Goal: Task Accomplishment & Management: Manage account settings

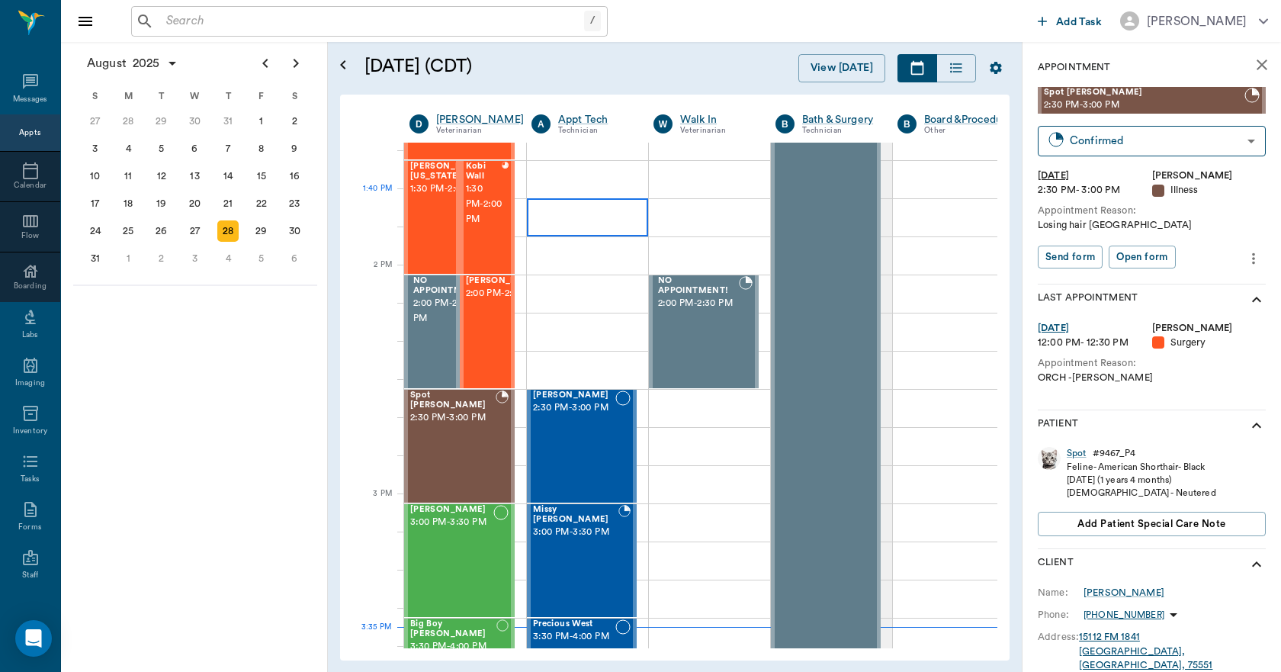
scroll to position [1230, 0]
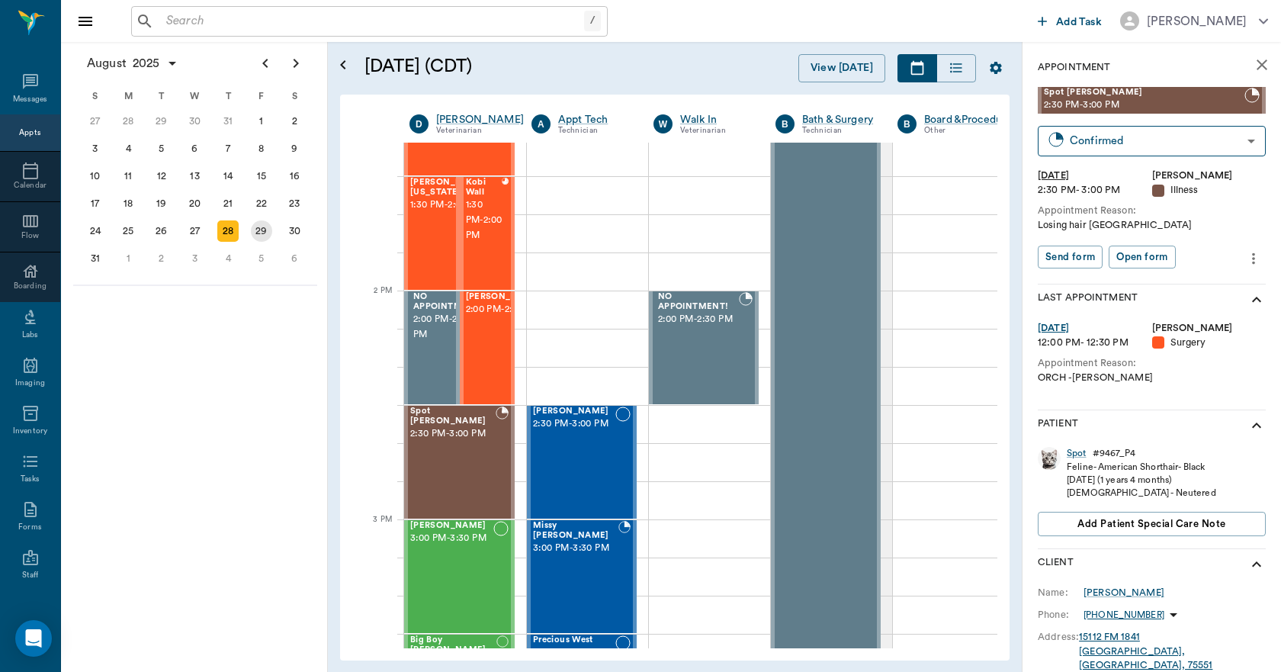
click at [259, 230] on div "29" at bounding box center [261, 230] width 21 height 21
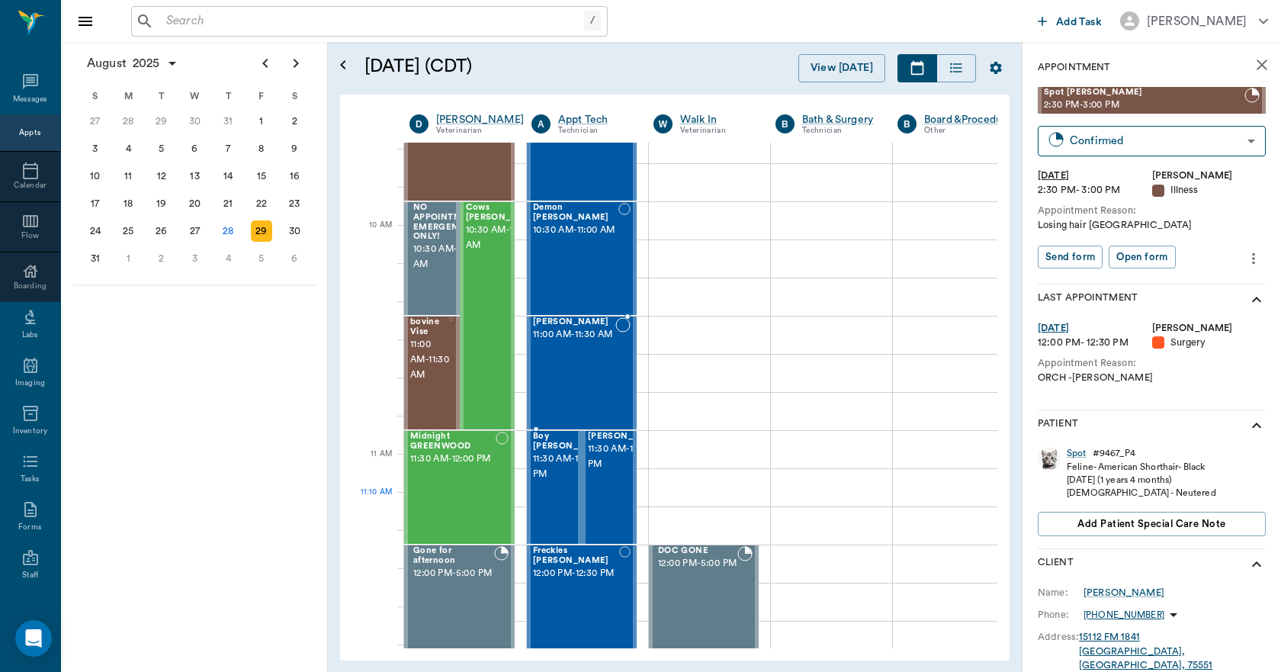
scroll to position [686, 0]
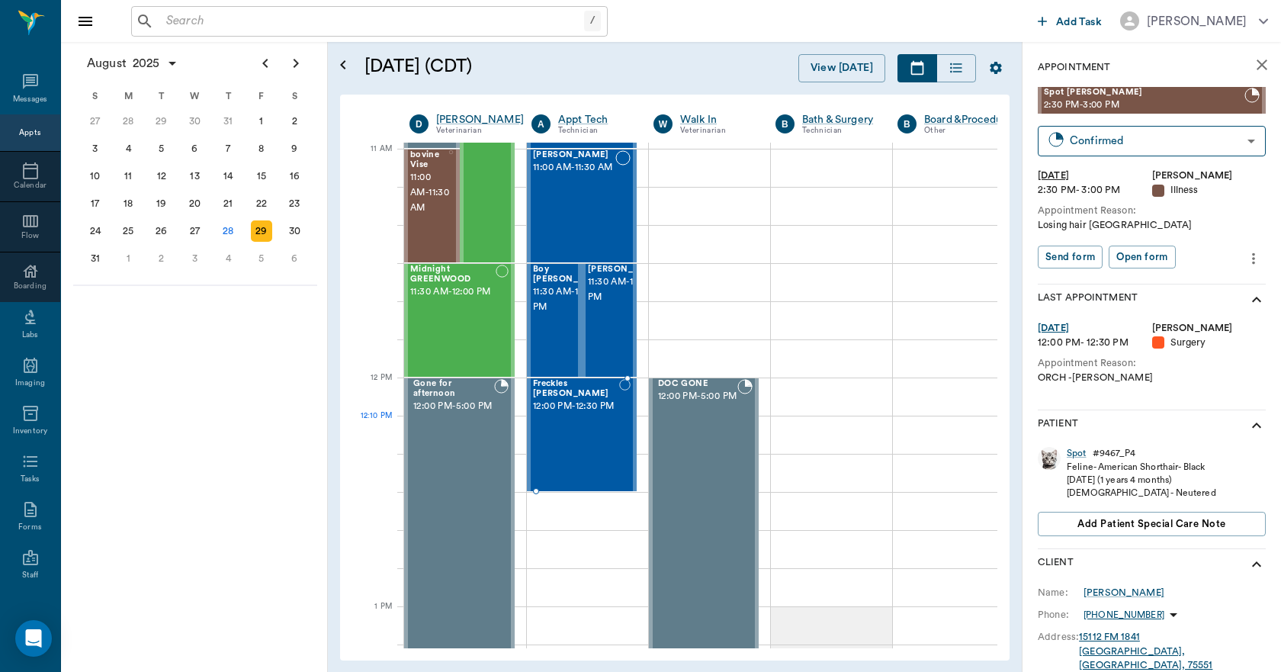
click at [566, 435] on div "Freckles Grider 12:00 PM - 12:30 PM" at bounding box center [576, 434] width 86 height 111
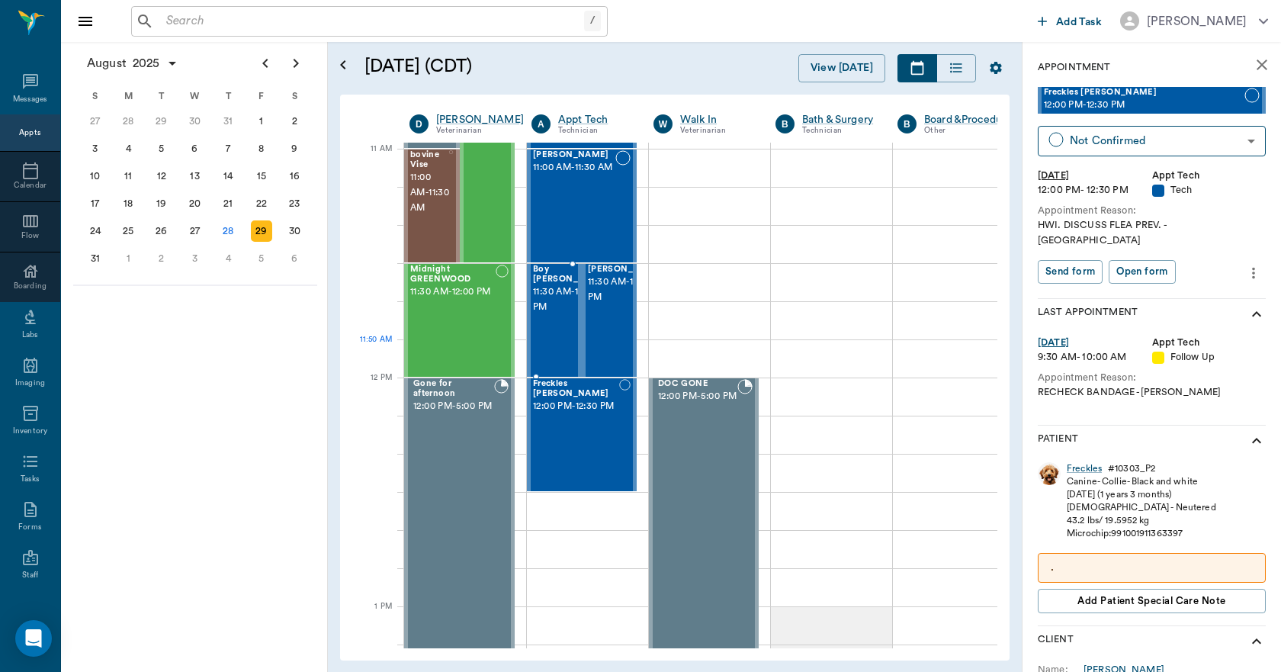
click at [553, 315] on span "11:30 AM - 12:00 PM" at bounding box center [571, 299] width 76 height 30
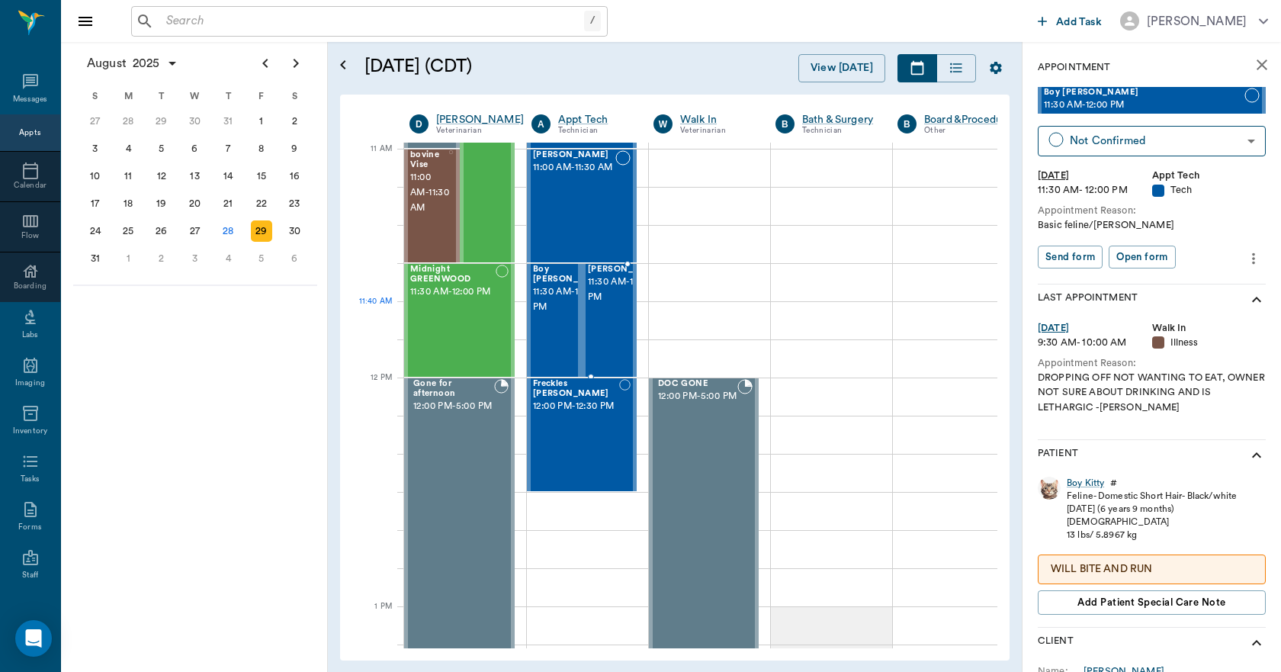
click at [614, 305] on span "11:30 AM - 12:00 PM" at bounding box center [626, 289] width 76 height 30
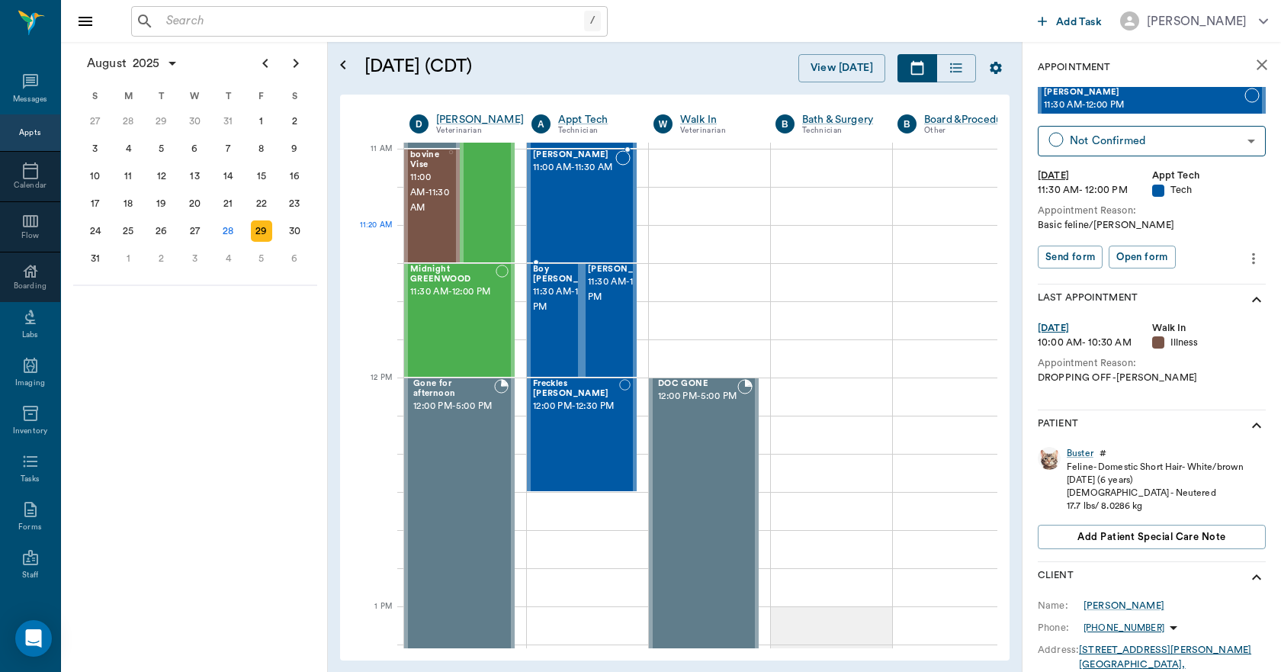
click at [577, 245] on div "Ty Harrison 11:00 AM - 11:30 AM" at bounding box center [574, 205] width 82 height 111
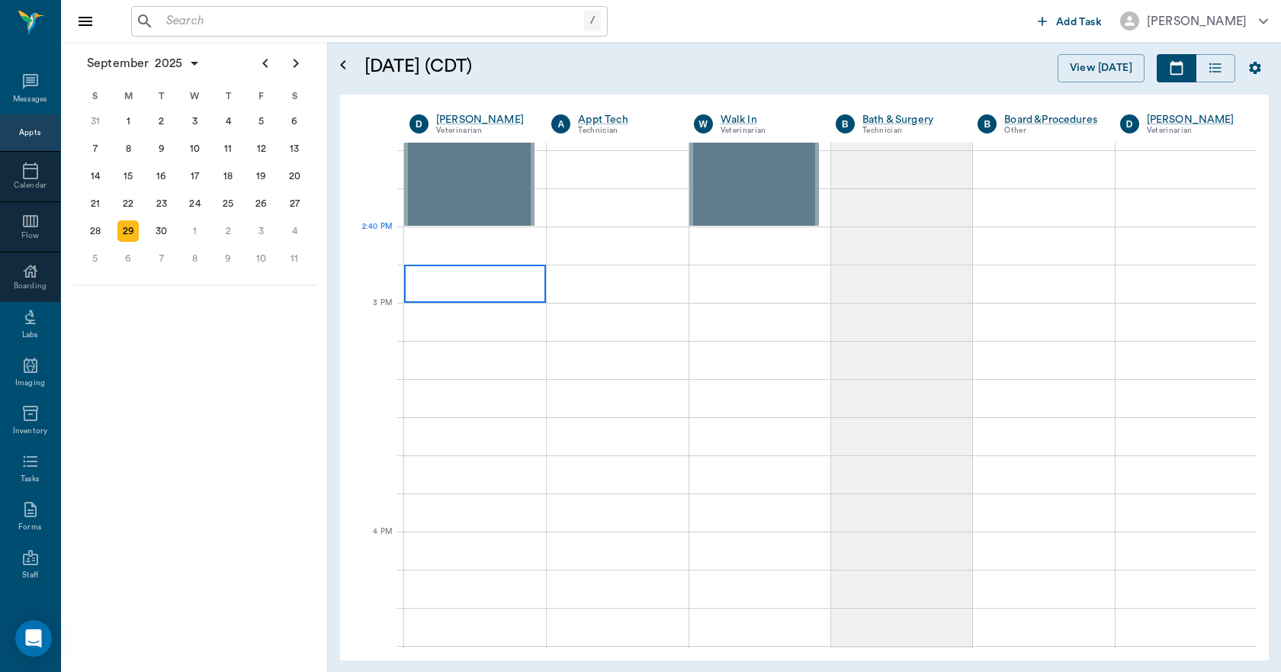
scroll to position [1448, 0]
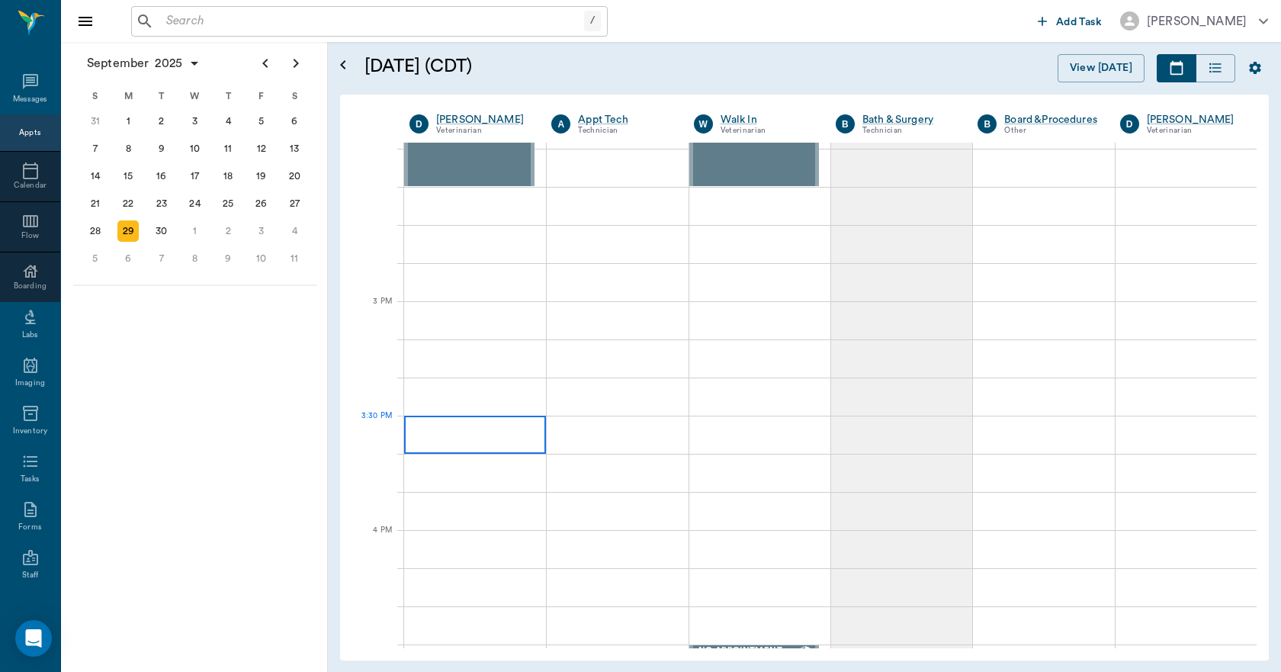
click at [486, 443] on div at bounding box center [475, 434] width 142 height 38
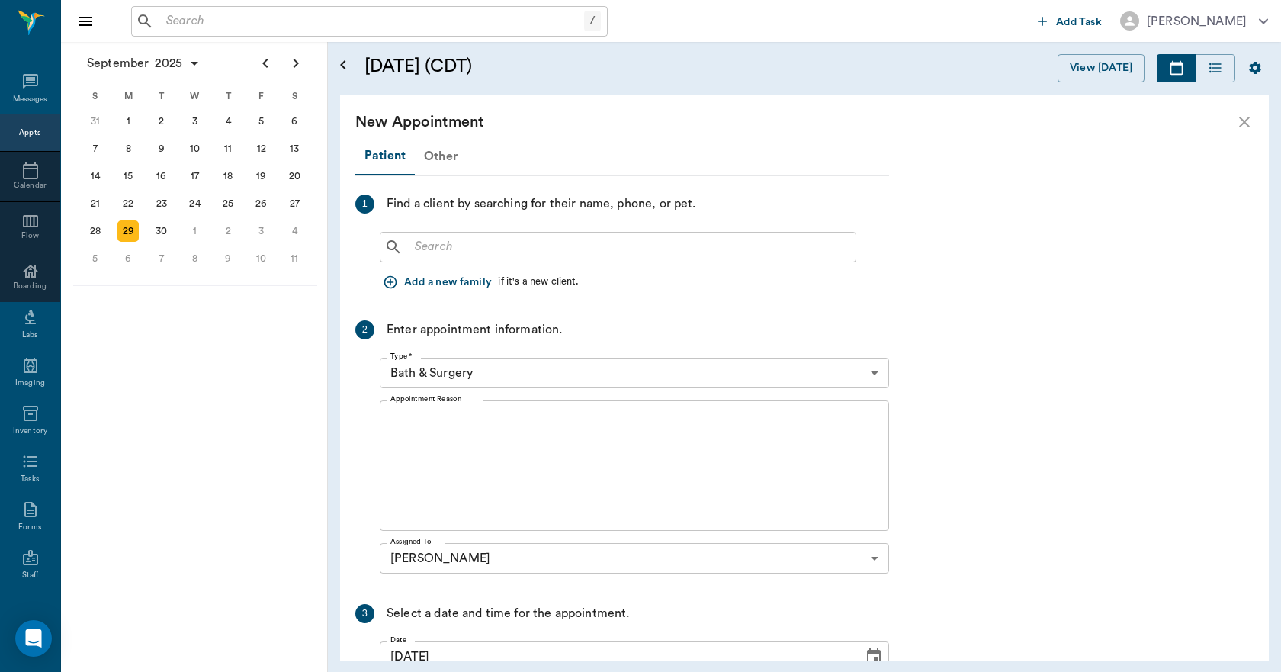
click at [440, 161] on div "Other" at bounding box center [441, 156] width 52 height 37
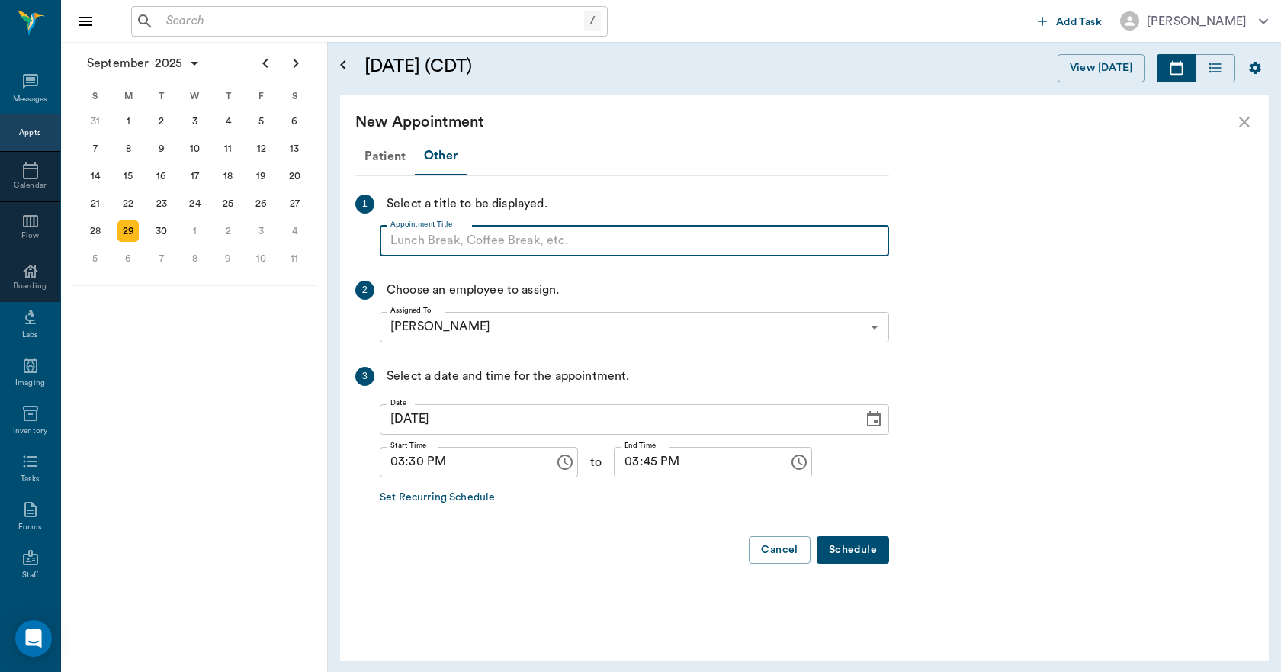
paste input "NO APPOINTMENT! EMERGENCY ONLY!"
type input "NO APPOINTMENT! EMERGENCY ONLY!"
click at [617, 465] on input "03:45 PM" at bounding box center [696, 462] width 164 height 30
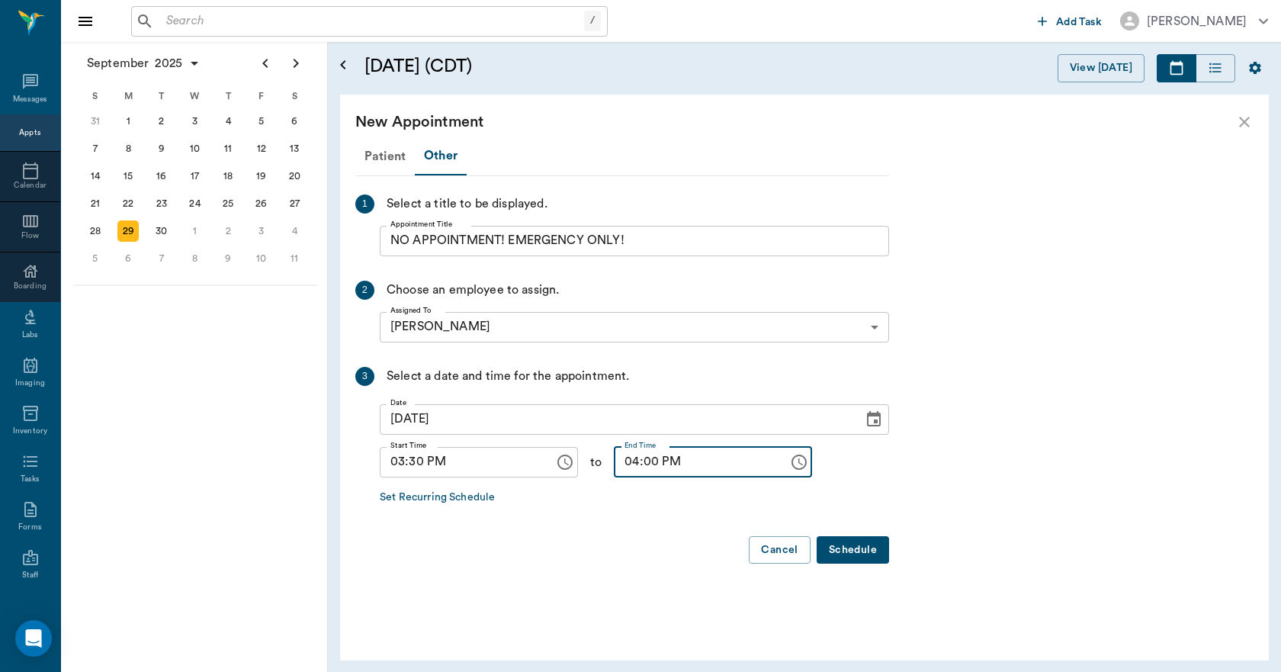
type input "04:00 PM"
click at [844, 554] on button "Schedule" at bounding box center [852, 550] width 72 height 28
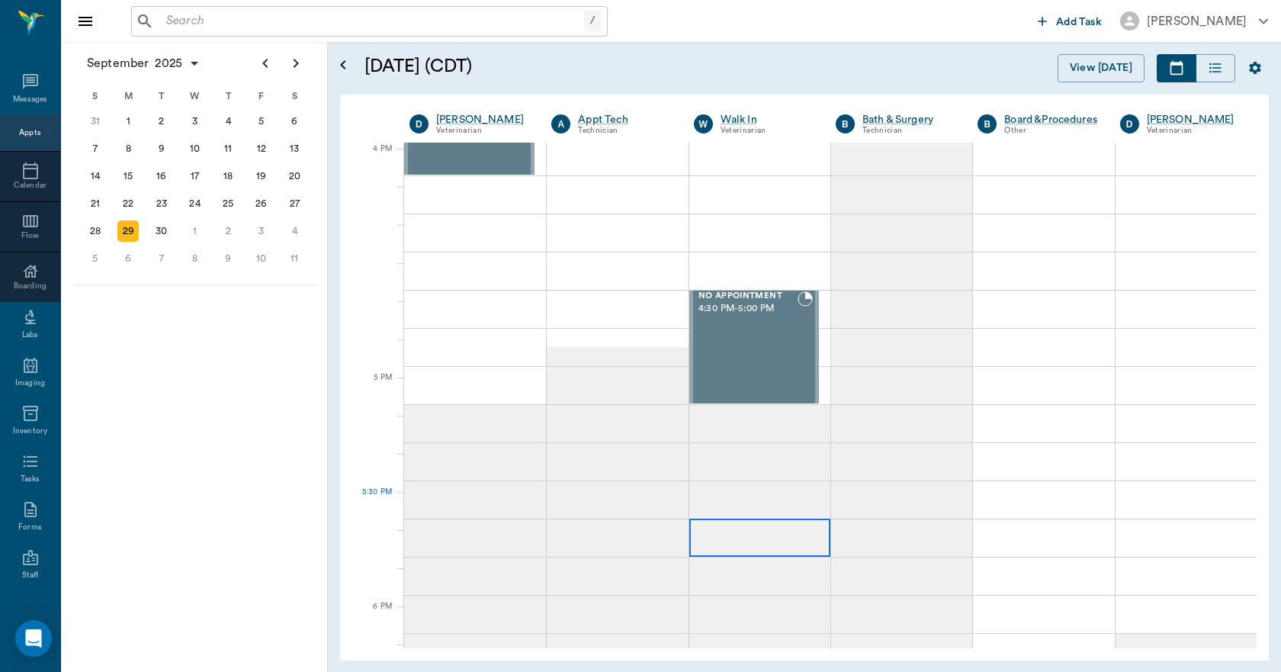
scroll to position [1830, 0]
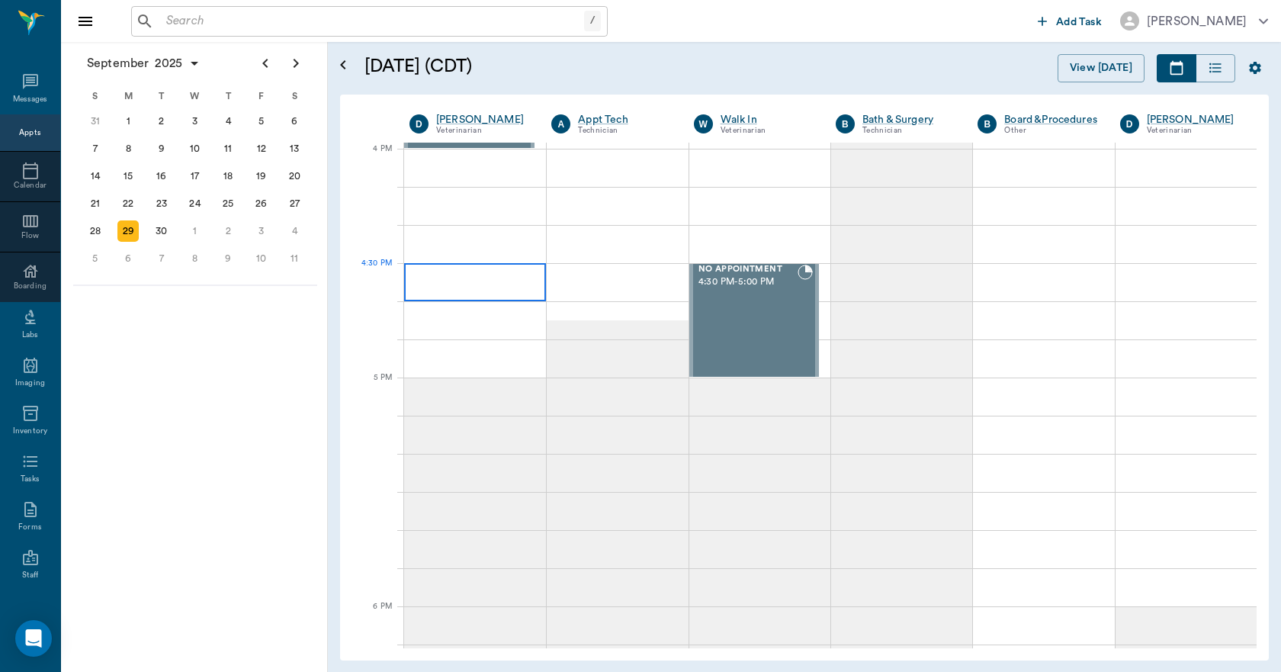
click at [461, 284] on div at bounding box center [475, 282] width 142 height 38
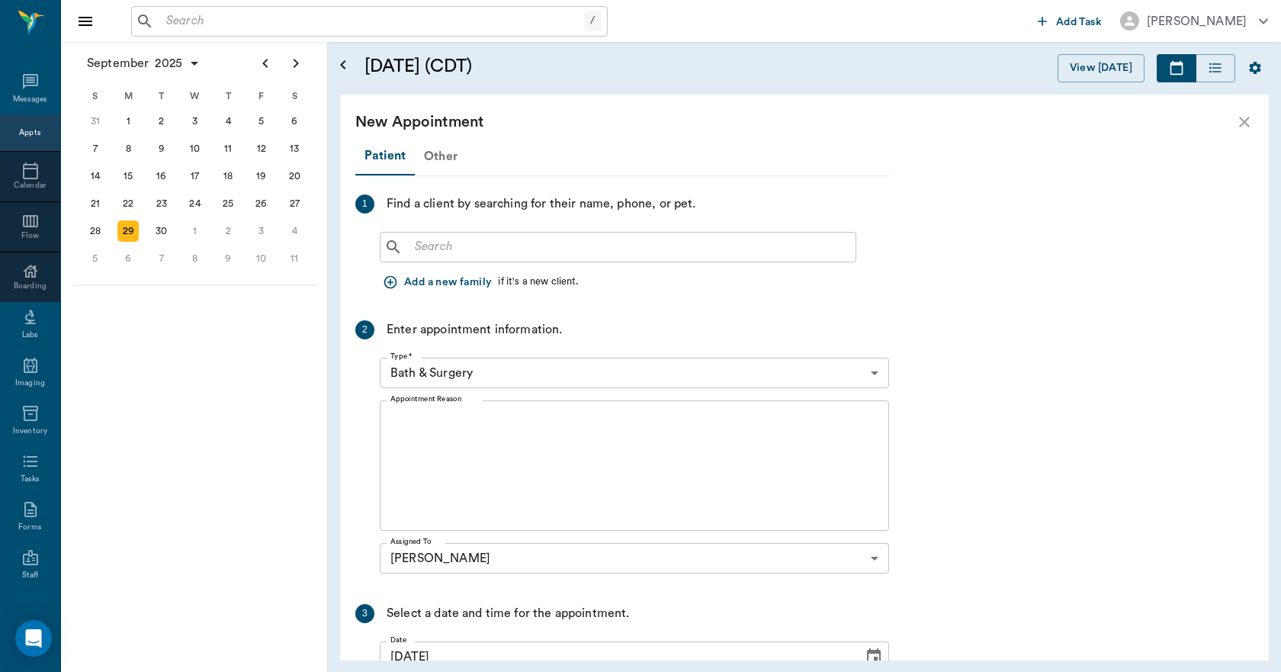
click at [431, 159] on div "Other" at bounding box center [441, 156] width 52 height 37
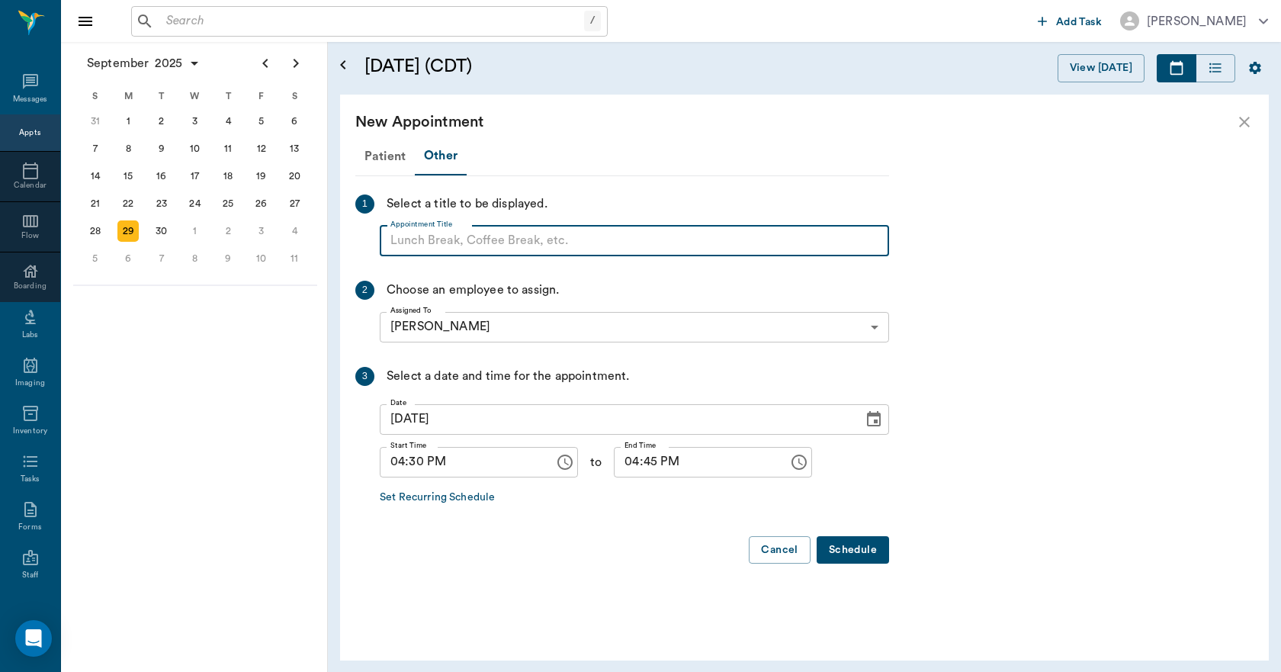
paste input "NO APPOINTMENT! EMERGENCY ONLY!"
type input "NO APPOINTMENT!"
click at [626, 465] on input "04:45 PM" at bounding box center [696, 462] width 164 height 30
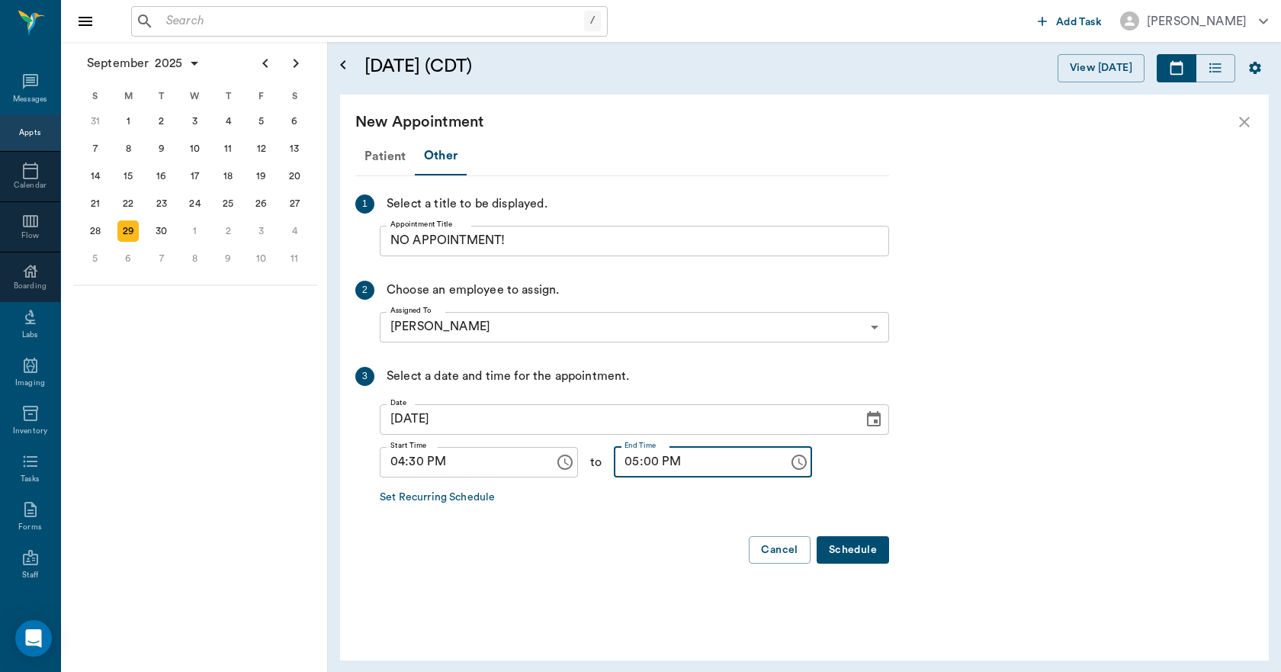
type input "05:00 PM"
click at [855, 547] on button "Schedule" at bounding box center [852, 550] width 72 height 28
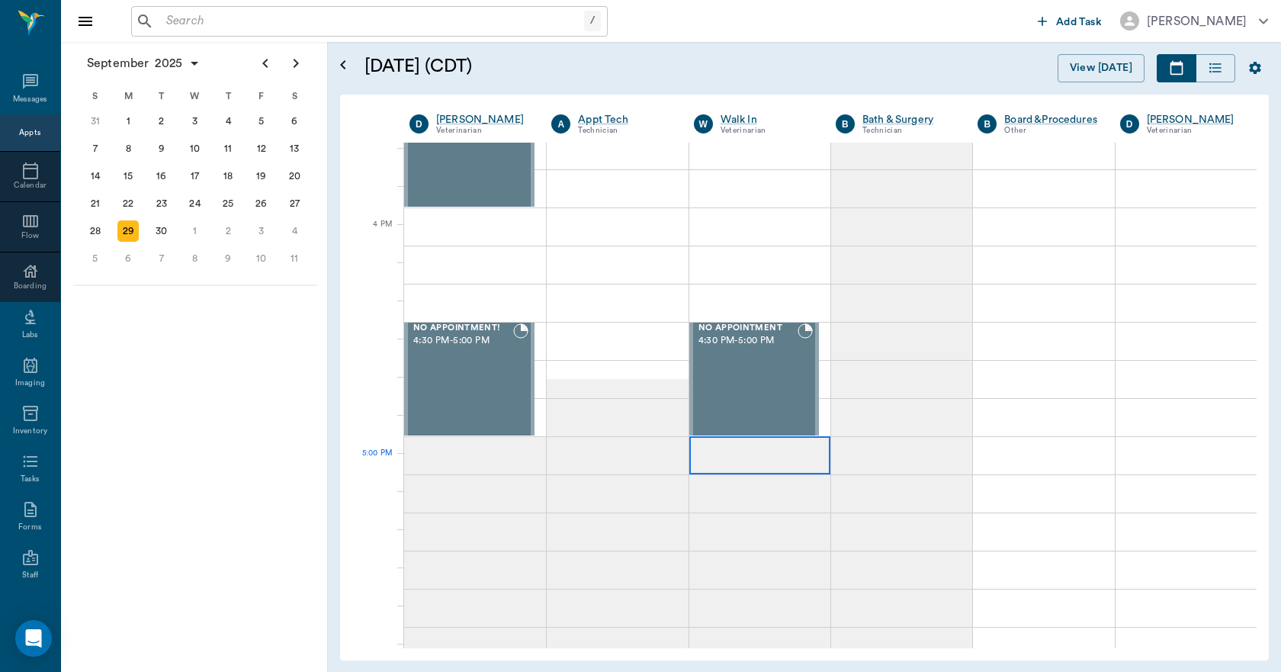
scroll to position [1753, 0]
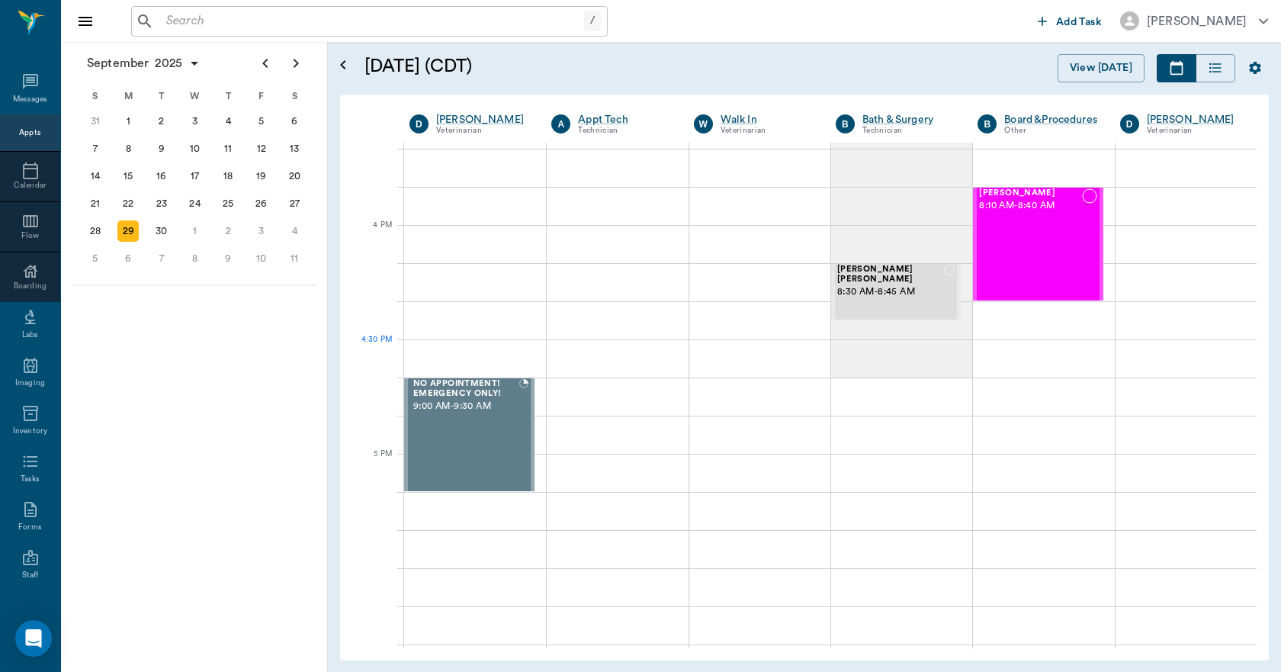
scroll to position [1753, 0]
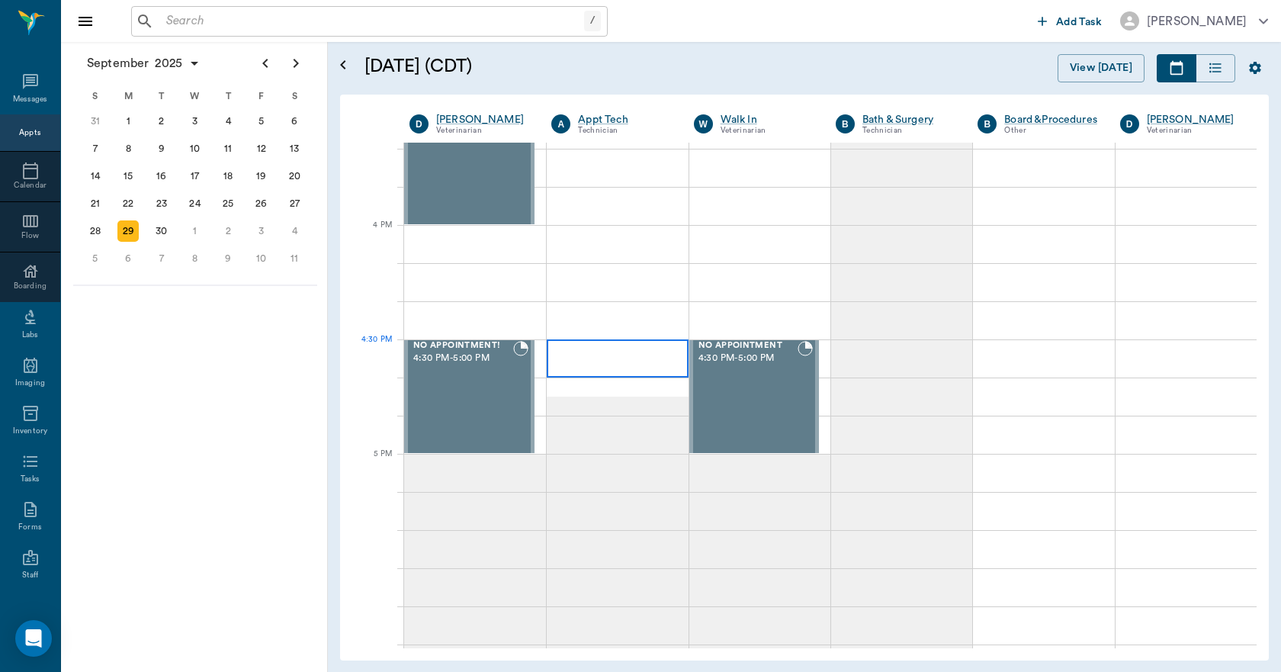
click at [568, 351] on div at bounding box center [617, 358] width 141 height 38
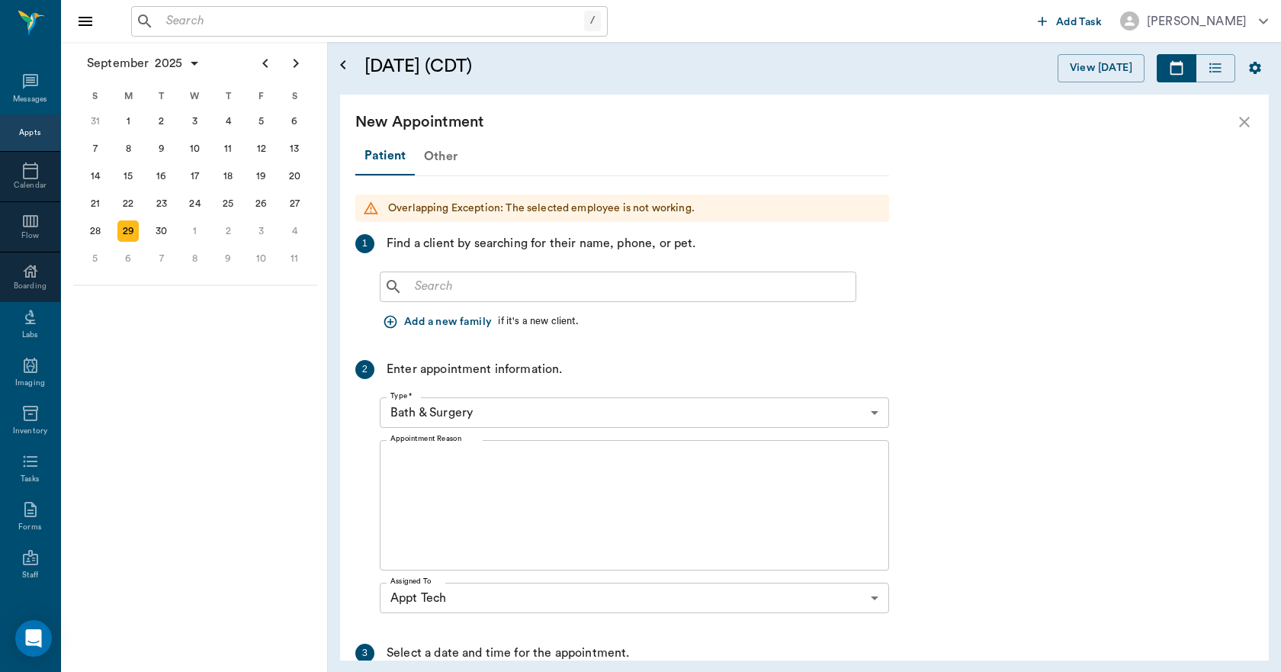
click at [442, 156] on div "Other" at bounding box center [441, 156] width 52 height 37
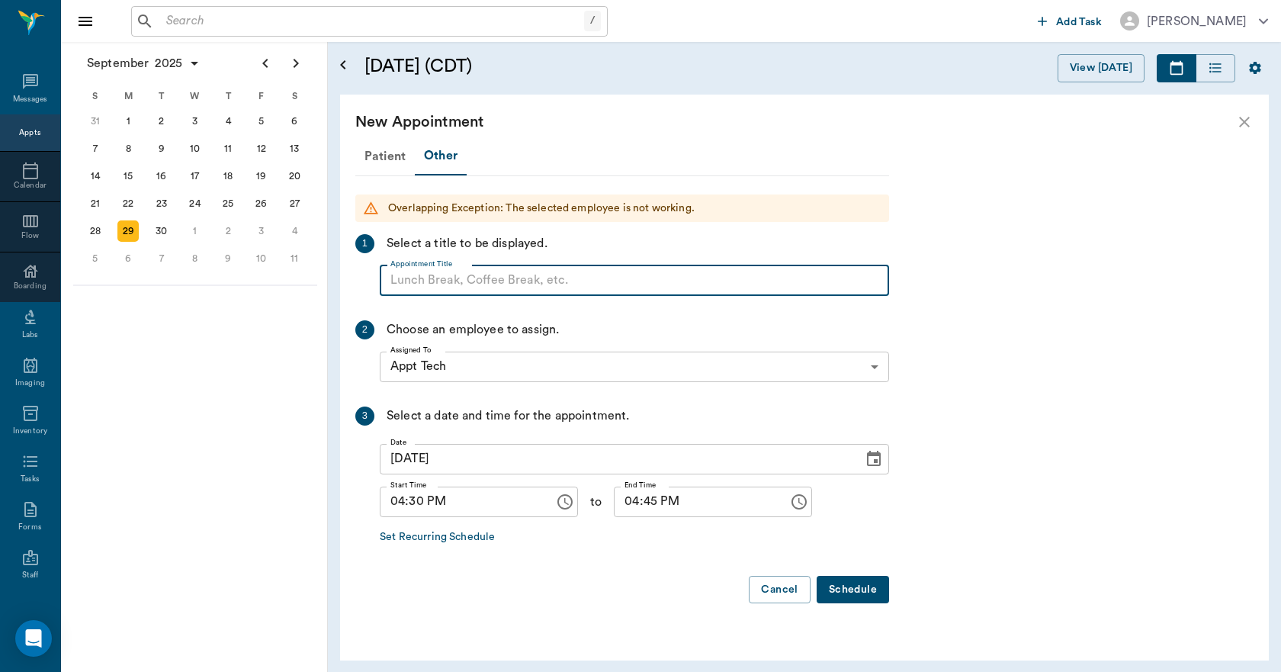
paste input "NO APPOINTMENT! EMERGENCY ONLY!"
type input "NO APPOINTMENT!"
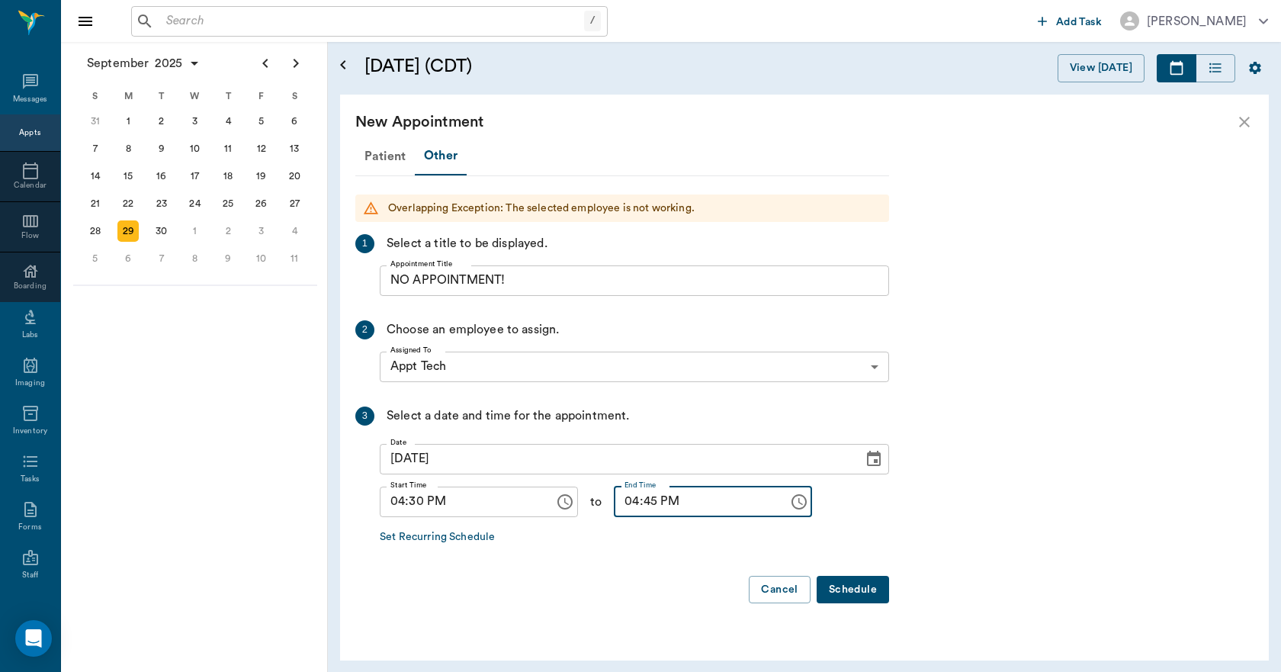
click at [617, 502] on input "04:45 PM" at bounding box center [696, 501] width 164 height 30
type input "05:00 PM"
click at [864, 589] on button "Schedule" at bounding box center [852, 590] width 72 height 28
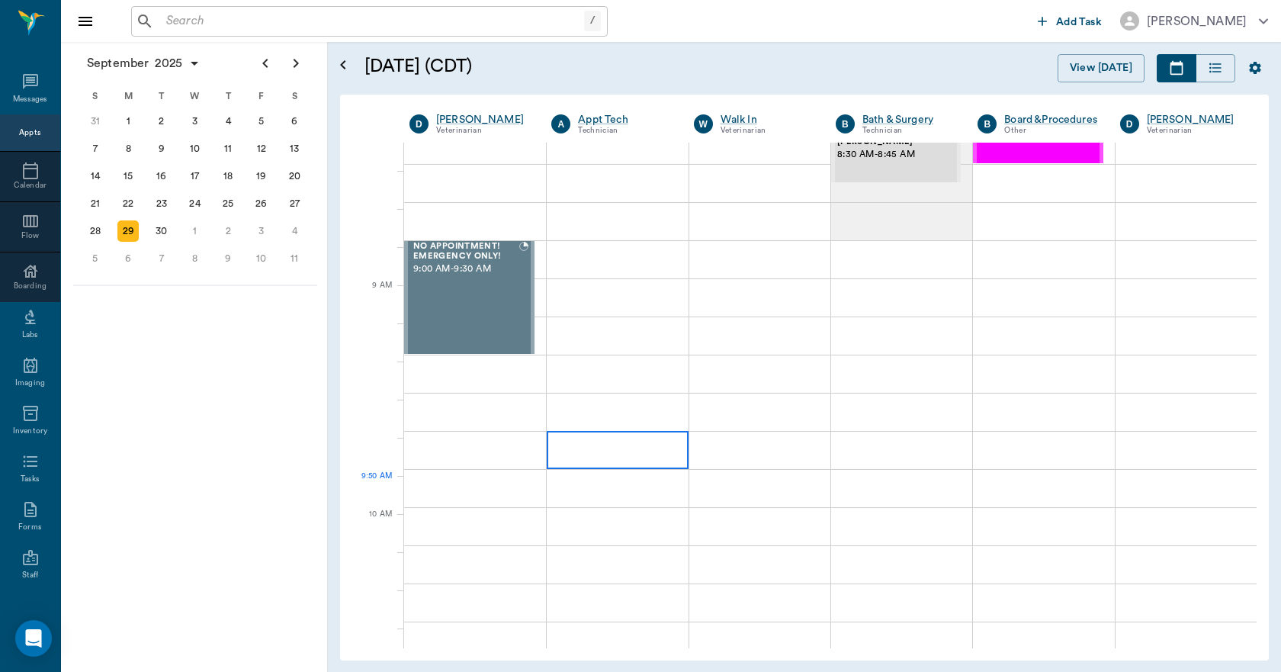
scroll to position [152, 0]
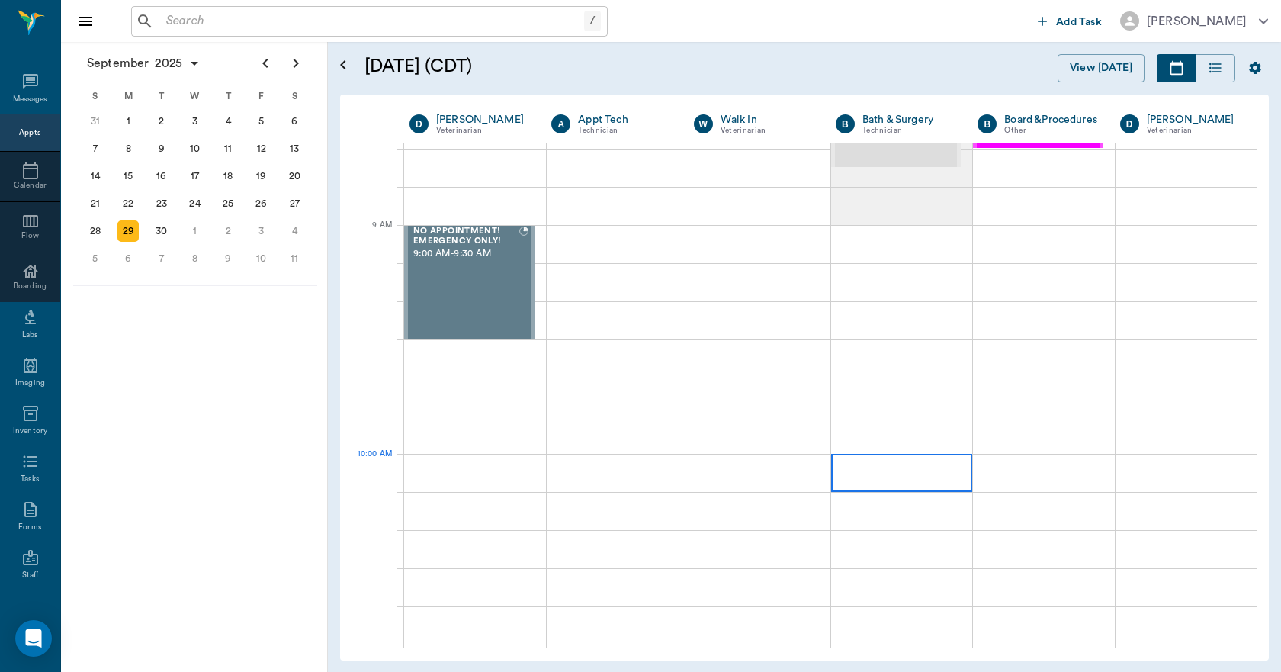
click at [850, 475] on div at bounding box center [901, 473] width 141 height 38
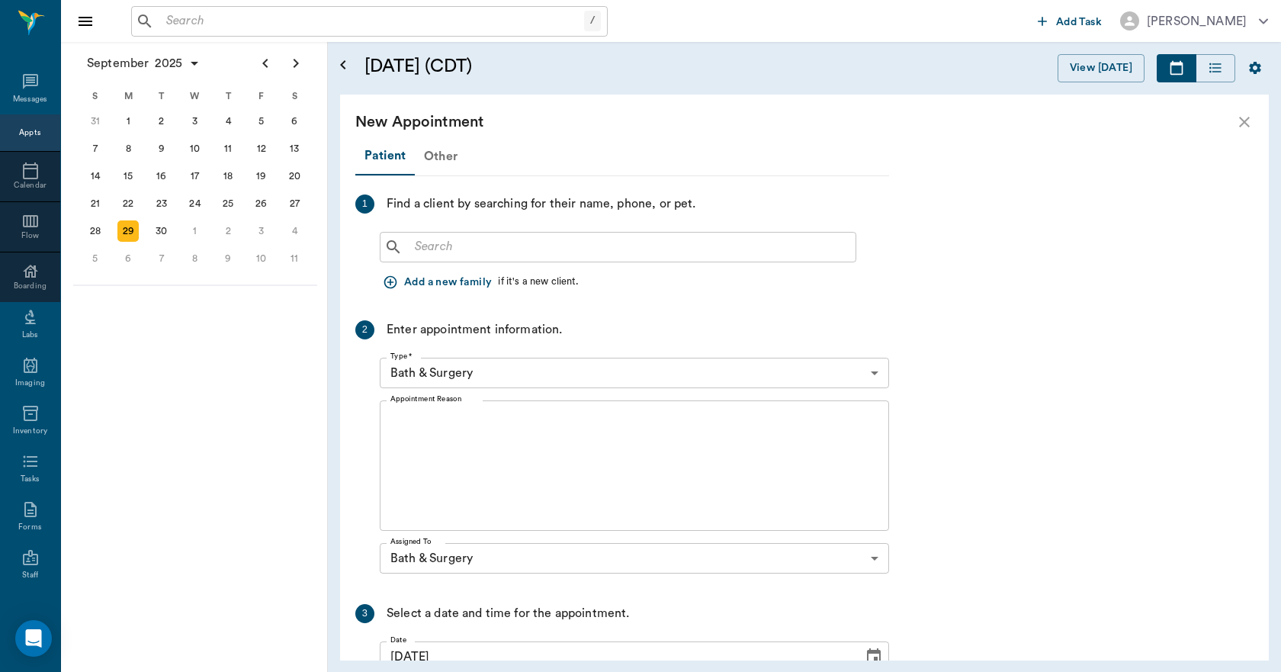
click at [438, 154] on div "Other" at bounding box center [441, 156] width 52 height 37
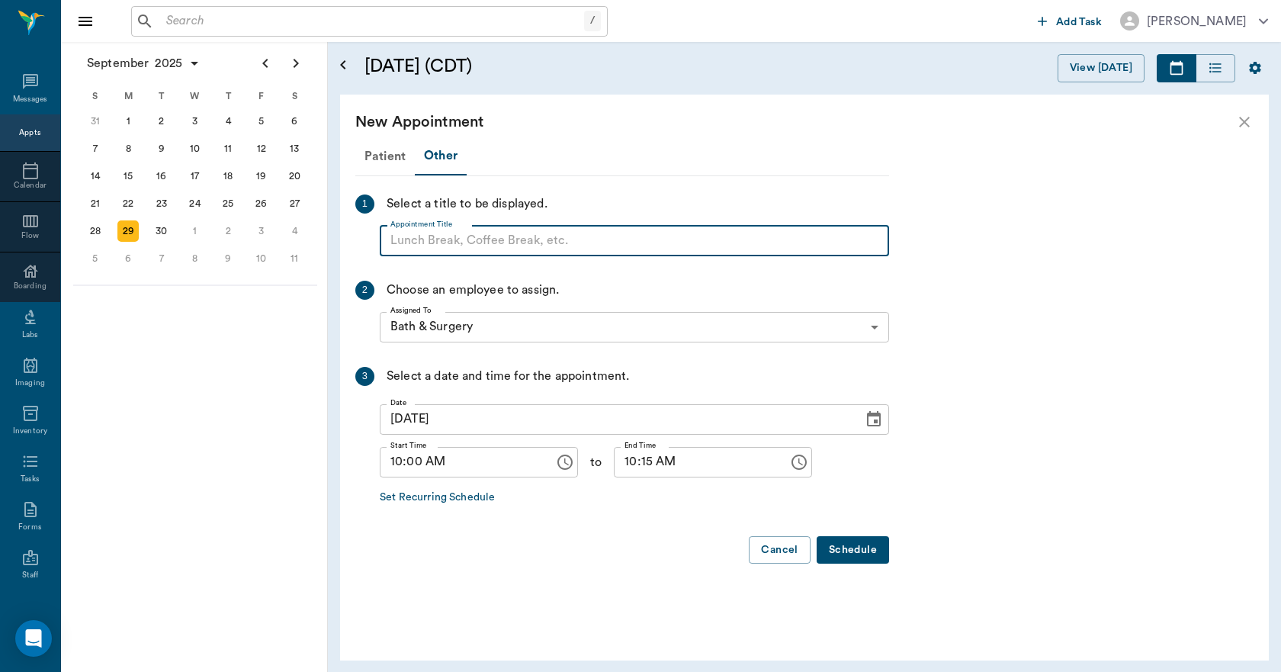
click at [440, 244] on input "Appointment Title" at bounding box center [634, 241] width 509 height 30
type input "BLOCK"
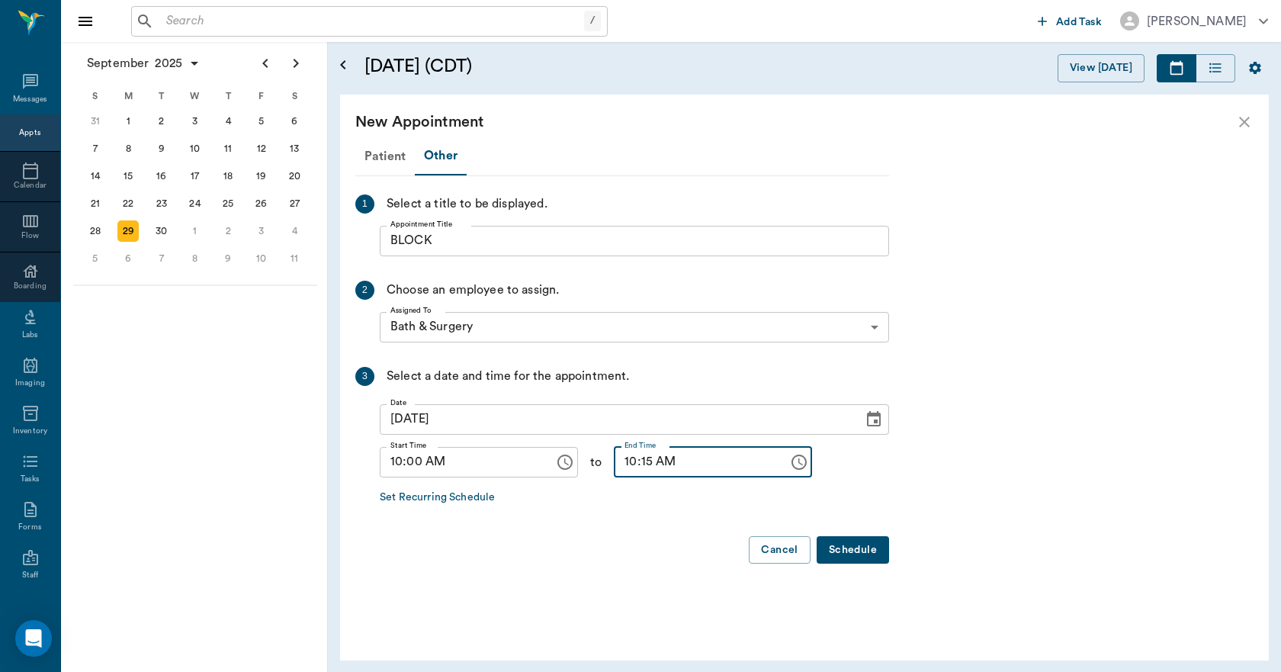
click at [614, 457] on input "10:15 AM" at bounding box center [696, 462] width 164 height 30
type input "05:00 PM"
click at [839, 553] on button "Schedule" at bounding box center [852, 550] width 72 height 28
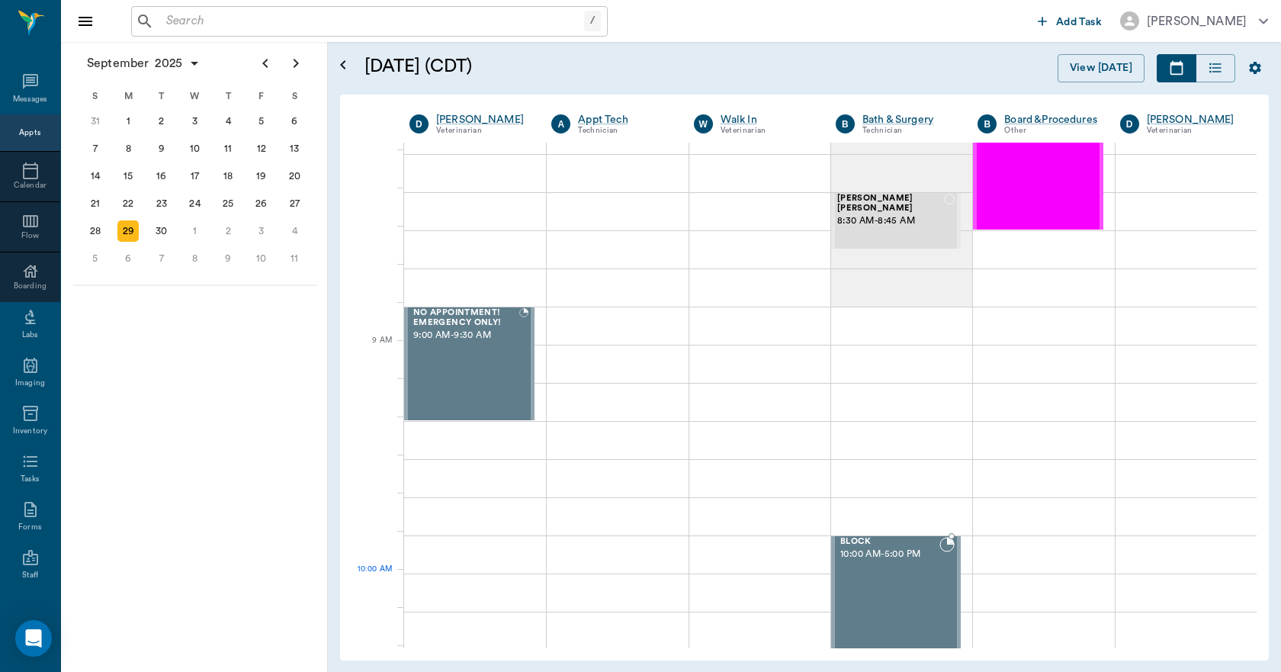
scroll to position [0, 0]
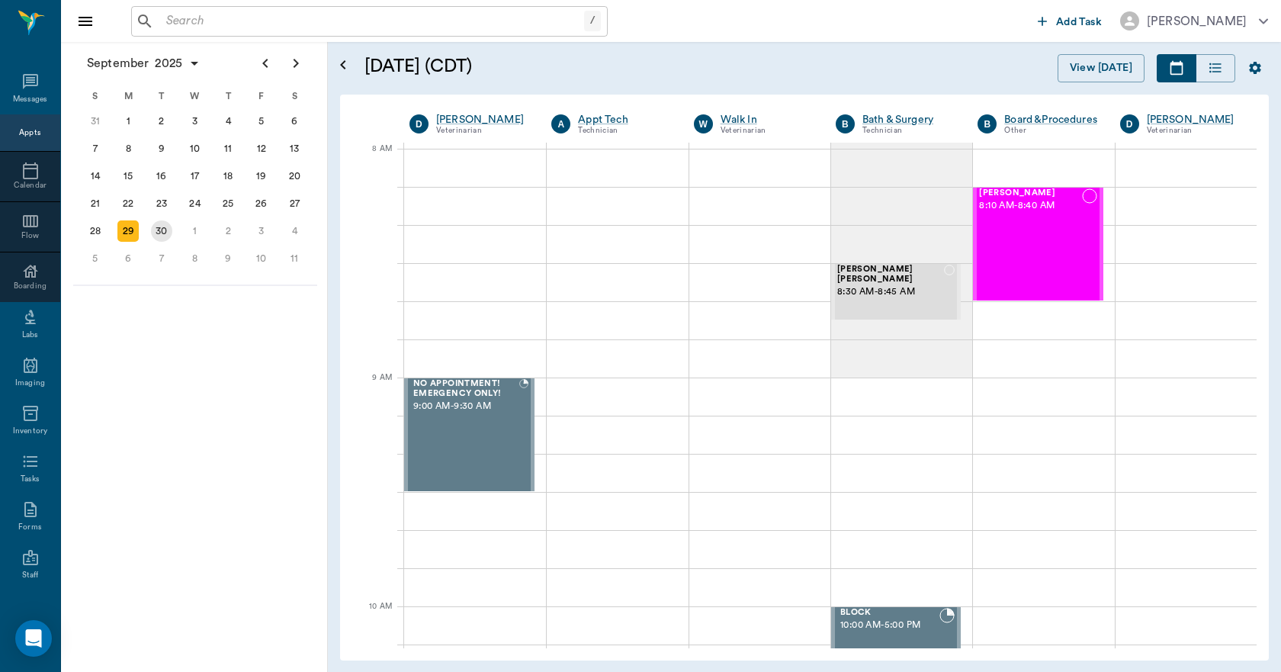
click at [162, 234] on div "30" at bounding box center [161, 230] width 21 height 21
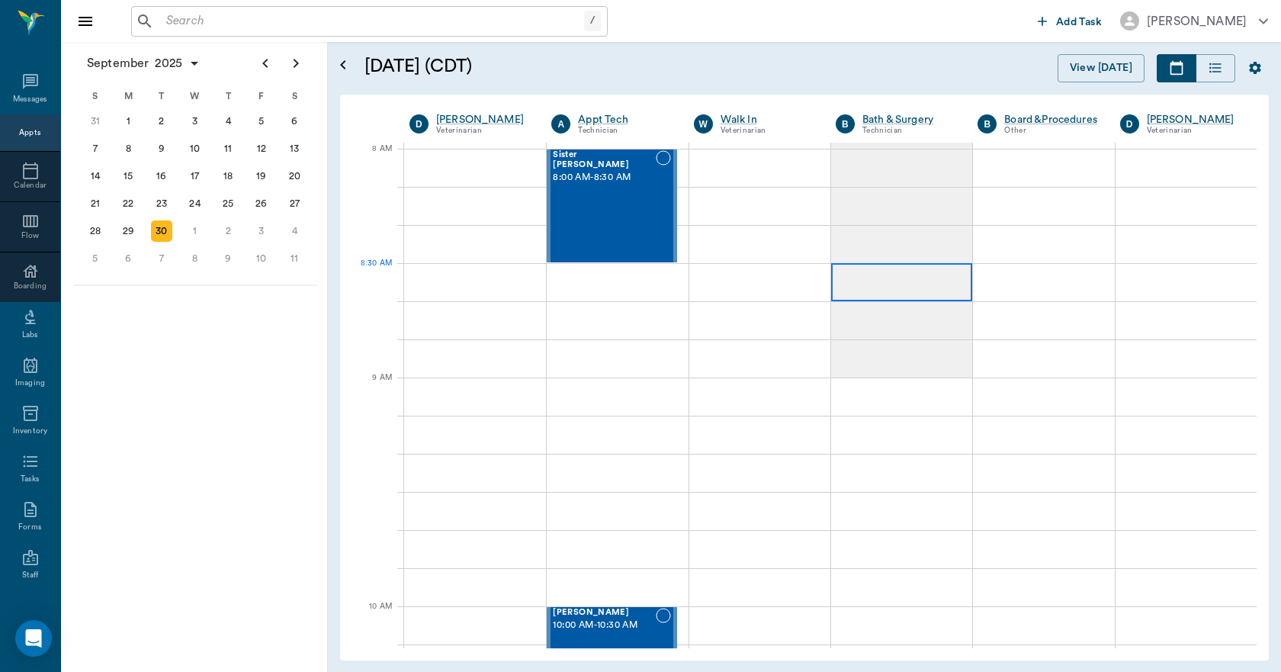
click at [916, 265] on div at bounding box center [901, 282] width 141 height 38
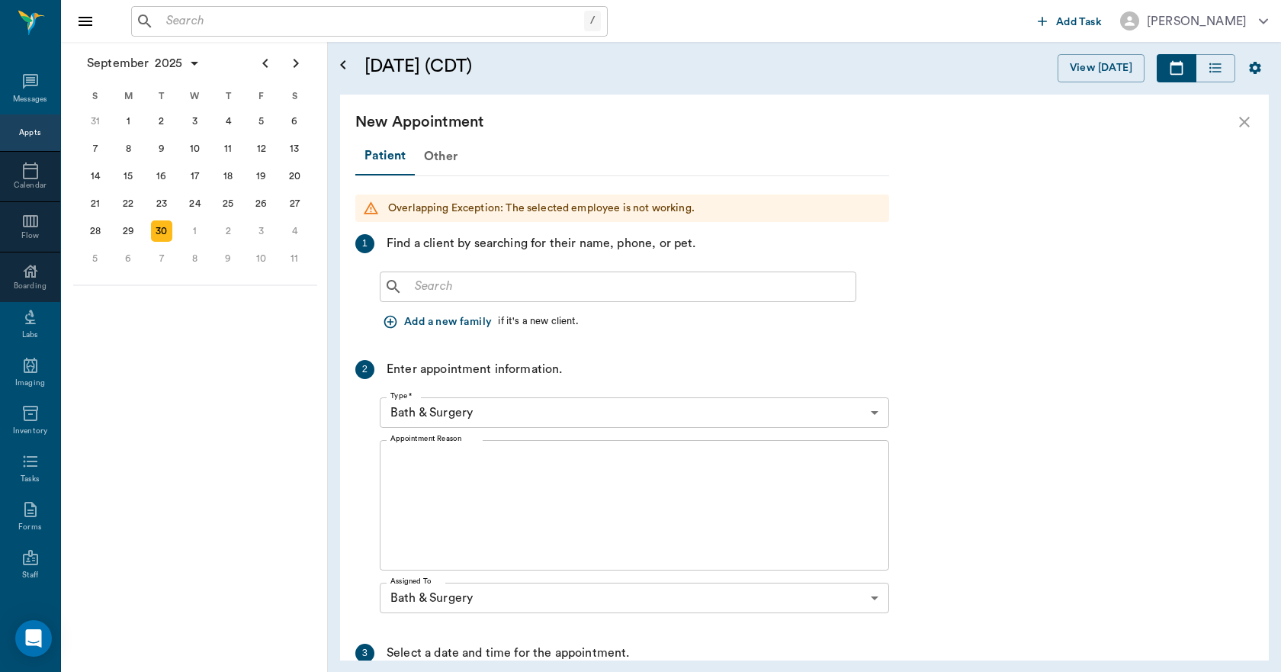
click at [447, 299] on div "​" at bounding box center [618, 286] width 476 height 30
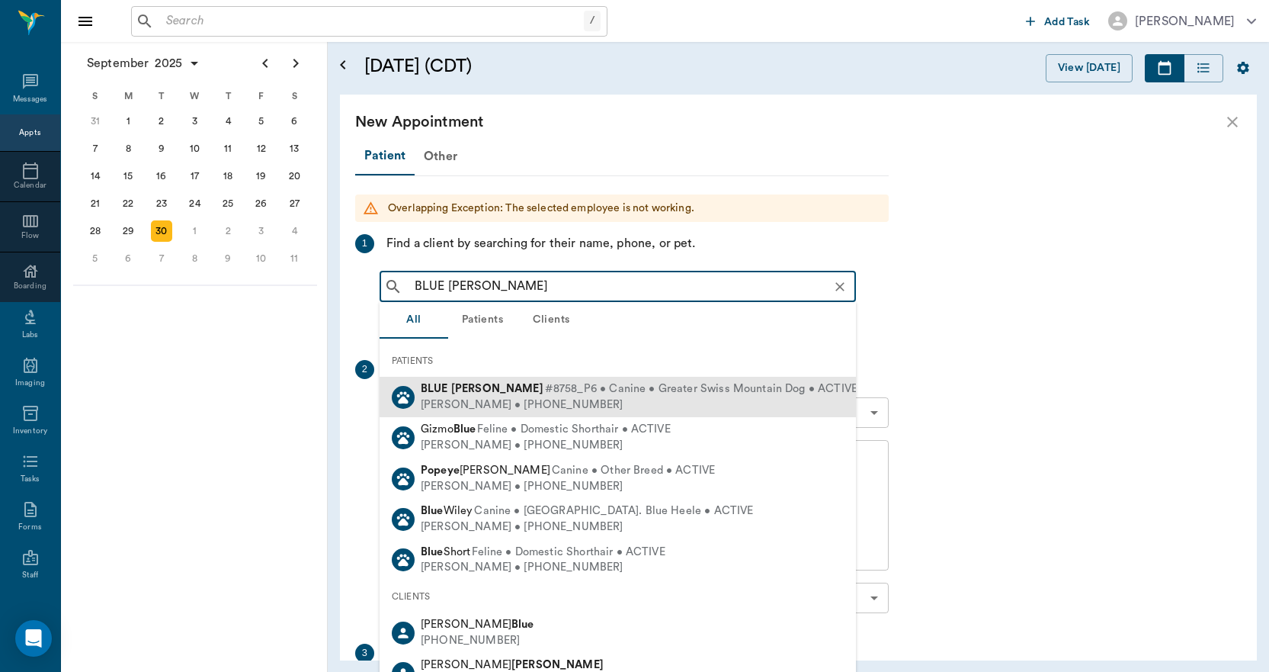
click at [465, 383] on b "Pope" at bounding box center [497, 388] width 92 height 11
type input "BLUE POPE"
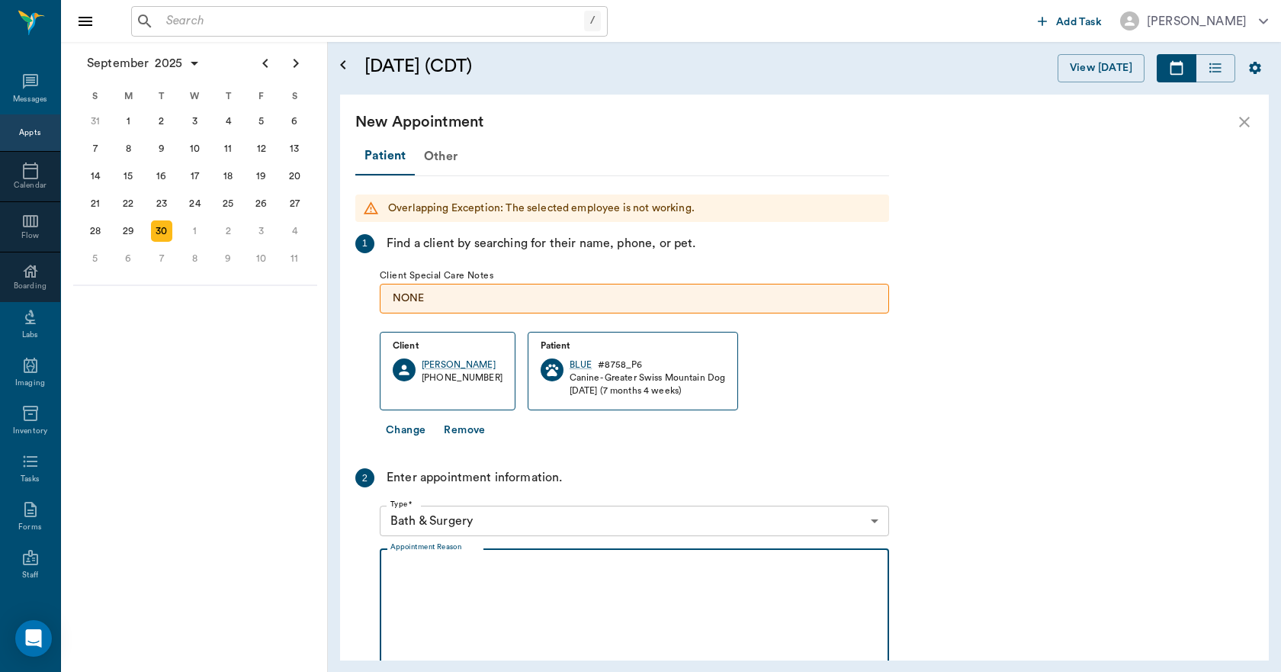
click at [440, 632] on textarea "Appointment Reason" at bounding box center [634, 613] width 488 height 105
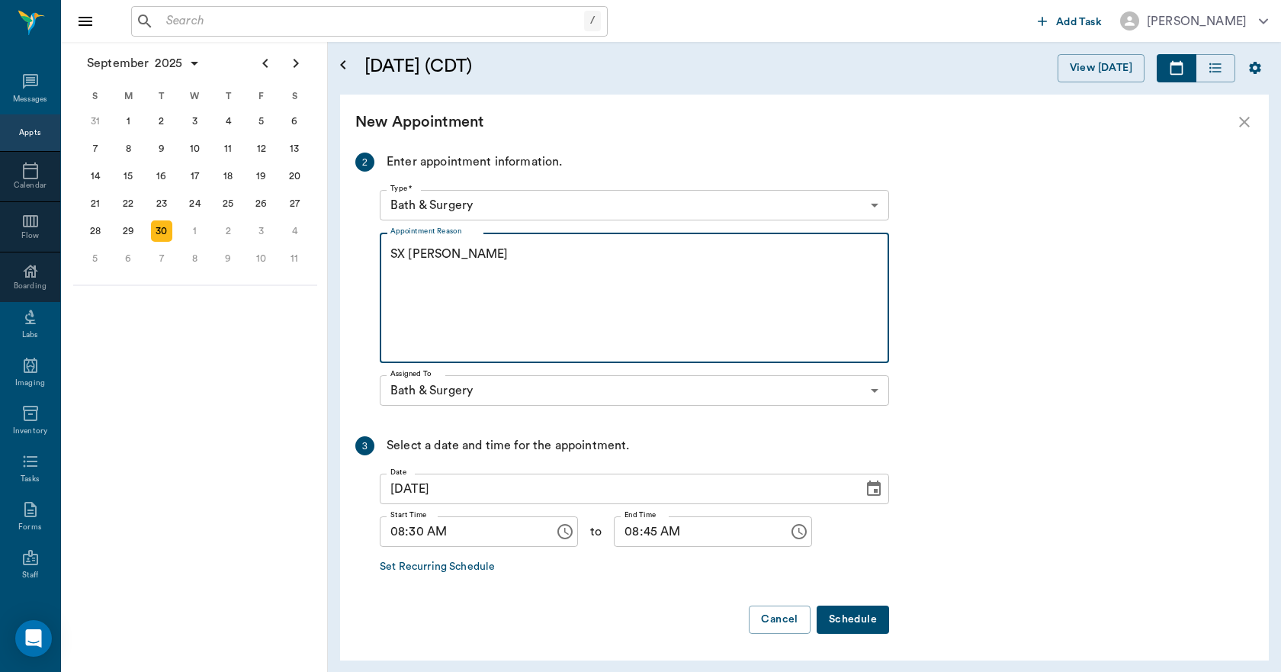
scroll to position [316, 0]
type textarea "SX REMINDER LORY"
click at [830, 617] on button "Schedule" at bounding box center [852, 619] width 72 height 28
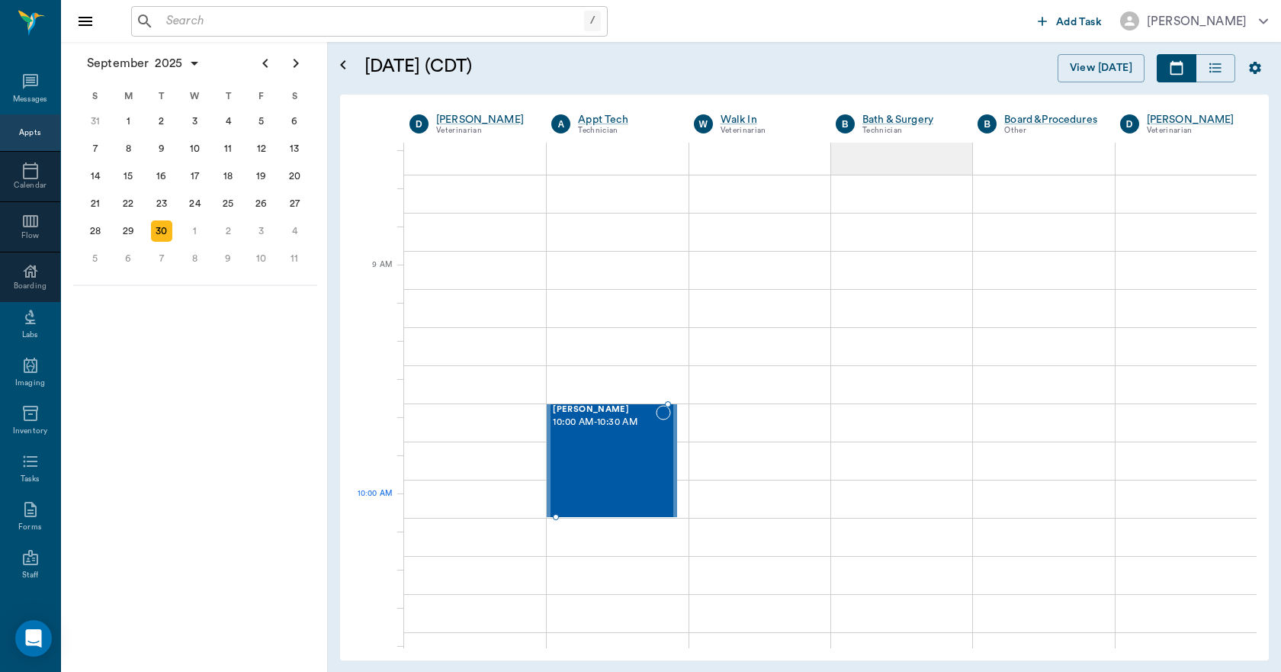
scroll to position [0, 0]
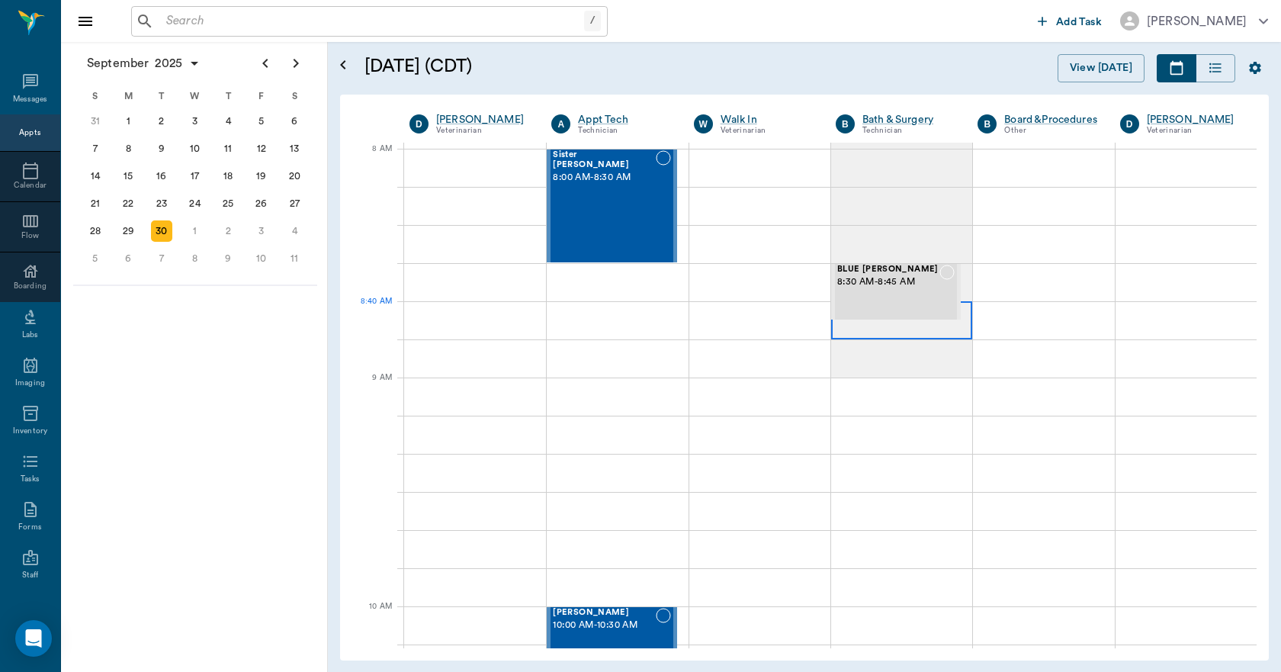
click at [848, 327] on div at bounding box center [901, 320] width 141 height 38
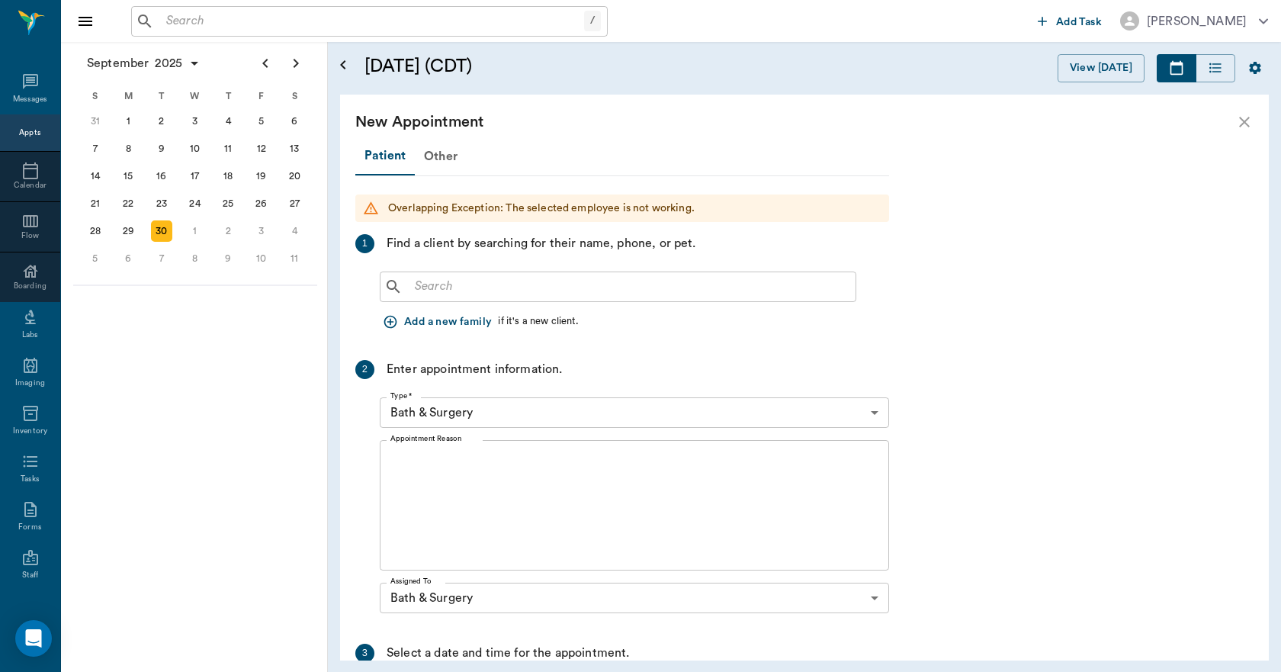
click at [486, 284] on input "text" at bounding box center [629, 286] width 441 height 21
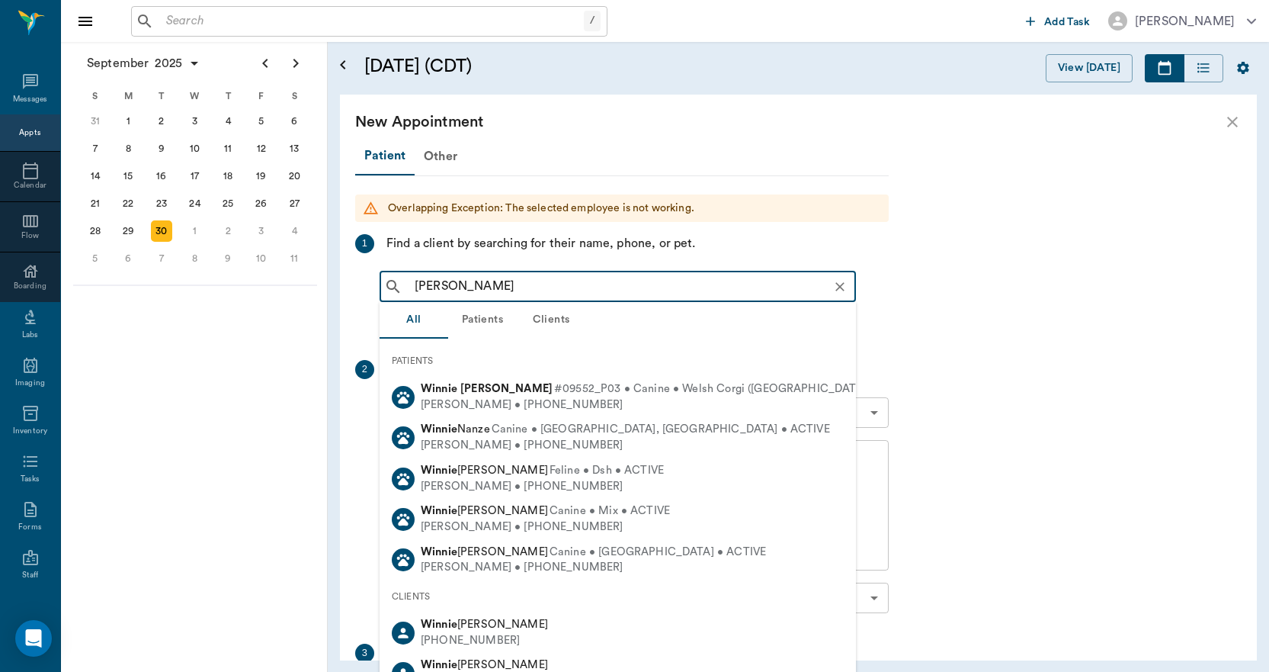
click at [467, 395] on div "Winnie Seyler #09552_P03 • Canine • Welsh Corgi (Pembroke) • ACTIVE" at bounding box center [671, 389] width 501 height 16
type input "WINNIE SEY"
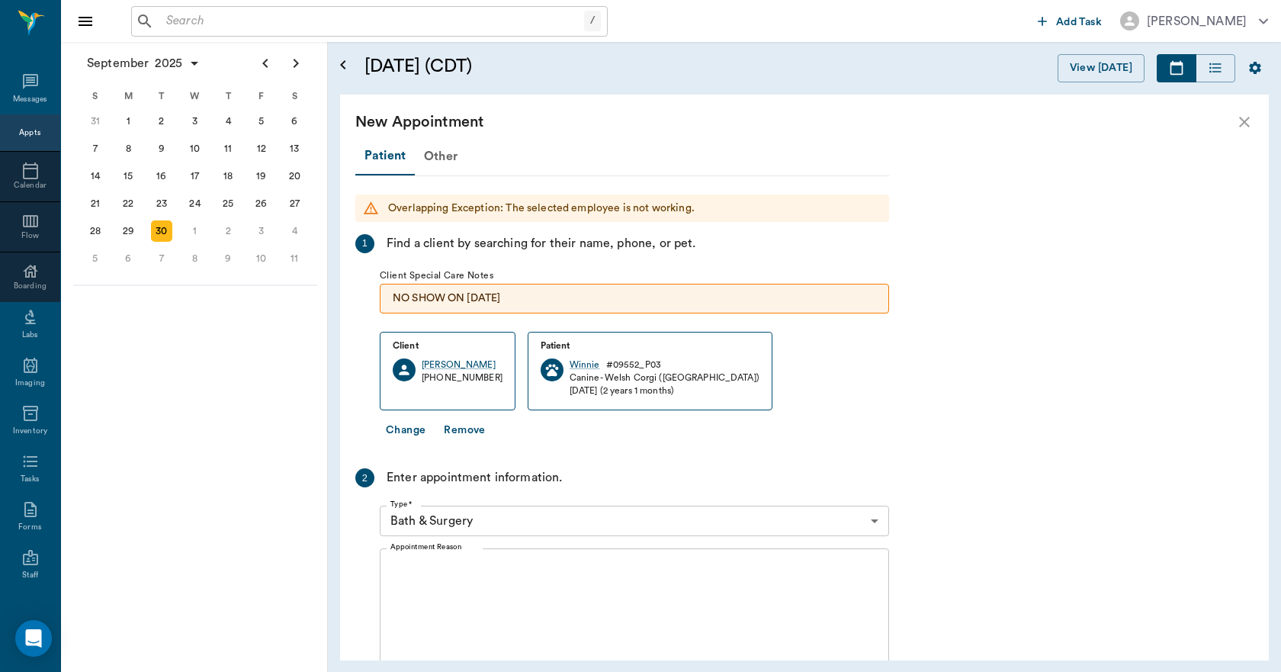
click at [477, 585] on textarea "Appointment Reason" at bounding box center [634, 613] width 488 height 105
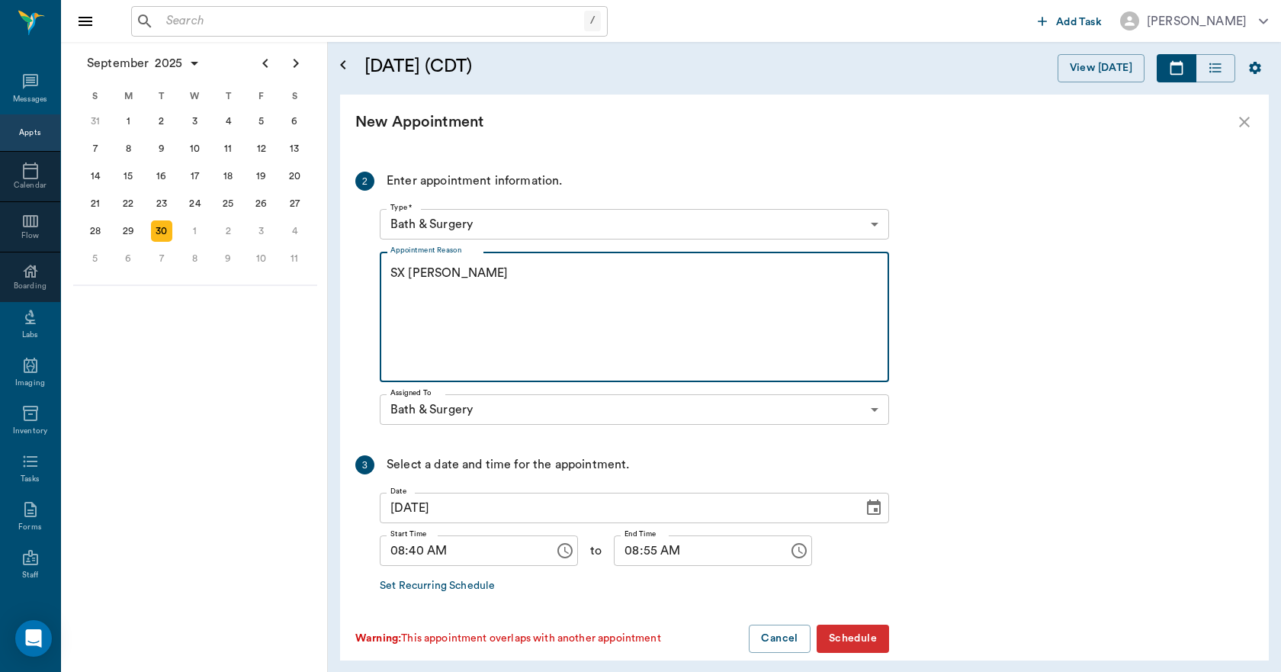
scroll to position [316, 0]
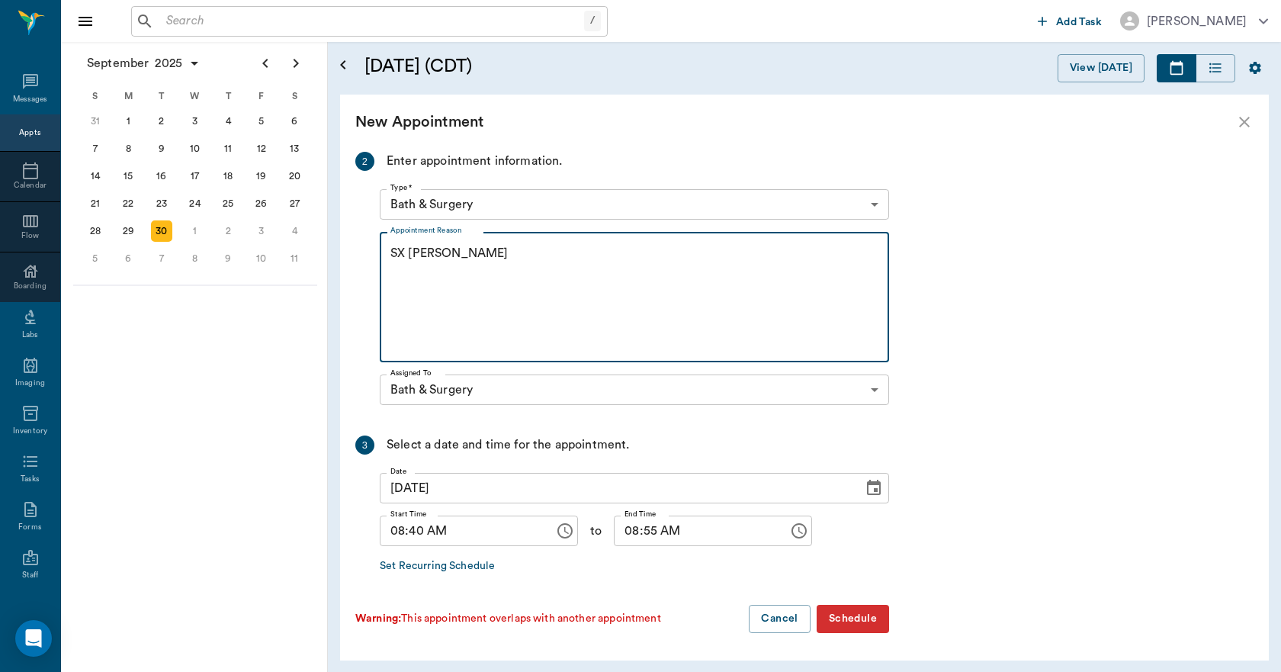
type textarea "SX REMINDER LORY"
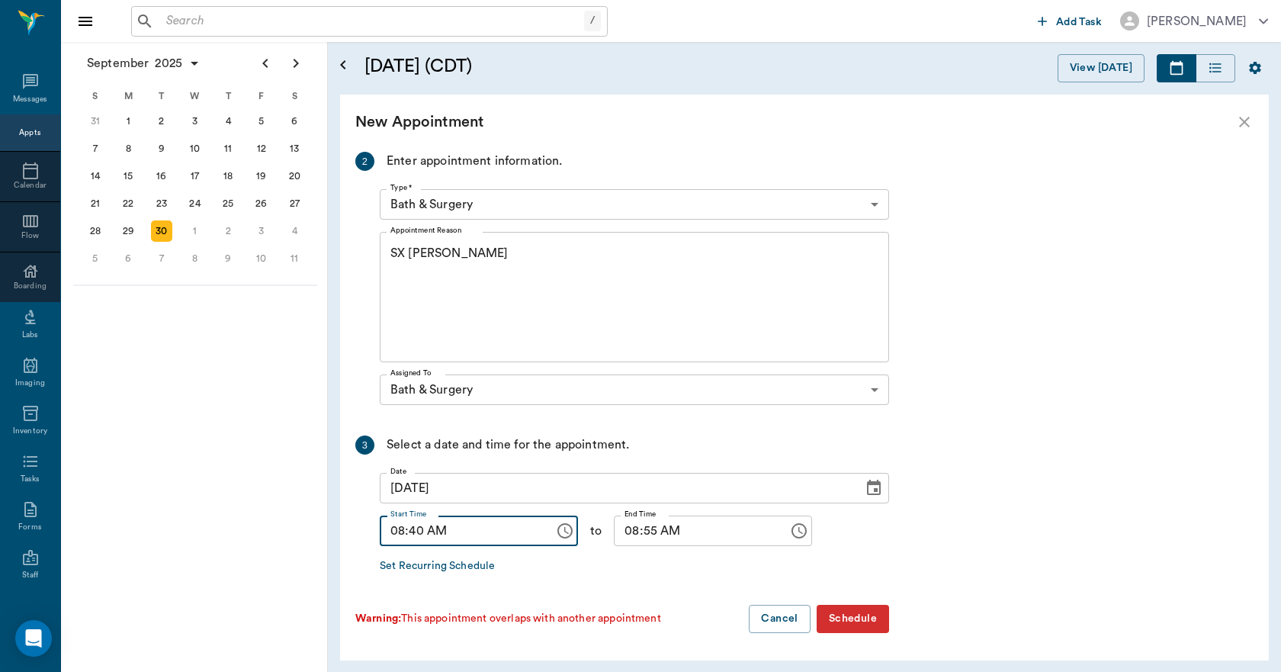
click at [414, 531] on input "08:40 AM" at bounding box center [462, 530] width 164 height 30
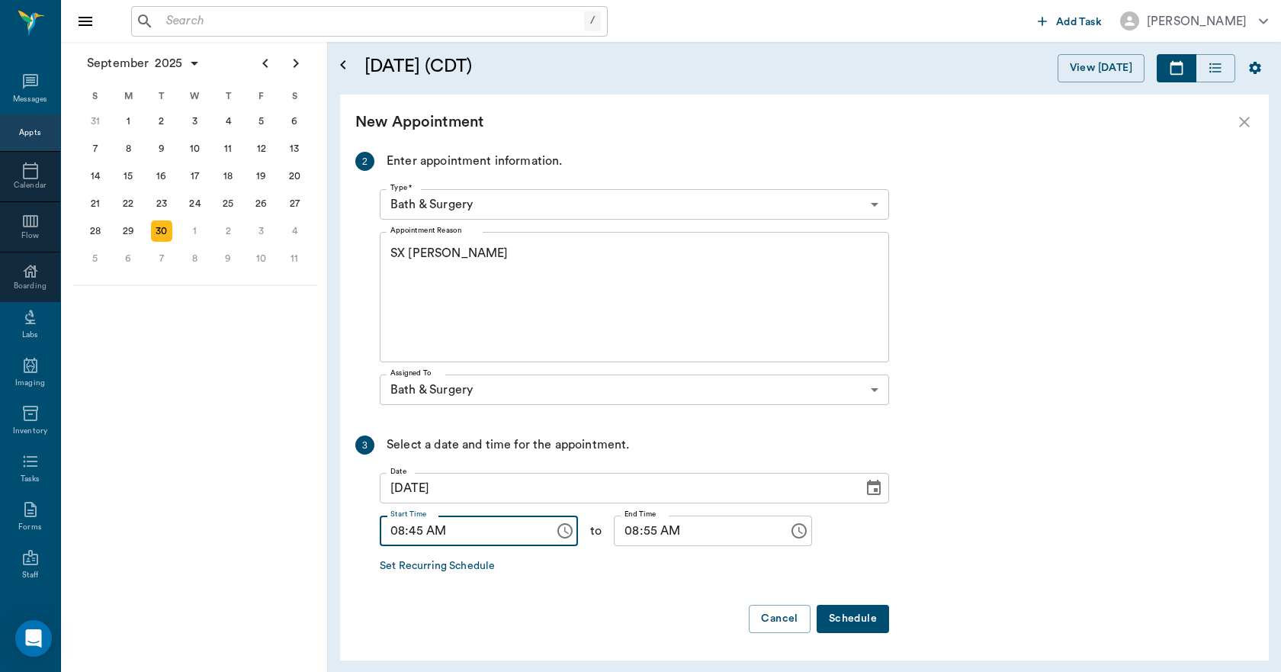
type input "08:45 AM"
click at [621, 533] on input "08:55 AM" at bounding box center [696, 530] width 164 height 30
type input "09:00 AM"
click at [859, 614] on button "Schedule" at bounding box center [852, 619] width 72 height 28
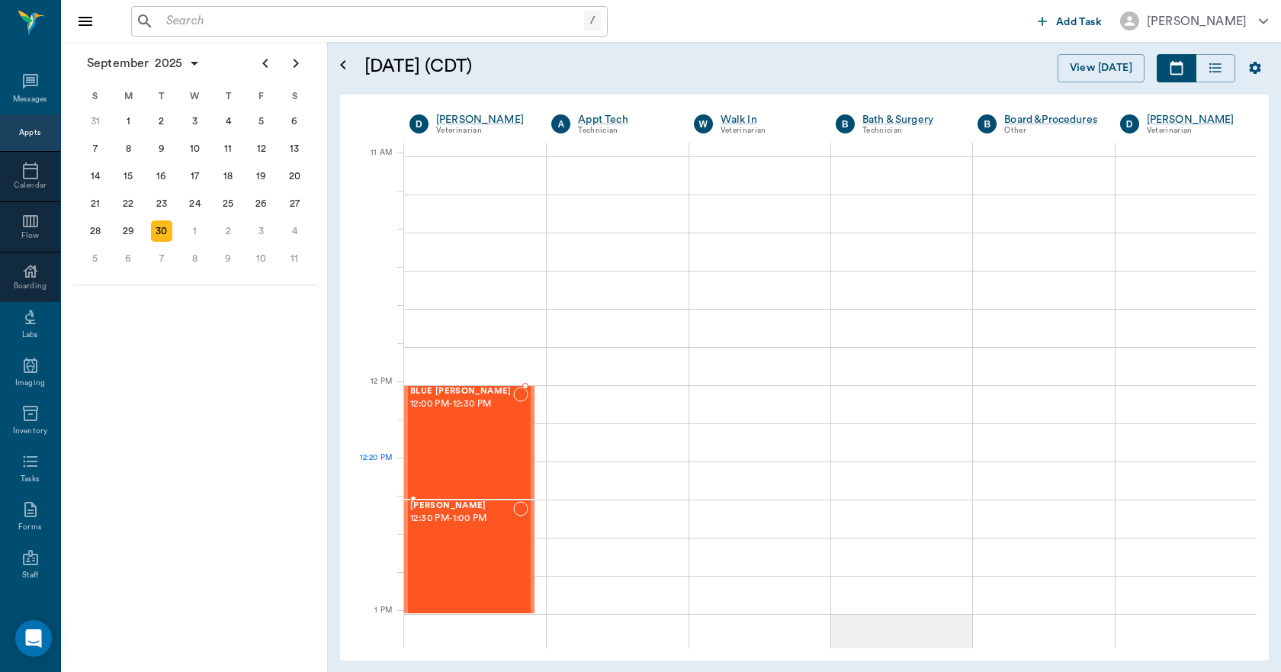
scroll to position [686, 0]
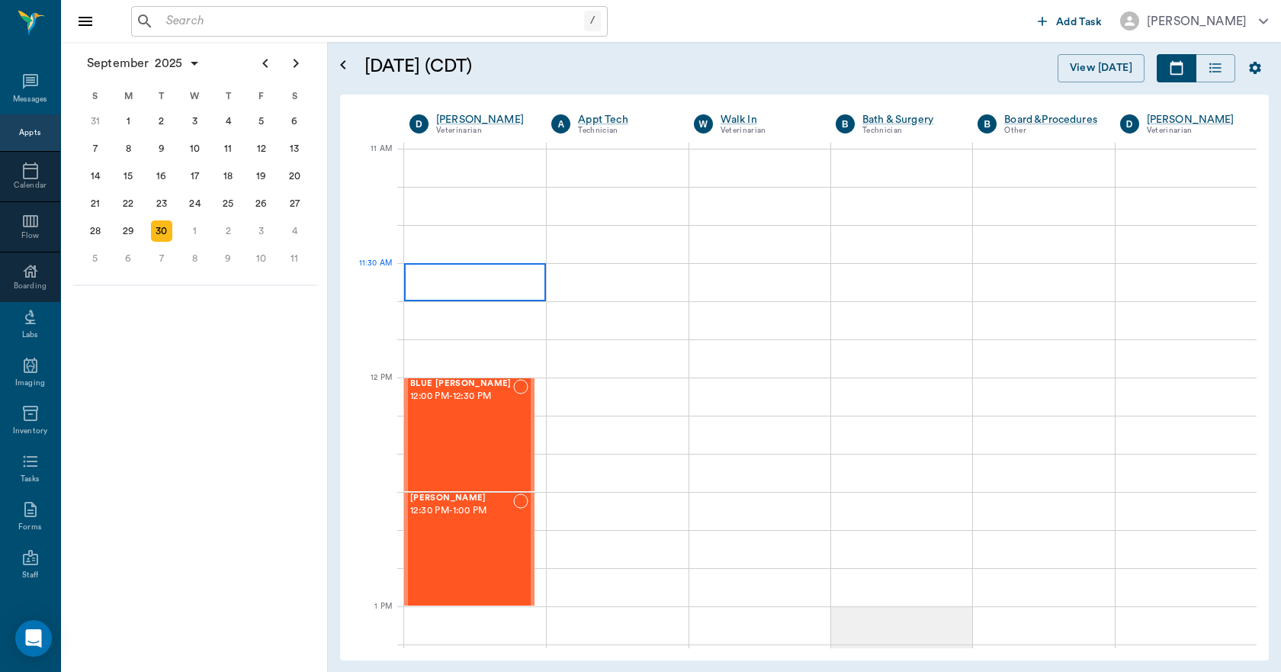
click at [465, 282] on div at bounding box center [475, 282] width 142 height 38
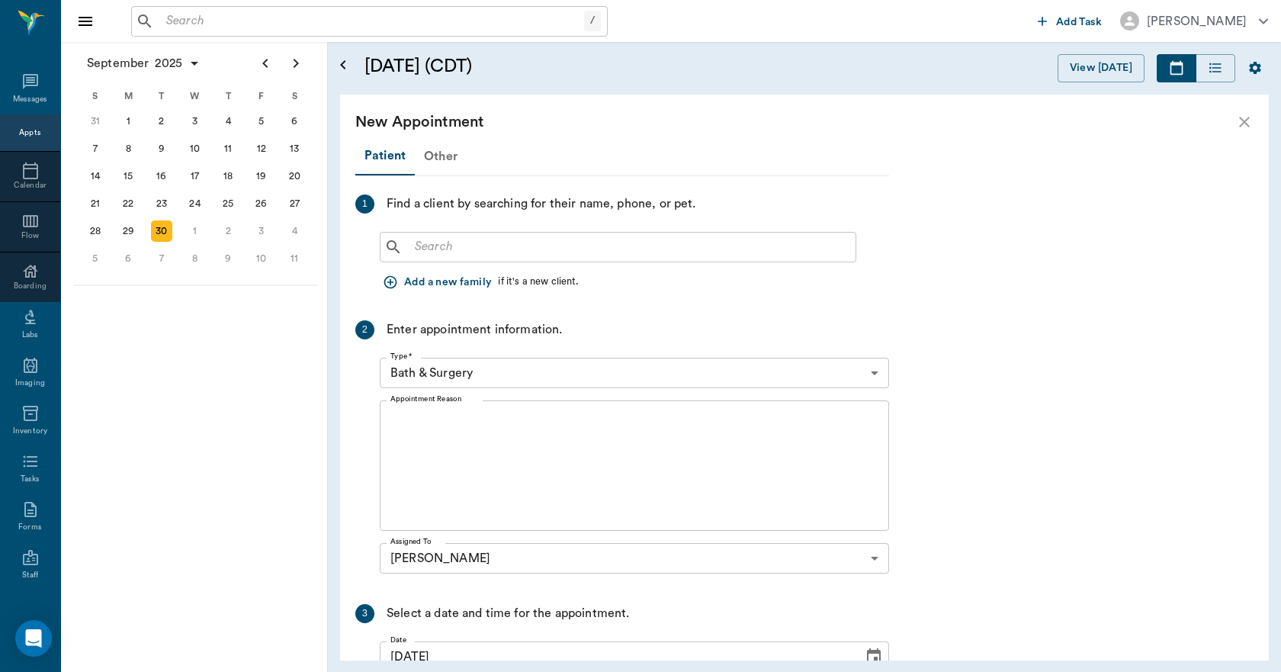
click at [443, 152] on div "Other" at bounding box center [441, 156] width 52 height 37
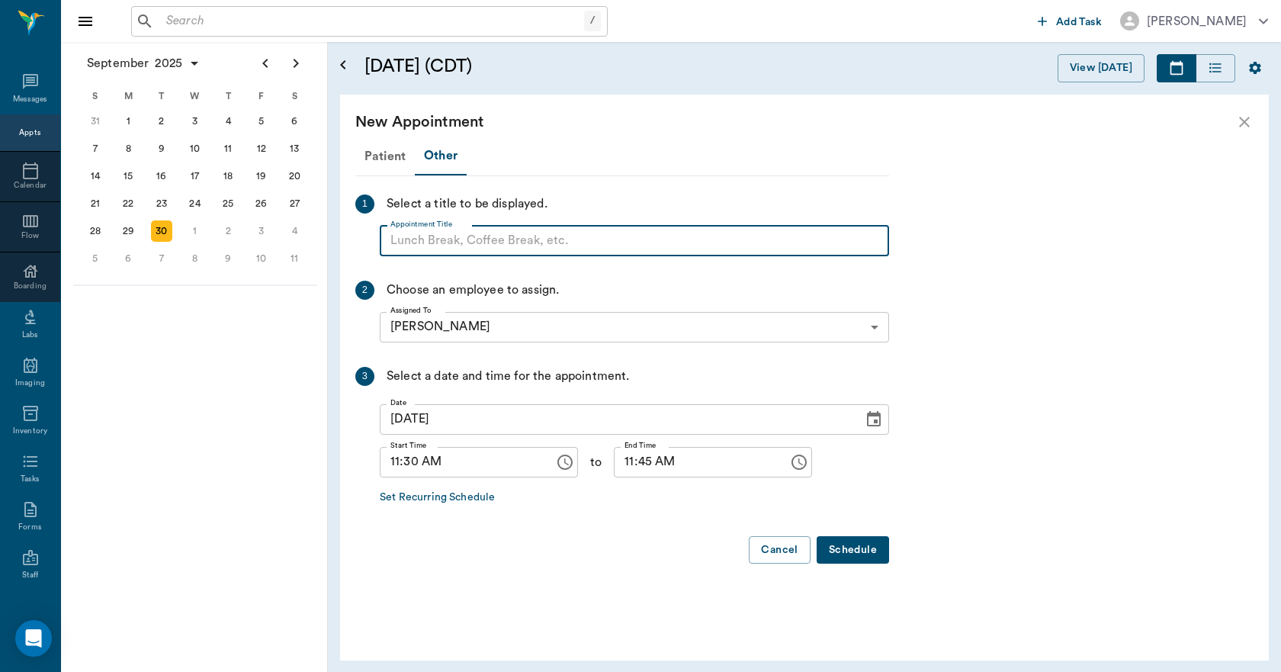
paste input "NO APPOINTMENT! EMERGENCY ONLY!"
type input "NO APPOINTMENT!"
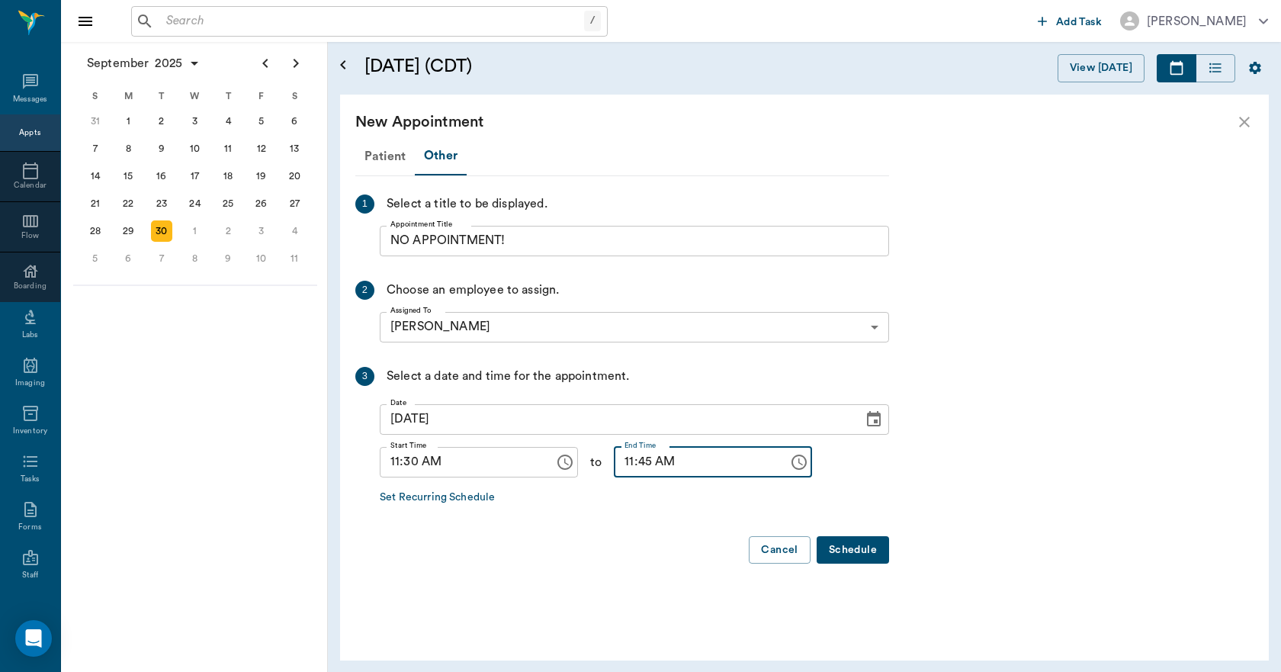
click at [614, 463] on input "11:45 AM" at bounding box center [696, 462] width 164 height 30
type input "12:00 PM"
click at [845, 559] on button "Schedule" at bounding box center [852, 550] width 72 height 28
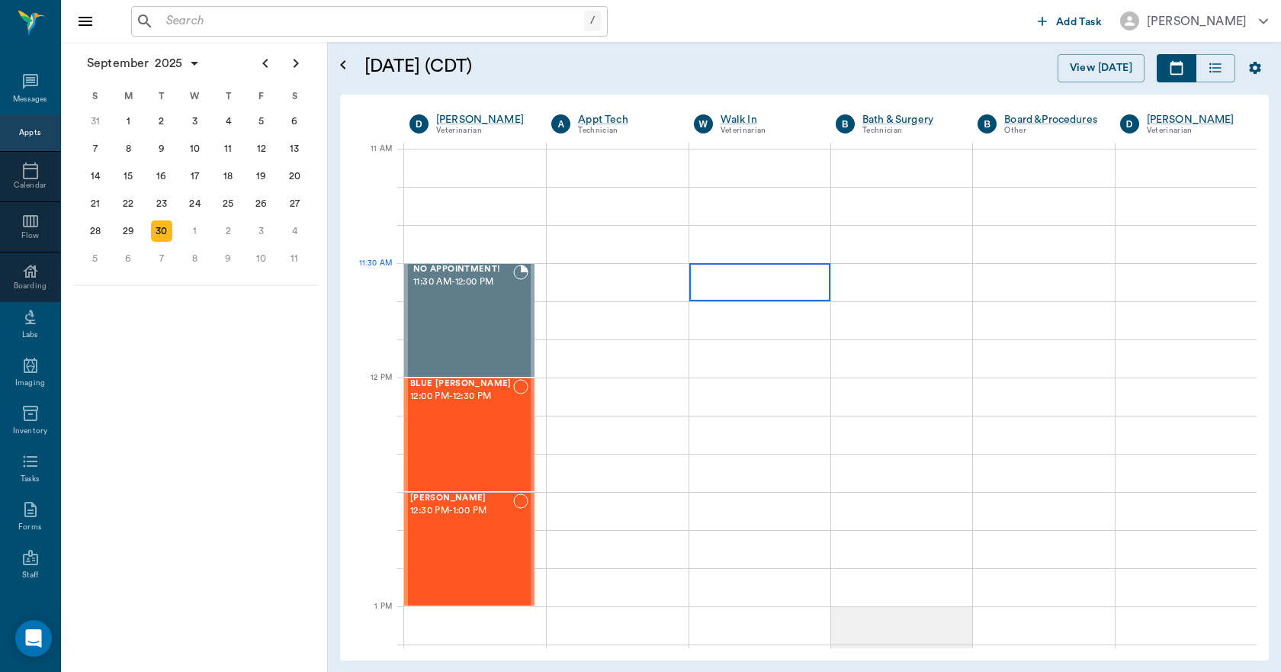
click at [730, 287] on div at bounding box center [759, 282] width 141 height 38
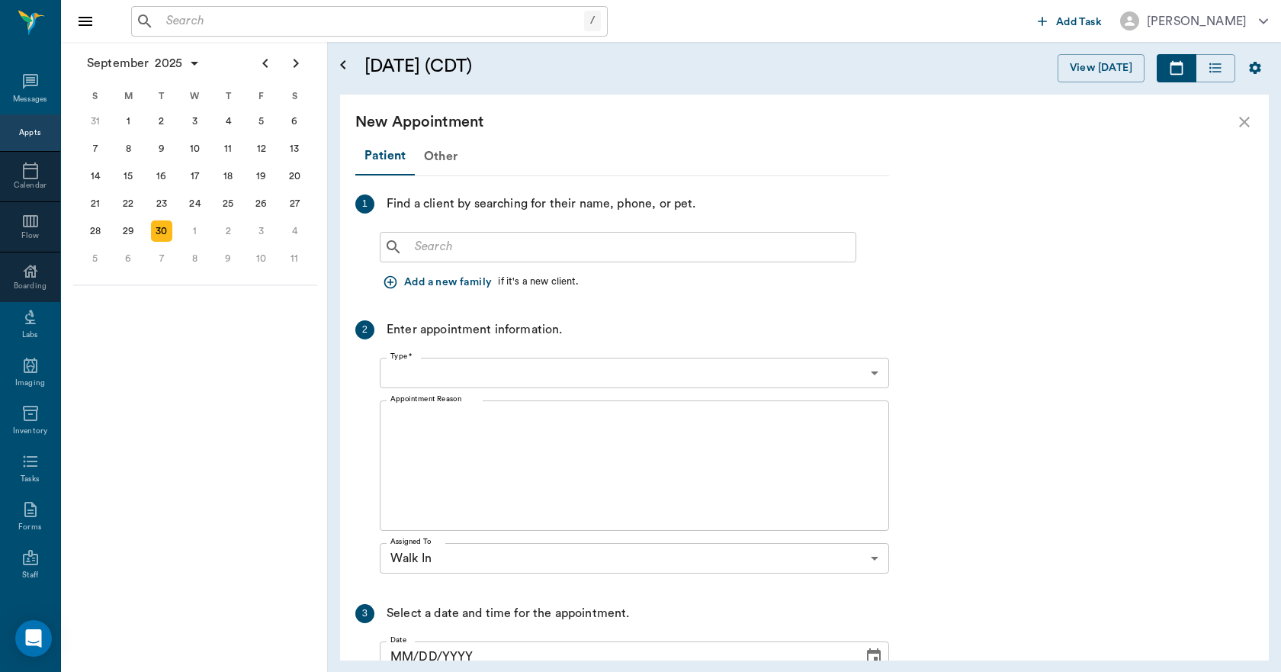
type input "09/30/2025"
type input "11:30 AM"
type input "11:45 AM"
click at [451, 159] on div "Other" at bounding box center [441, 156] width 52 height 37
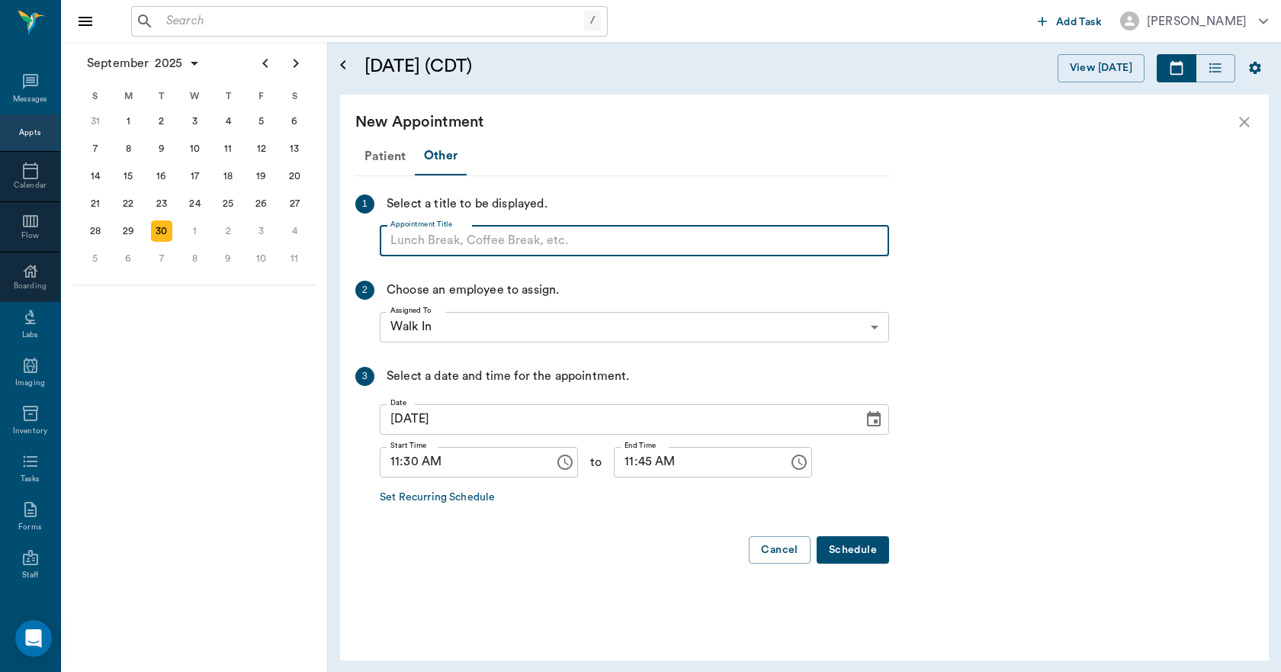
paste input "NO APPOINTMENT! EMERGENCY ONLY!"
type input "NO APPOINTMENT!"
click at [617, 457] on input "11:45 AM" at bounding box center [696, 462] width 164 height 30
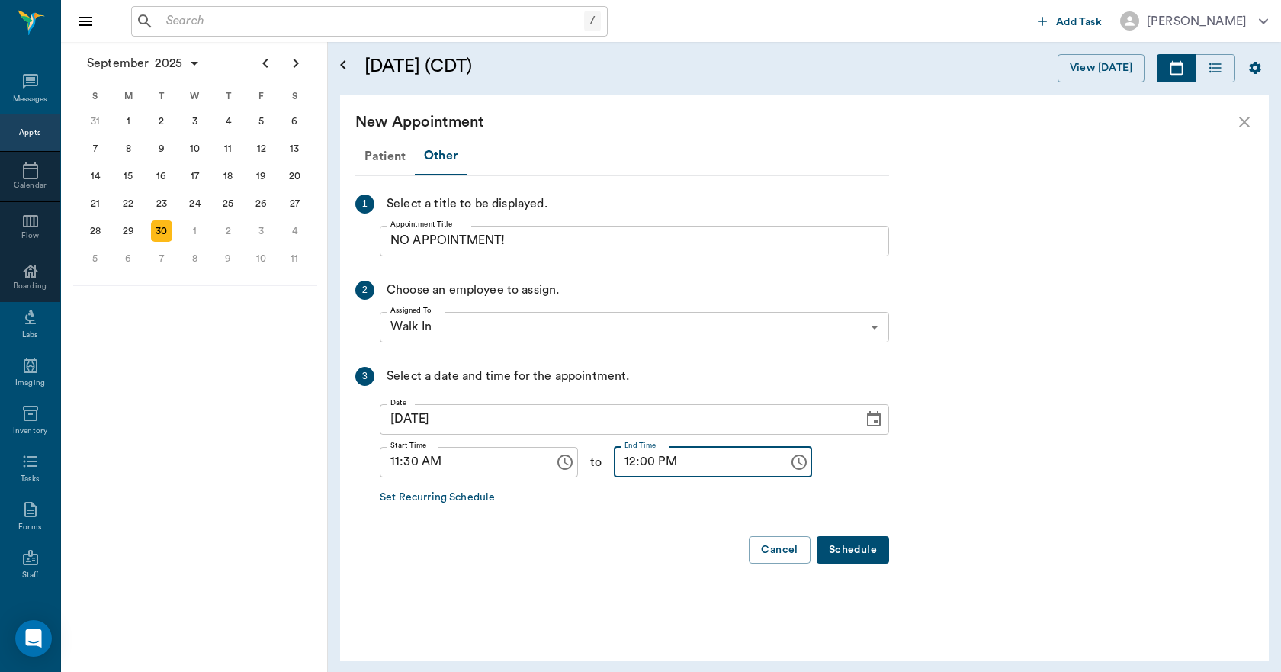
type input "12:00 PM"
click at [846, 545] on button "Schedule" at bounding box center [852, 550] width 72 height 28
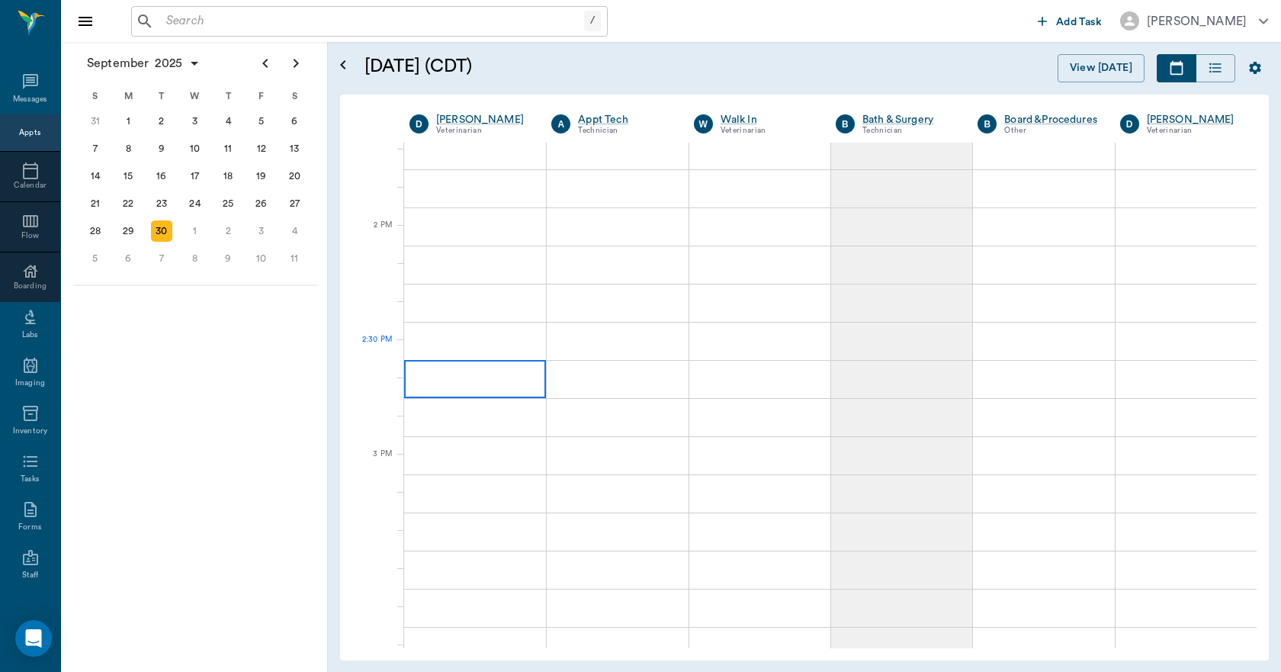
scroll to position [1296, 0]
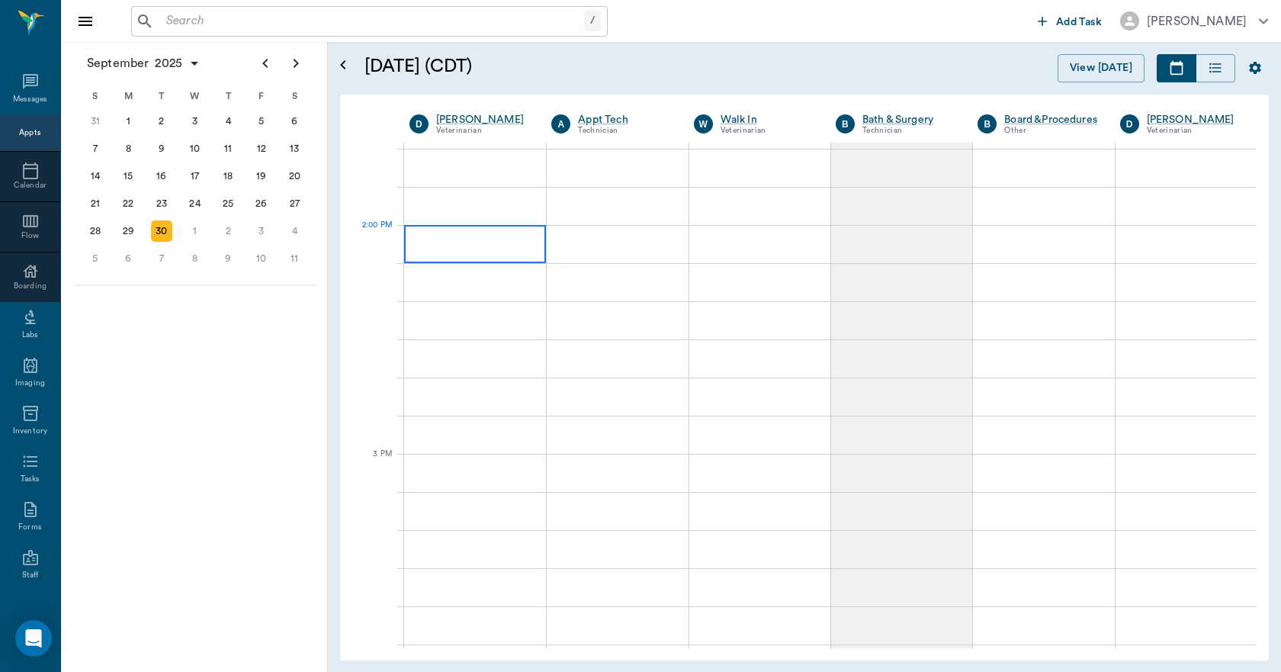
click at [438, 251] on div at bounding box center [475, 244] width 142 height 38
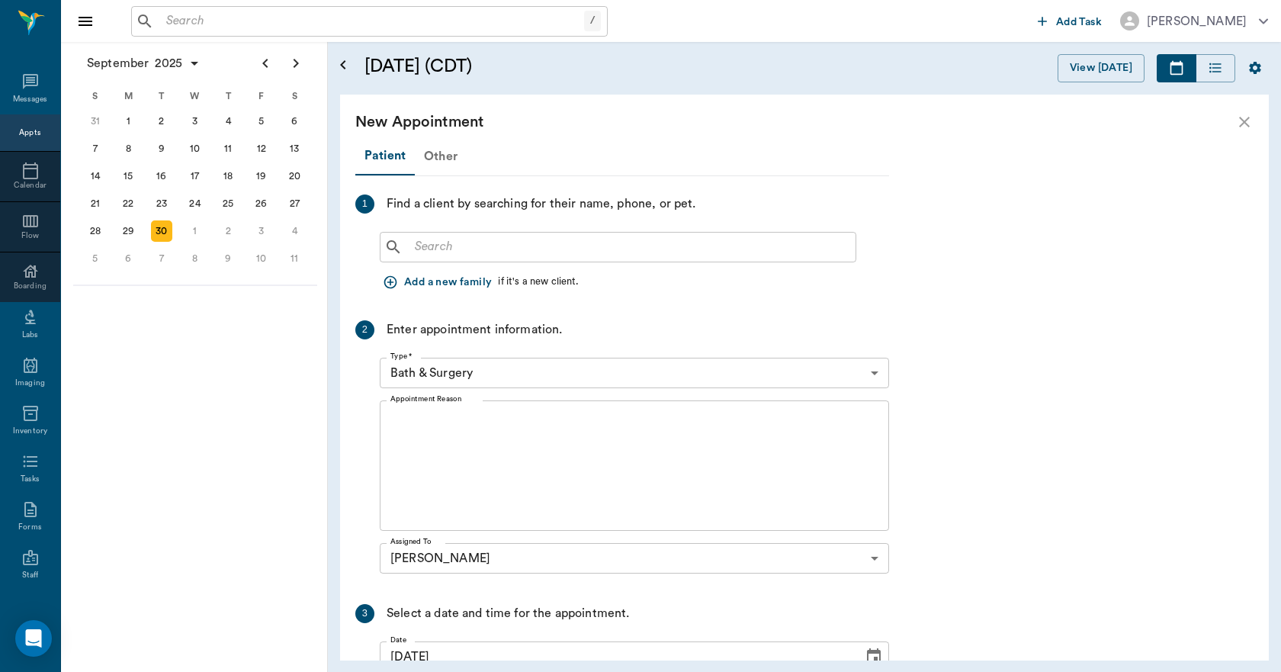
click at [438, 155] on div "Other" at bounding box center [441, 156] width 52 height 37
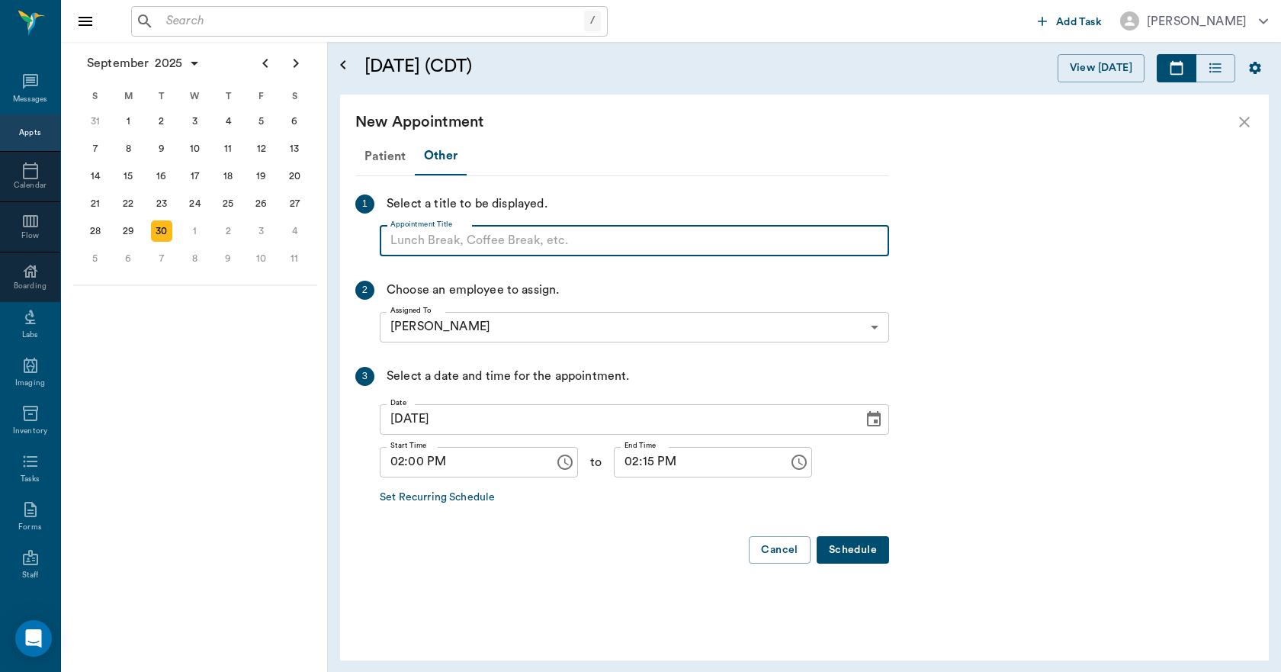
paste input "NO APPOINTMENT! EMERGENCY ONLY!"
type input "NO APPOINTMENT!"
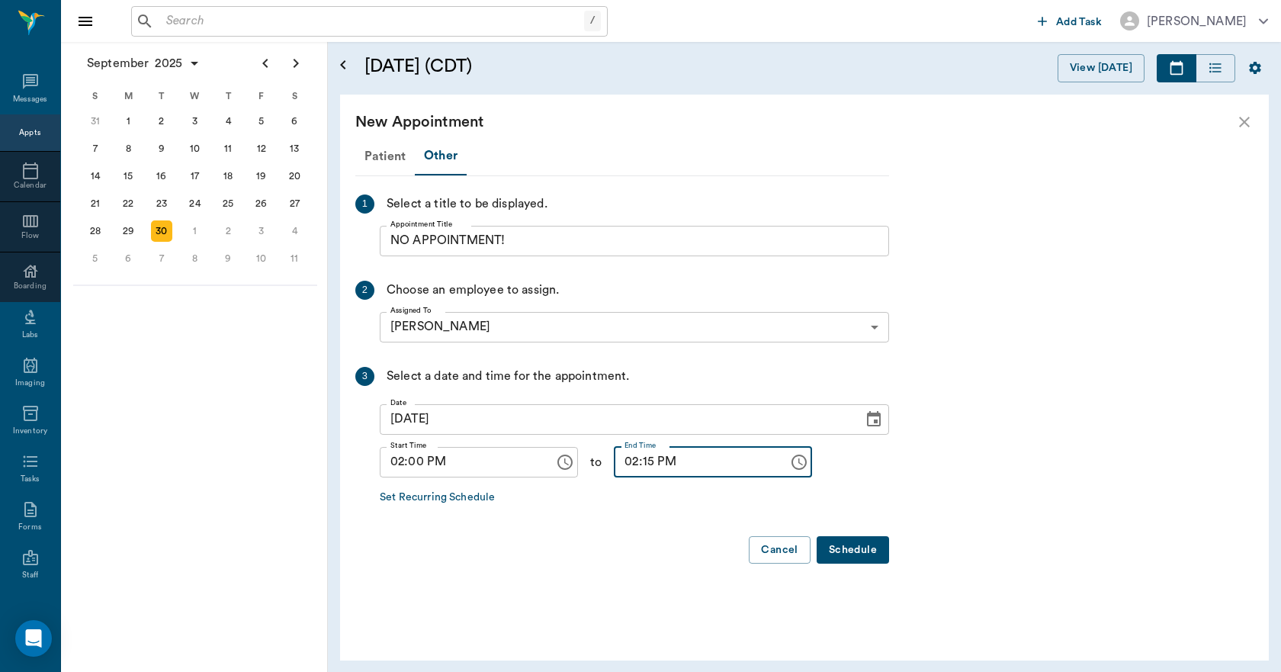
click at [638, 467] on input "02:15 PM" at bounding box center [696, 462] width 164 height 30
type input "02:30 PM"
click at [848, 543] on button "Schedule" at bounding box center [852, 550] width 72 height 28
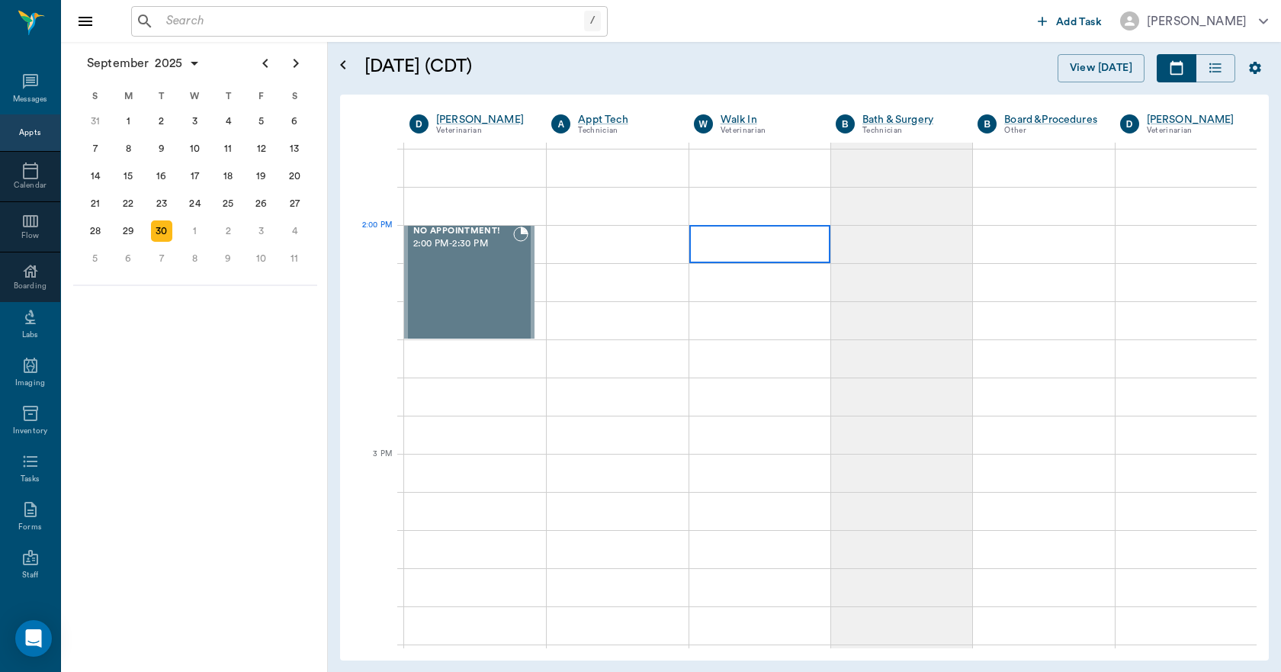
click at [738, 249] on div at bounding box center [759, 244] width 141 height 38
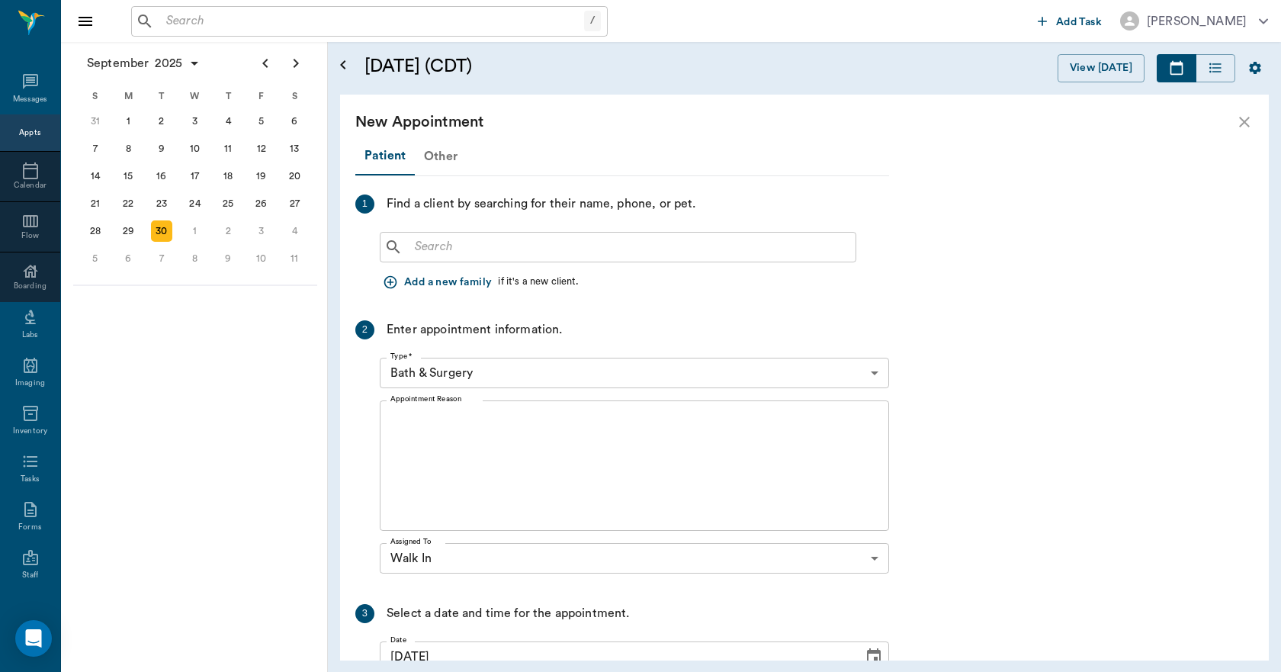
click at [436, 156] on div "Other" at bounding box center [441, 156] width 52 height 37
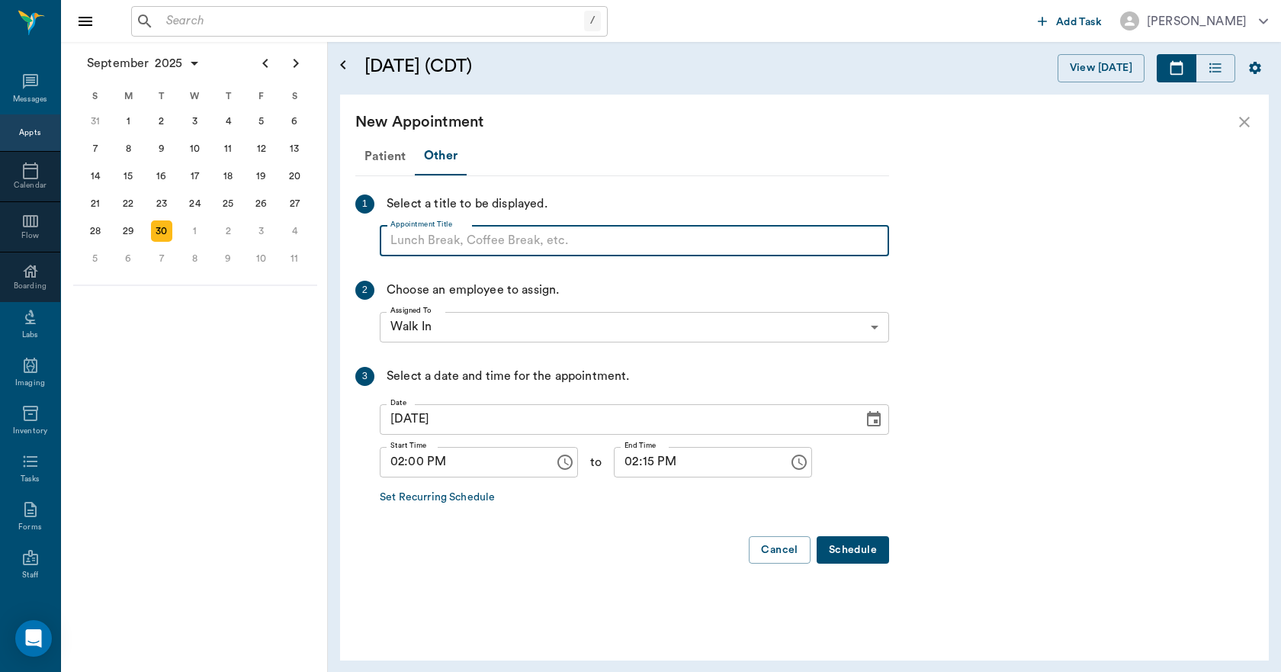
paste input "NO APPOINTMENT! EMERGENCY ONLY!"
type input "NO APPOINTMENT!"
click at [635, 469] on input "02:15 PM" at bounding box center [696, 462] width 164 height 30
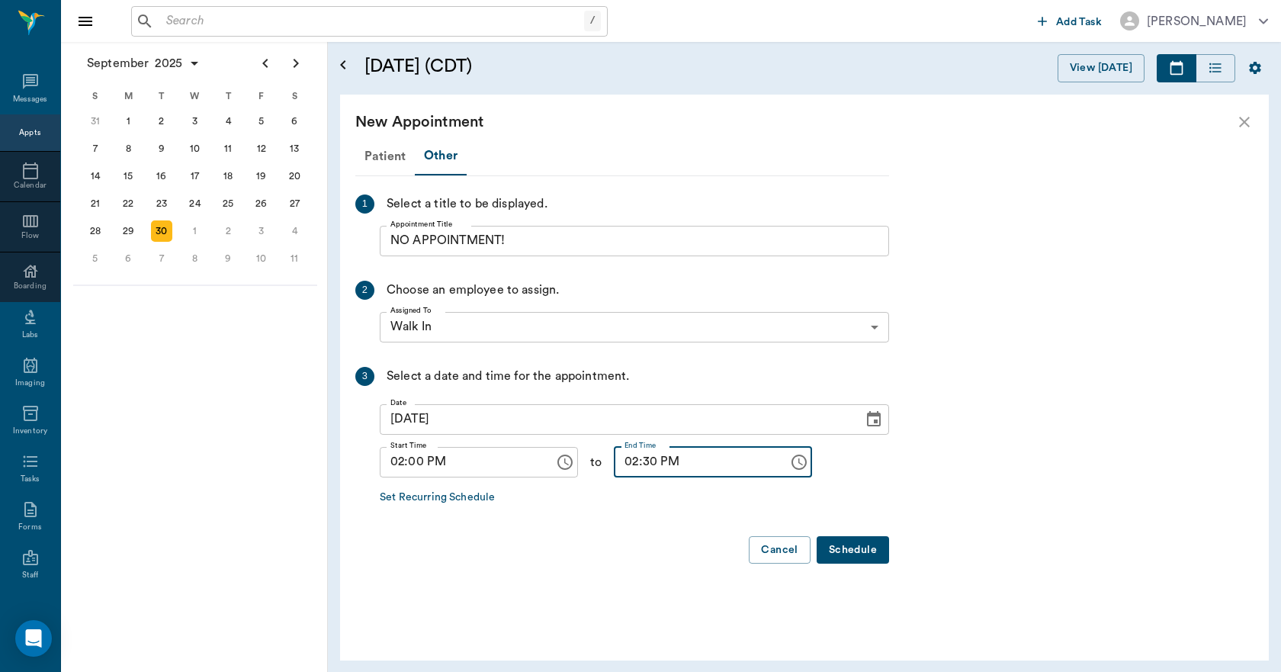
type input "02:30 PM"
click at [861, 544] on button "Schedule" at bounding box center [852, 550] width 72 height 28
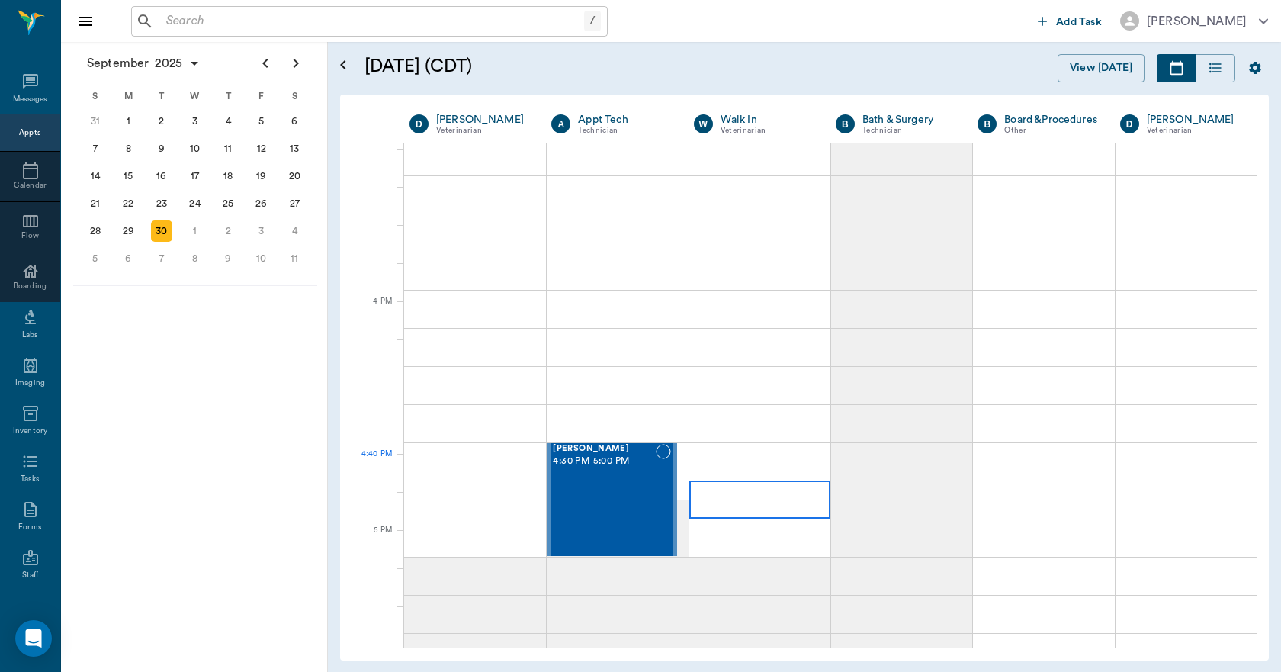
scroll to position [1677, 0]
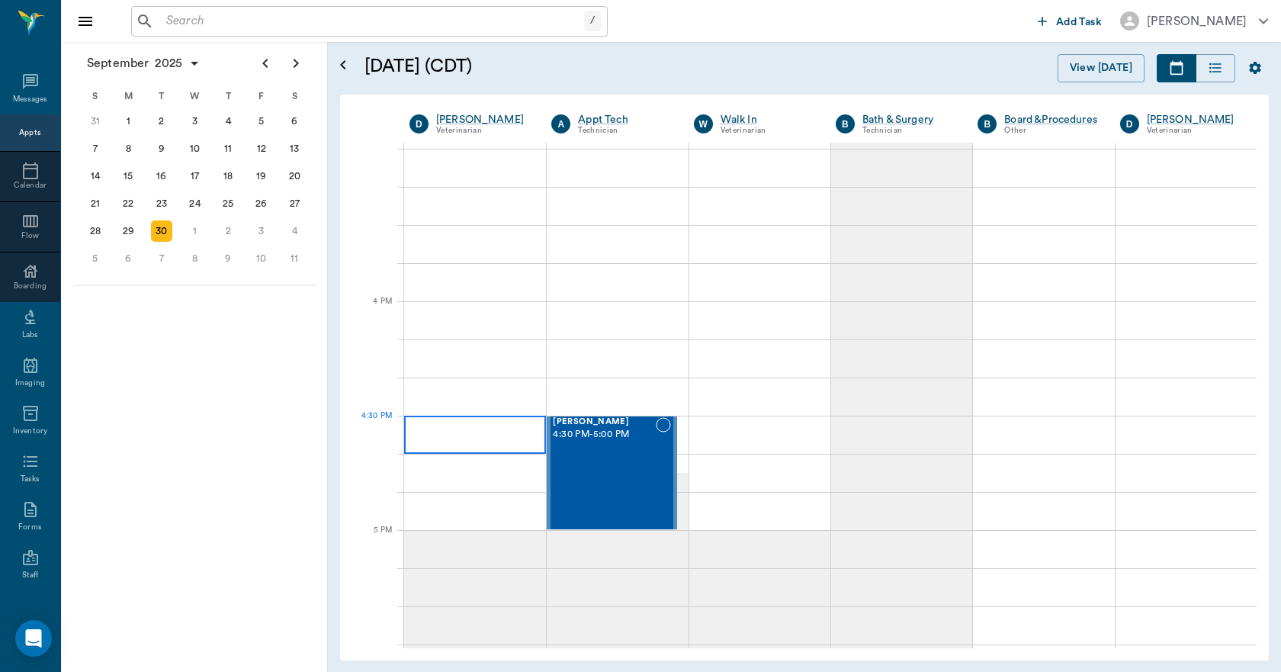
click at [451, 447] on div at bounding box center [475, 434] width 142 height 38
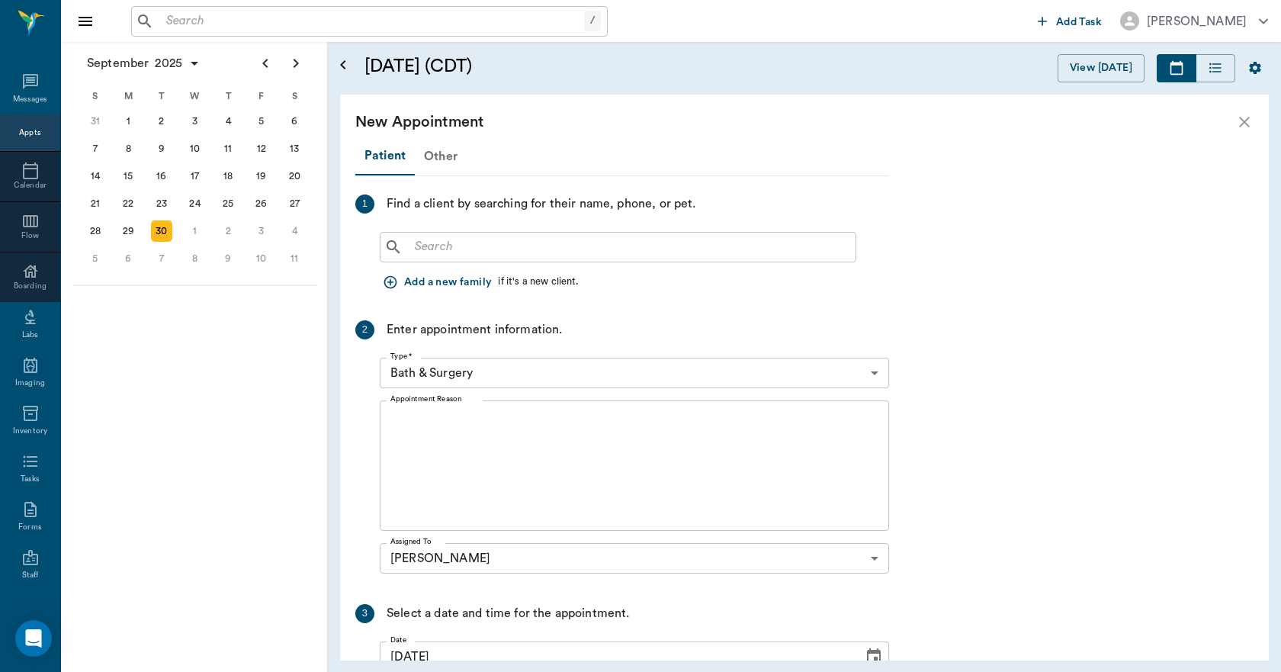
click at [432, 152] on div "Other" at bounding box center [441, 156] width 52 height 37
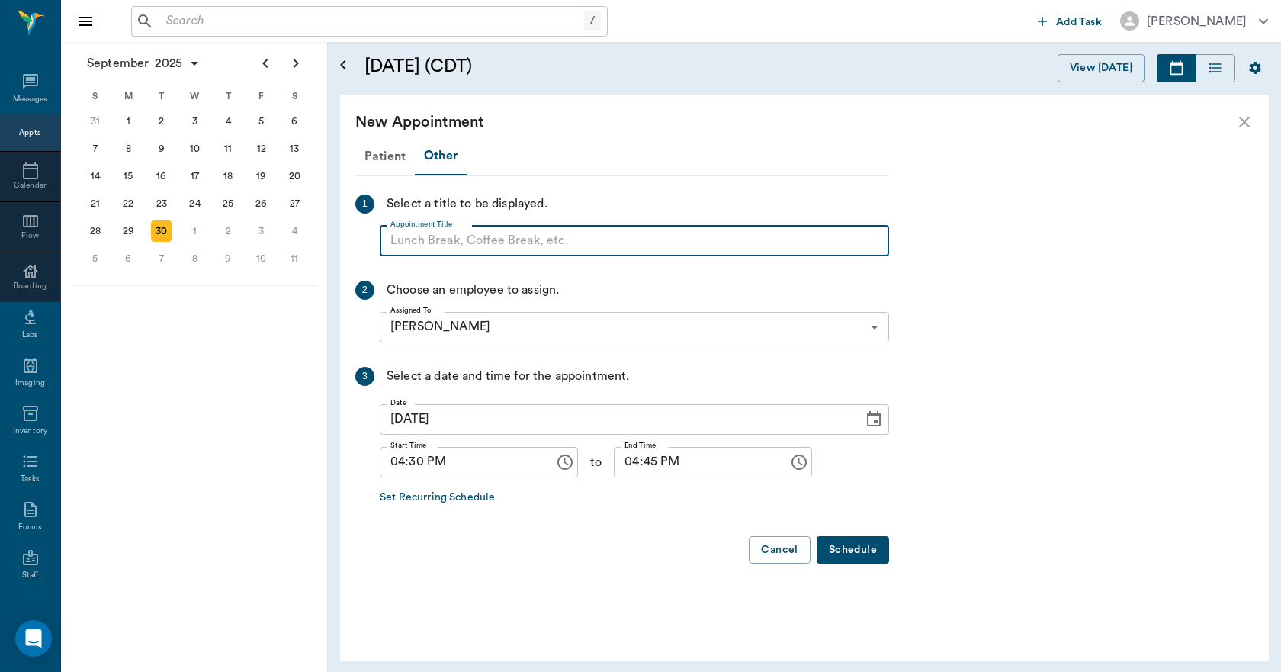
paste input "NO APPOINTMENT! EMERGENCY ONLY!"
type input "NO APPOINTMENT!"
click at [624, 462] on input "04:45 PM" at bounding box center [696, 462] width 164 height 30
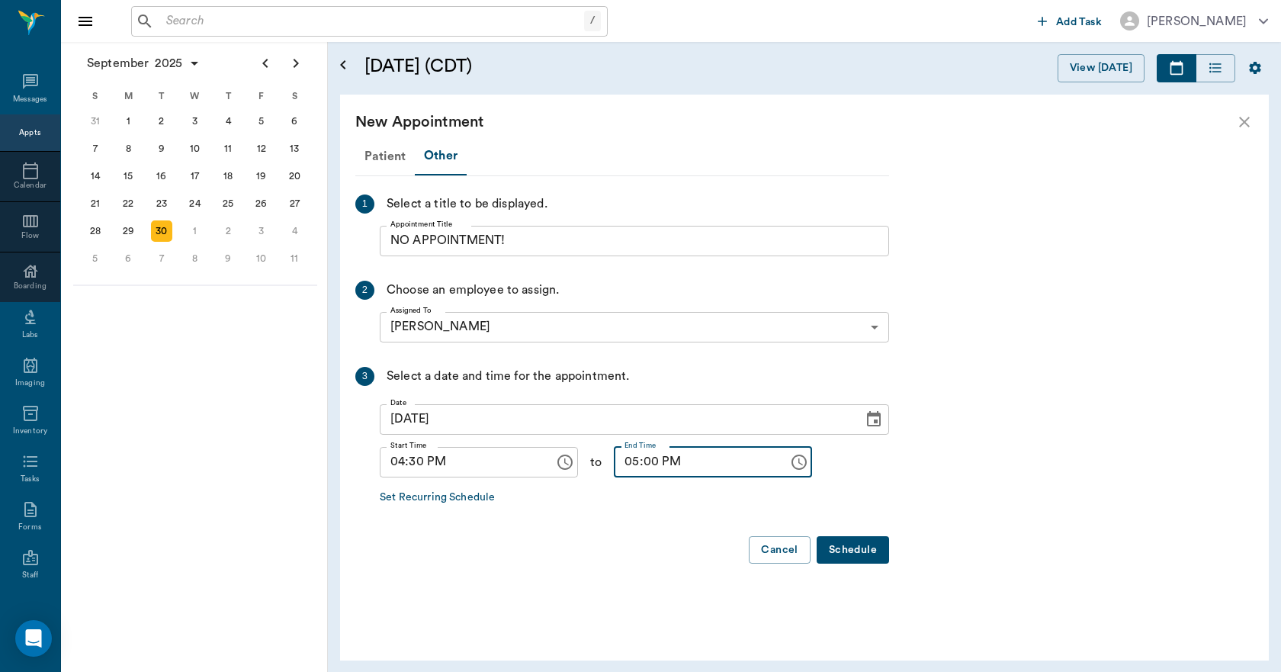
type input "05:00 PM"
click at [848, 548] on button "Schedule" at bounding box center [852, 550] width 72 height 28
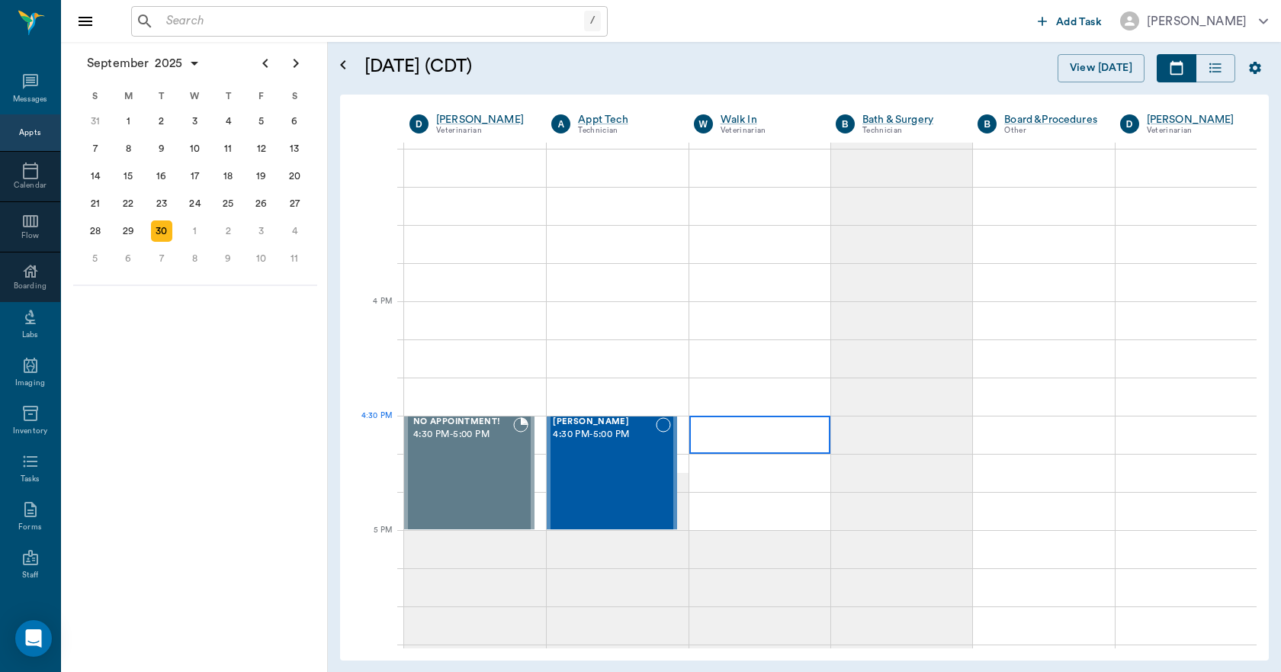
click at [704, 435] on div at bounding box center [759, 434] width 141 height 38
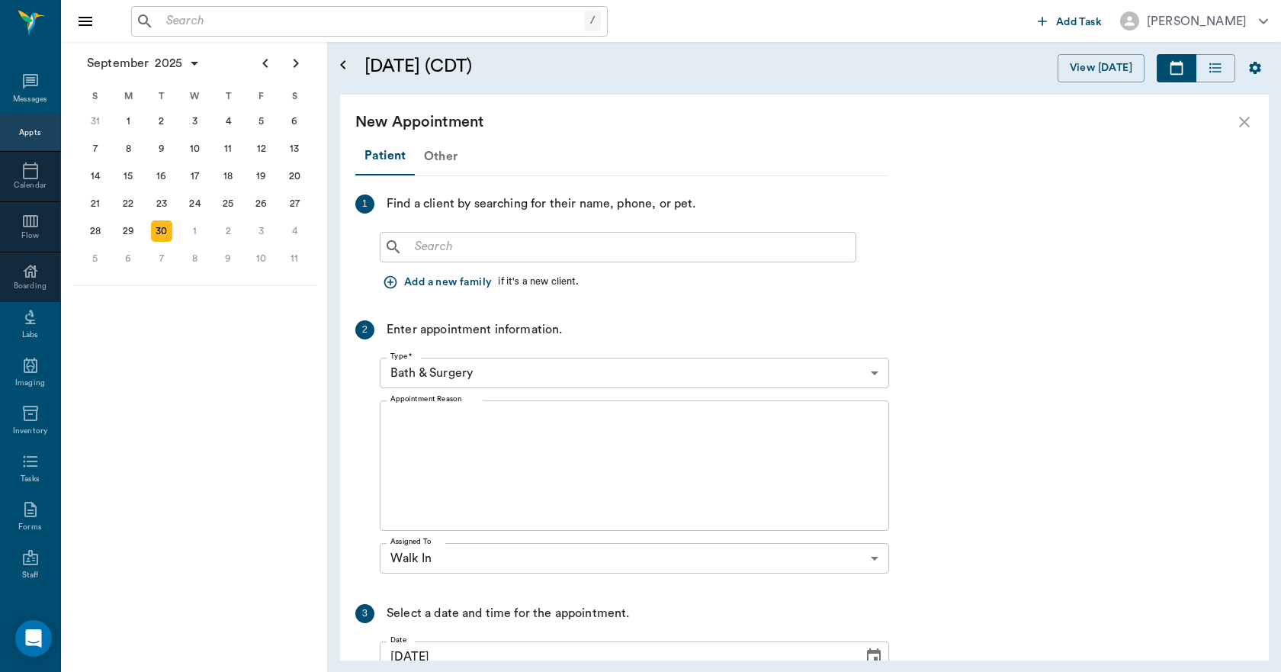
click at [432, 156] on div "Other" at bounding box center [441, 156] width 52 height 37
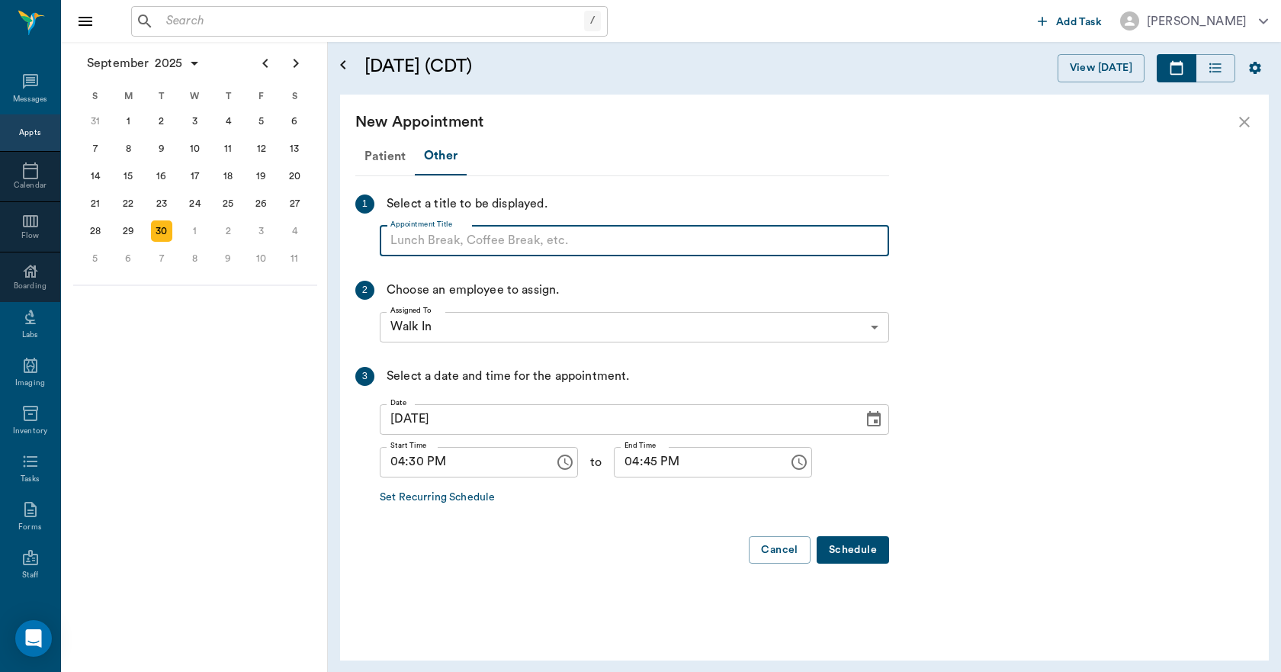
paste input "NO APPOINTMENT! EMERGENCY ONLY!"
type input "NO APPOINTMENT!"
click at [614, 461] on input "04:45 PM" at bounding box center [696, 462] width 164 height 30
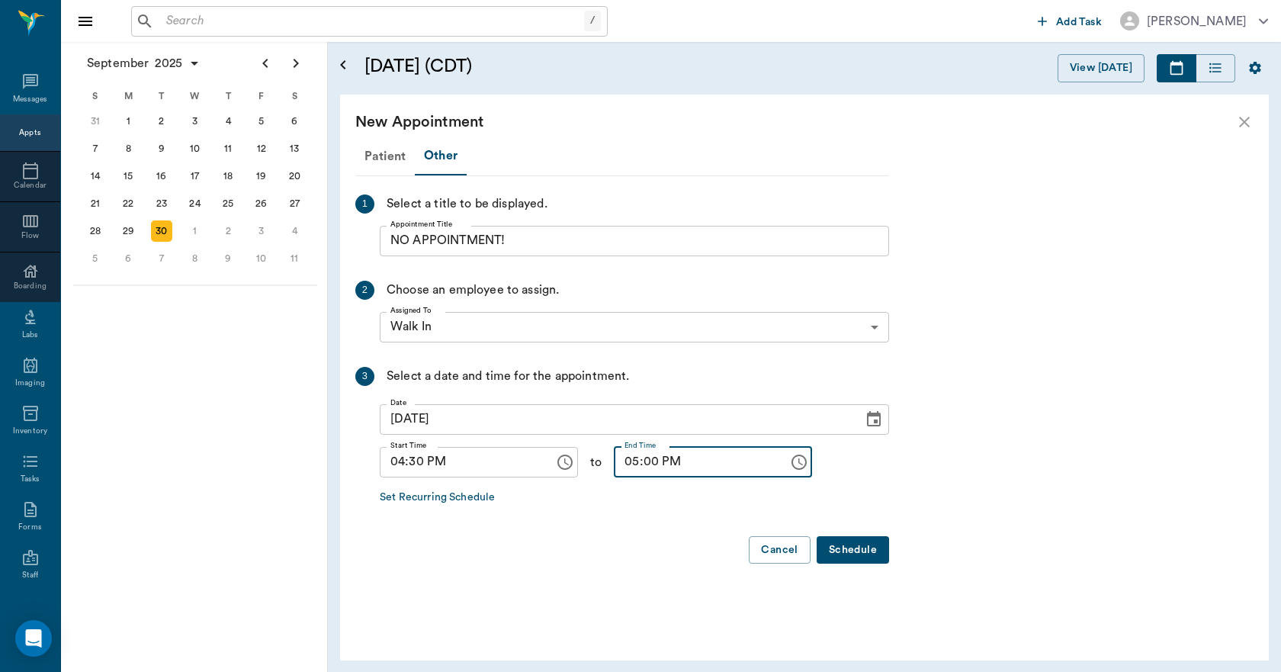
type input "05:00 PM"
click at [858, 554] on button "Schedule" at bounding box center [852, 550] width 72 height 28
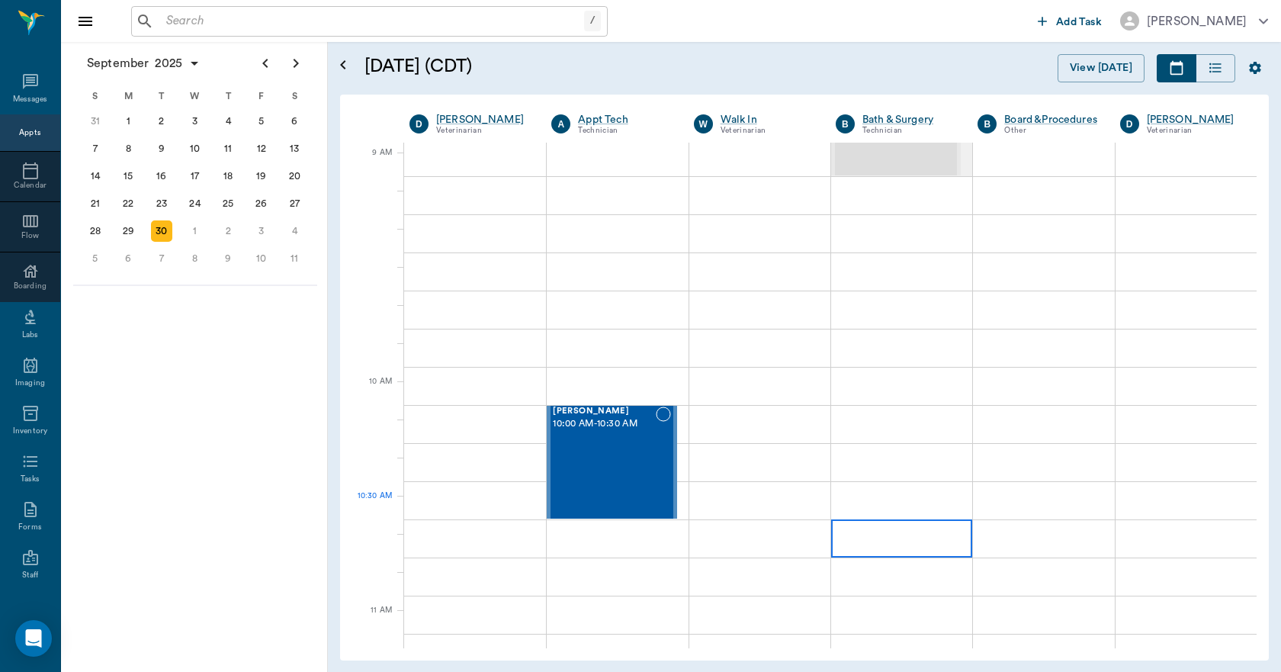
scroll to position [229, 0]
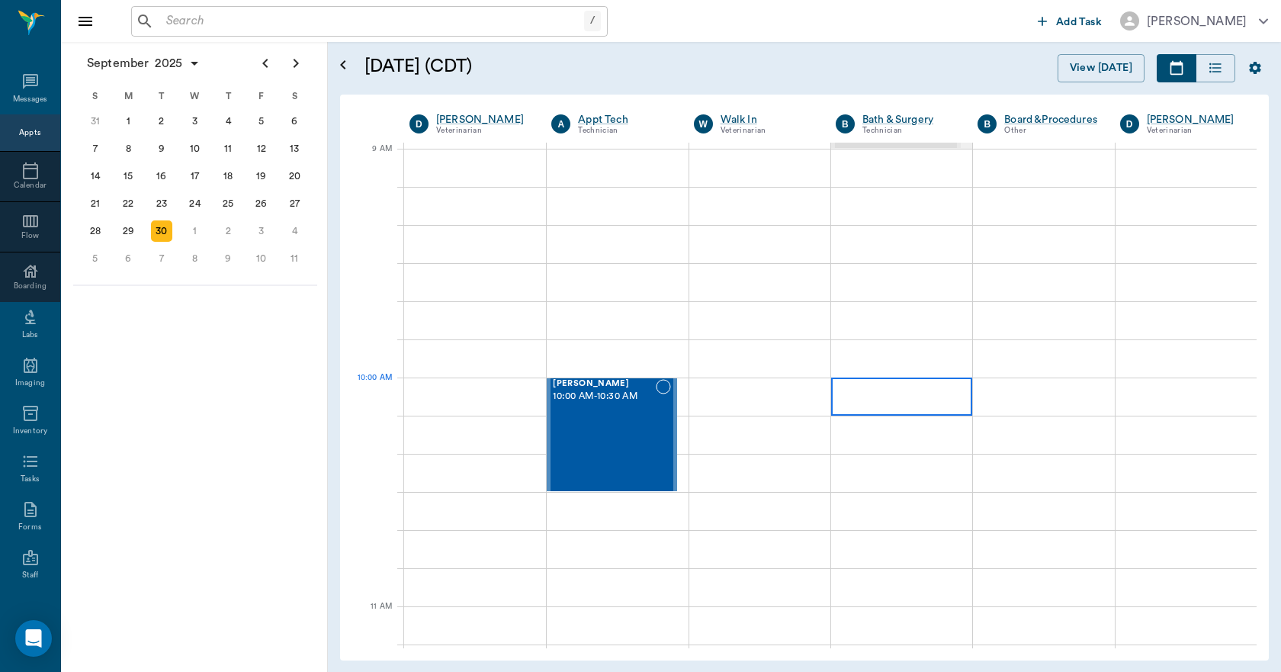
click at [919, 401] on div at bounding box center [901, 396] width 141 height 38
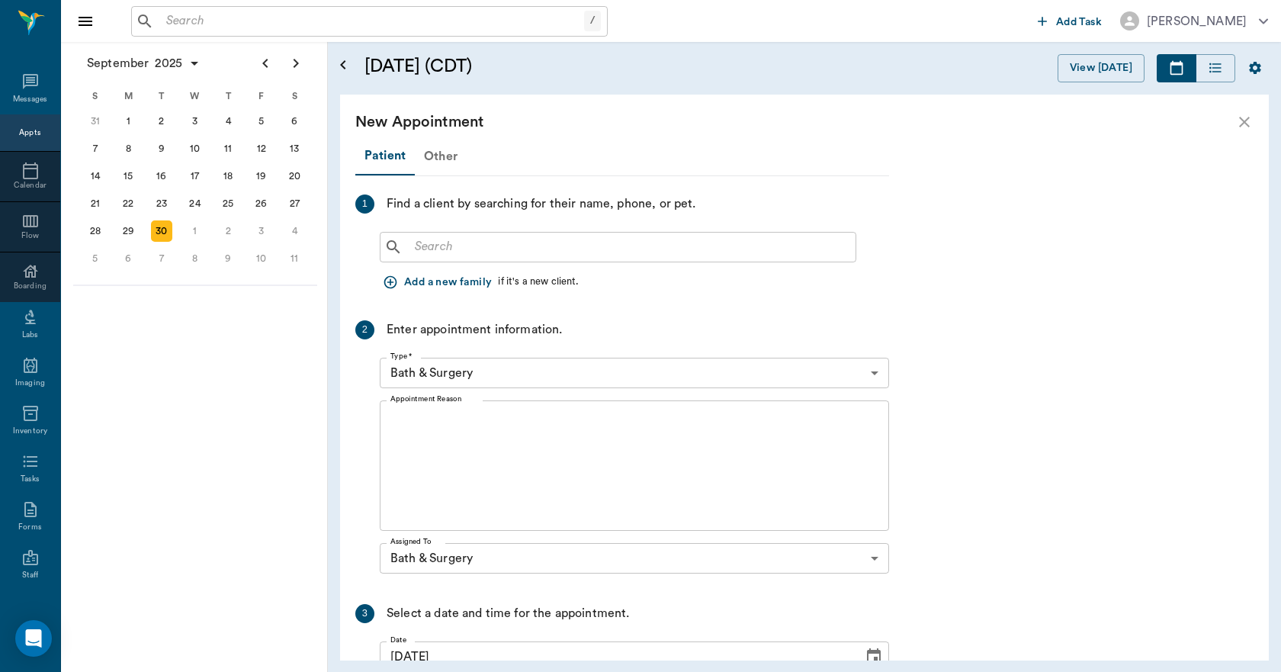
click at [444, 153] on div "Other" at bounding box center [441, 156] width 52 height 37
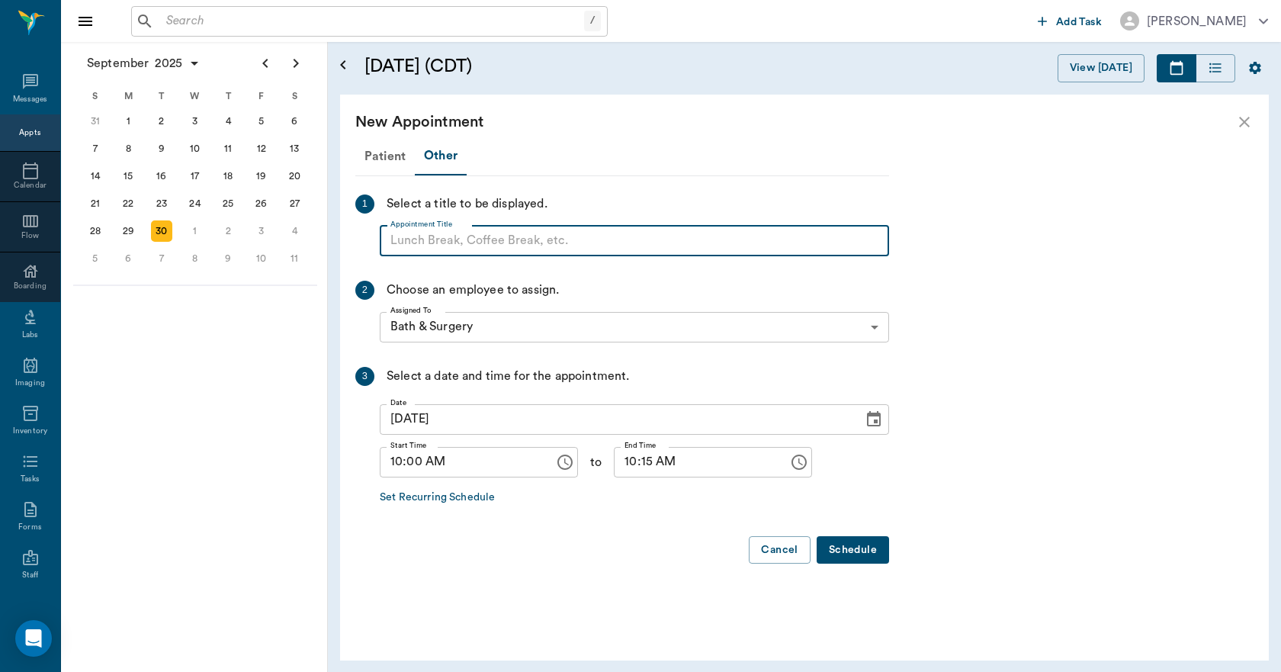
click at [449, 239] on input "Appointment Title" at bounding box center [634, 241] width 509 height 30
type input "BLOCK"
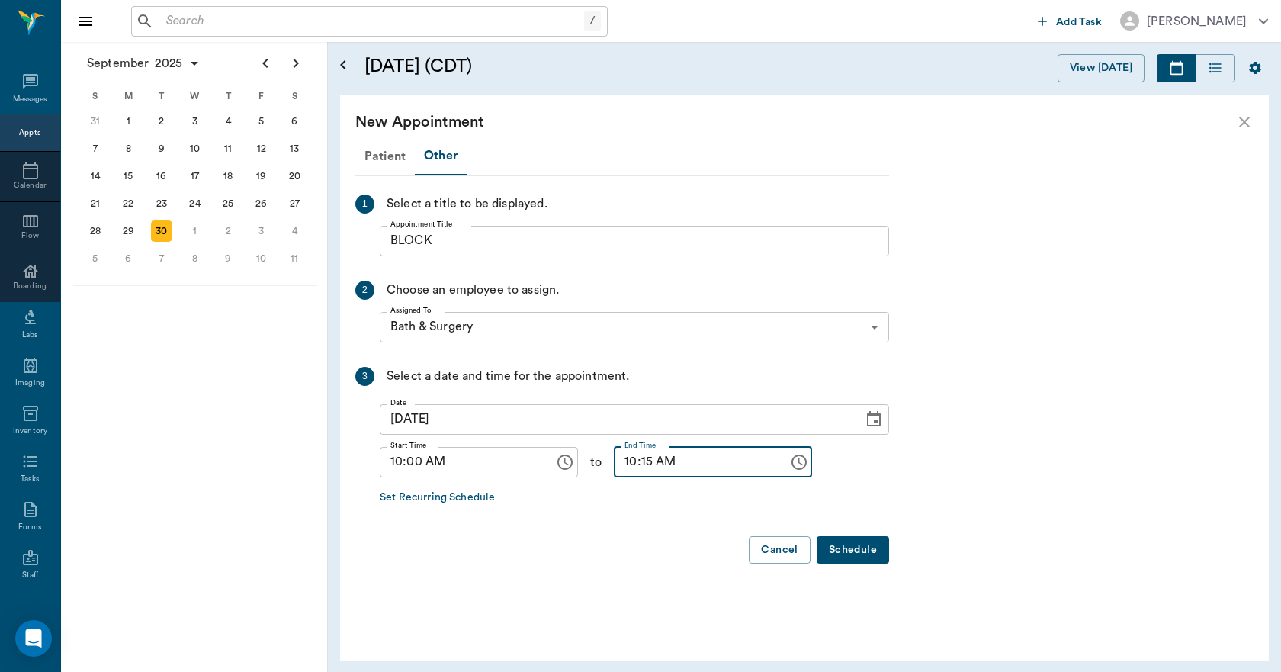
click at [617, 456] on input "10:15 AM" at bounding box center [696, 462] width 164 height 30
type input "05:00 PM"
click at [869, 547] on button "Schedule" at bounding box center [852, 550] width 72 height 28
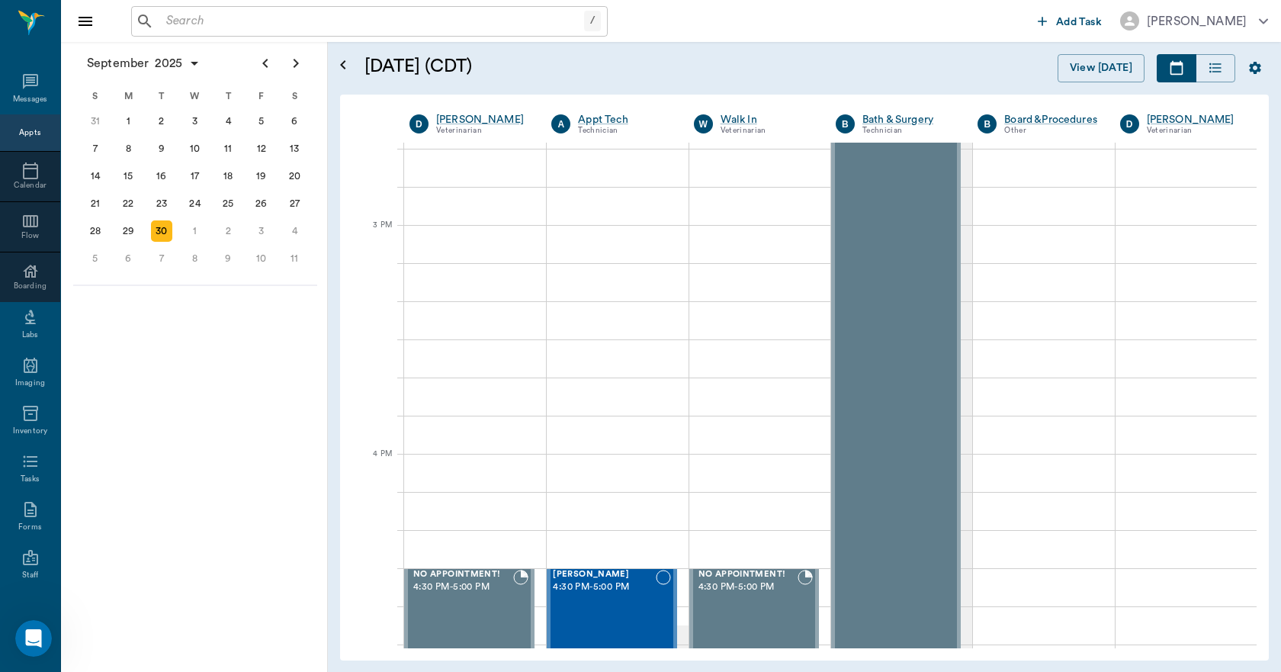
scroll to position [0, 0]
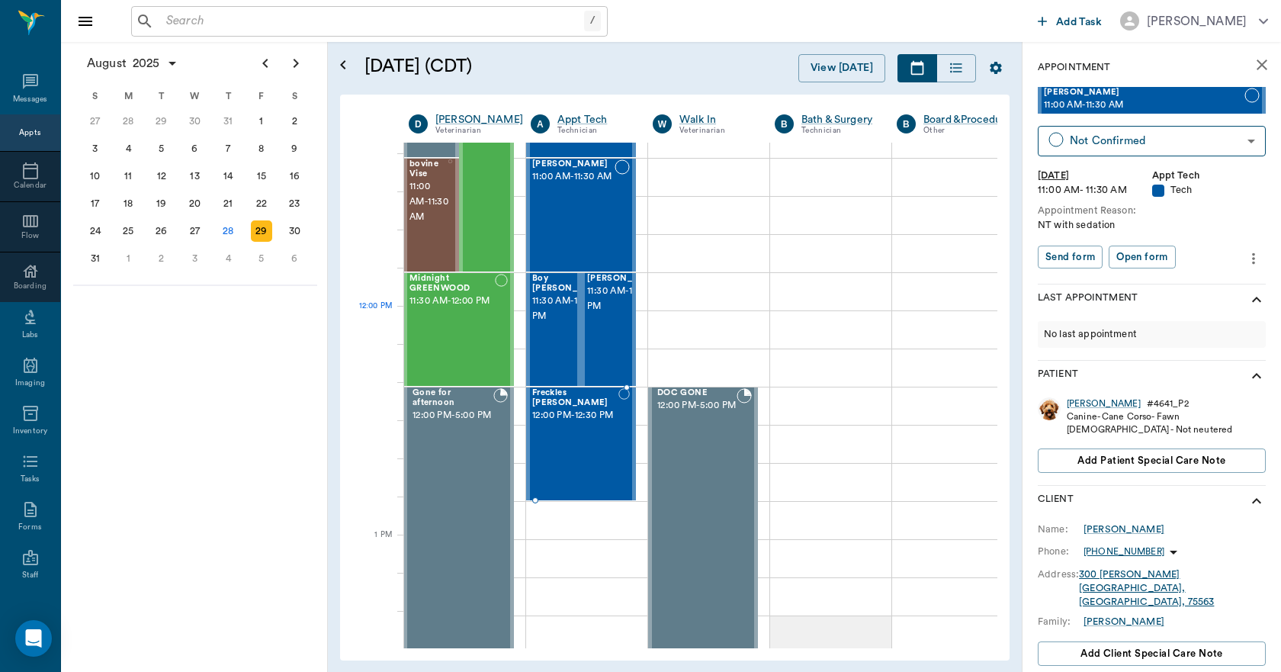
scroll to position [762, 1]
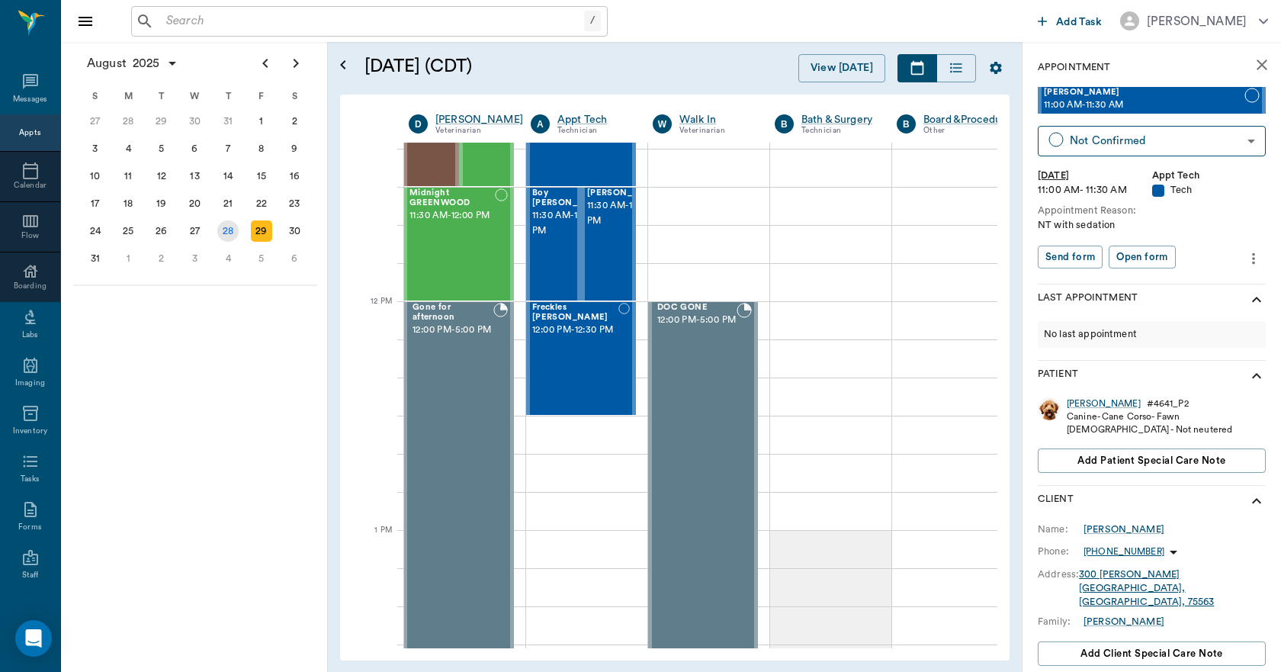
click at [222, 230] on div "28" at bounding box center [227, 230] width 21 height 21
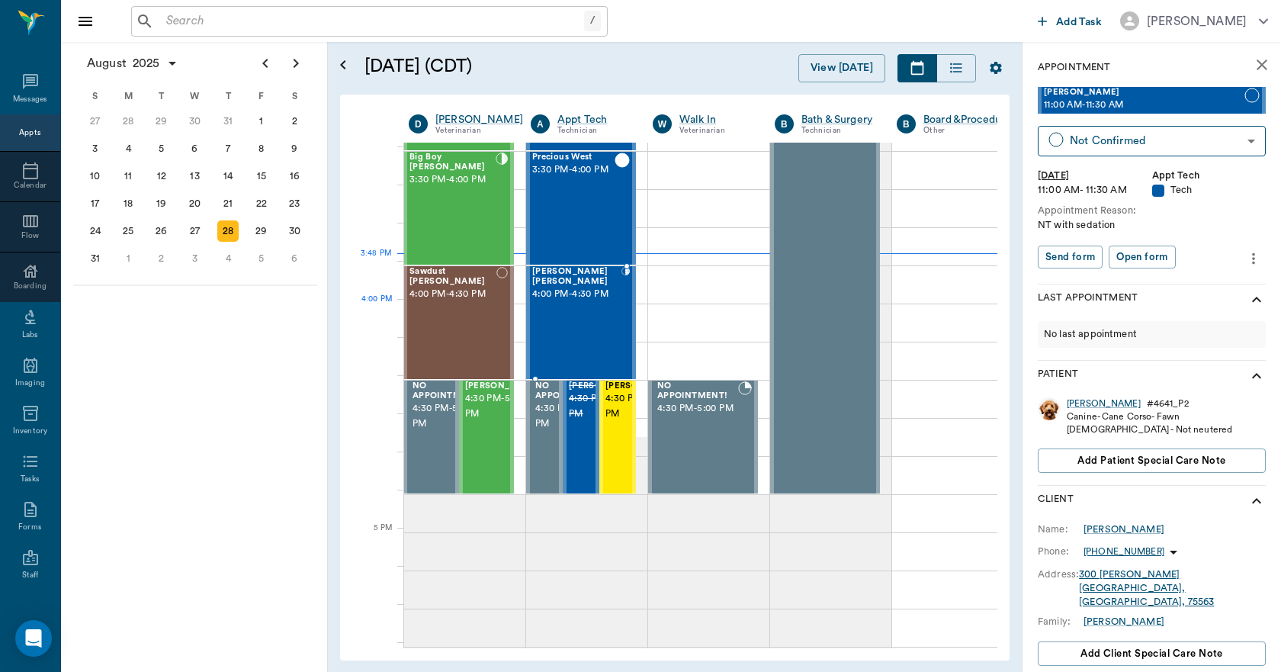
scroll to position [1677, 1]
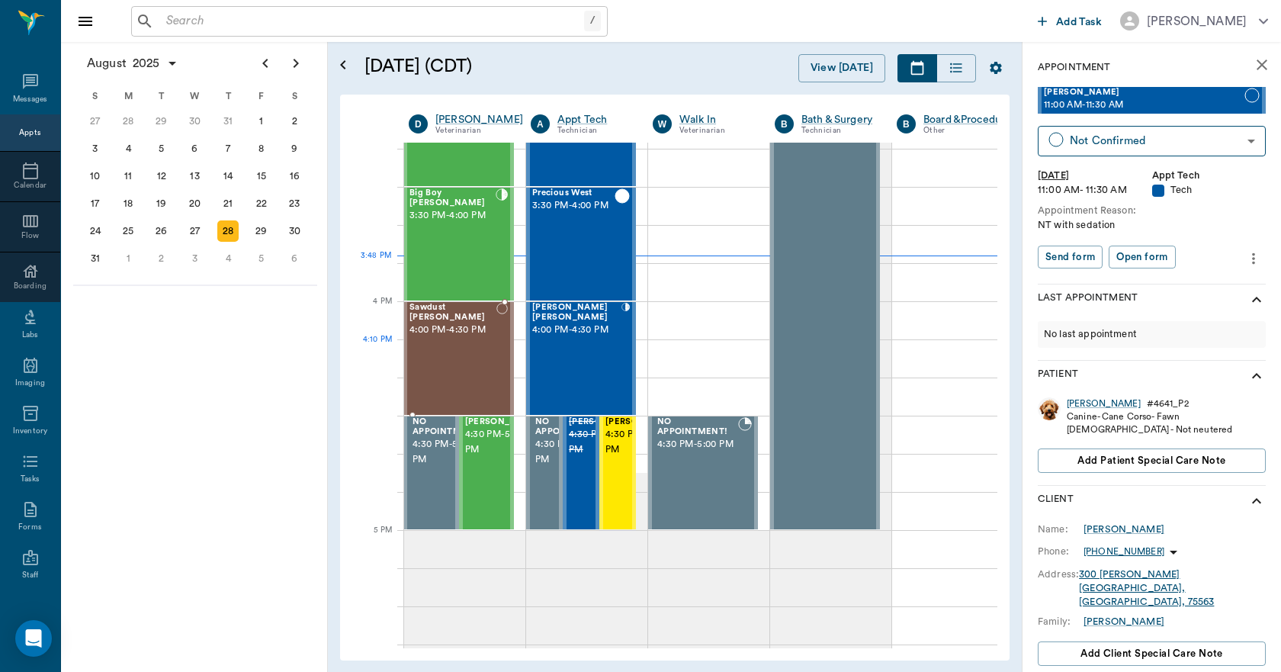
click at [448, 350] on div "Sawdust Marsh 4:00 PM - 4:30 PM" at bounding box center [452, 358] width 87 height 111
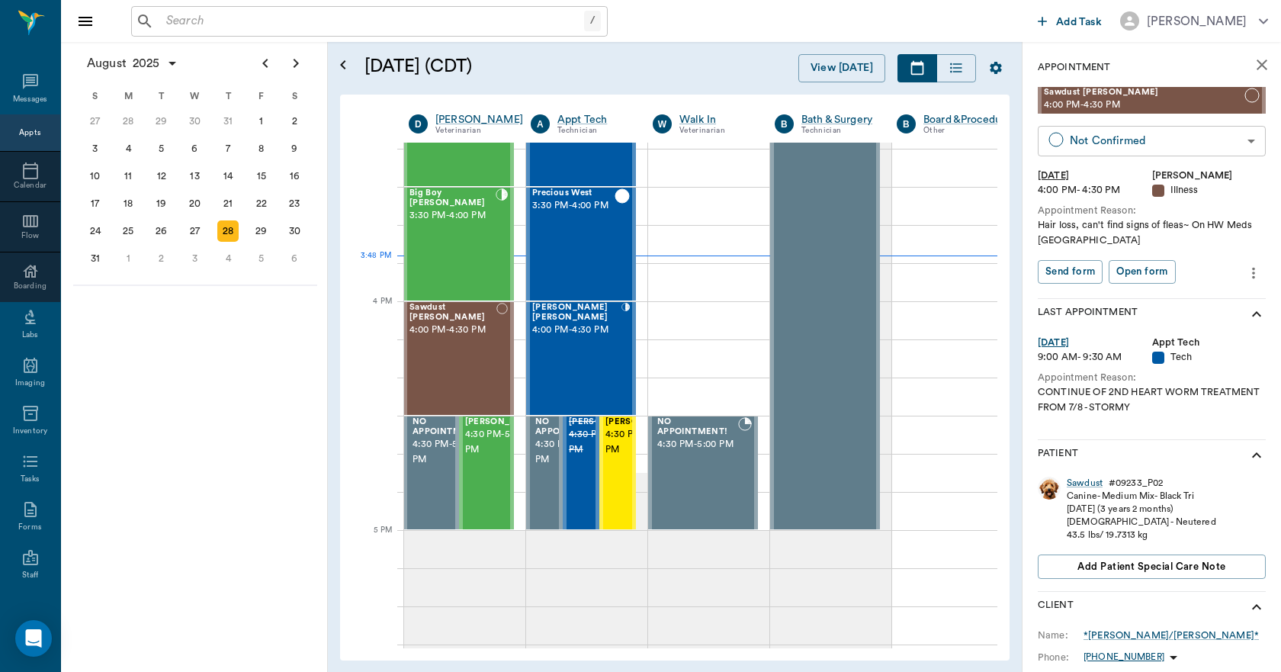
click at [1095, 146] on body "/ ​ Add Task Dr. Bert Ellsworth Nectar Messages Appts Calendar Flow Boarding La…" at bounding box center [640, 336] width 1281 height 672
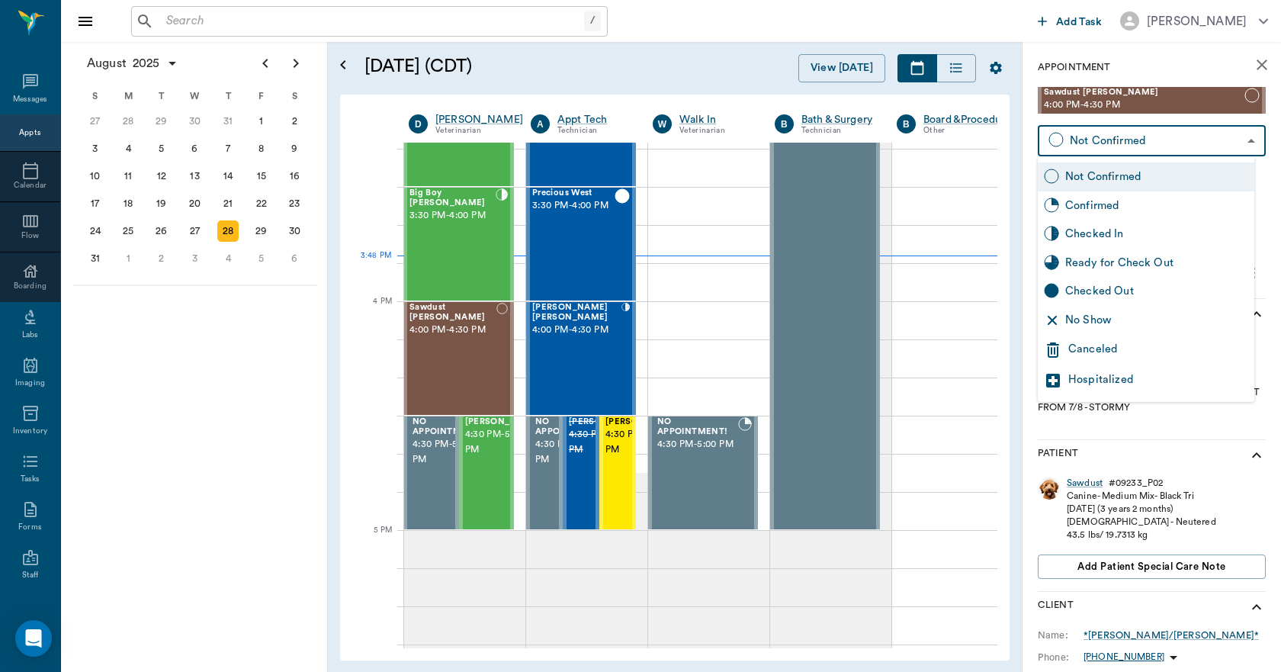
click at [1069, 233] on div "Checked In" at bounding box center [1156, 234] width 183 height 17
type input "CHECKED_IN"
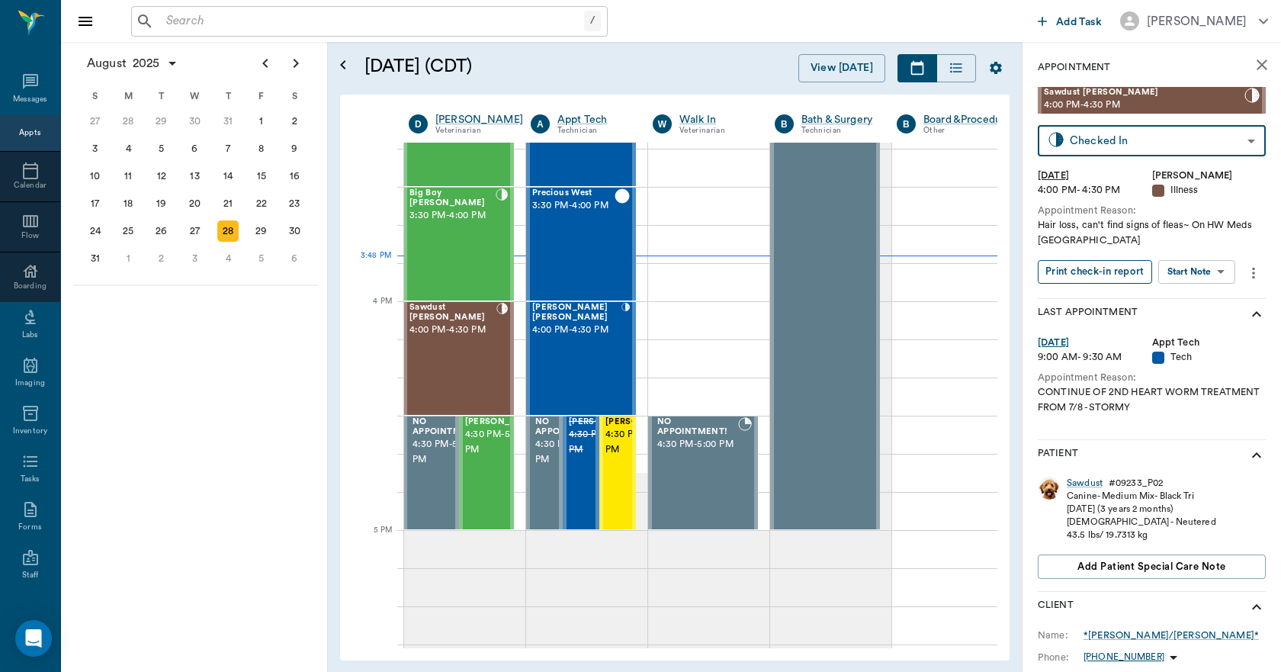
click at [1066, 277] on button "Print check-in report" at bounding box center [1095, 272] width 114 height 24
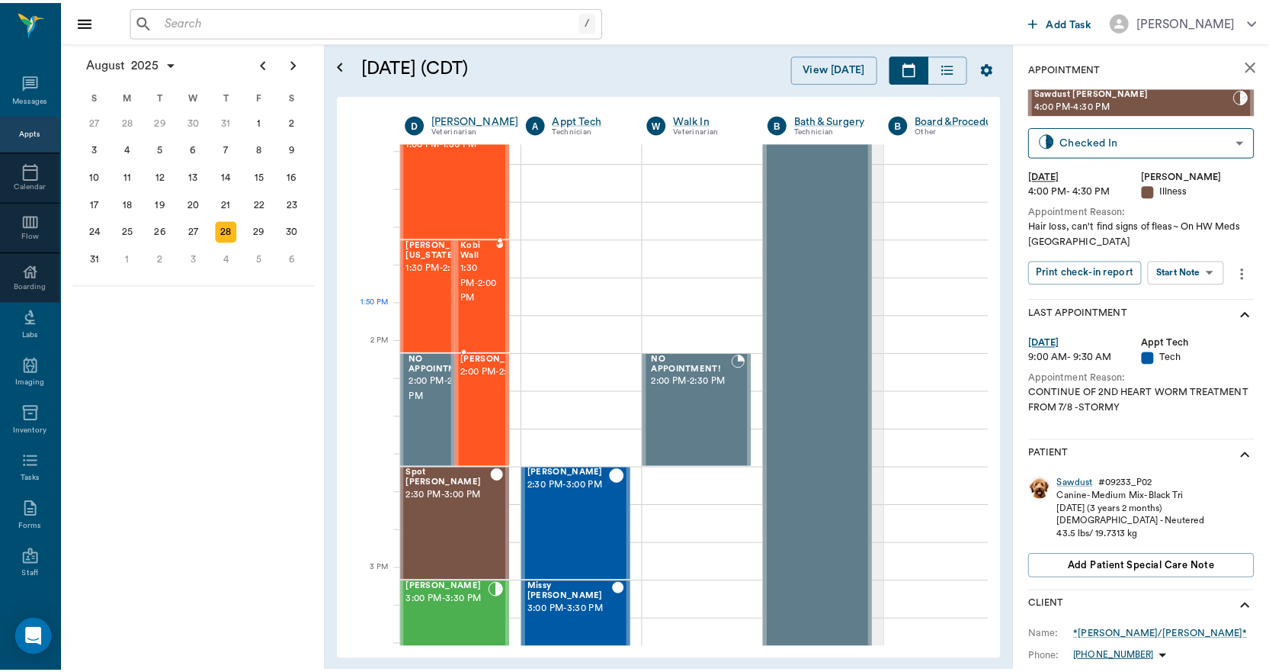
scroll to position [1143, 1]
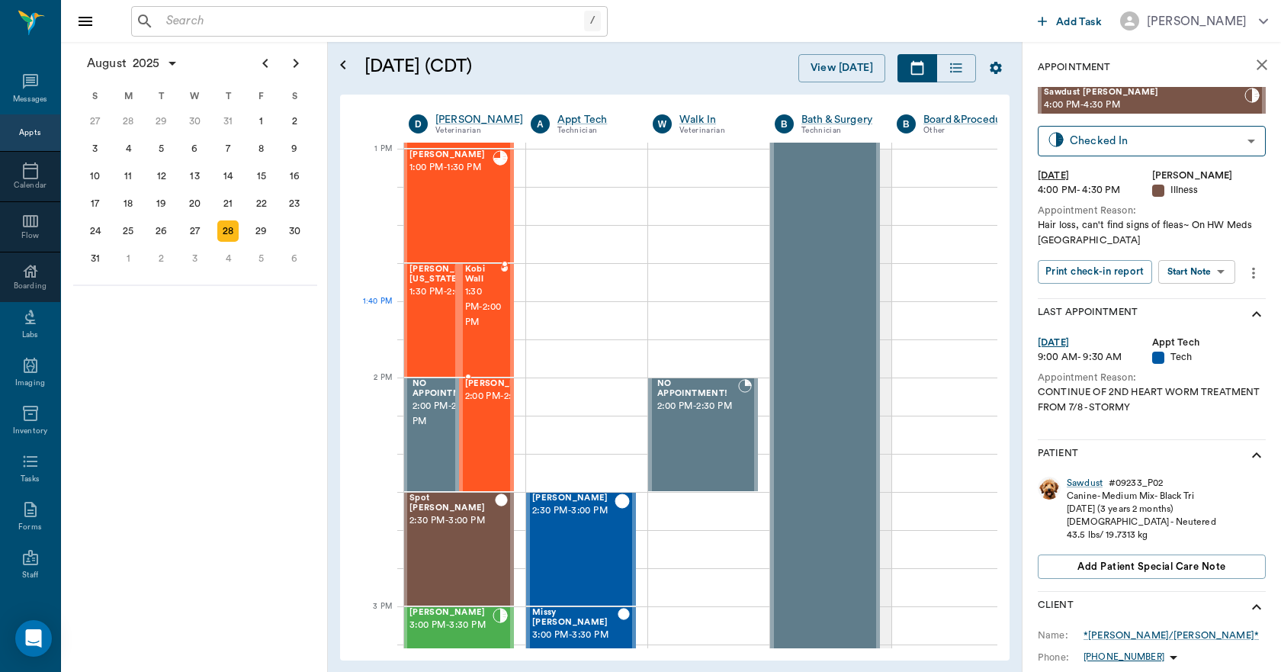
click at [502, 301] on div at bounding box center [504, 320] width 7 height 111
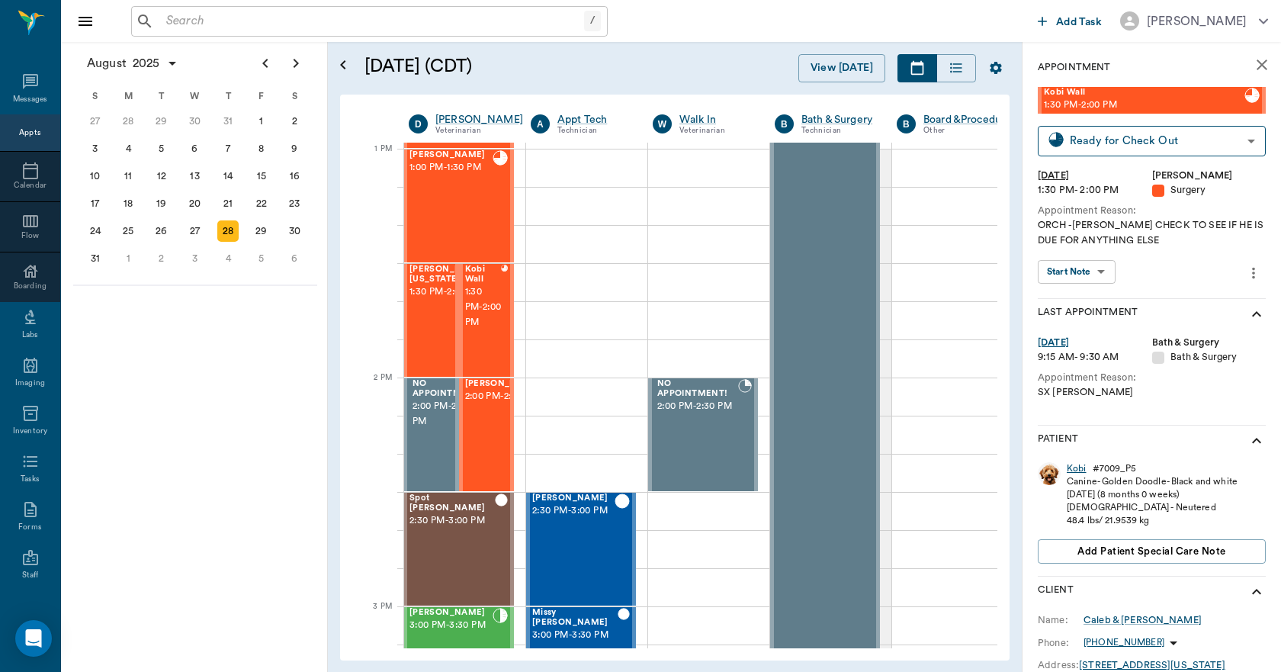
click at [1079, 469] on div "Kobi" at bounding box center [1076, 468] width 20 height 13
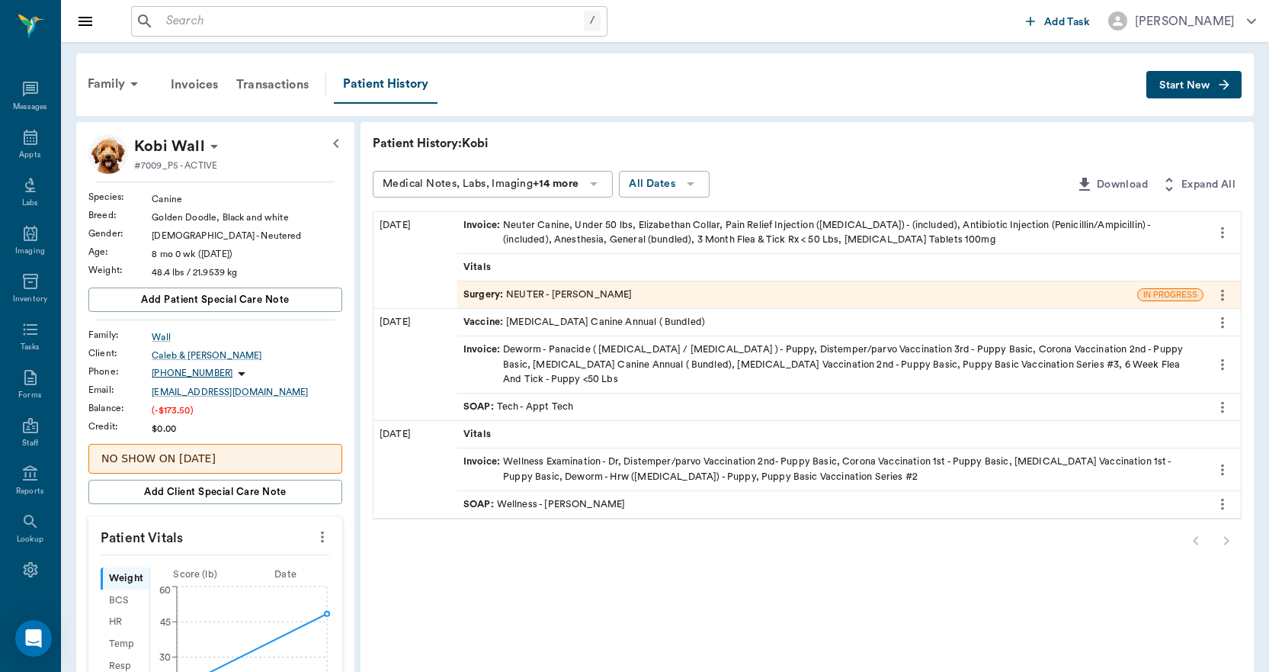
click at [714, 240] on div "Invoice : Neuter Canine, Under 50 lbs, Elizabethan Collar, Pain Relief Injectio…" at bounding box center [830, 232] width 734 height 29
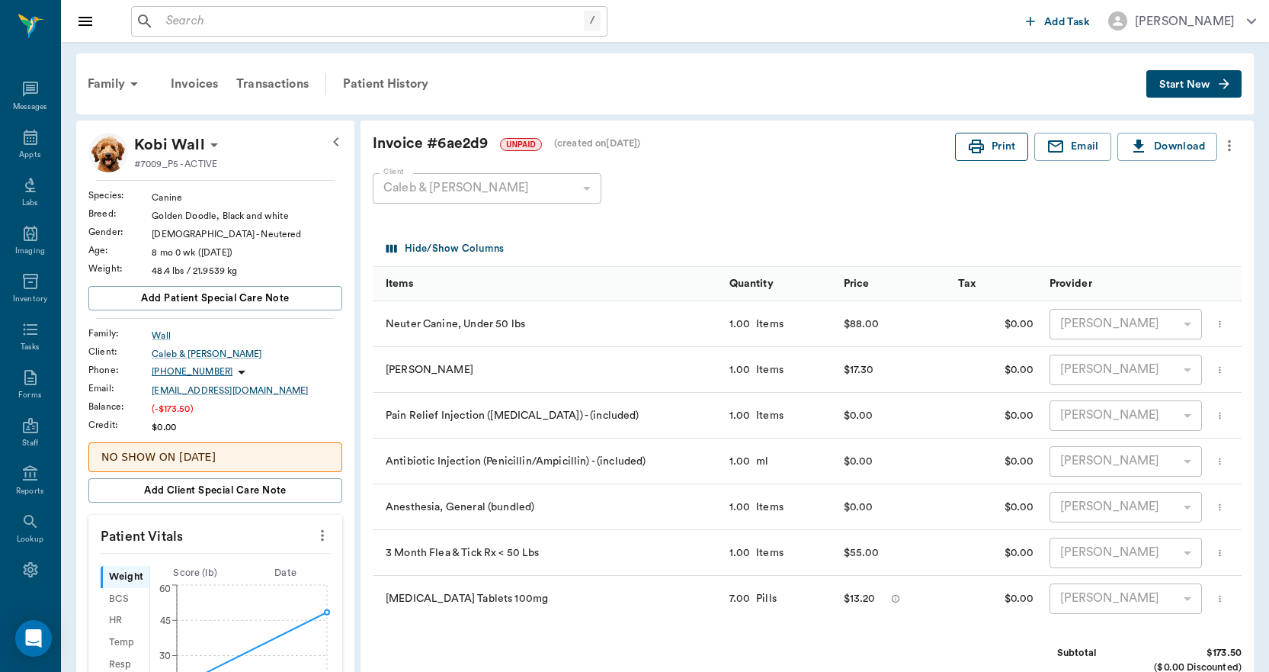
click at [980, 149] on icon "button" at bounding box center [976, 147] width 15 height 14
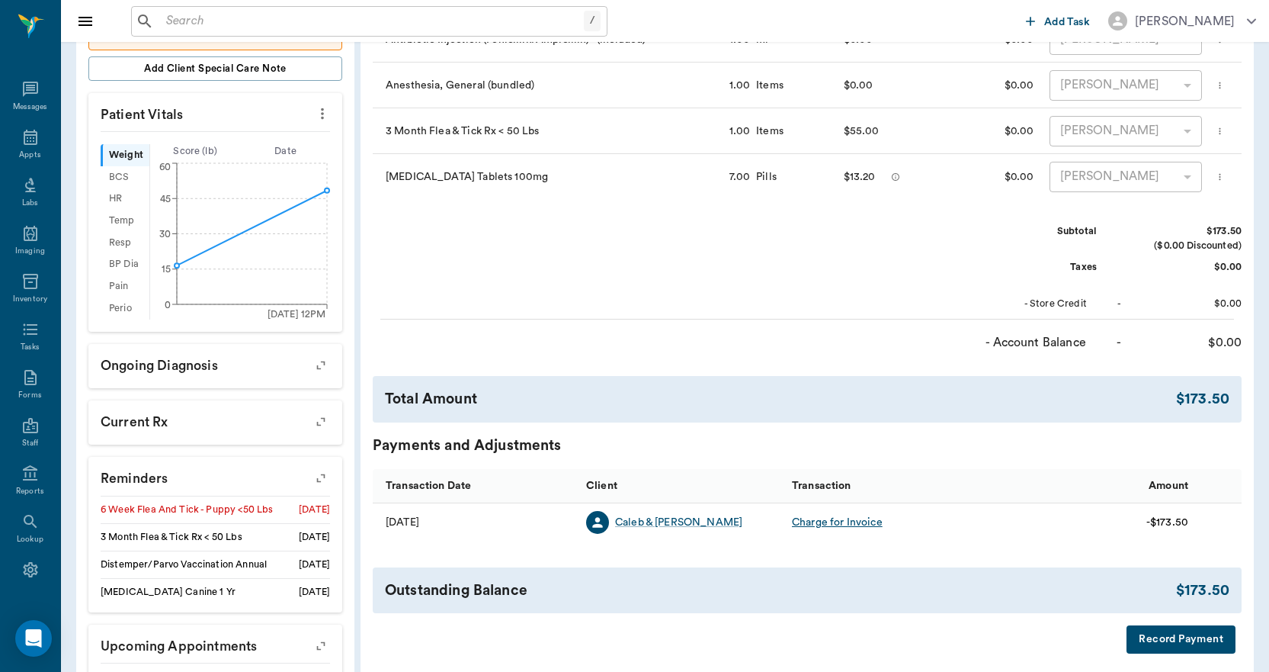
scroll to position [501, 0]
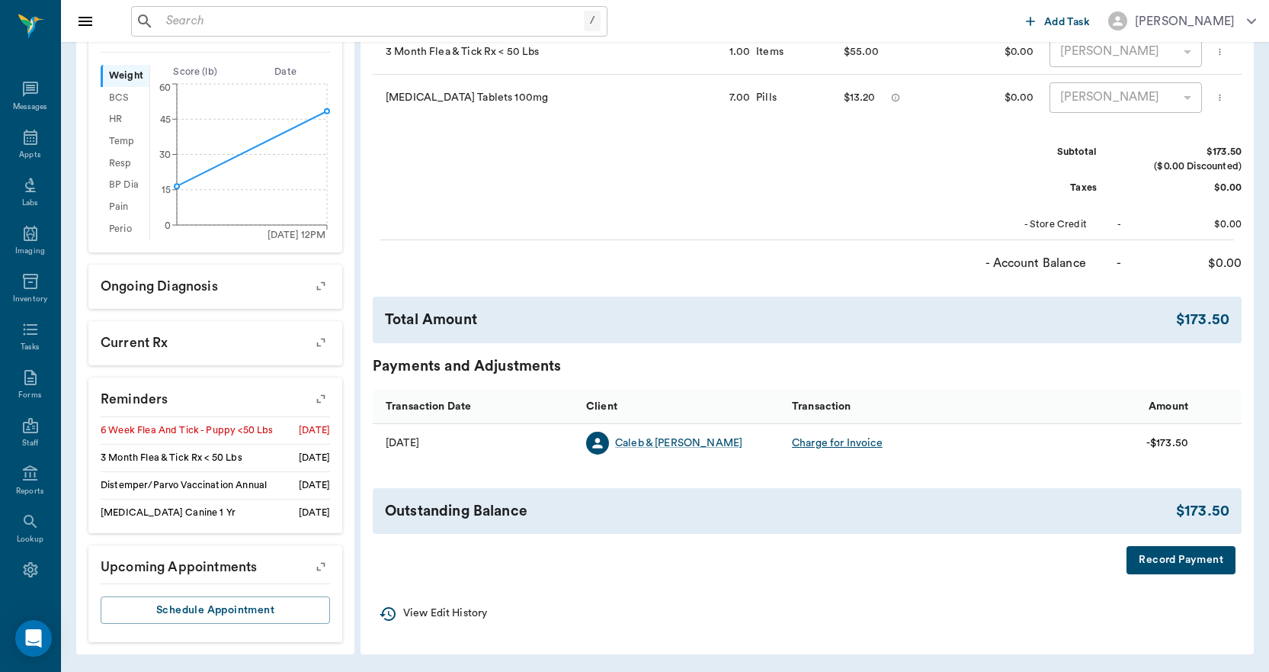
click at [1187, 574] on button "Record Payment" at bounding box center [1181, 560] width 109 height 28
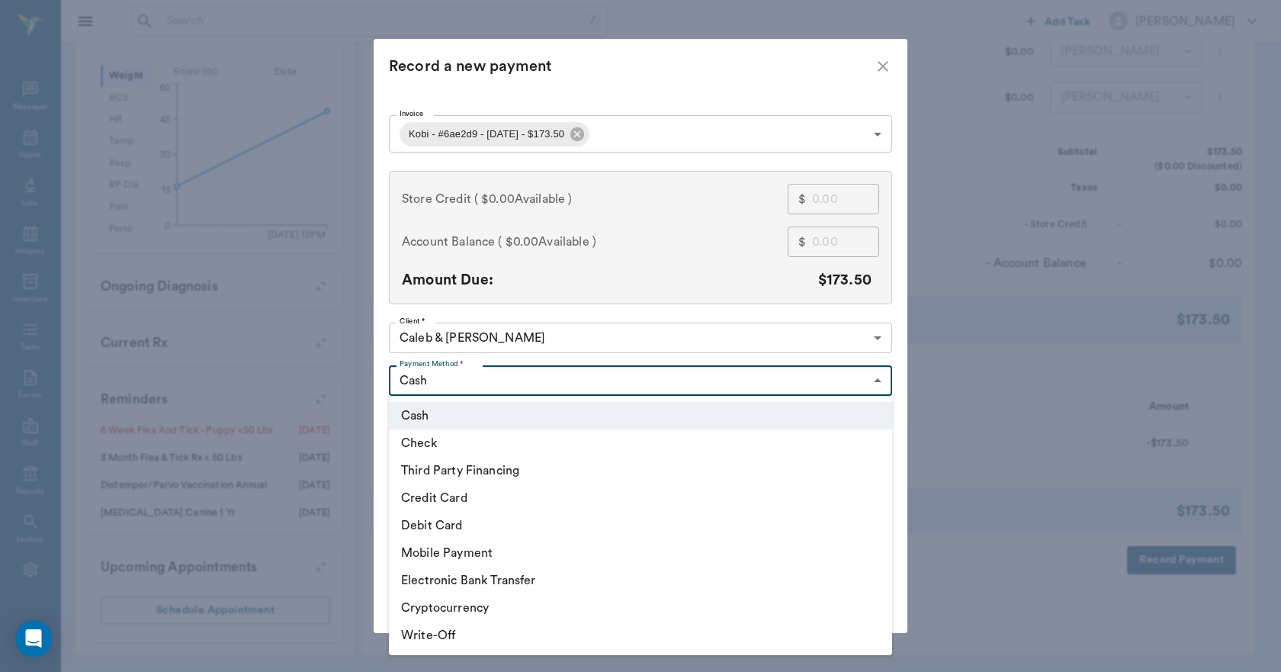
click at [528, 371] on body "/ ​ Add Task Dr. Bert Ellsworth Nectar Messages Appts Labs Imaging Inventory Ta…" at bounding box center [640, 85] width 1281 height 1172
click at [487, 445] on li "Check" at bounding box center [640, 442] width 503 height 27
type input "CHECK"
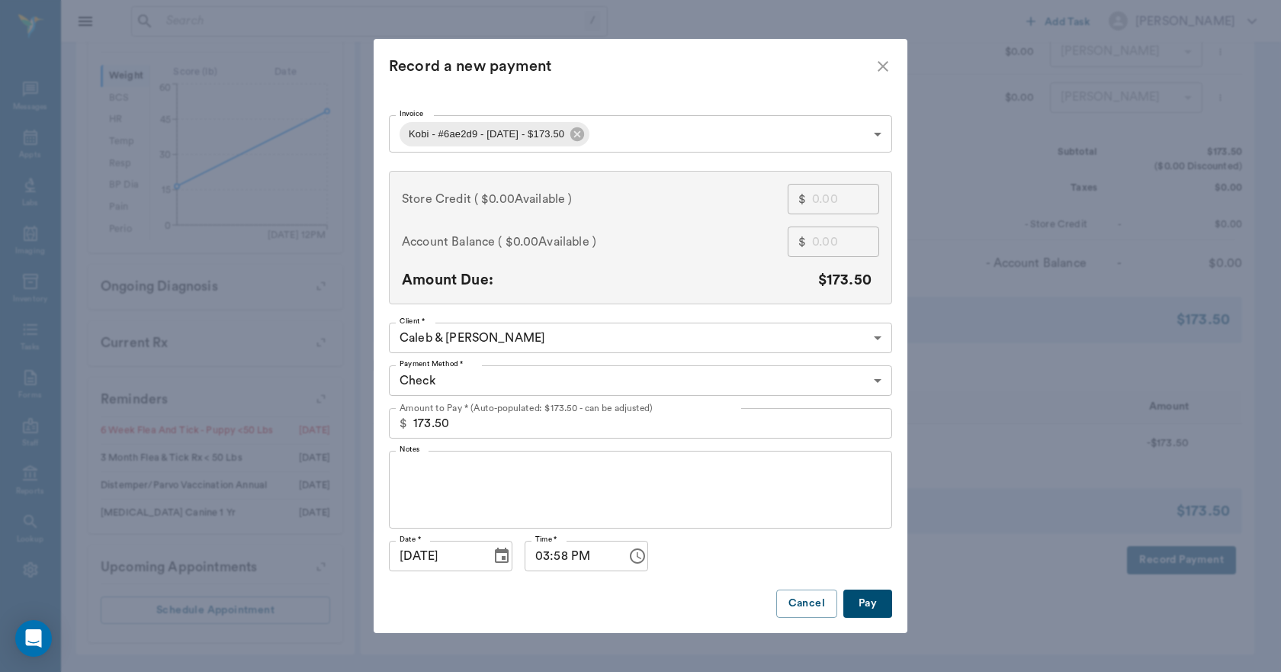
click at [480, 460] on div "x Notes" at bounding box center [640, 490] width 503 height 78
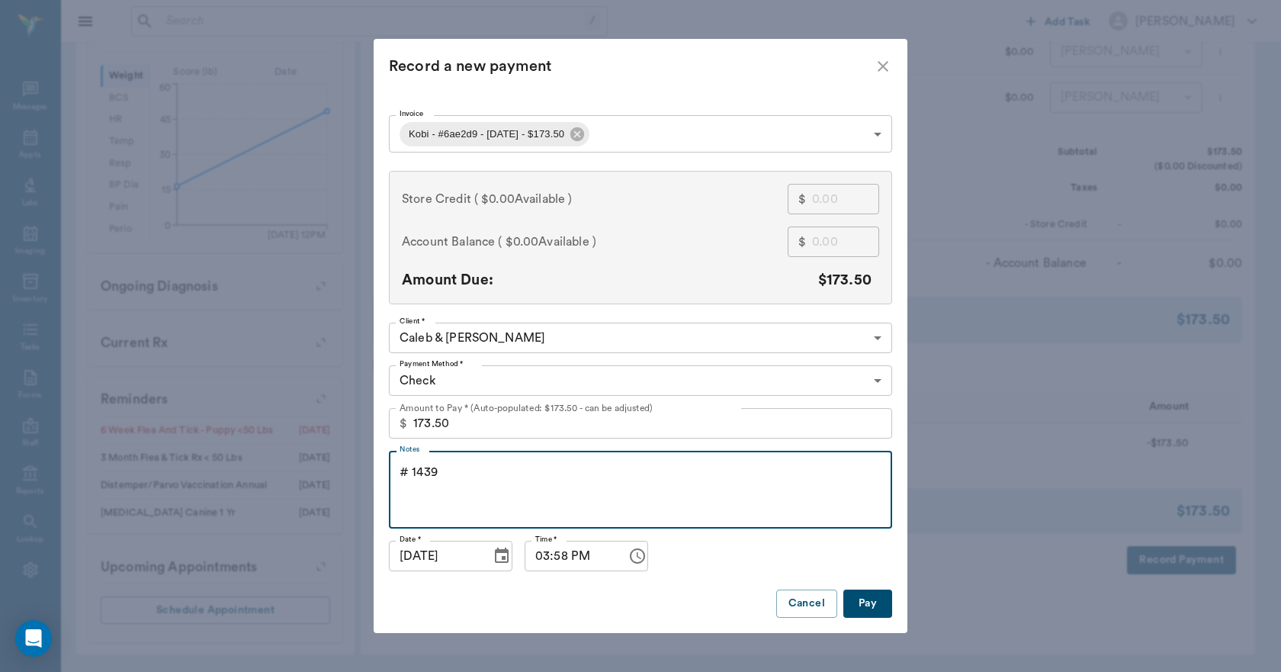
type textarea "# 1439"
click at [879, 605] on button "Pay" at bounding box center [867, 603] width 49 height 28
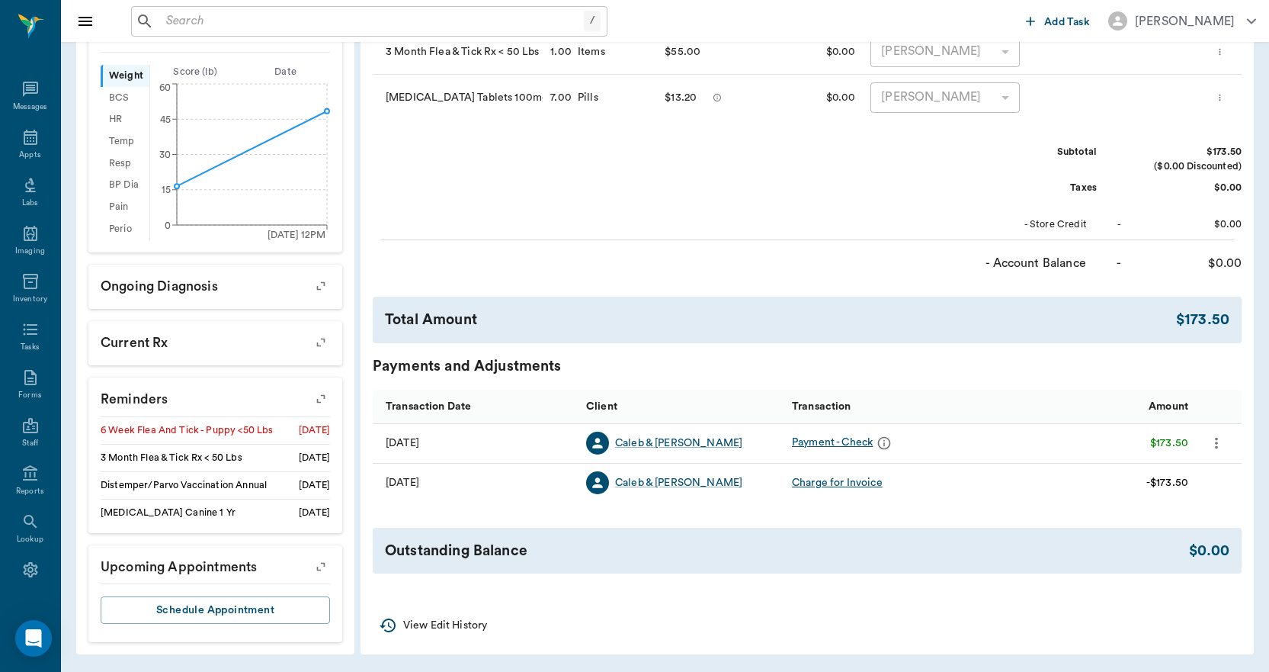
click at [316, 399] on icon "button" at bounding box center [320, 398] width 21 height 21
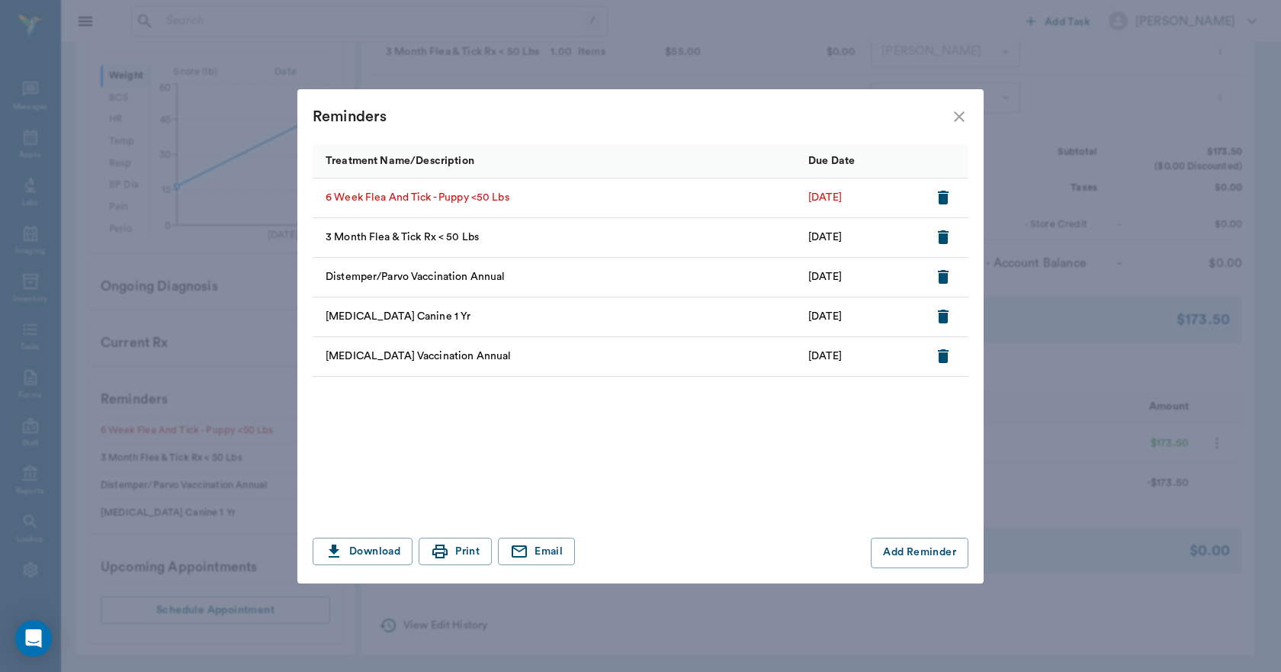
click at [945, 194] on icon "button" at bounding box center [943, 198] width 11 height 14
click at [959, 115] on icon "close" at bounding box center [959, 116] width 18 height 18
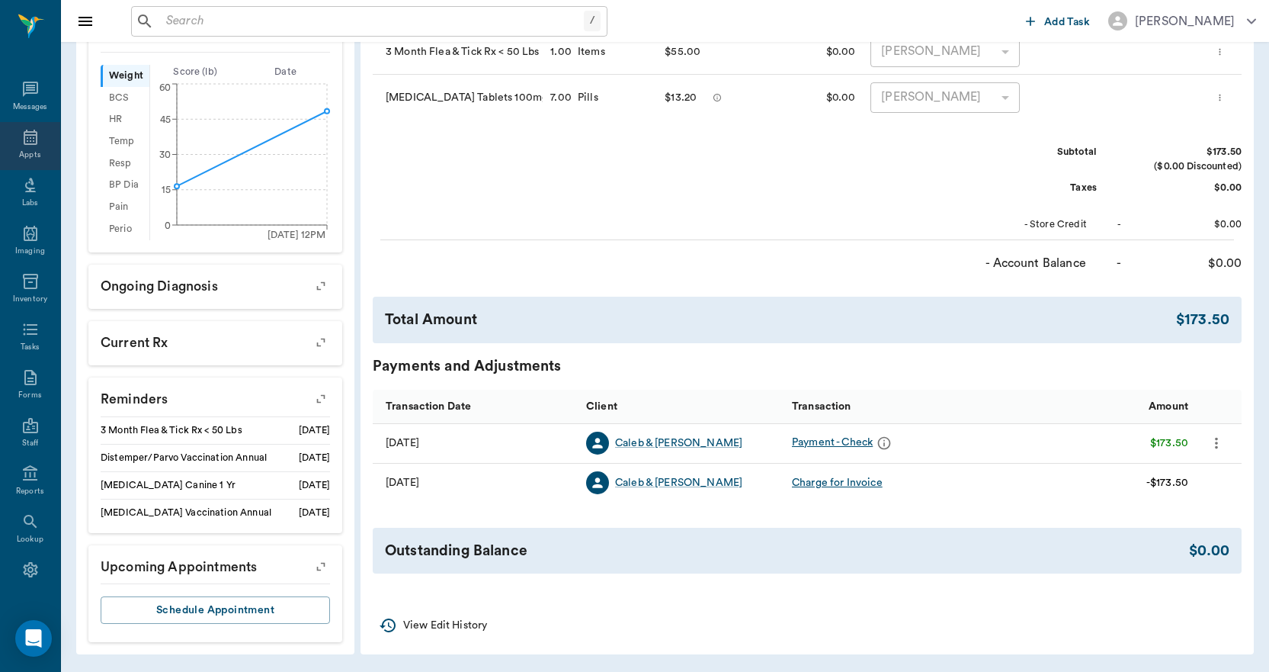
click at [21, 142] on icon at bounding box center [30, 137] width 18 height 18
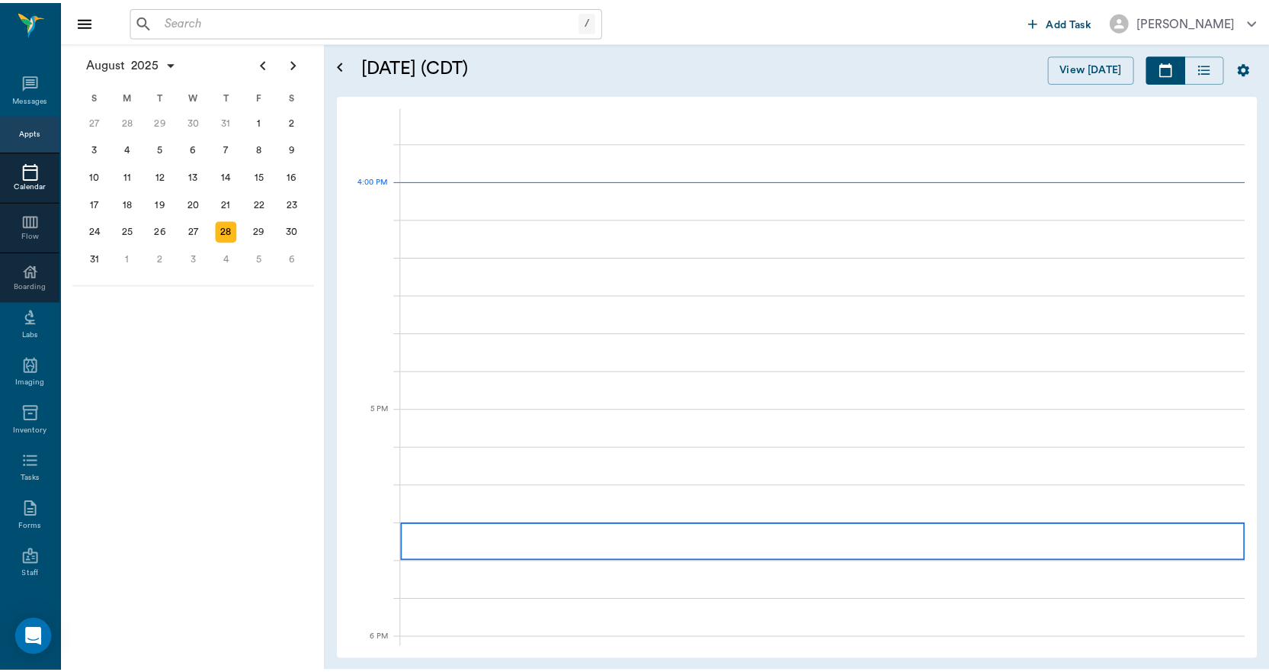
scroll to position [1833, 0]
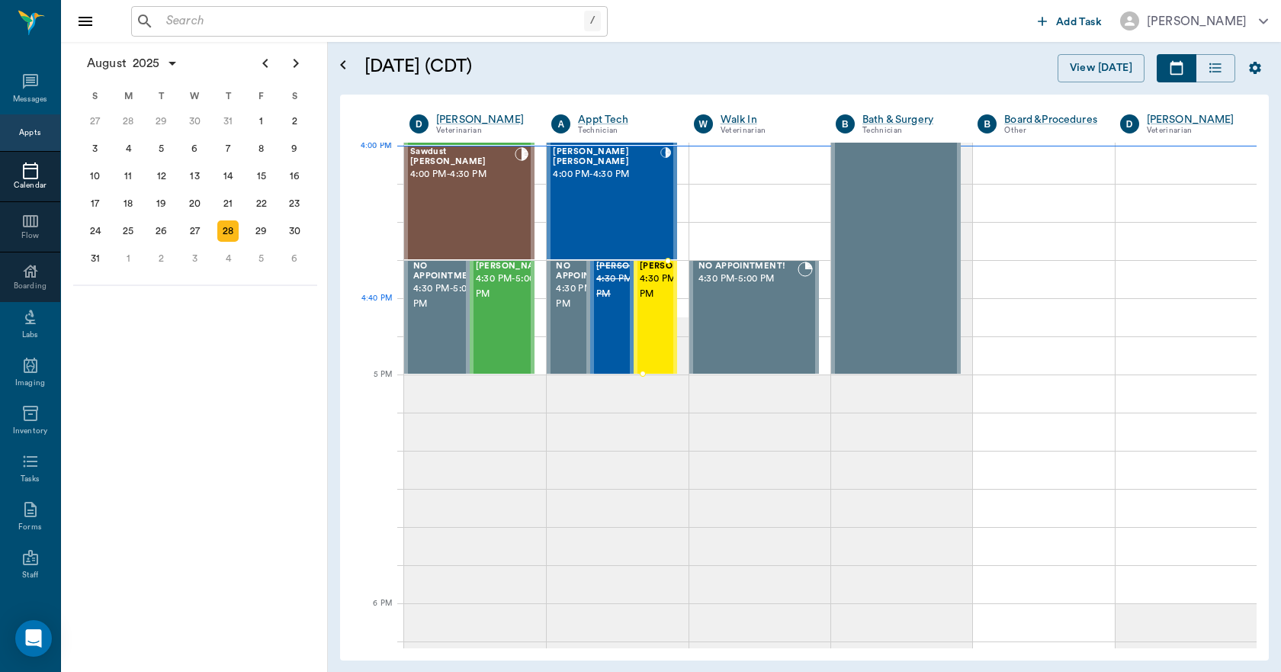
click at [649, 302] on span "4:30 PM - 5:00 PM" at bounding box center [678, 286] width 76 height 30
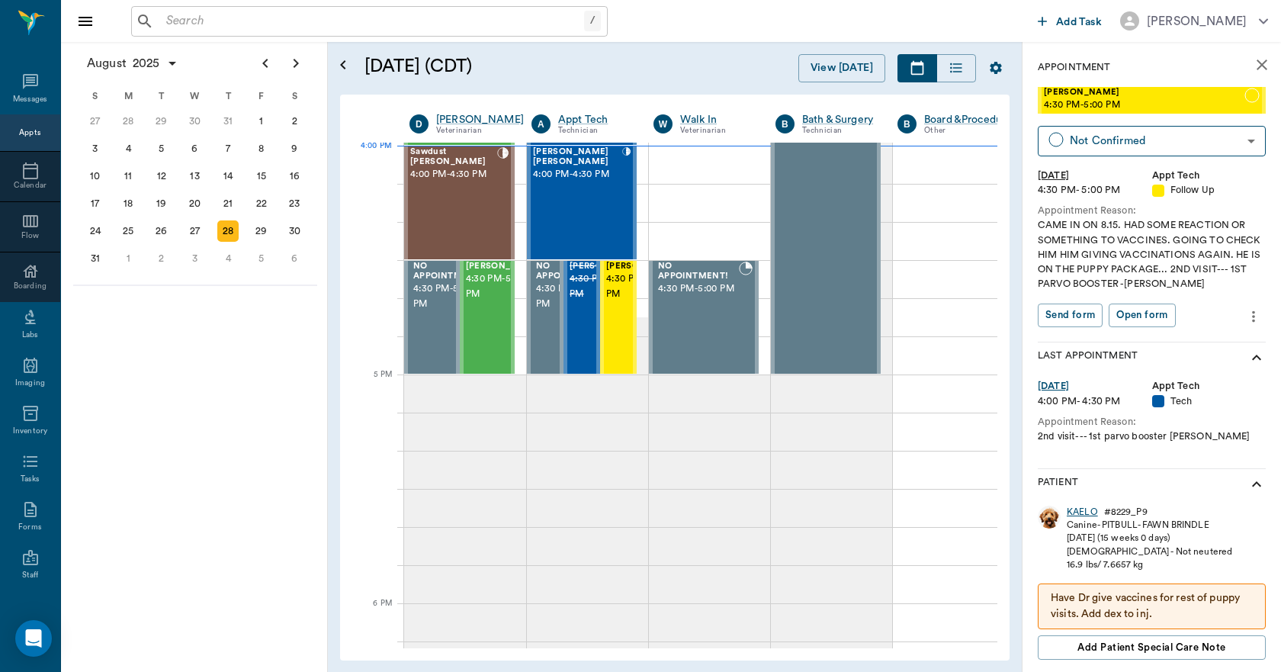
click at [1079, 513] on div "KAELO" at bounding box center [1081, 511] width 31 height 13
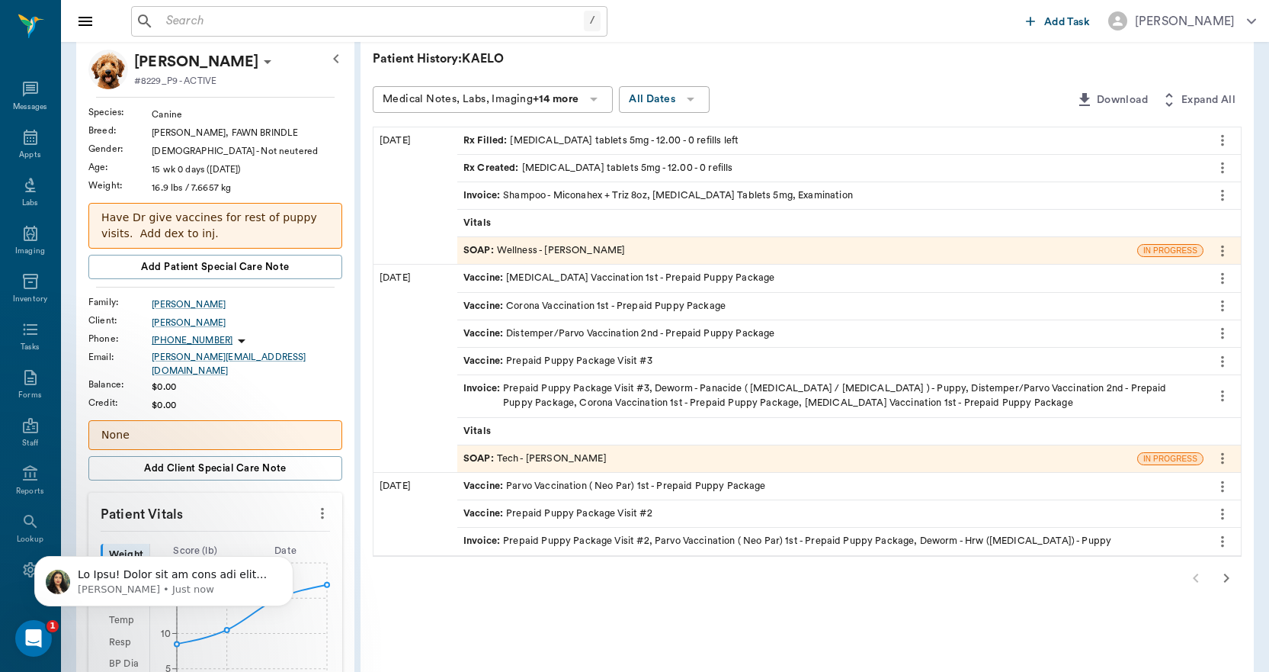
scroll to position [76, 0]
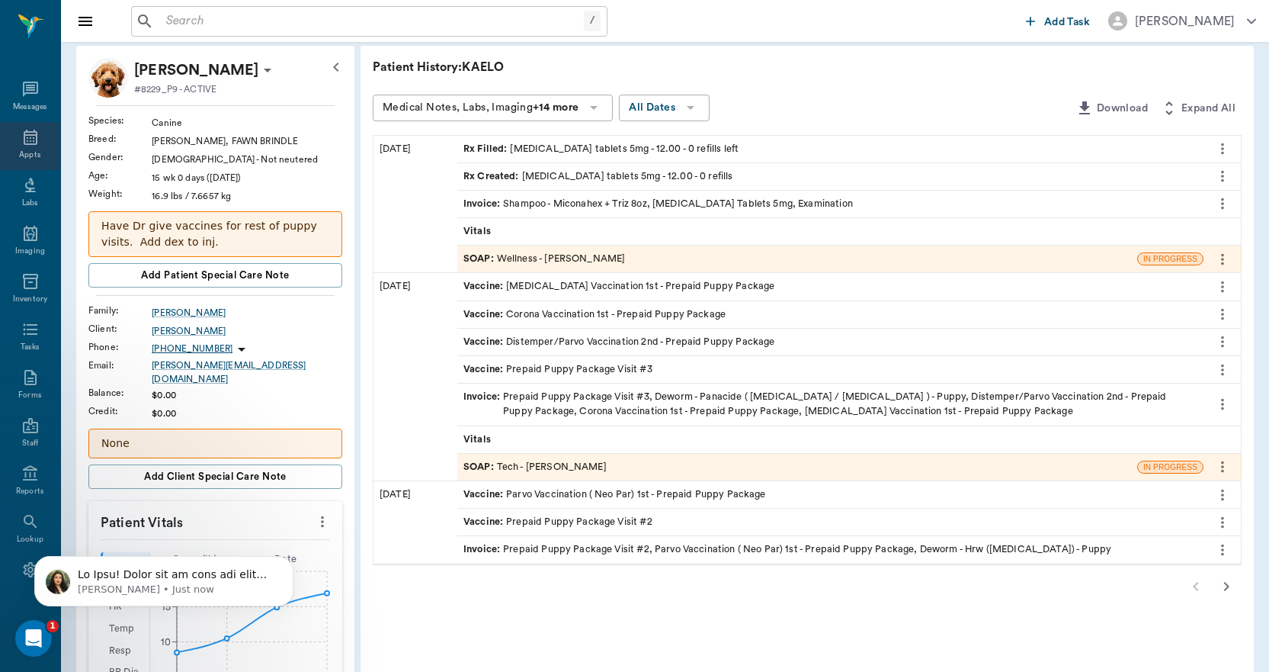
click at [24, 137] on icon at bounding box center [31, 137] width 14 height 15
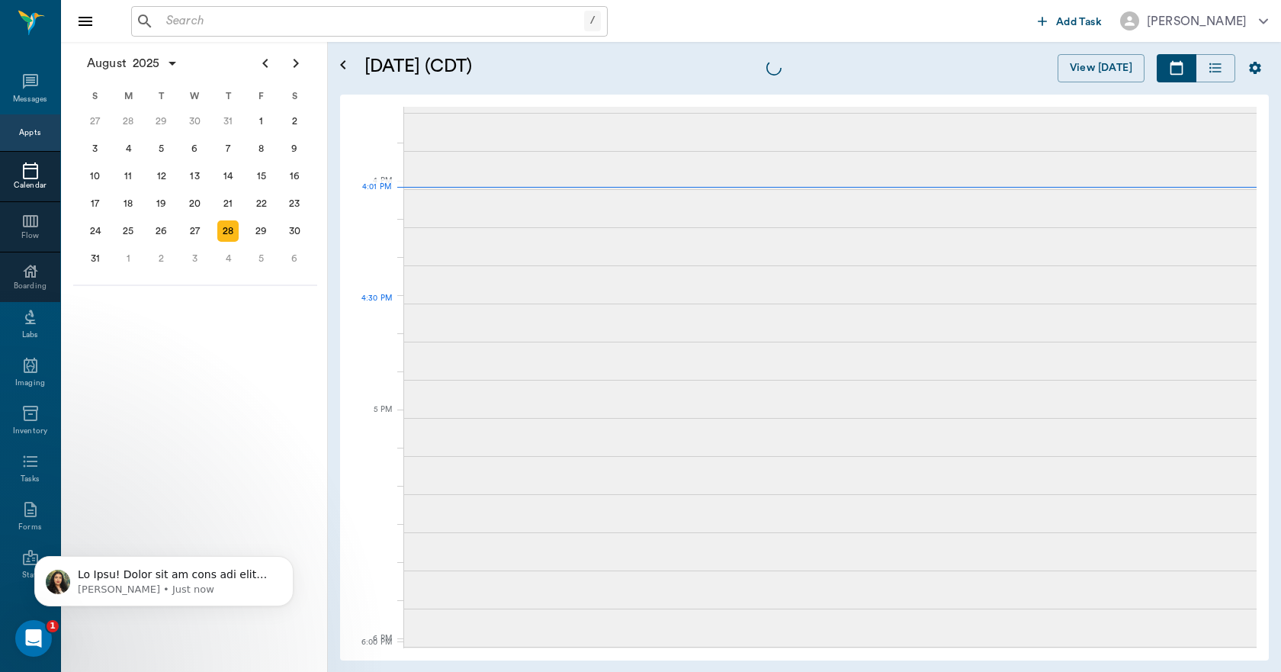
scroll to position [1833, 0]
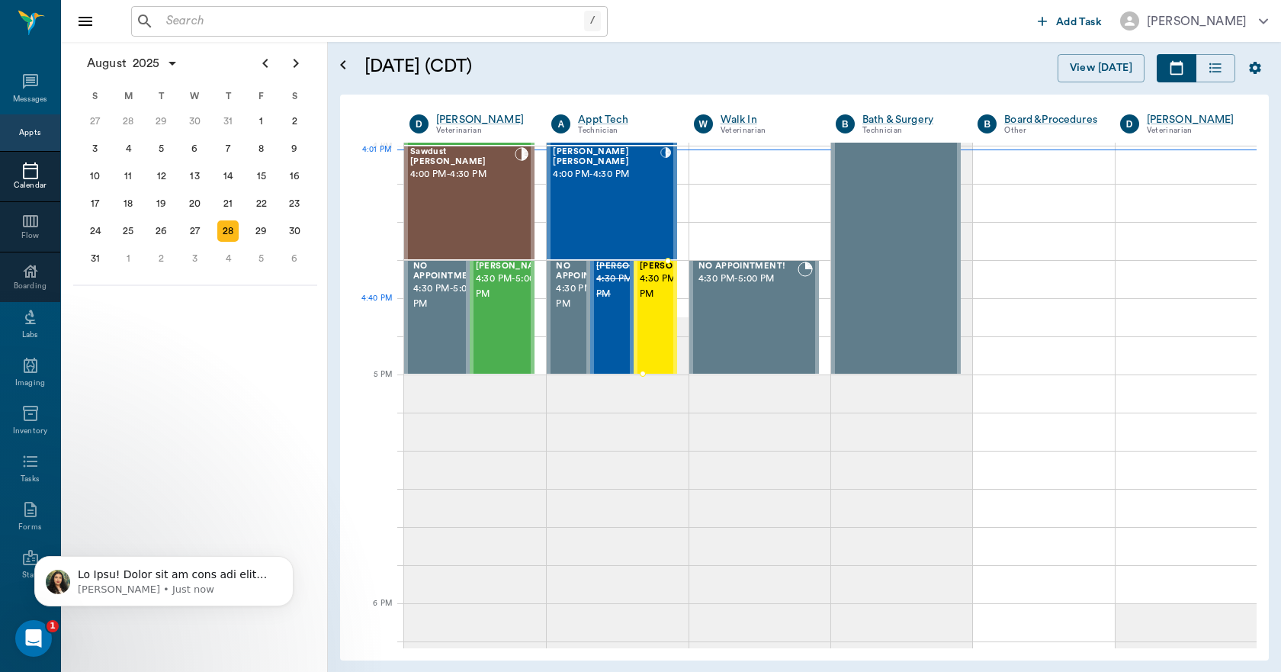
click at [649, 302] on span "4:30 PM - 5:00 PM" at bounding box center [678, 286] width 76 height 30
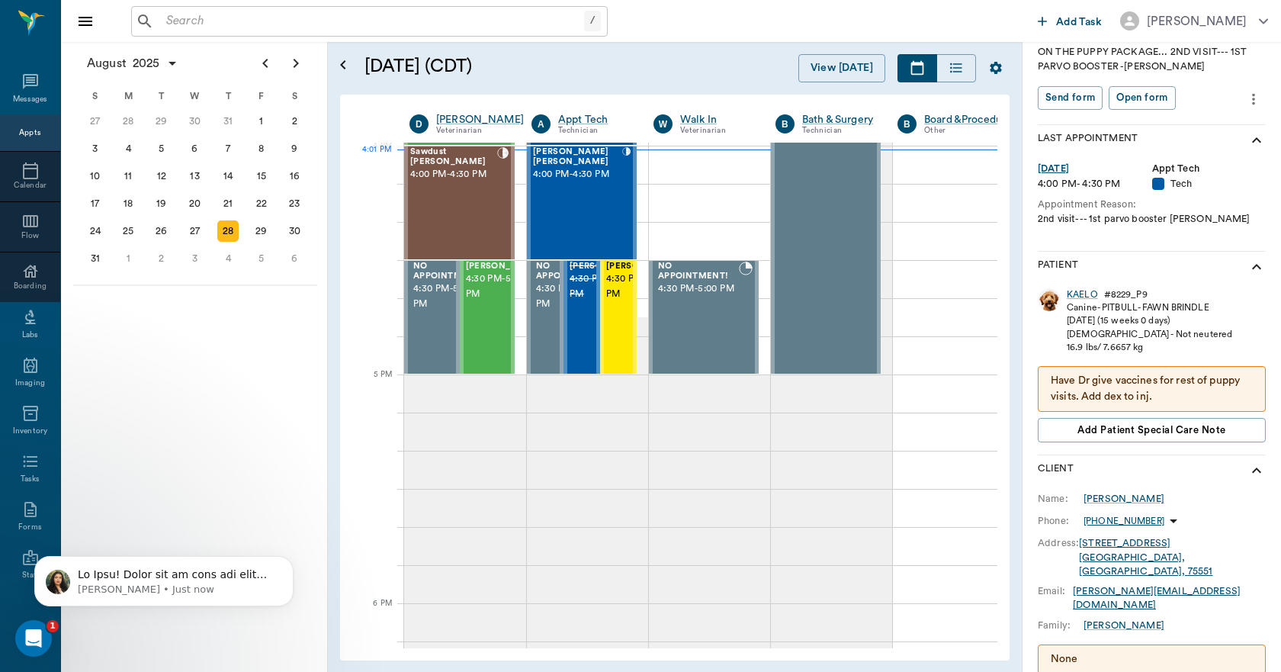
scroll to position [305, 0]
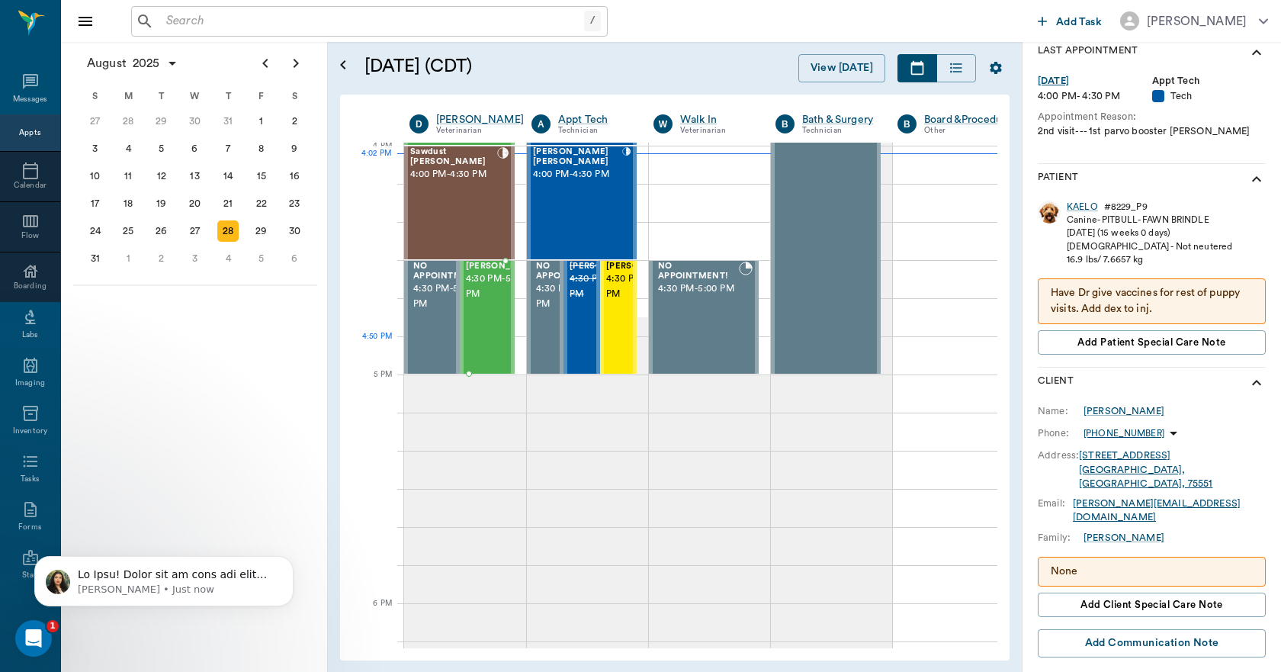
click at [492, 344] on div "Hank Davis 4:30 PM - 5:00 PM" at bounding box center [504, 316] width 76 height 111
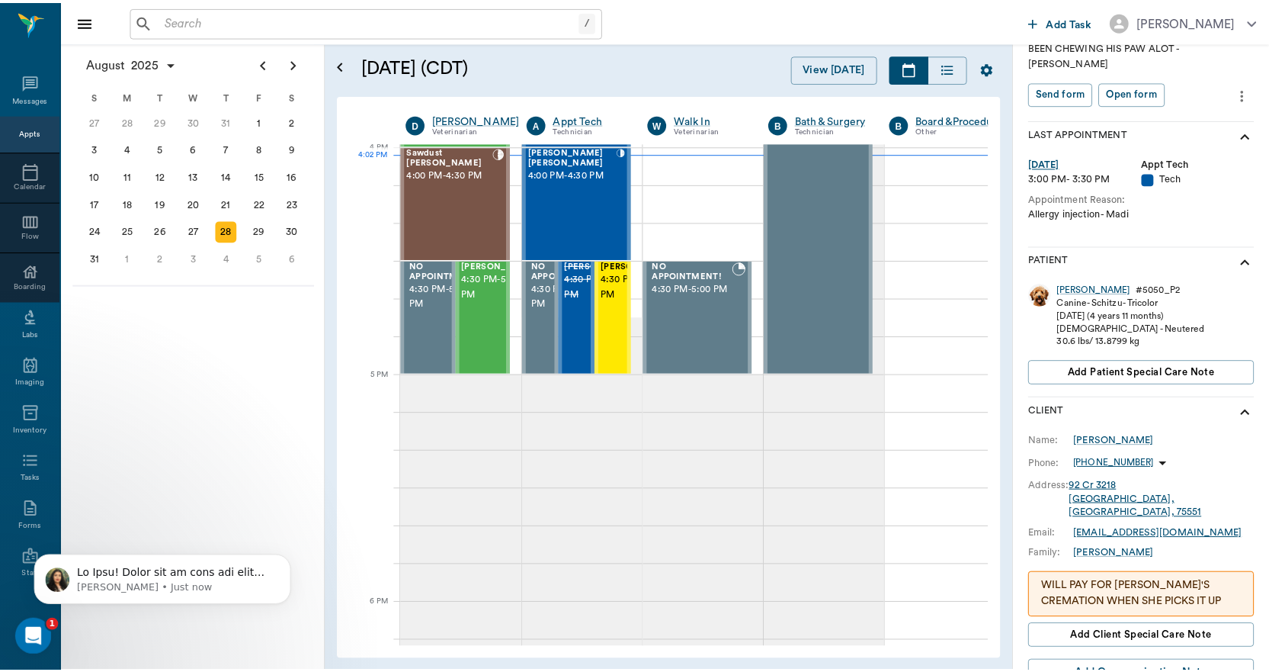
scroll to position [229, 0]
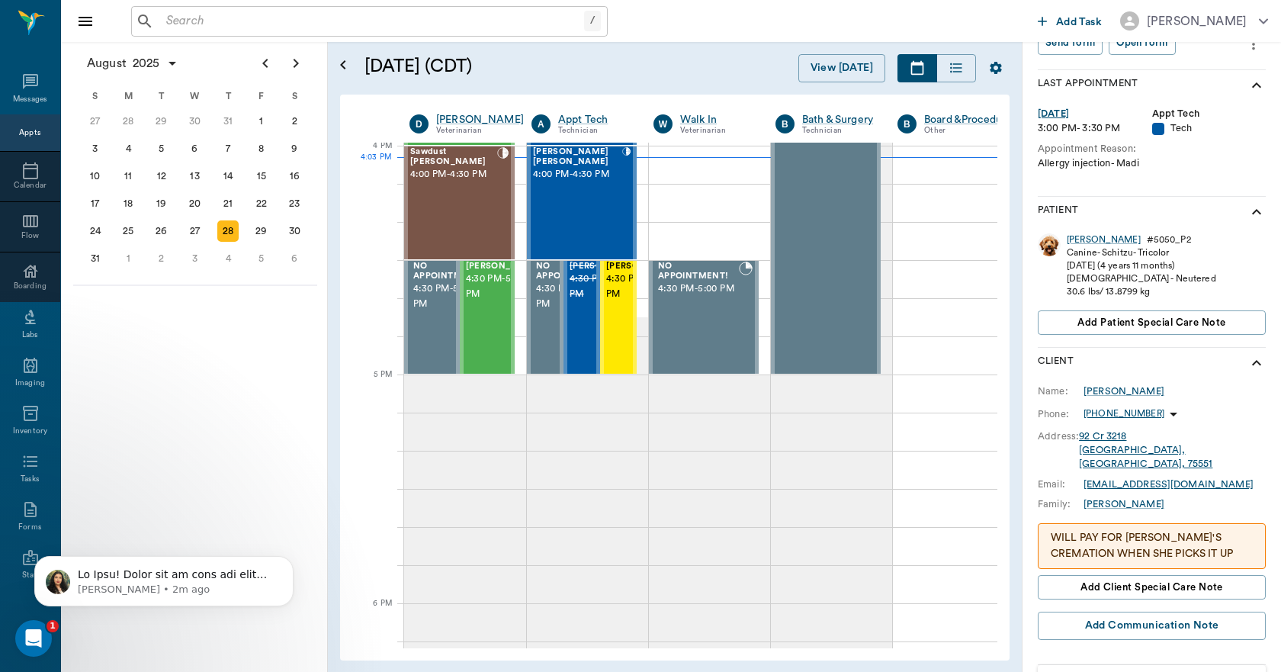
click at [195, 26] on input "text" at bounding box center [372, 21] width 424 height 21
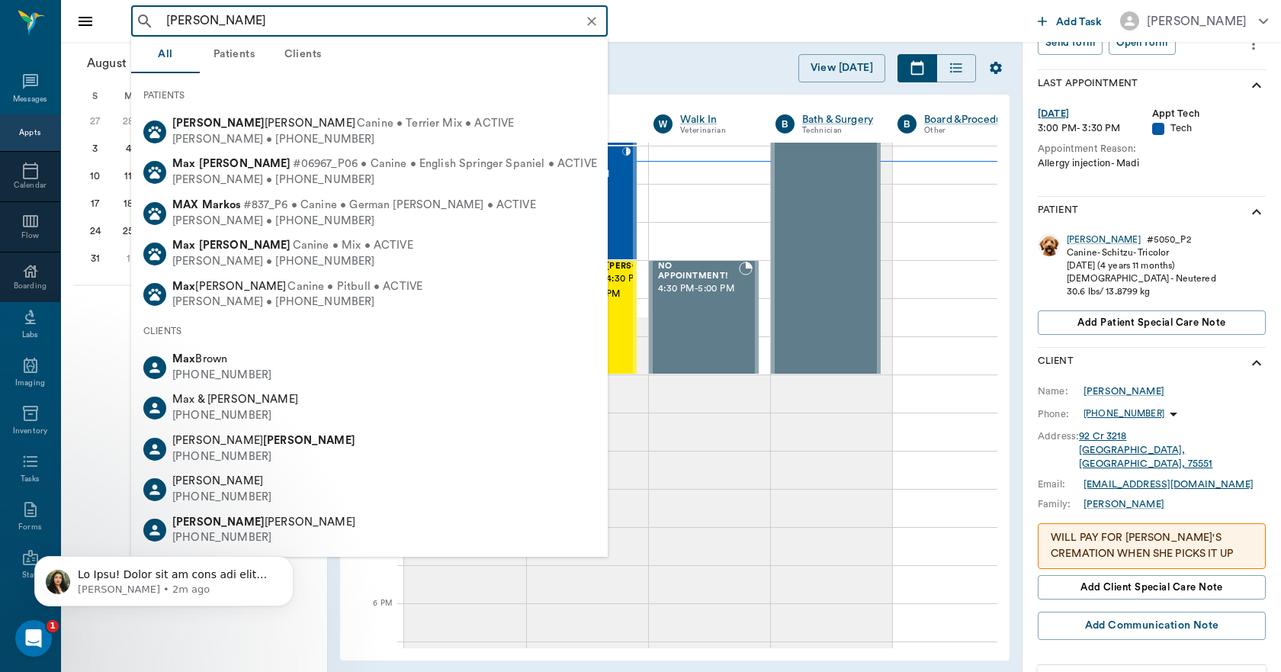
drag, startPoint x: 255, startPoint y: 18, endPoint x: 197, endPoint y: 21, distance: 58.0
click at [197, 21] on input "MAX HOOPER" at bounding box center [381, 21] width 443 height 21
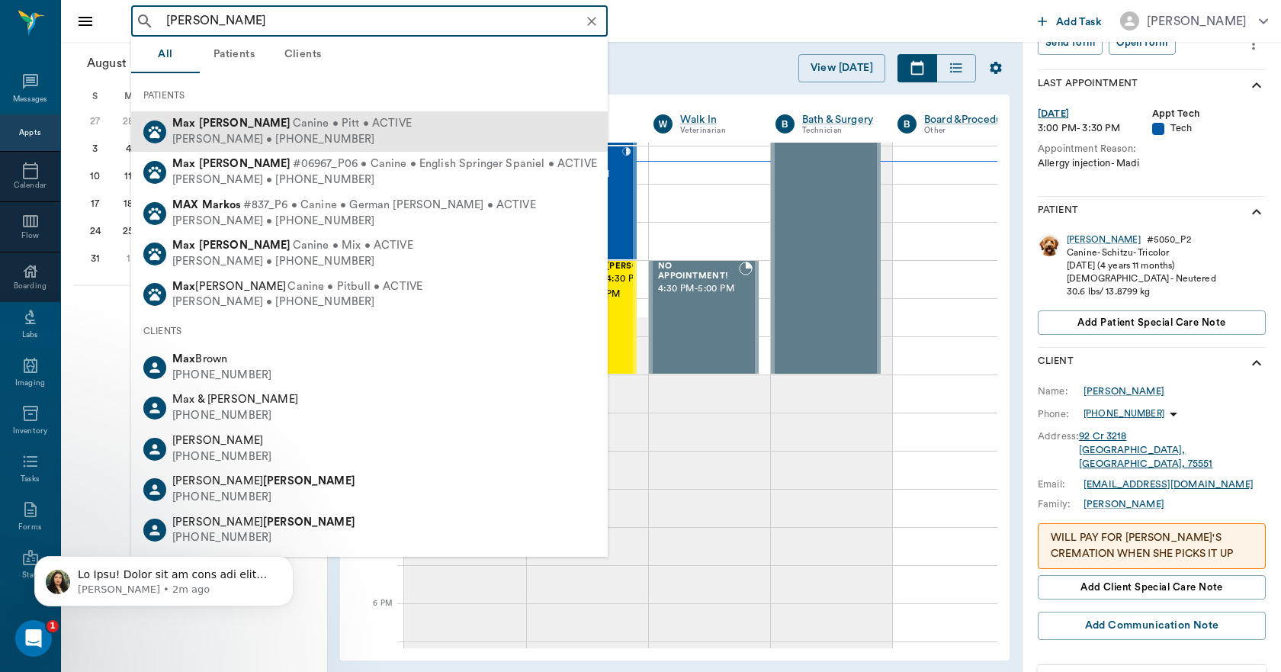
click at [257, 132] on div "Veronica Powell • (903) 650-3951" at bounding box center [291, 140] width 239 height 16
type input "MAX POWELL"
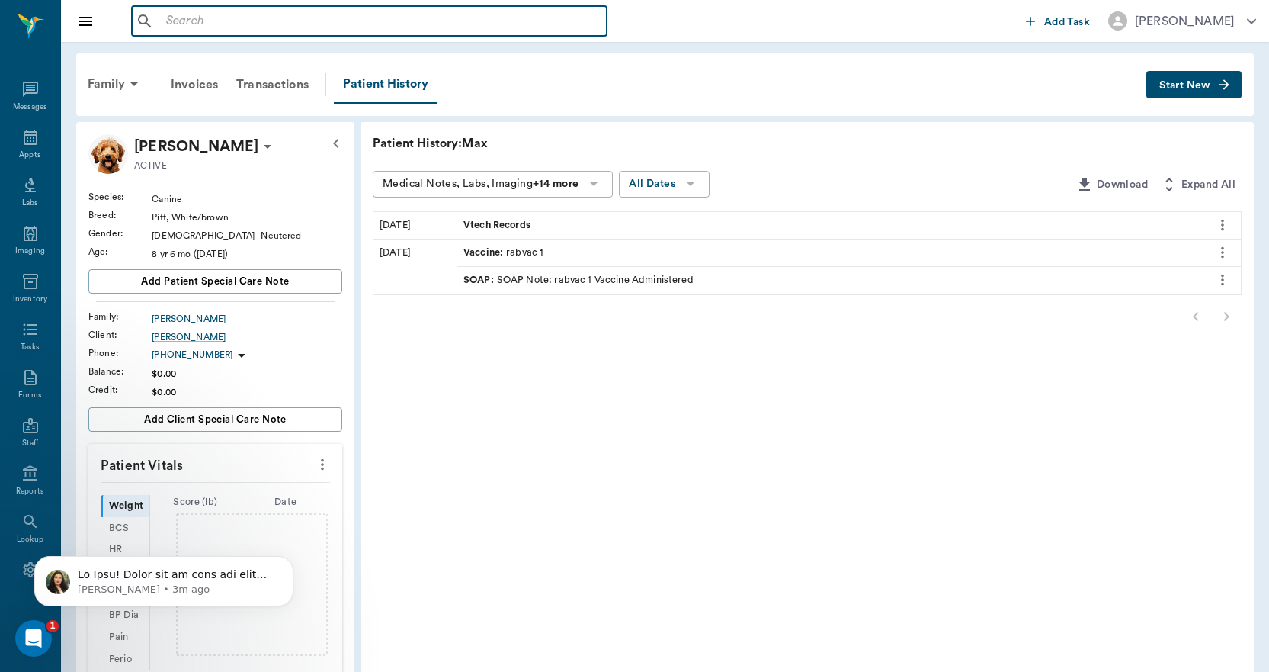
click at [176, 23] on input "text" at bounding box center [380, 21] width 441 height 21
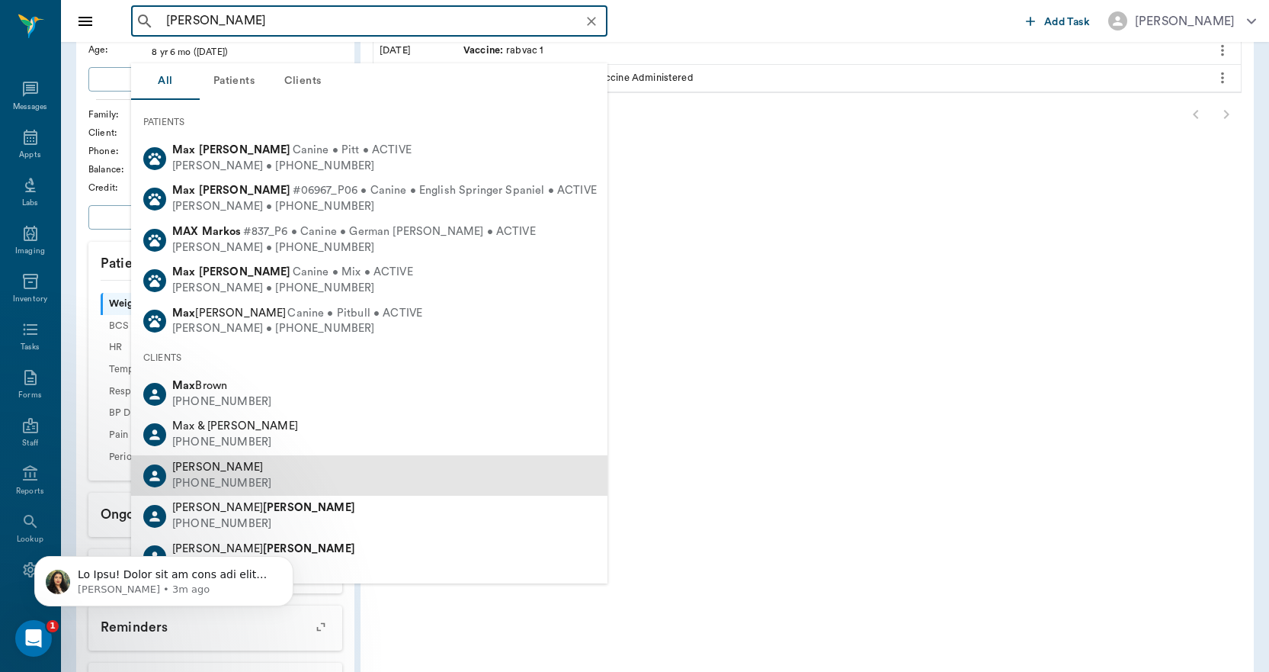
scroll to position [229, 0]
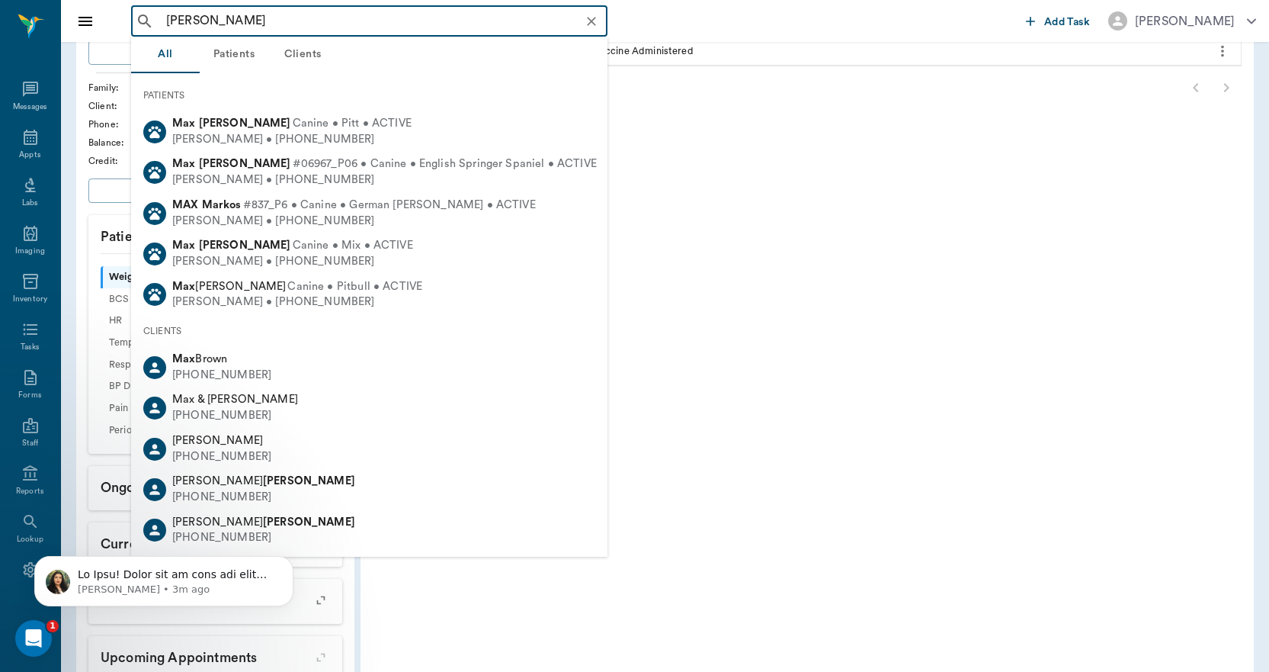
drag, startPoint x: 253, startPoint y: 21, endPoint x: 163, endPoint y: 16, distance: 90.1
click at [163, 16] on input "MAX POWELL" at bounding box center [381, 21] width 443 height 21
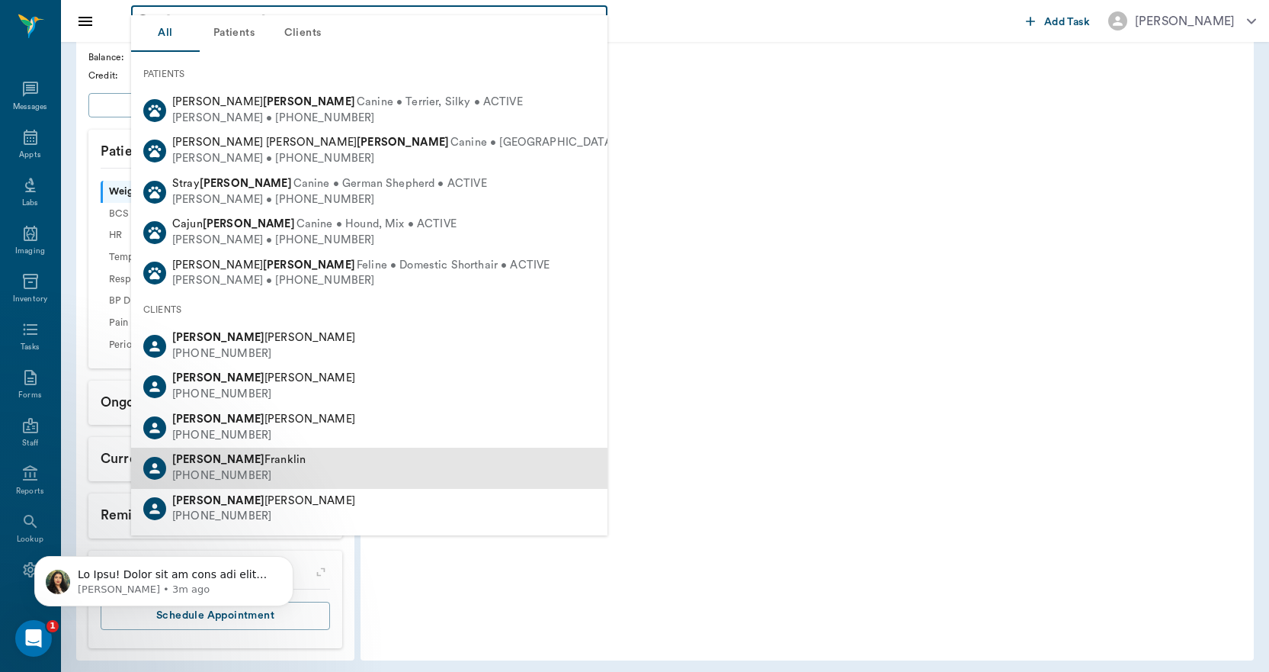
scroll to position [320, 0]
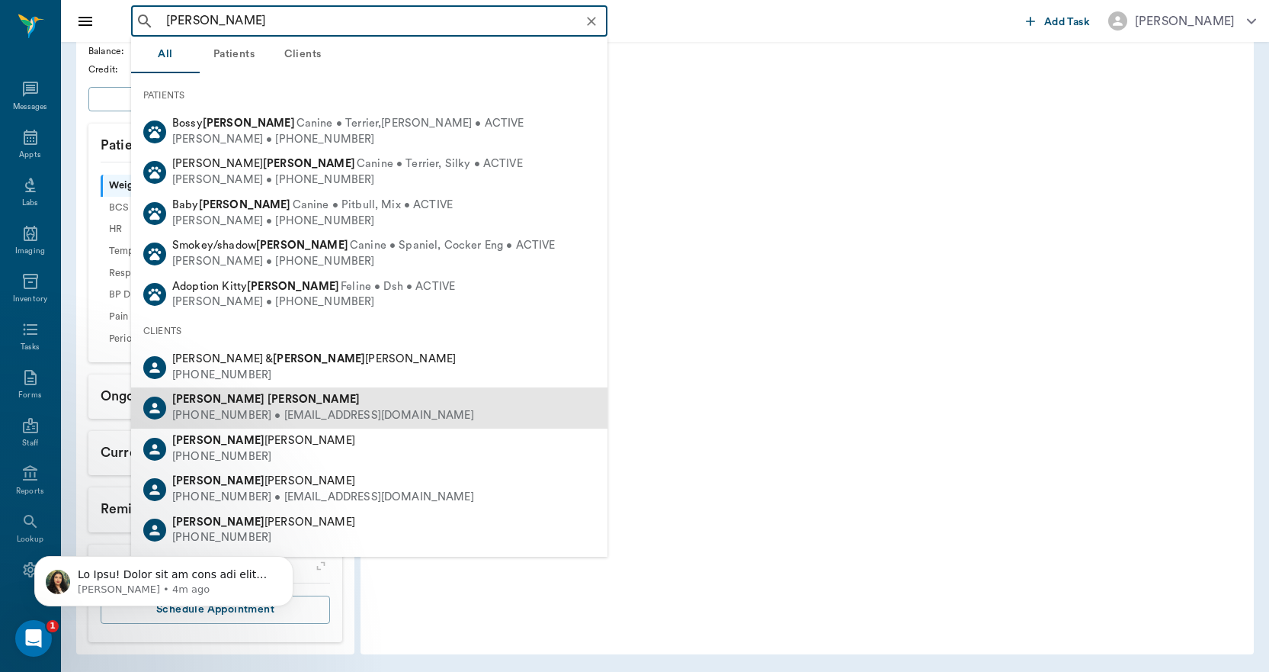
click at [221, 411] on div "(903) 407-1481 • fbmom@sbcglobal.net" at bounding box center [323, 416] width 302 height 16
type input "TRACI POWELL"
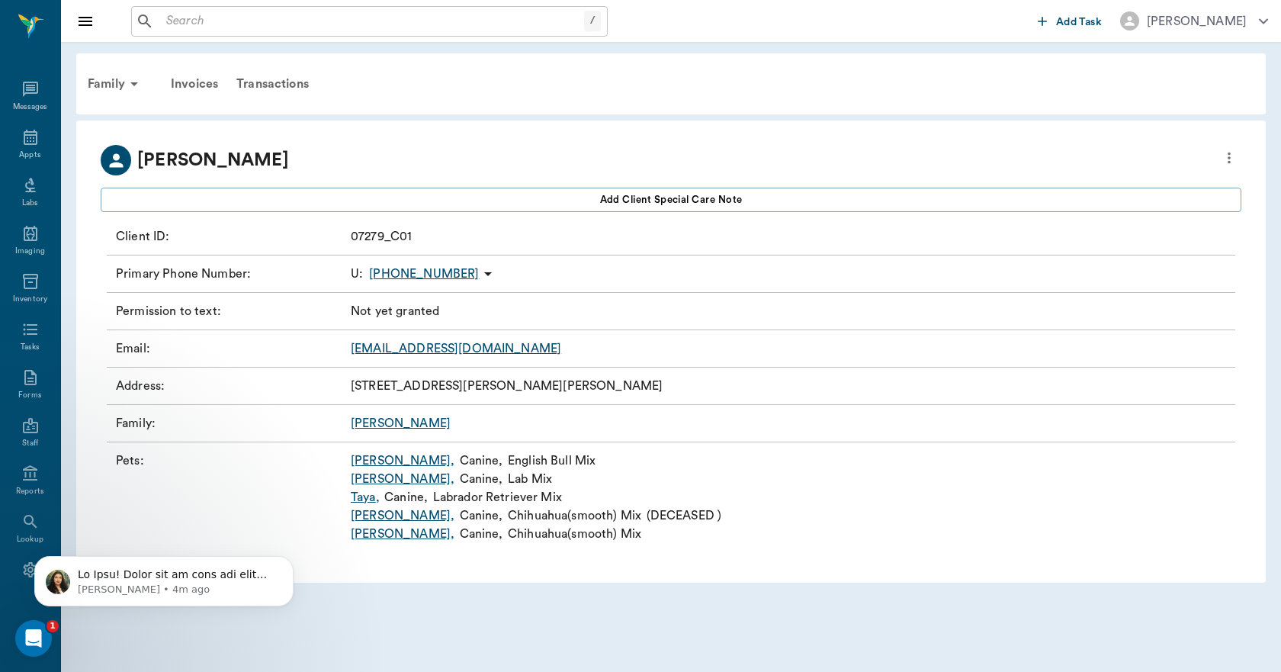
click at [395, 463] on link "Mack Rueban ," at bounding box center [403, 460] width 104 height 18
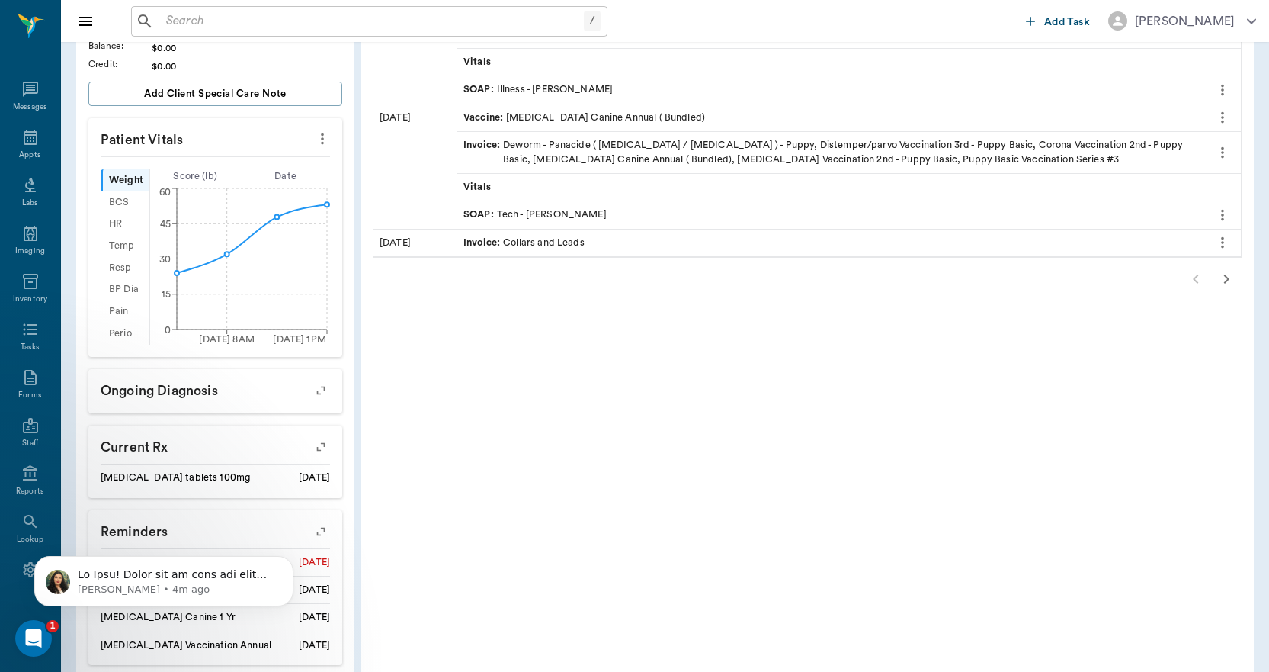
scroll to position [531, 0]
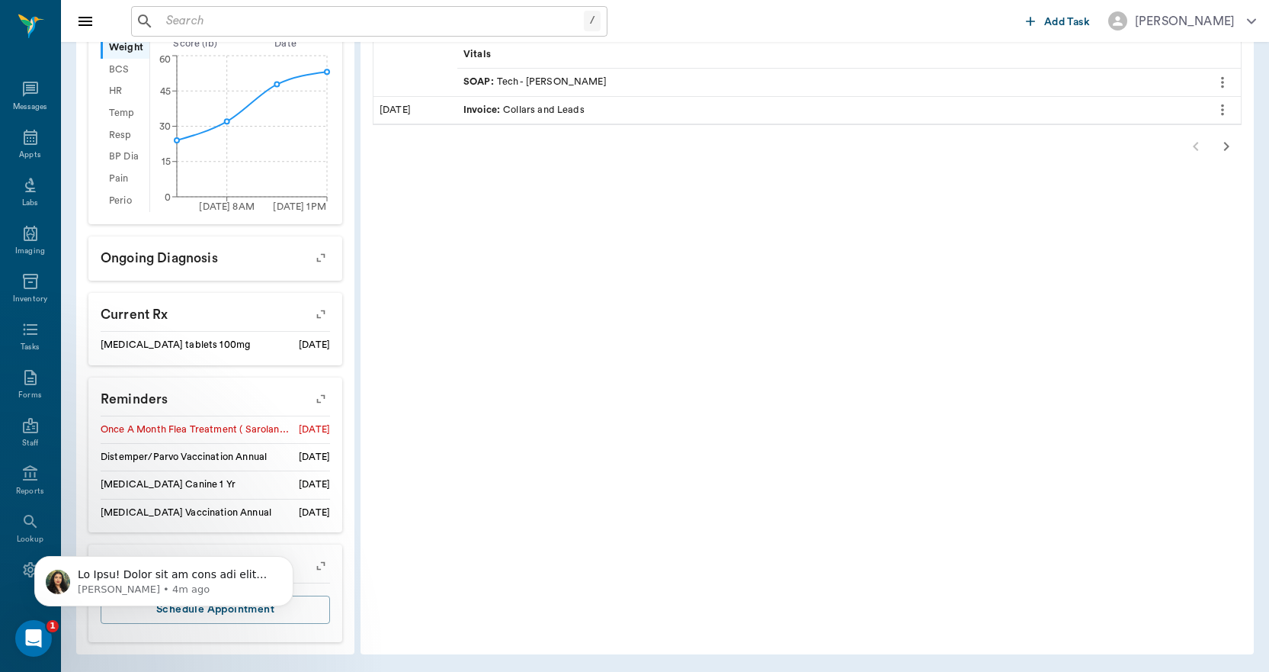
click at [322, 400] on icon "button" at bounding box center [320, 397] width 21 height 21
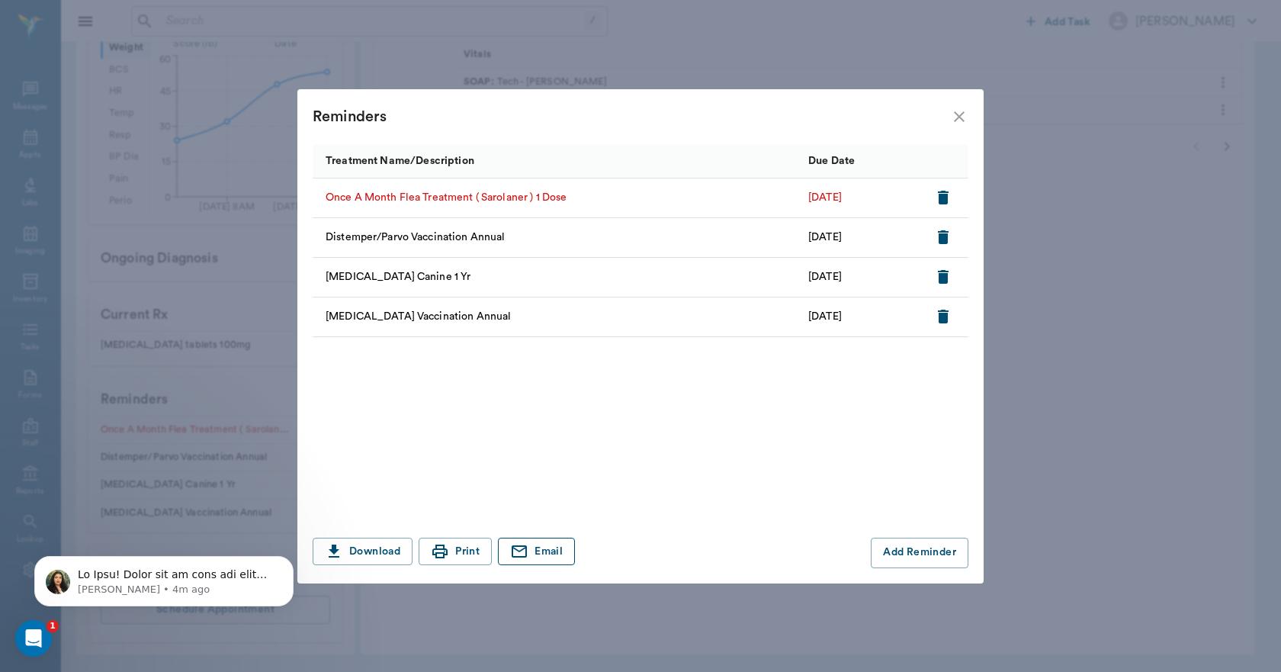
click at [542, 551] on button "Email" at bounding box center [536, 551] width 77 height 28
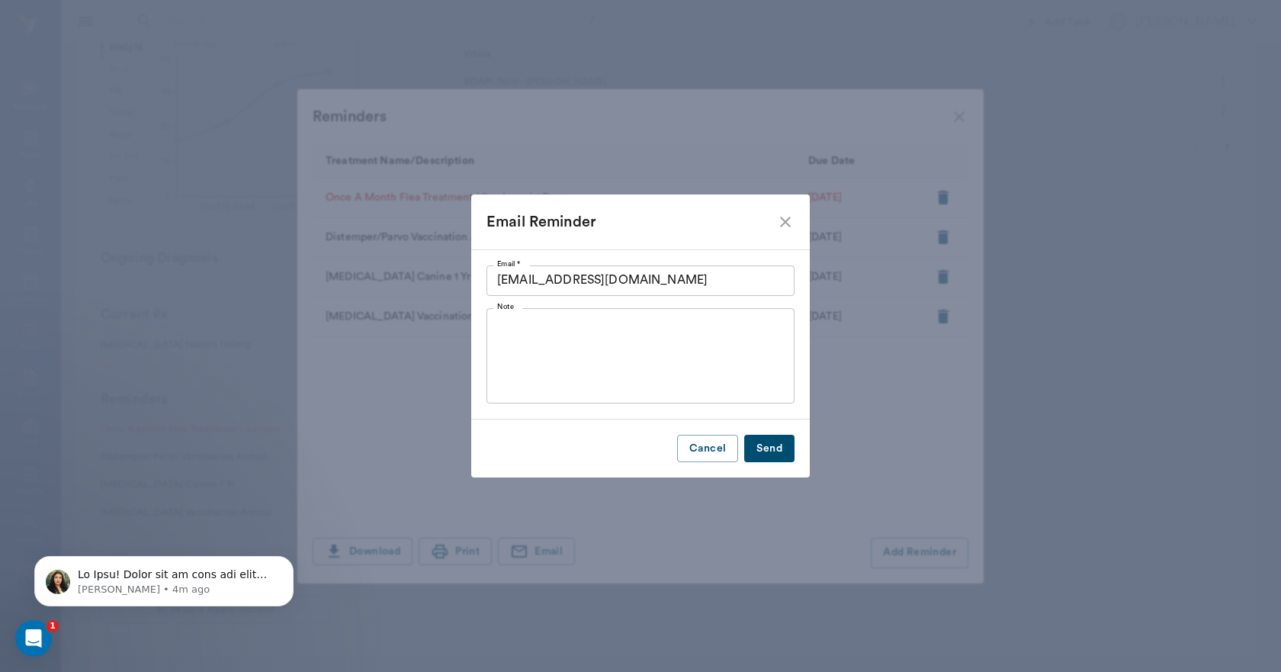
click at [762, 446] on button "Send" at bounding box center [769, 449] width 50 height 28
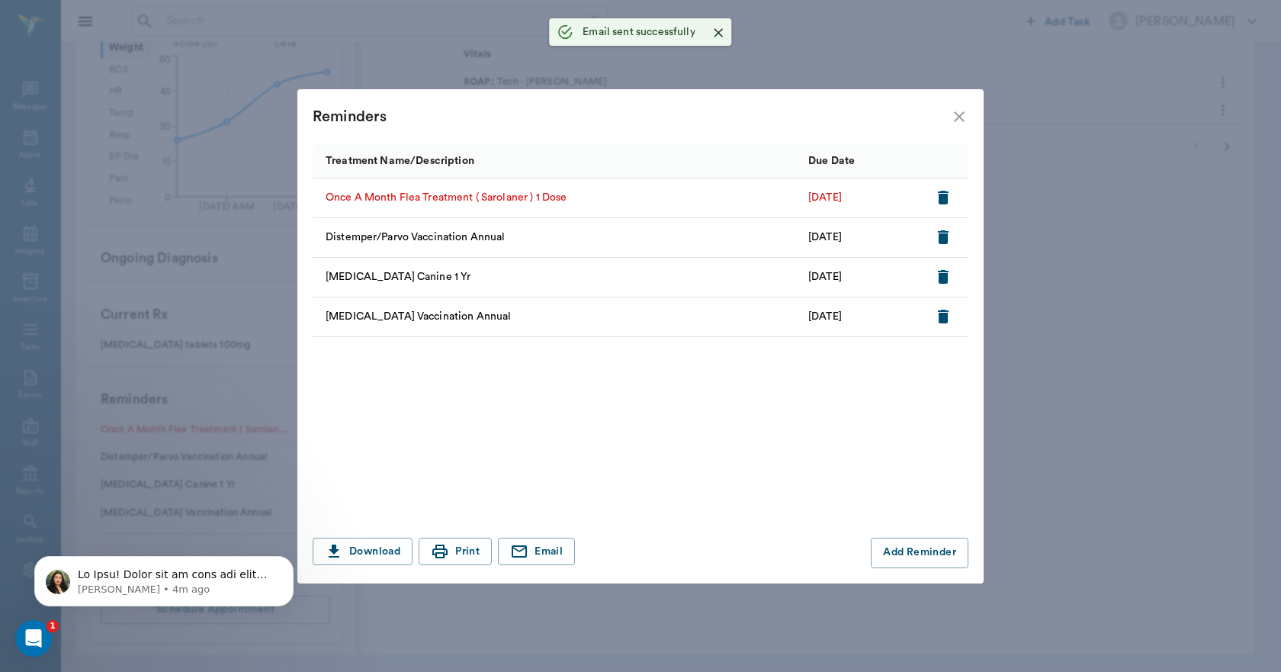
click at [960, 115] on icon "close" at bounding box center [959, 116] width 11 height 11
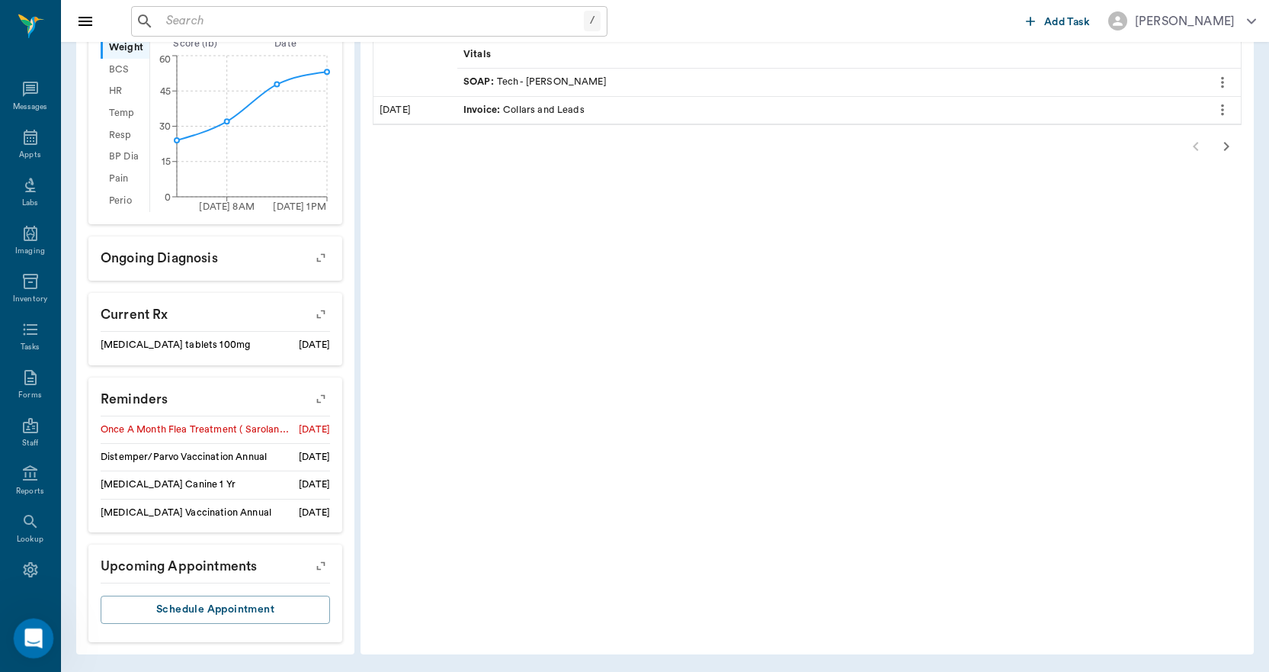
click at [26, 640] on icon "Open Intercom Messenger" at bounding box center [31, 636] width 25 height 25
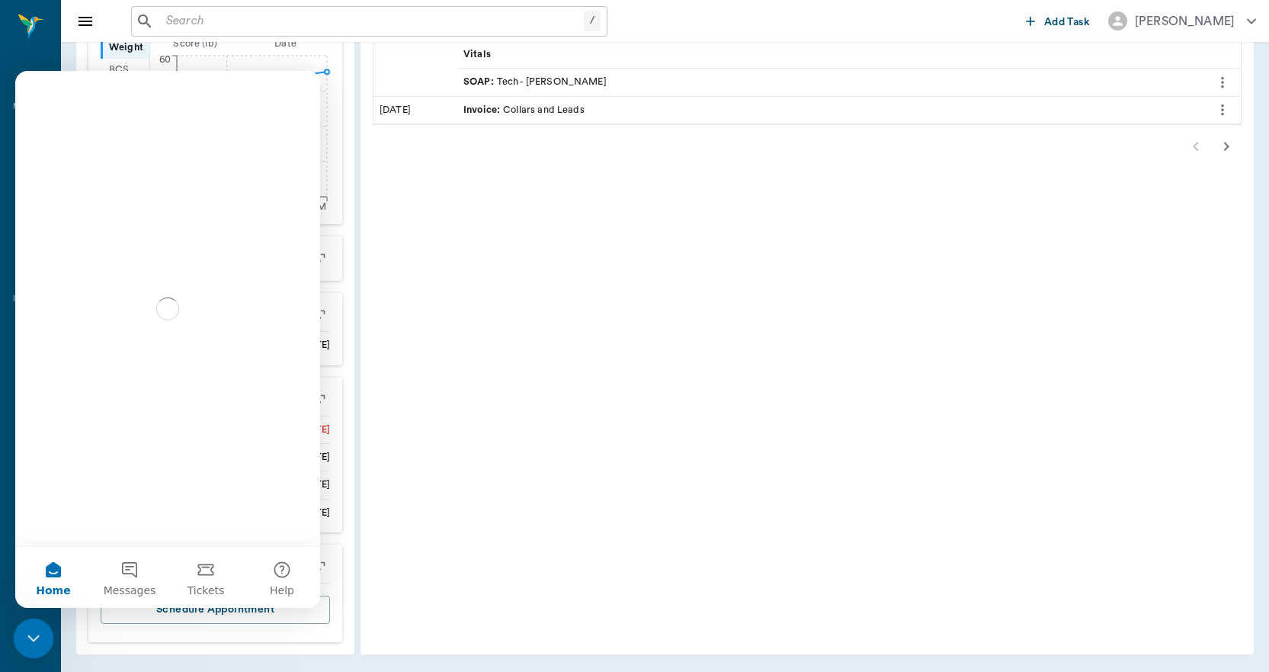
scroll to position [0, 0]
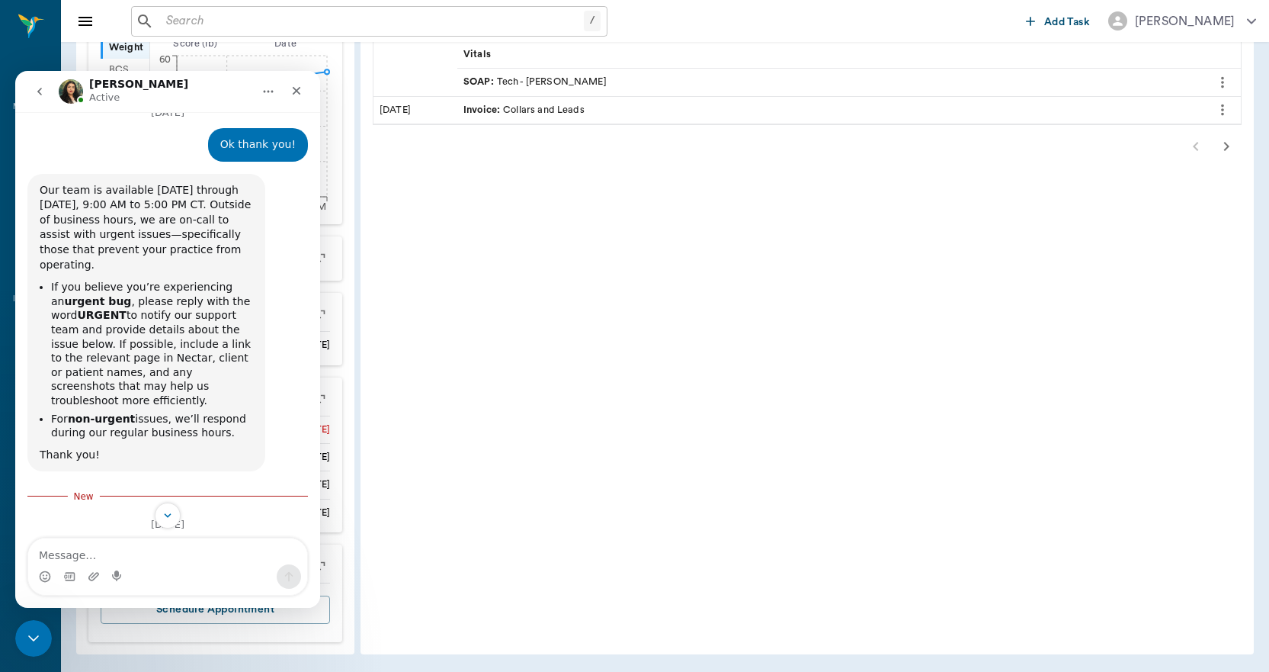
scroll to position [9951, 0]
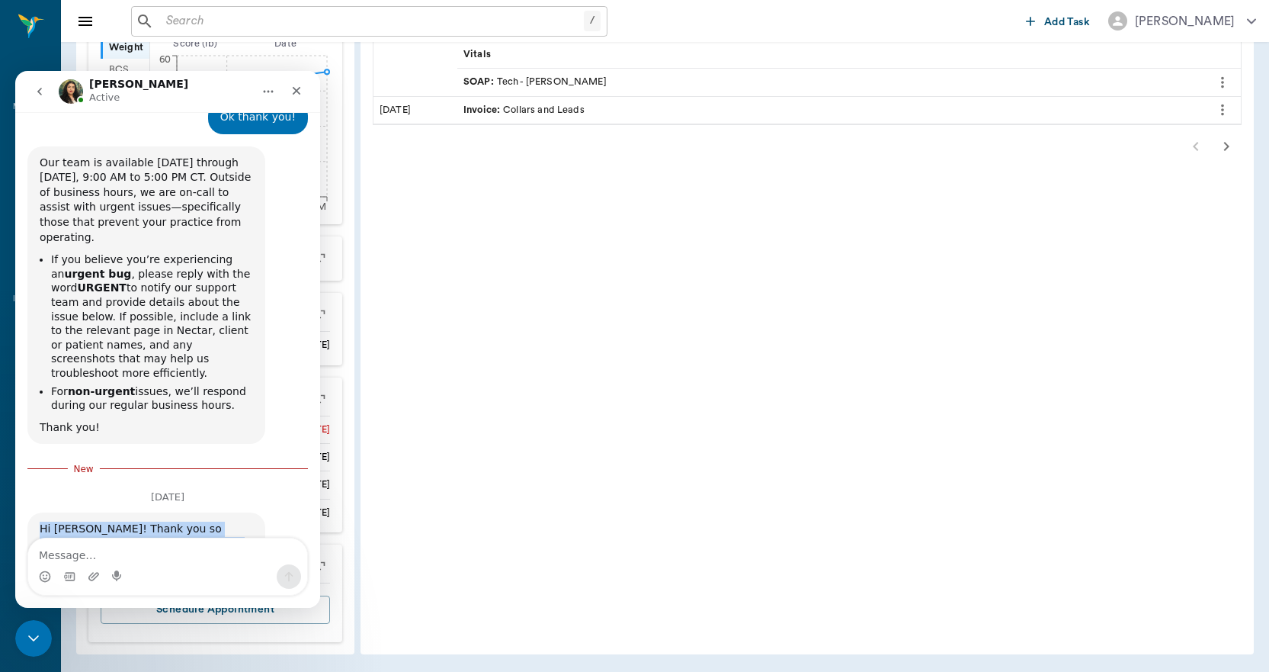
drag, startPoint x: 31, startPoint y: 173, endPoint x: 245, endPoint y: 528, distance: 414.2
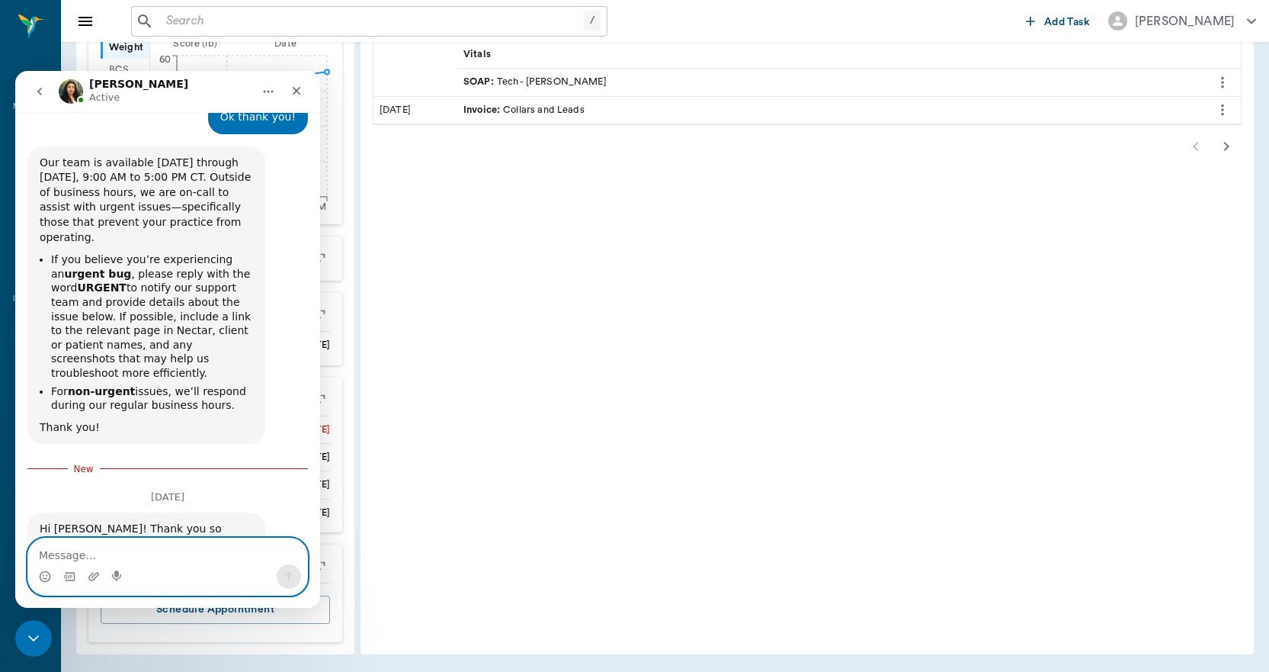
click at [79, 553] on textarea "Message…" at bounding box center [167, 551] width 279 height 26
type textarea "t"
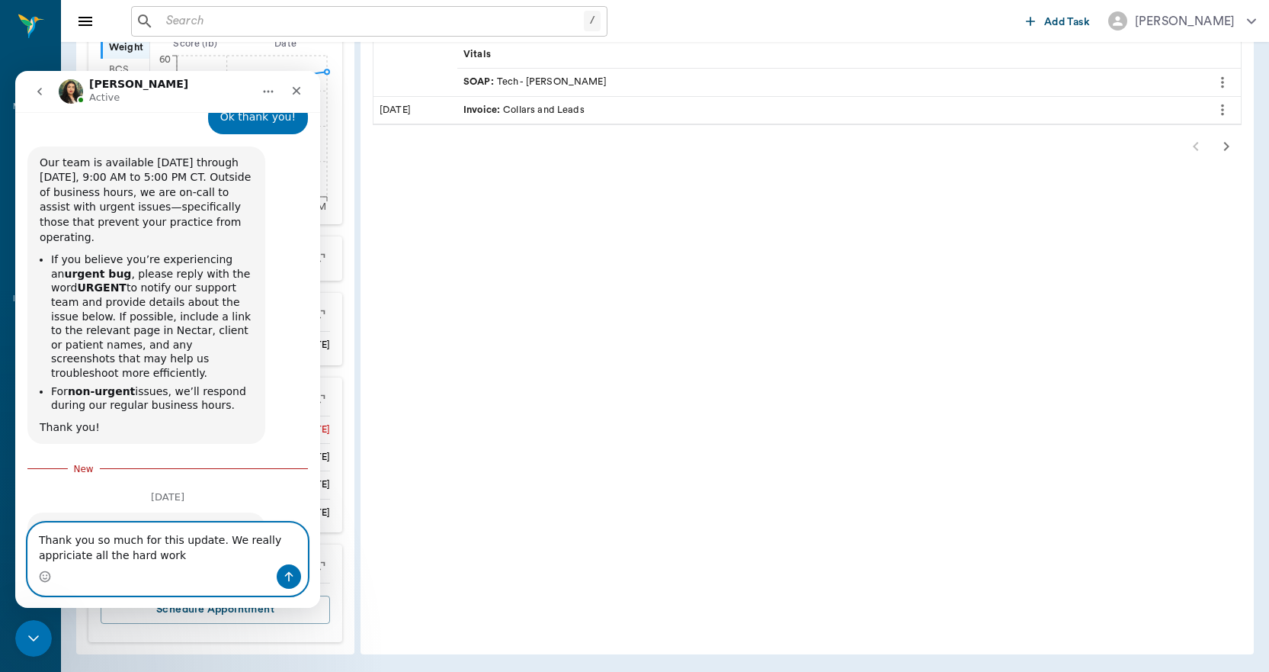
click at [133, 557] on textarea "Thank you so much for this update. We really appriciate all the hard work" at bounding box center [167, 543] width 279 height 41
click at [207, 553] on textarea "Thank you so much for this update. We really appreciate all the hard work!" at bounding box center [167, 543] width 279 height 41
type textarea "Thank you so much for this update. We really appreciate all the hard work!"
click at [297, 576] on button "Send a message…" at bounding box center [289, 576] width 24 height 24
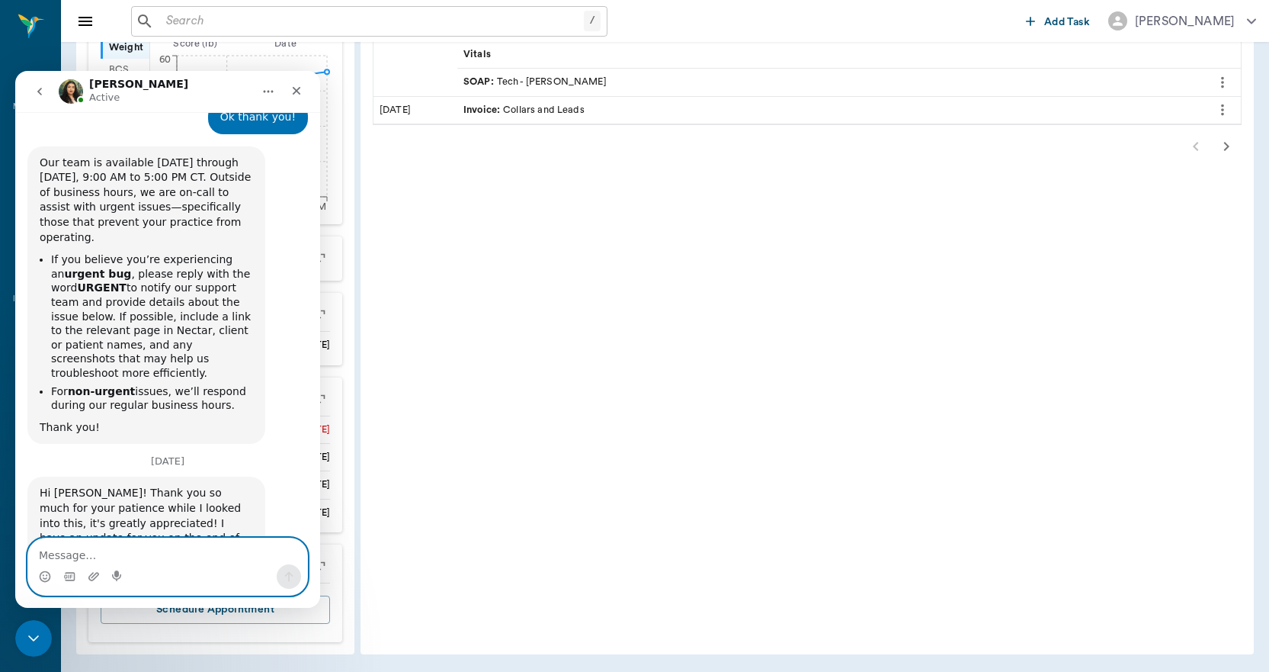
scroll to position [9975, 0]
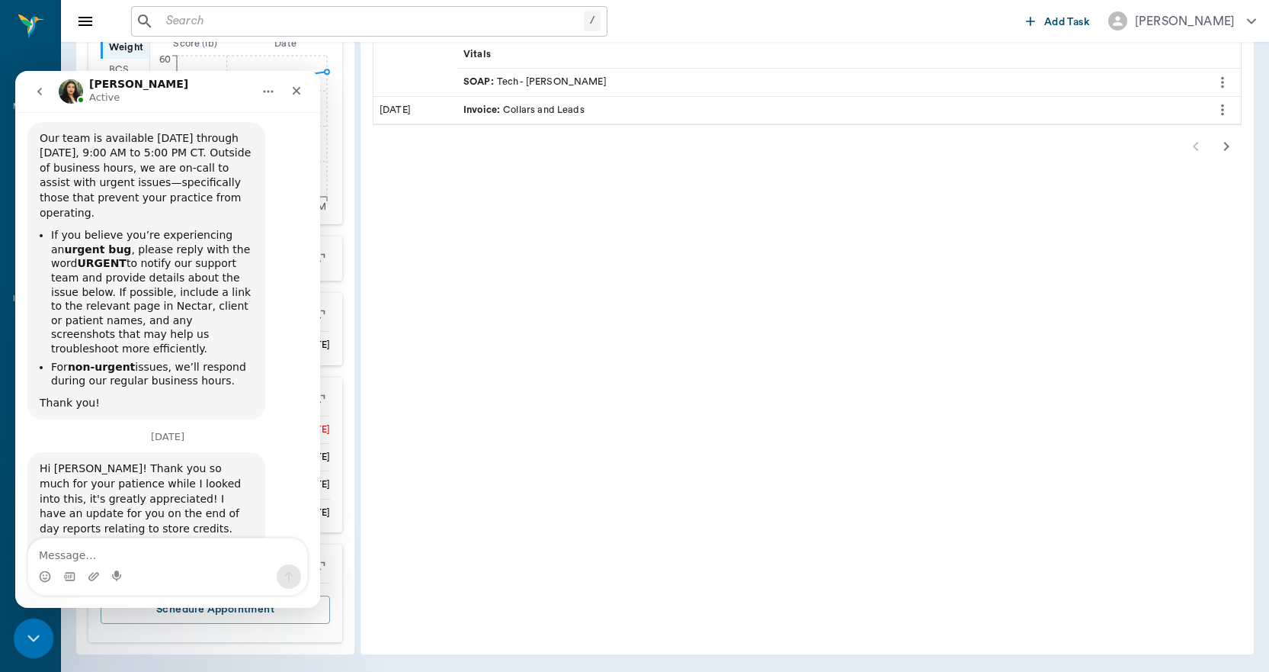
click at [28, 633] on icon "Close Intercom Messenger" at bounding box center [31, 636] width 18 height 18
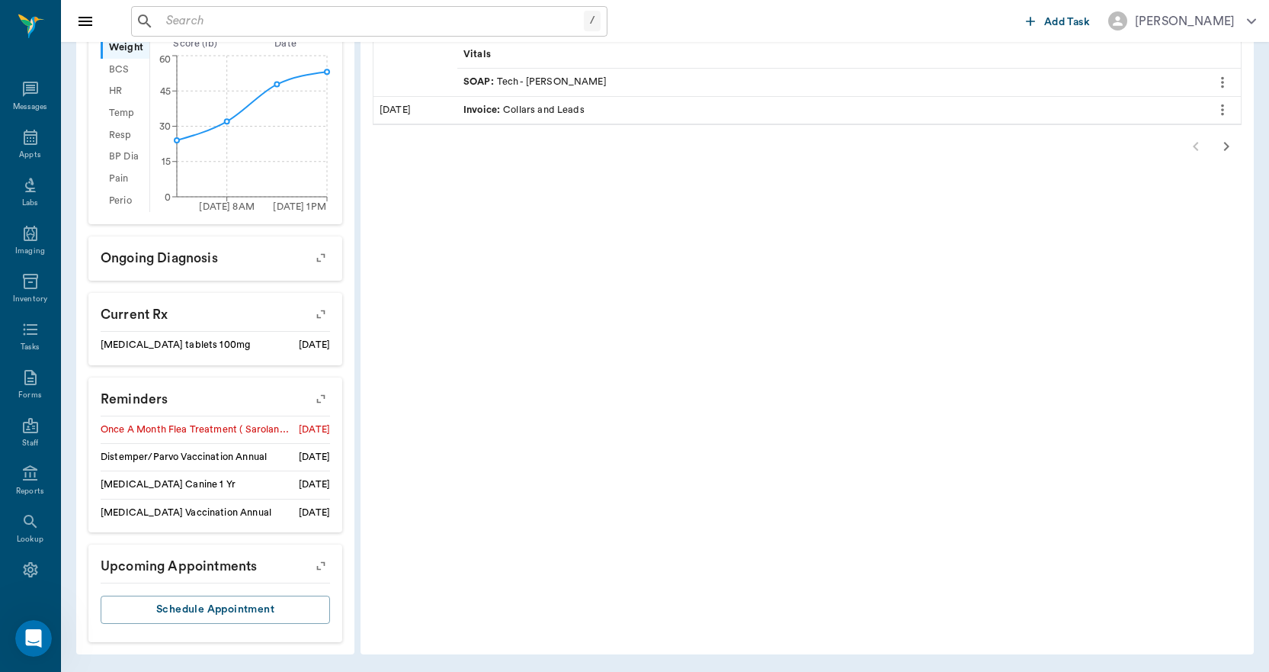
click at [172, 26] on input "text" at bounding box center [372, 21] width 424 height 21
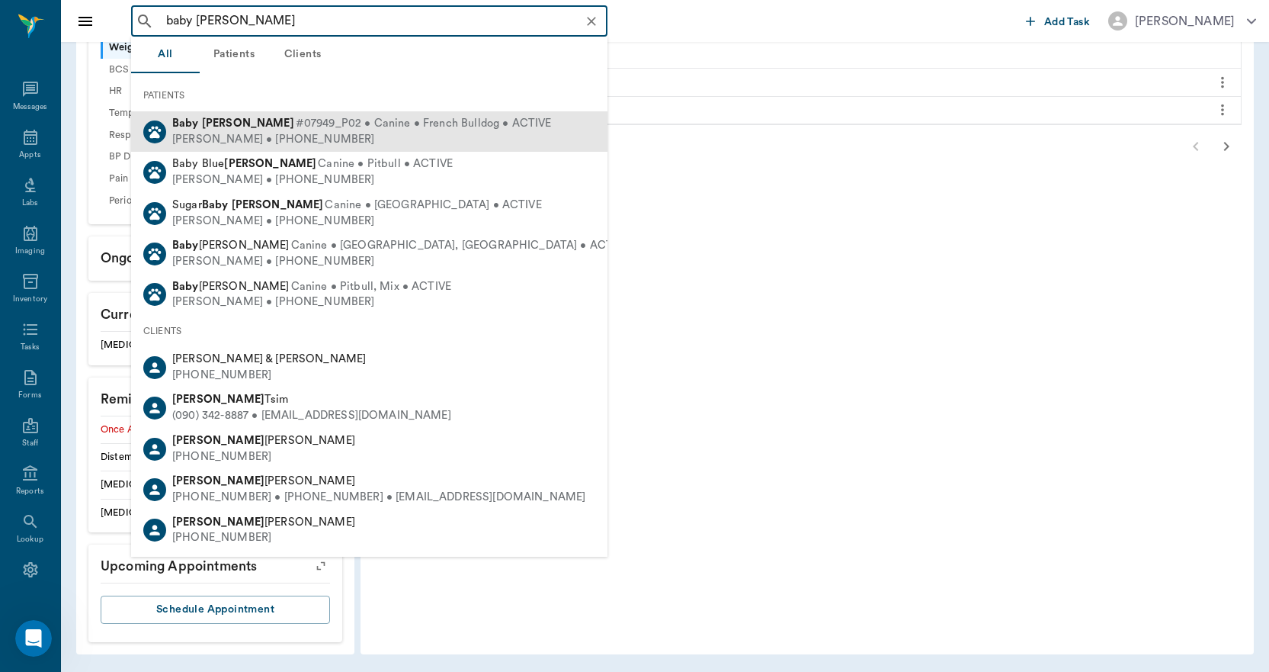
click at [214, 123] on b "Harrison" at bounding box center [248, 122] width 92 height 11
type input "baby harr"
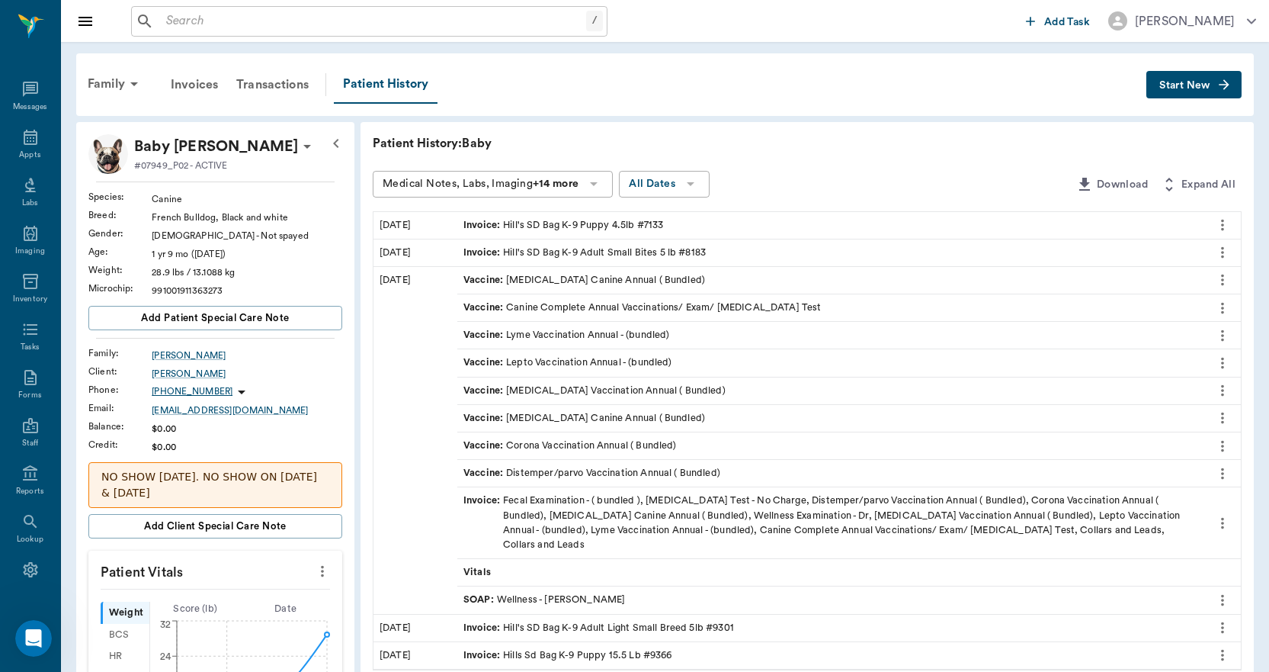
click at [1180, 85] on span "Start New" at bounding box center [1184, 85] width 51 height 0
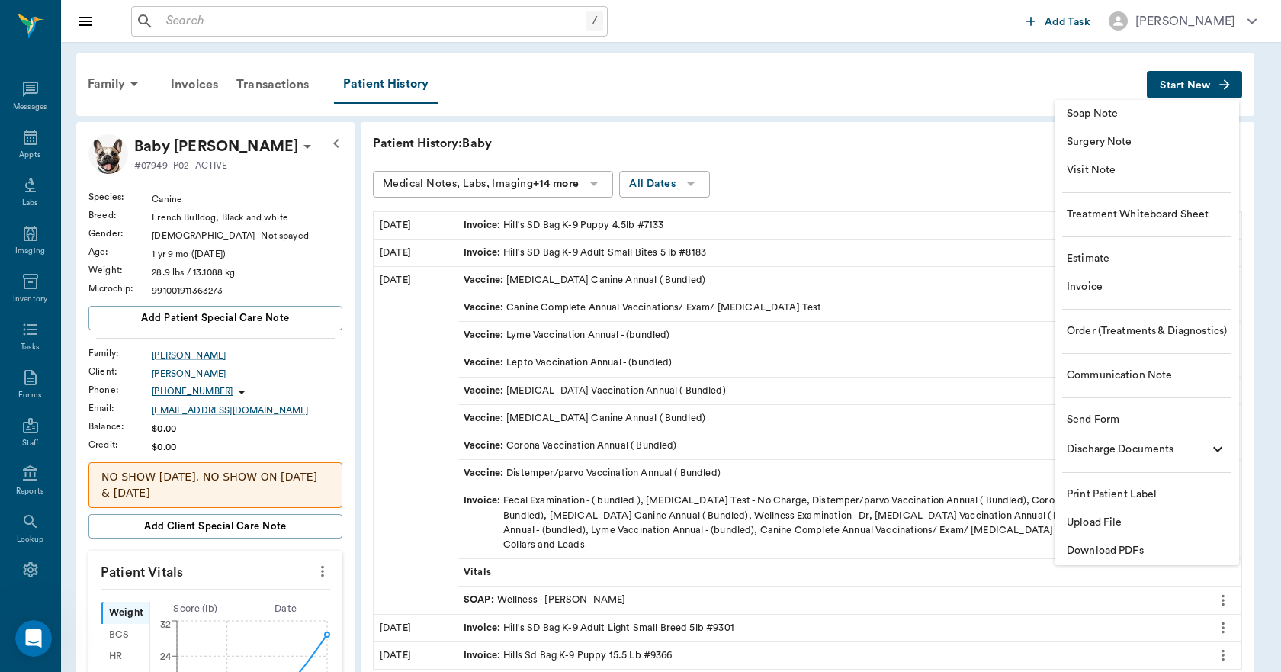
click at [1119, 281] on span "Invoice" at bounding box center [1146, 287] width 160 height 16
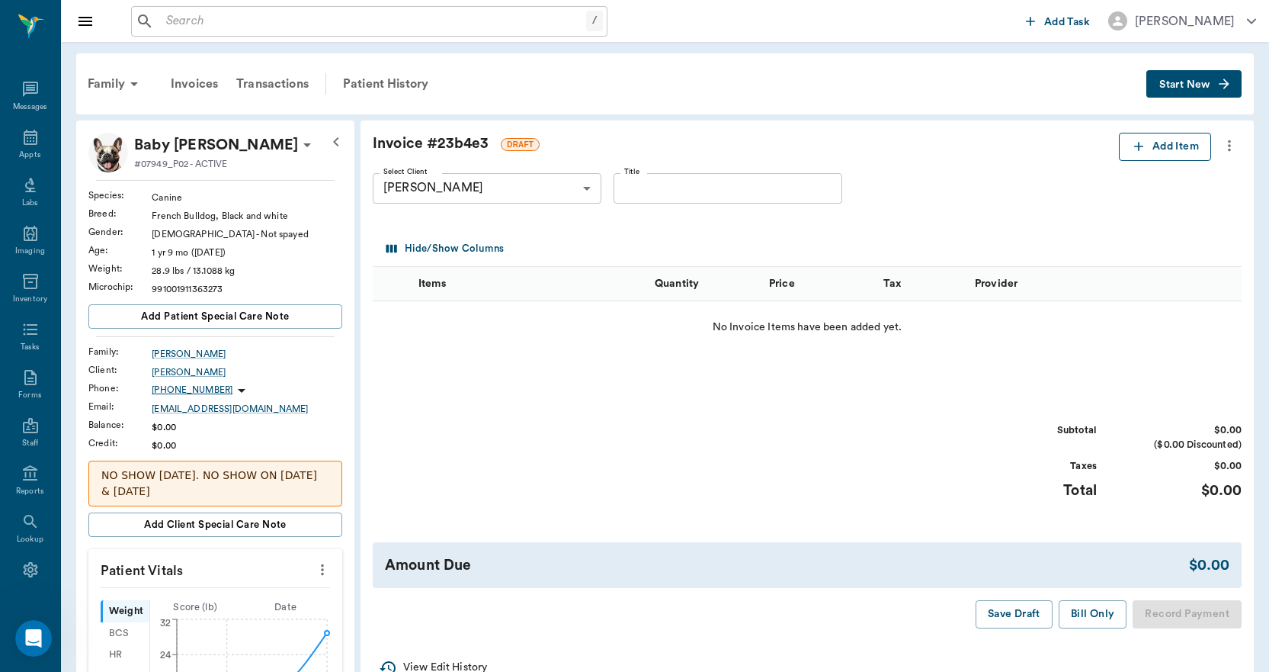
click at [1156, 147] on button "Add Item" at bounding box center [1165, 147] width 92 height 28
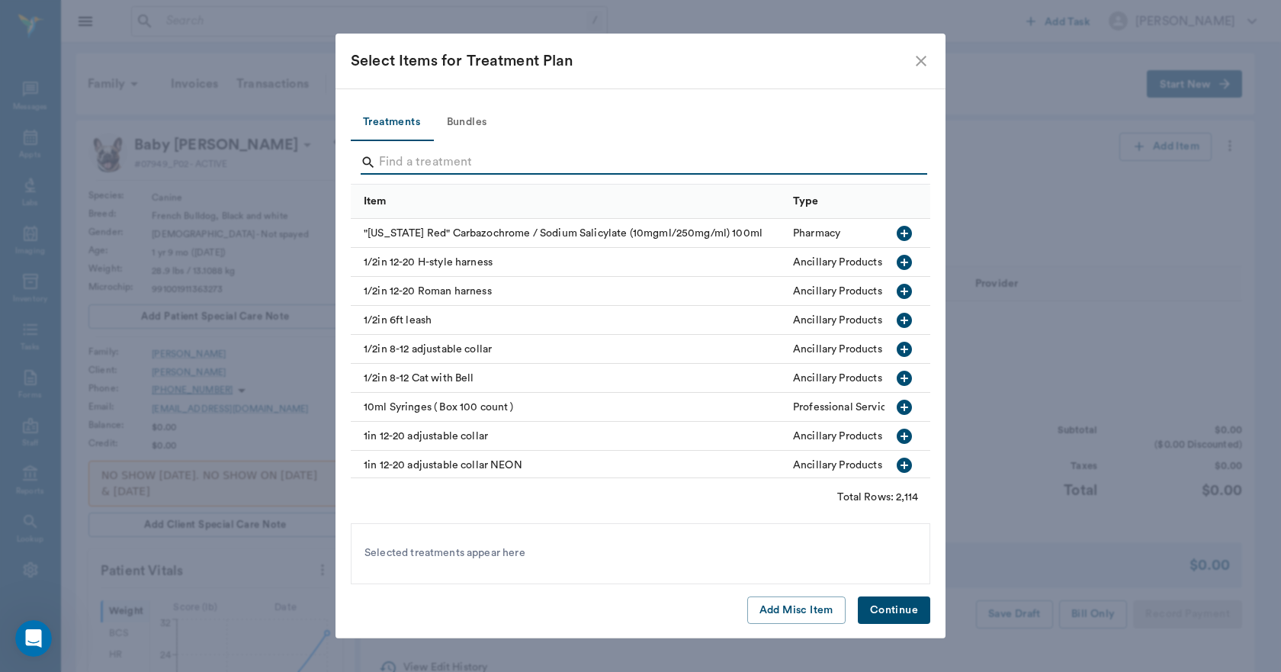
click at [661, 162] on input "Search" at bounding box center [641, 162] width 525 height 24
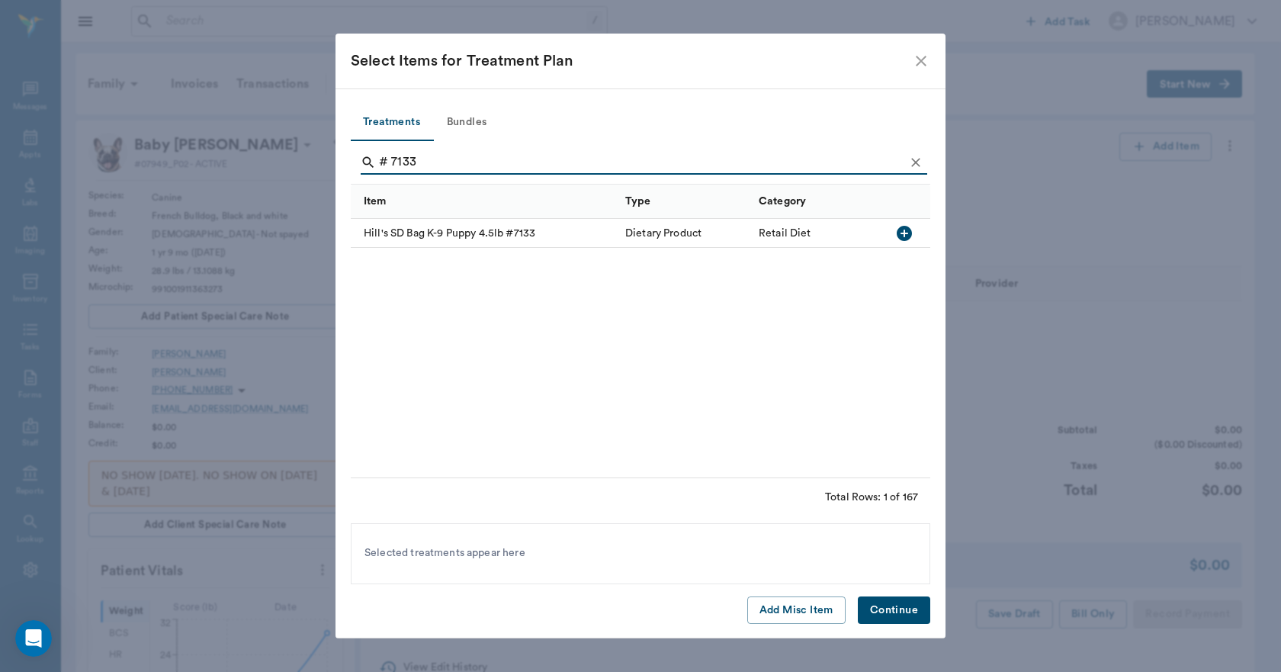
type input "# 7133"
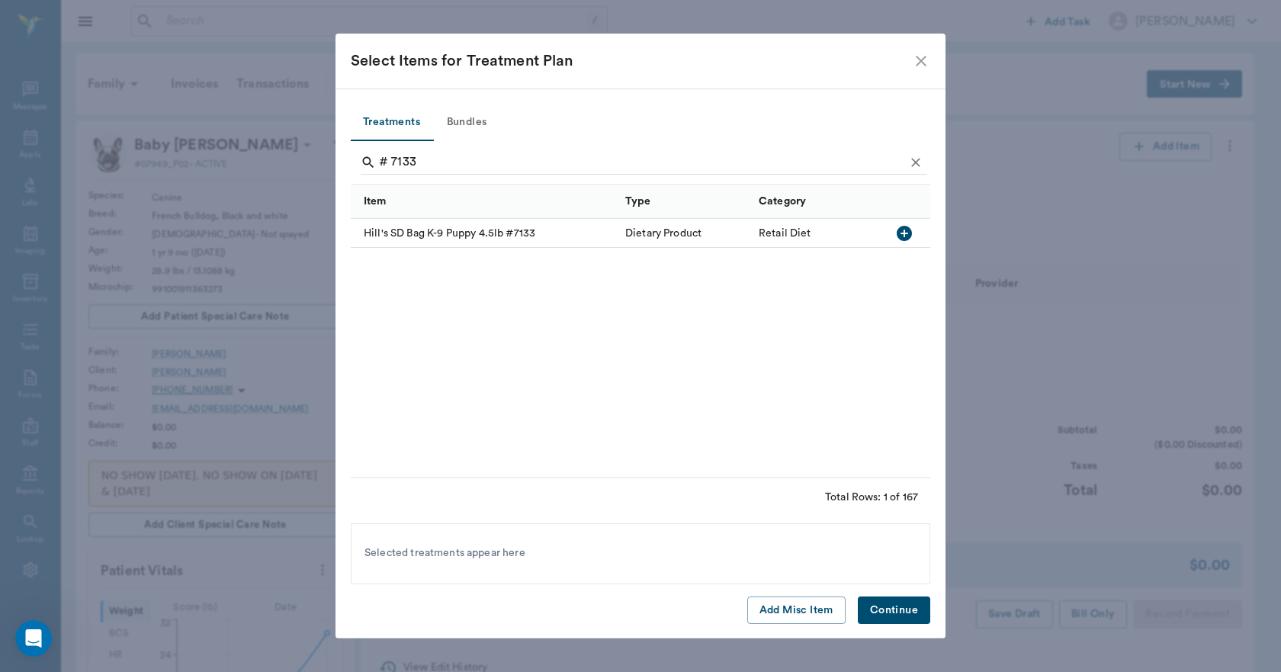
click at [900, 231] on icon "button" at bounding box center [903, 233] width 15 height 15
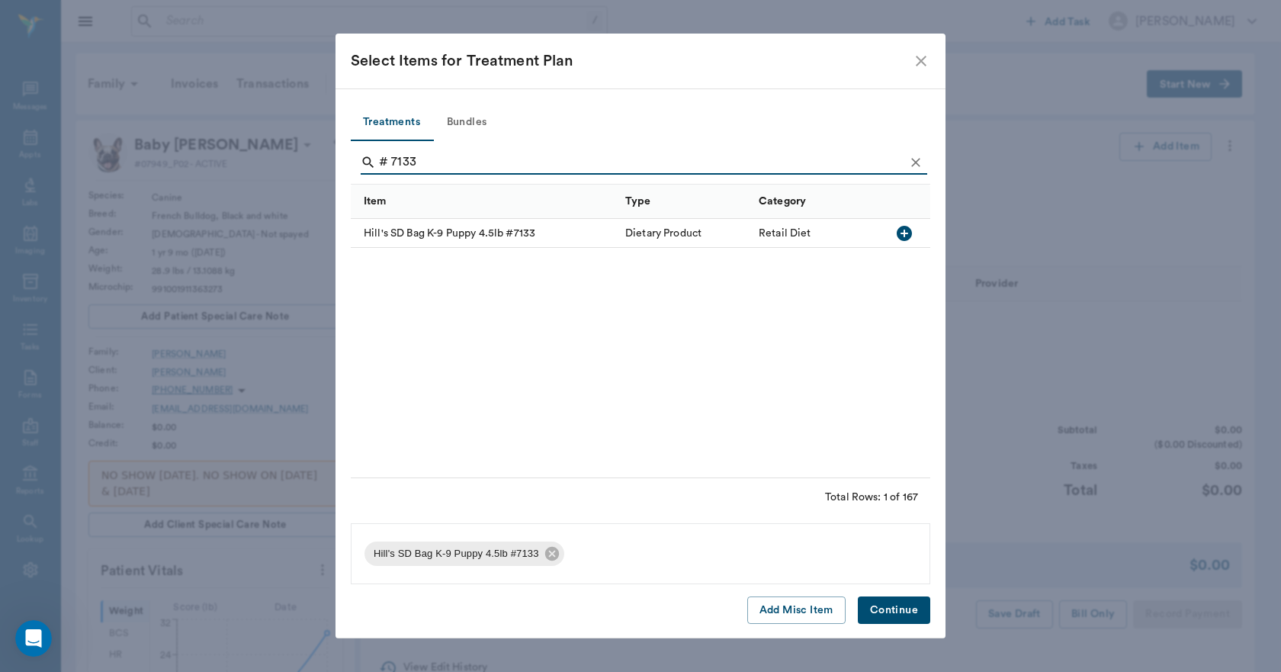
click at [906, 614] on button "Continue" at bounding box center [894, 610] width 72 height 28
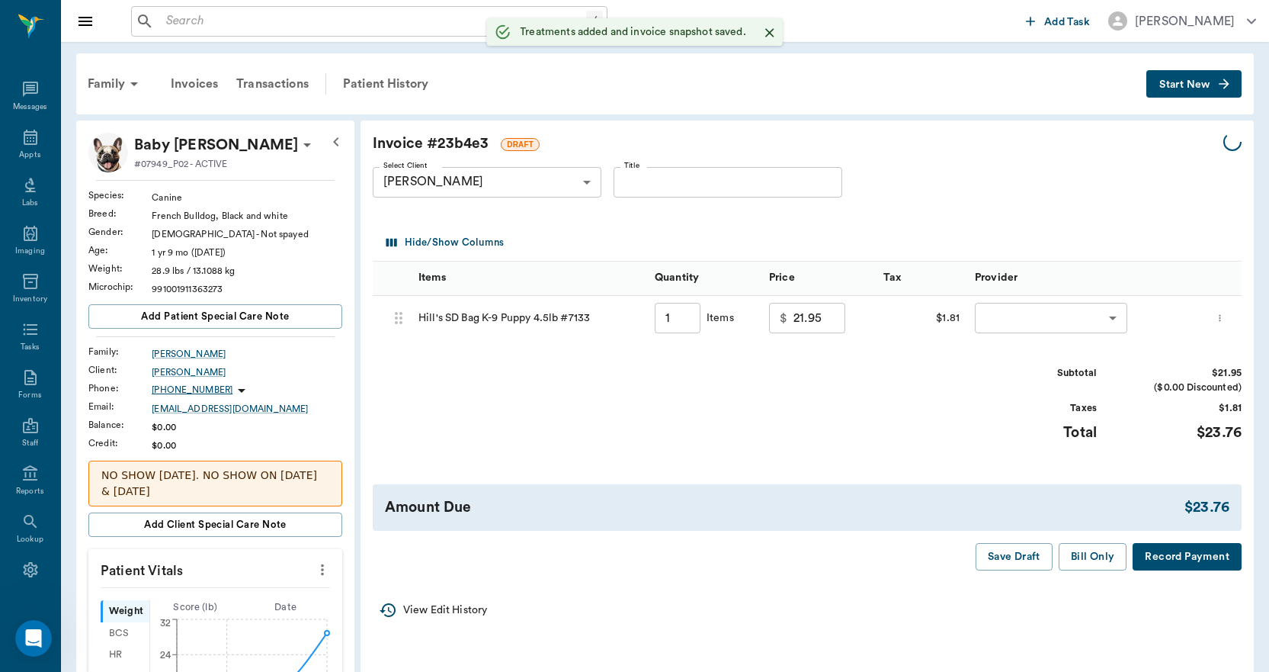
type input "1.00"
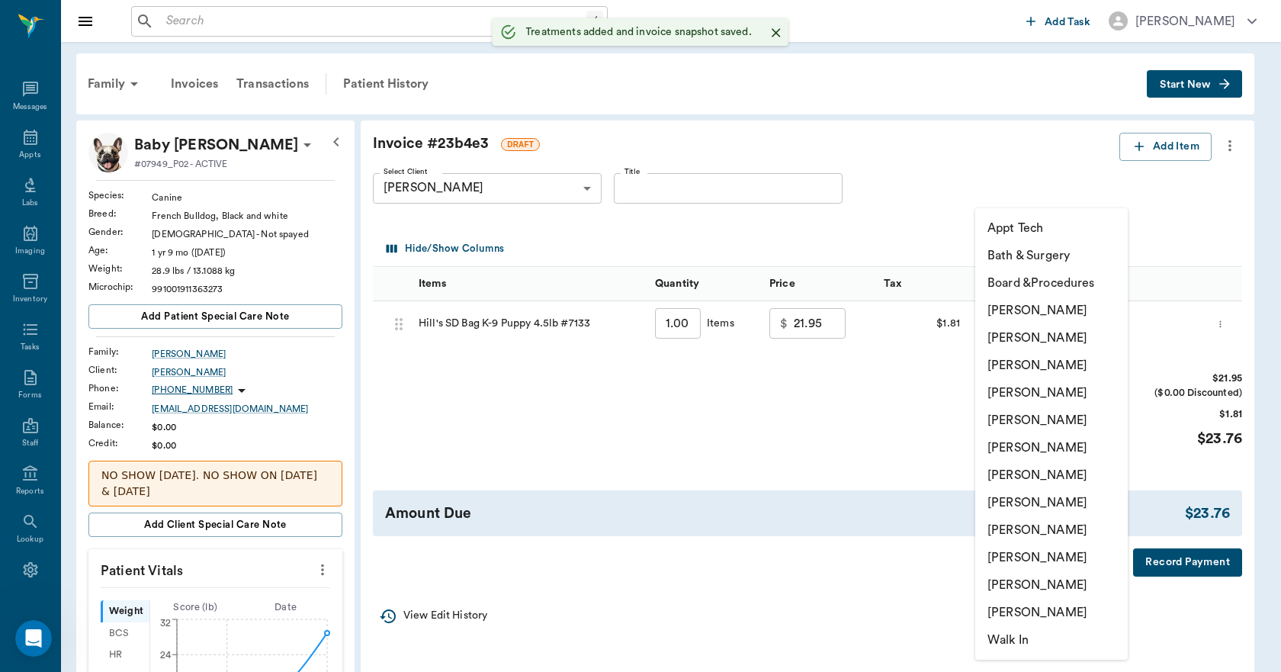
click at [1025, 326] on body "/ ​ Add Task Dr. Bert Ellsworth Nectar Messages Appts Labs Imaging Inventory Ta…" at bounding box center [640, 603] width 1281 height 1207
click at [1047, 577] on li "Lorean Lingle" at bounding box center [1051, 584] width 152 height 27
type input "none-63ec2ece52e12b0ba117cc90"
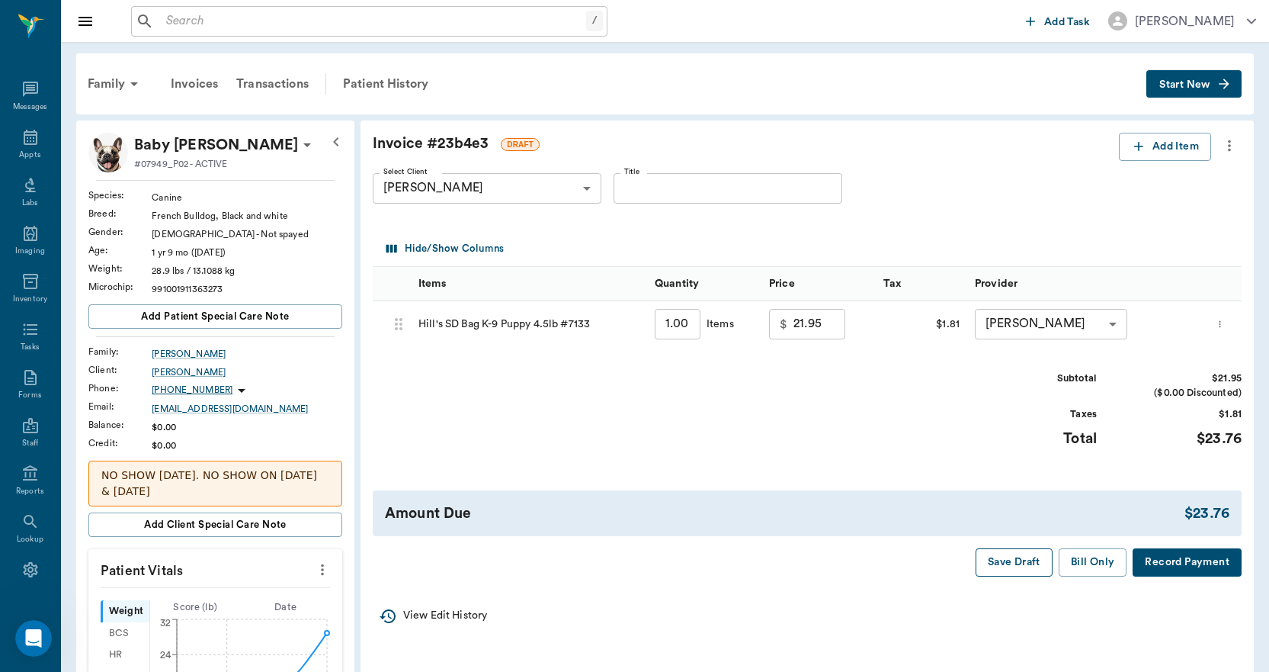
click at [1037, 566] on button "Save Draft" at bounding box center [1014, 562] width 77 height 28
click at [1097, 559] on button "Bill Only" at bounding box center [1093, 562] width 69 height 28
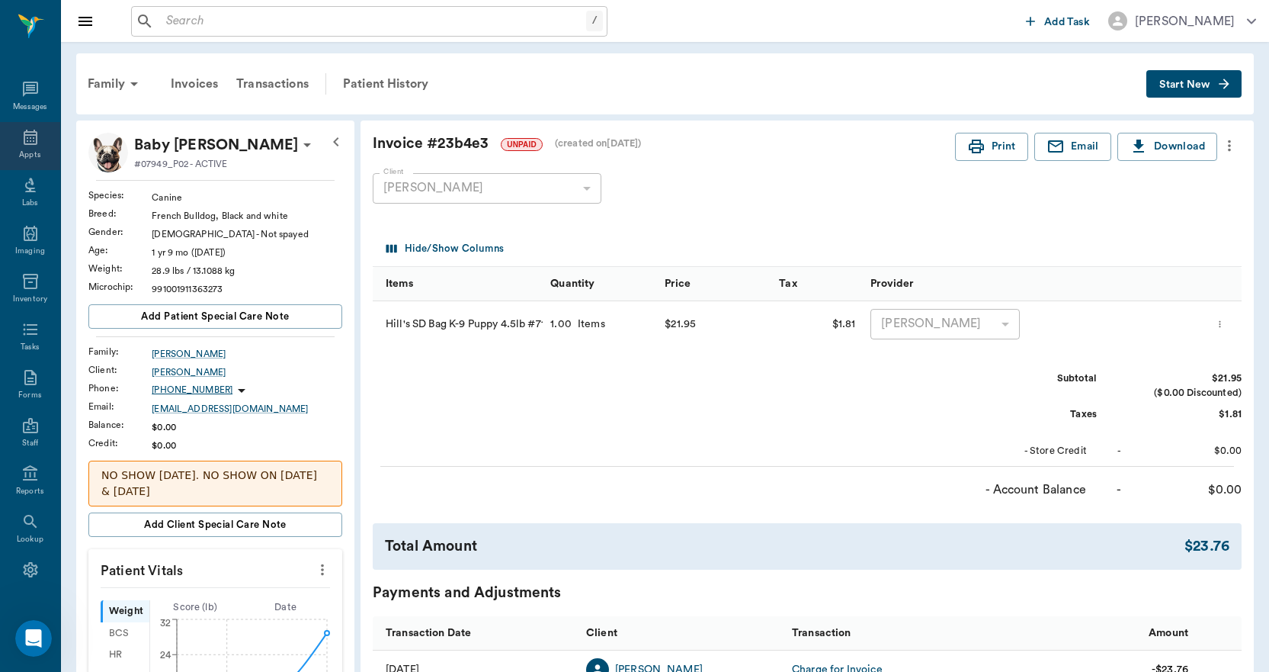
click at [24, 147] on div "Appts" at bounding box center [30, 146] width 60 height 48
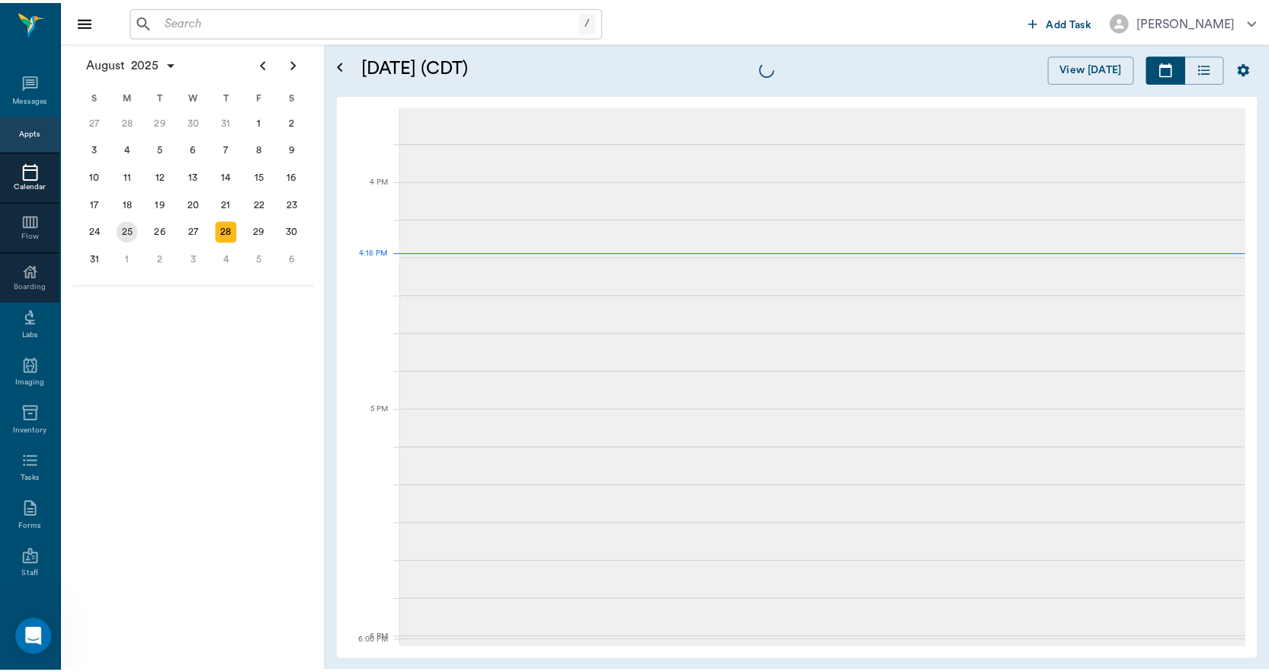
scroll to position [1832, 0]
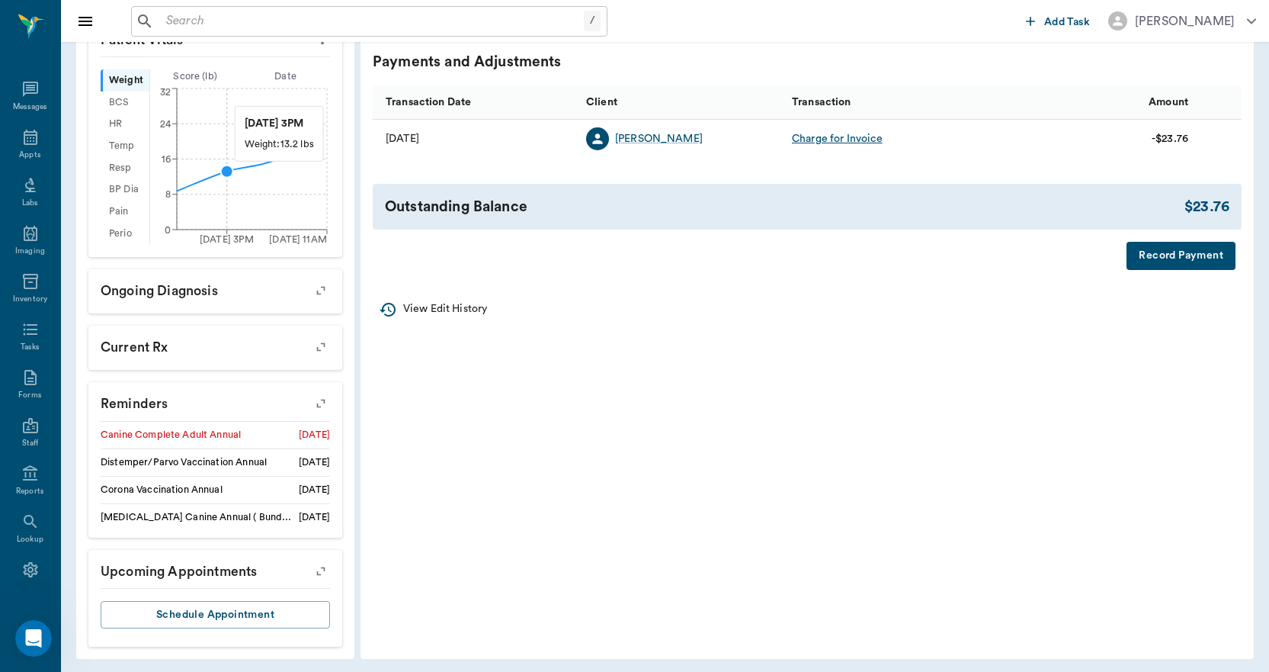
scroll to position [535, 0]
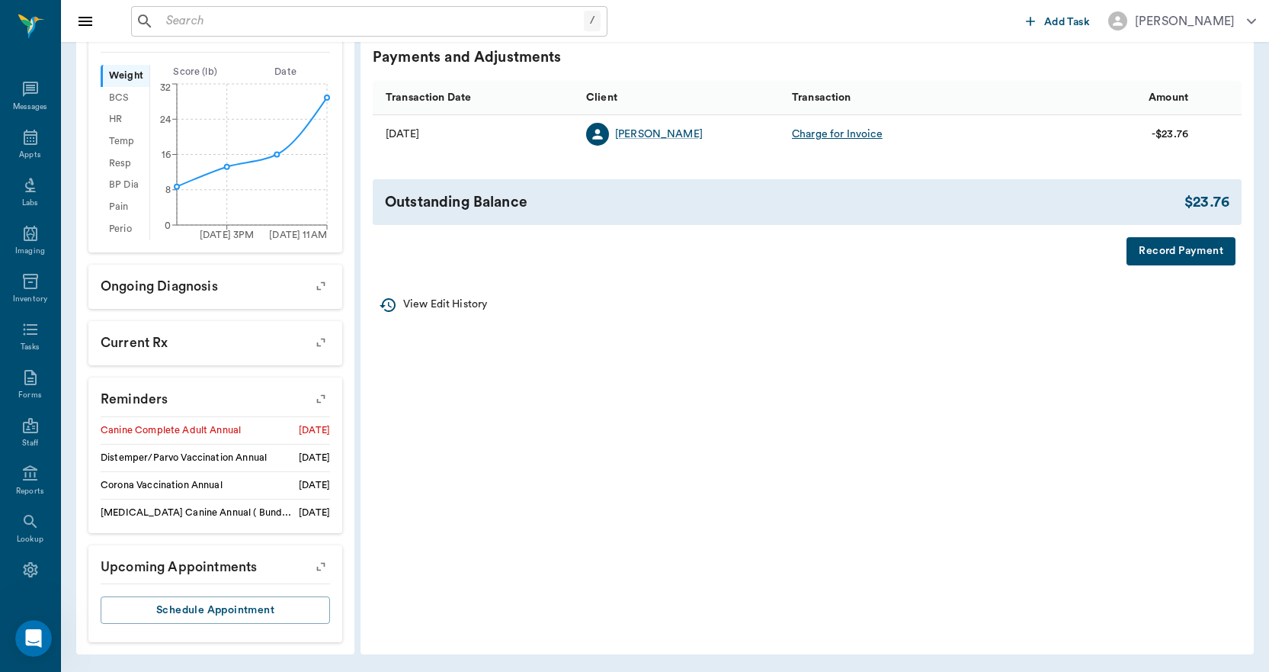
click at [323, 391] on icon "button" at bounding box center [320, 398] width 21 height 21
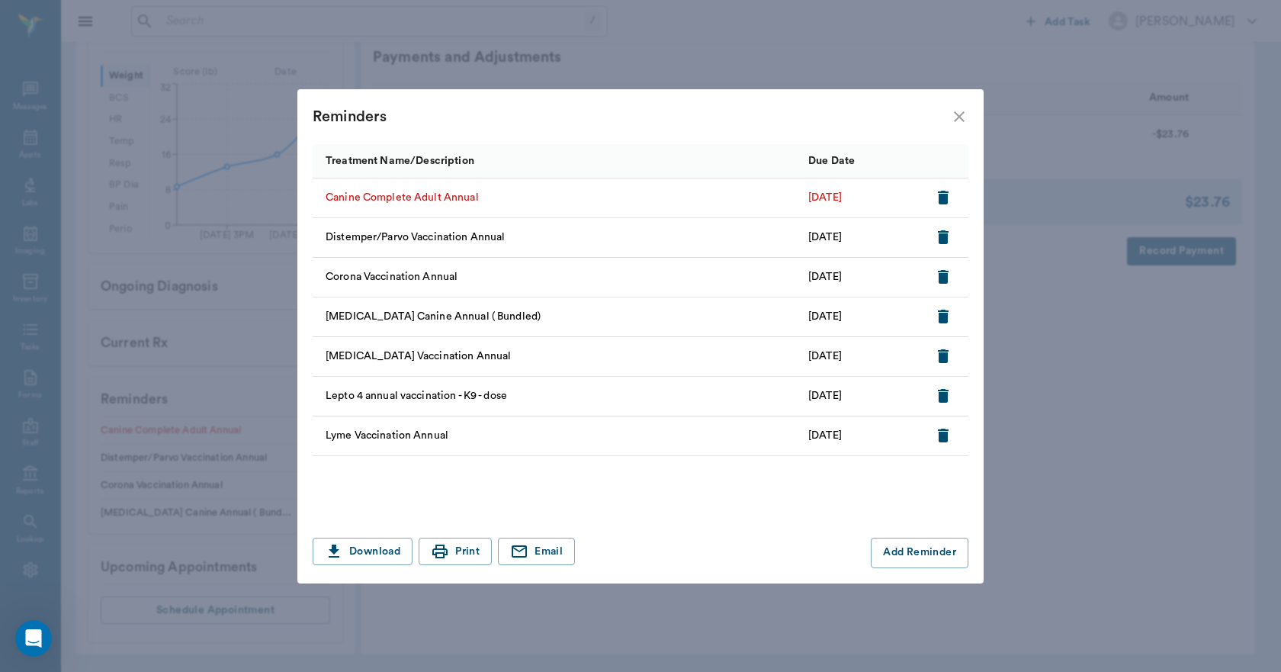
click at [942, 200] on icon "button" at bounding box center [943, 198] width 11 height 14
click at [954, 114] on icon "close" at bounding box center [959, 116] width 18 height 18
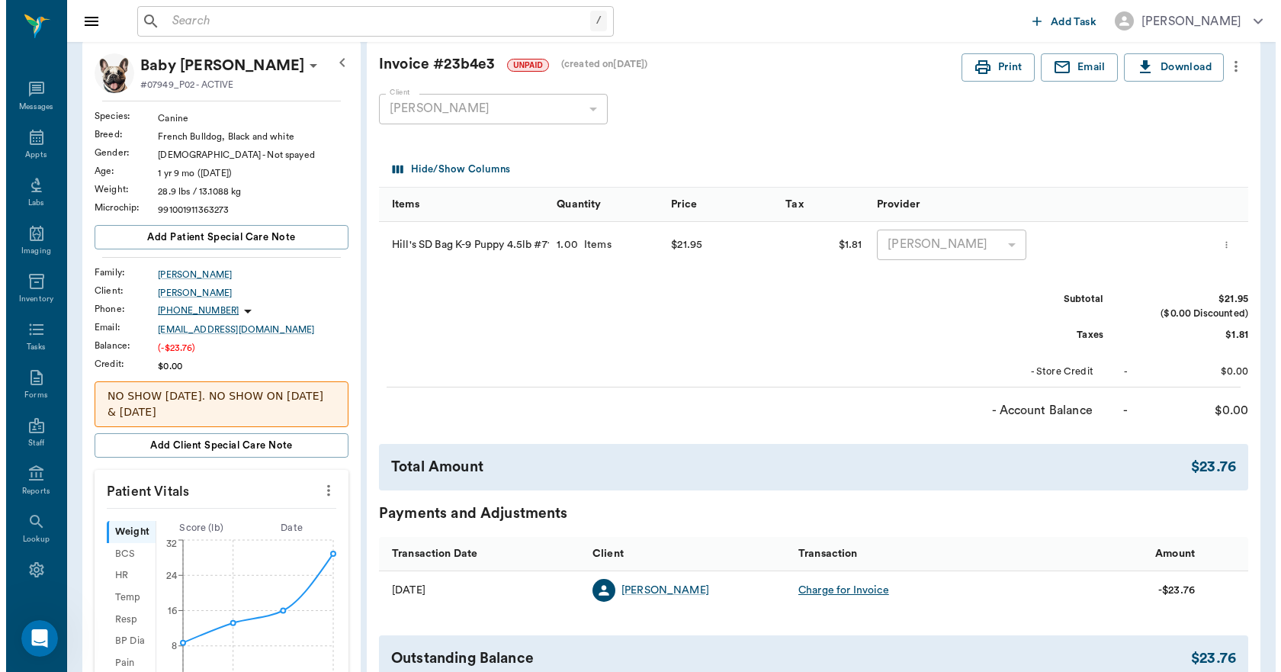
scroll to position [0, 0]
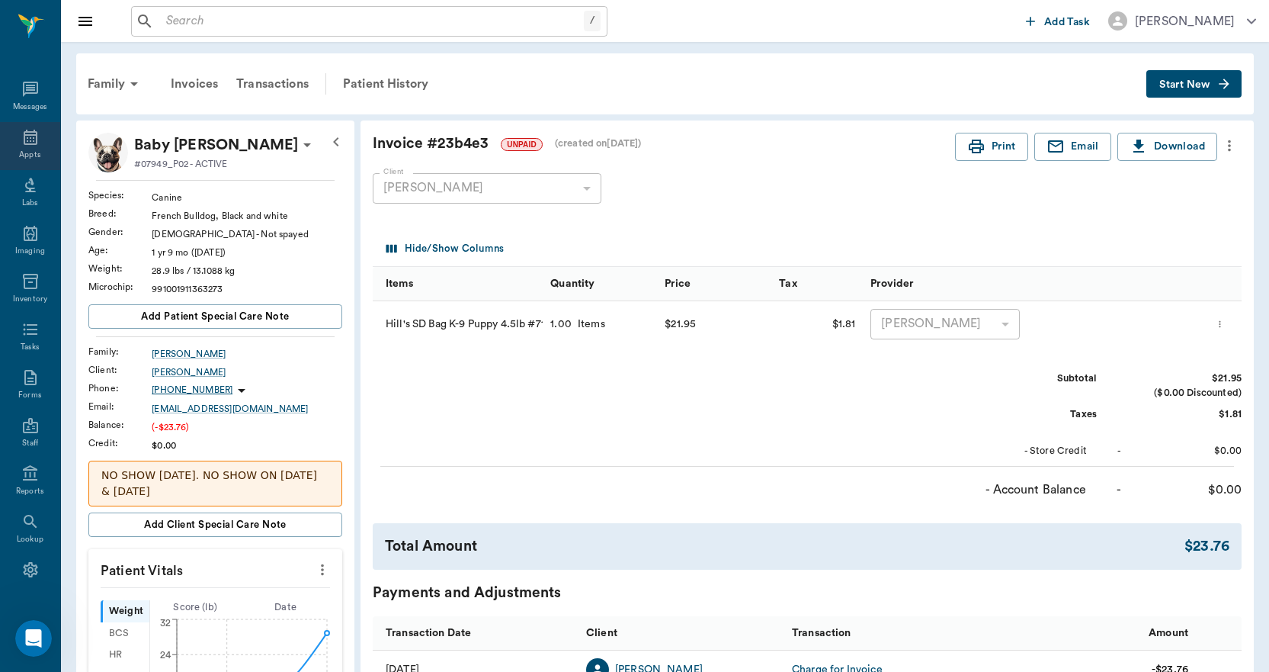
click at [24, 146] on div "Appts" at bounding box center [30, 146] width 60 height 48
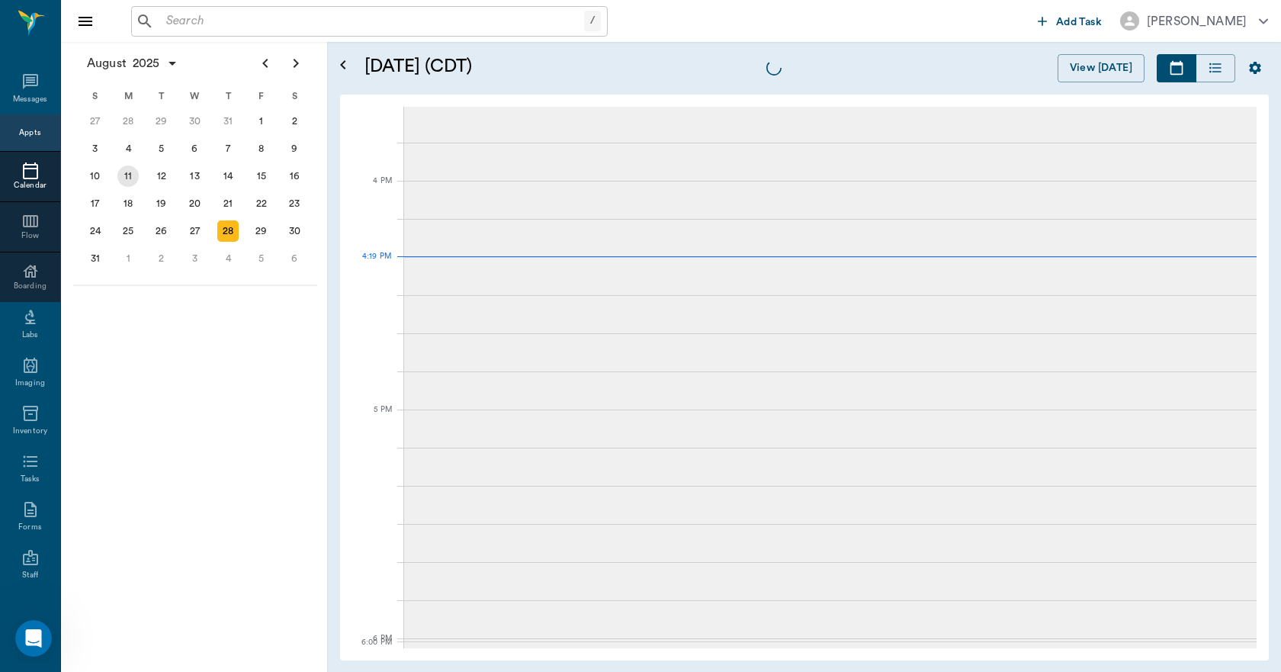
scroll to position [1833, 0]
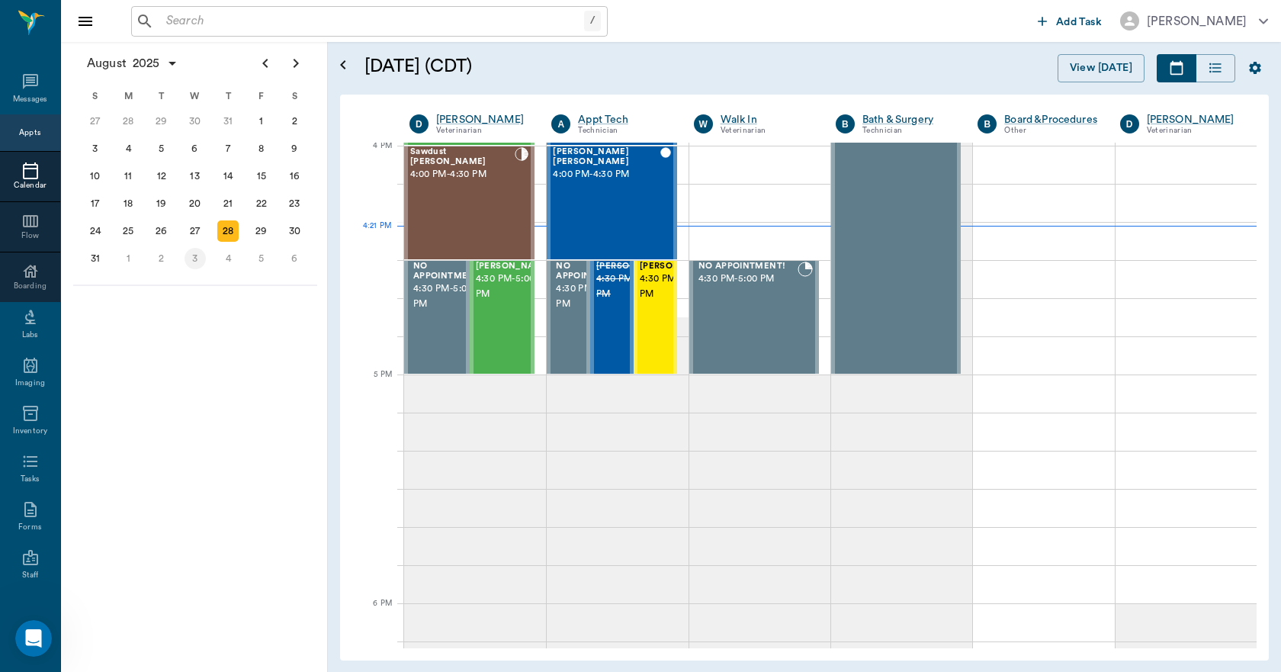
click at [194, 257] on div "3" at bounding box center [194, 258] width 21 height 21
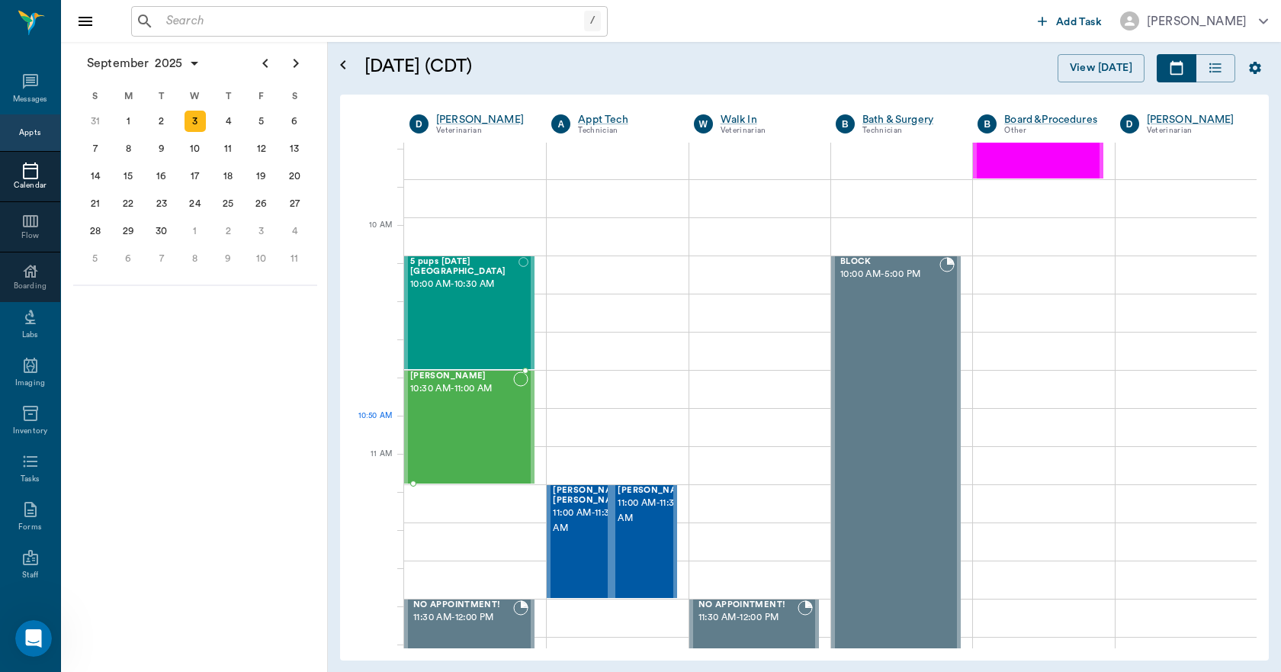
scroll to position [381, 0]
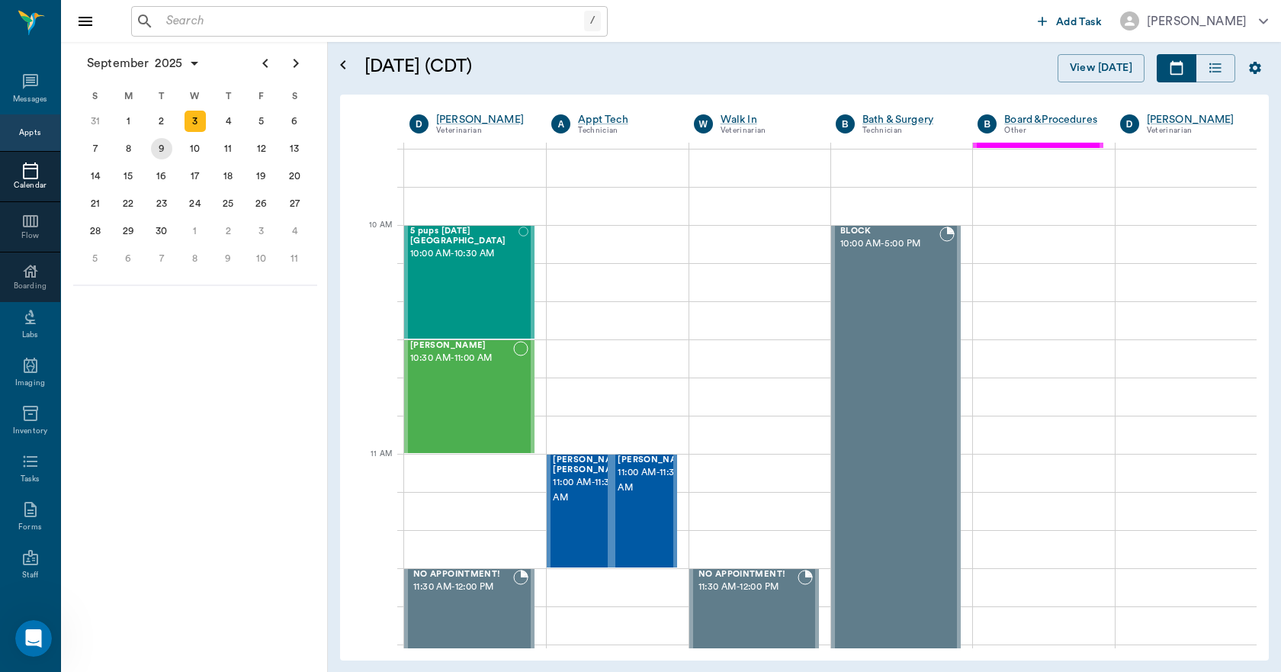
click at [163, 148] on div "9" at bounding box center [161, 148] width 21 height 21
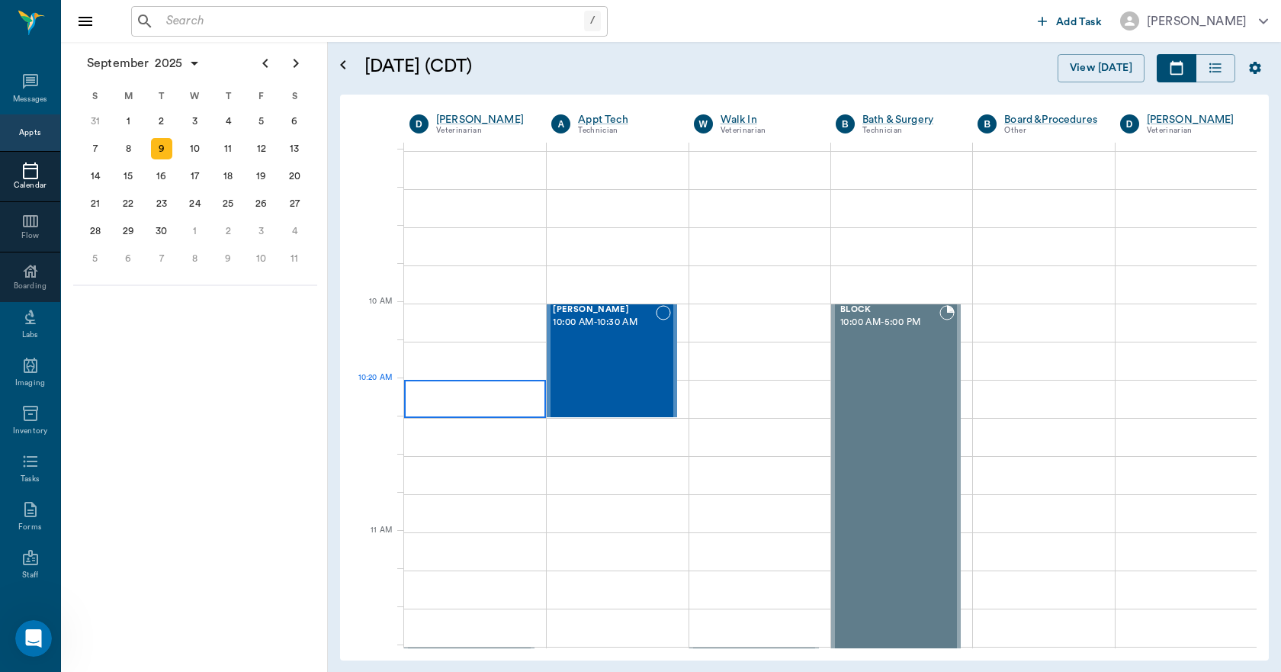
scroll to position [305, 0]
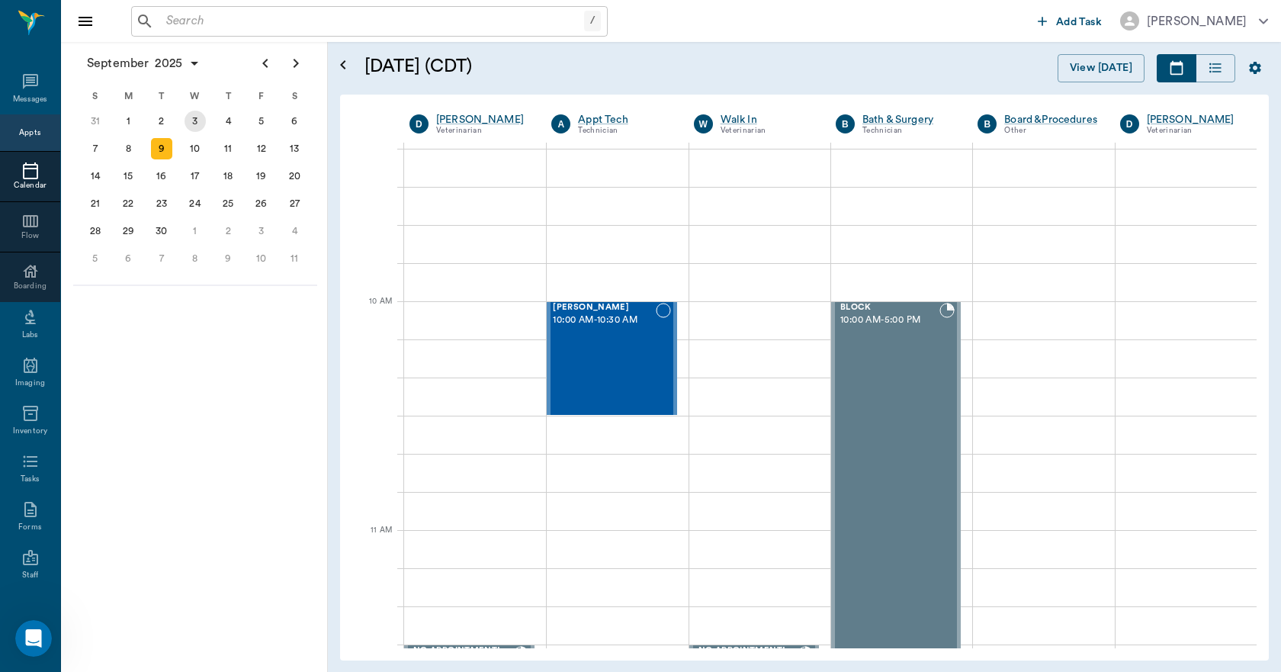
click at [195, 127] on div "3" at bounding box center [194, 121] width 21 height 21
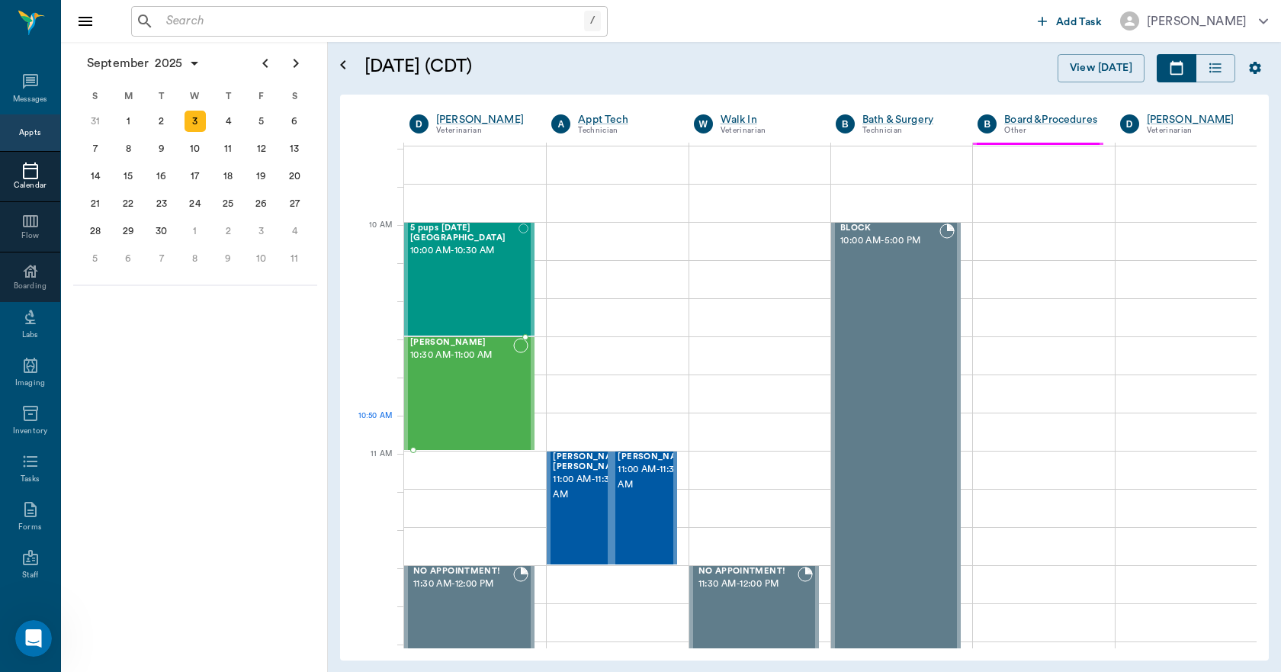
scroll to position [381, 0]
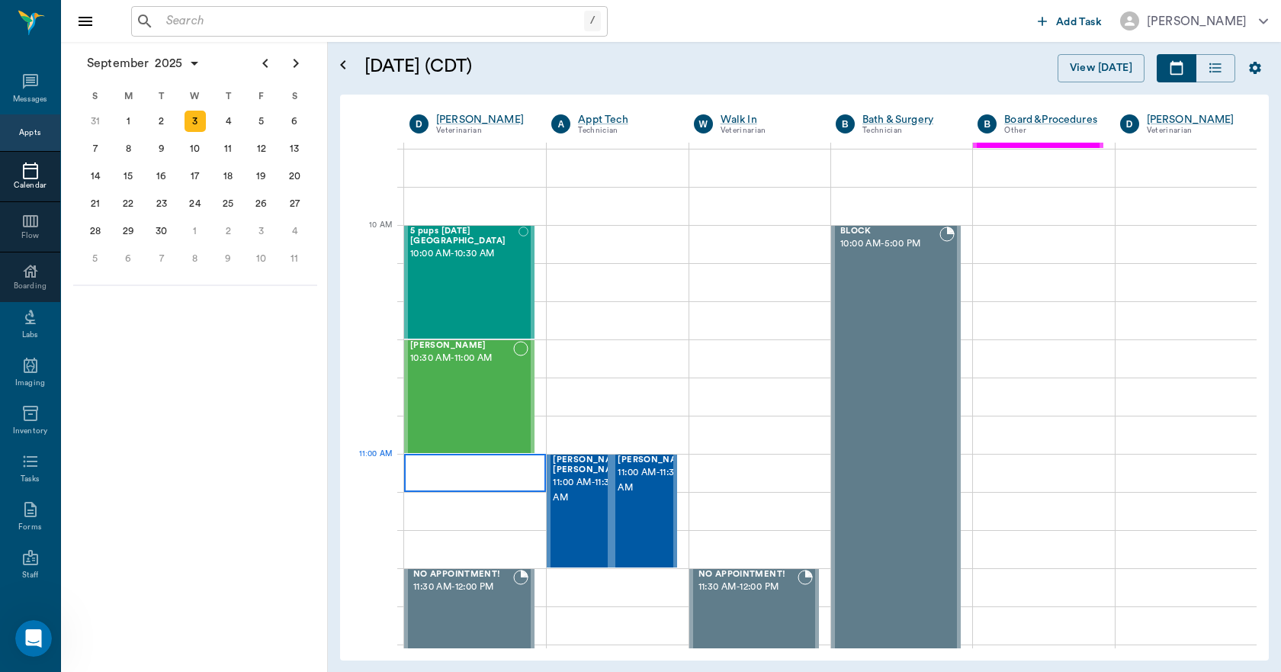
click at [443, 462] on div at bounding box center [475, 473] width 142 height 38
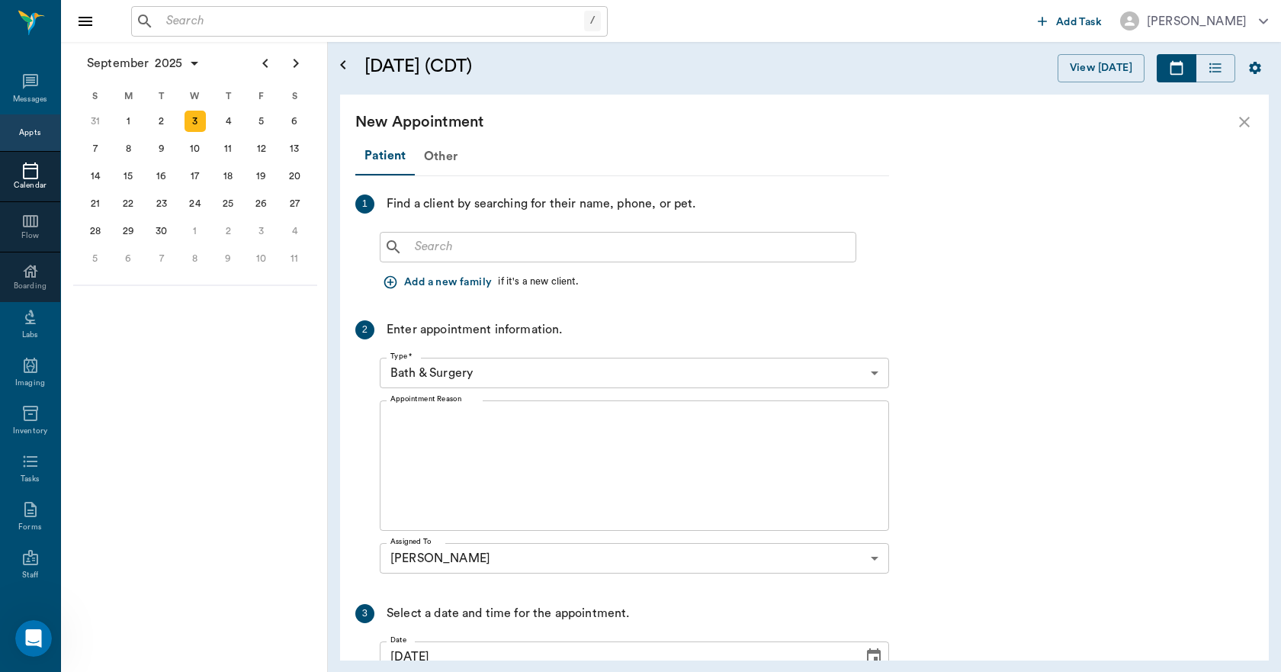
click at [452, 251] on input "text" at bounding box center [629, 246] width 441 height 21
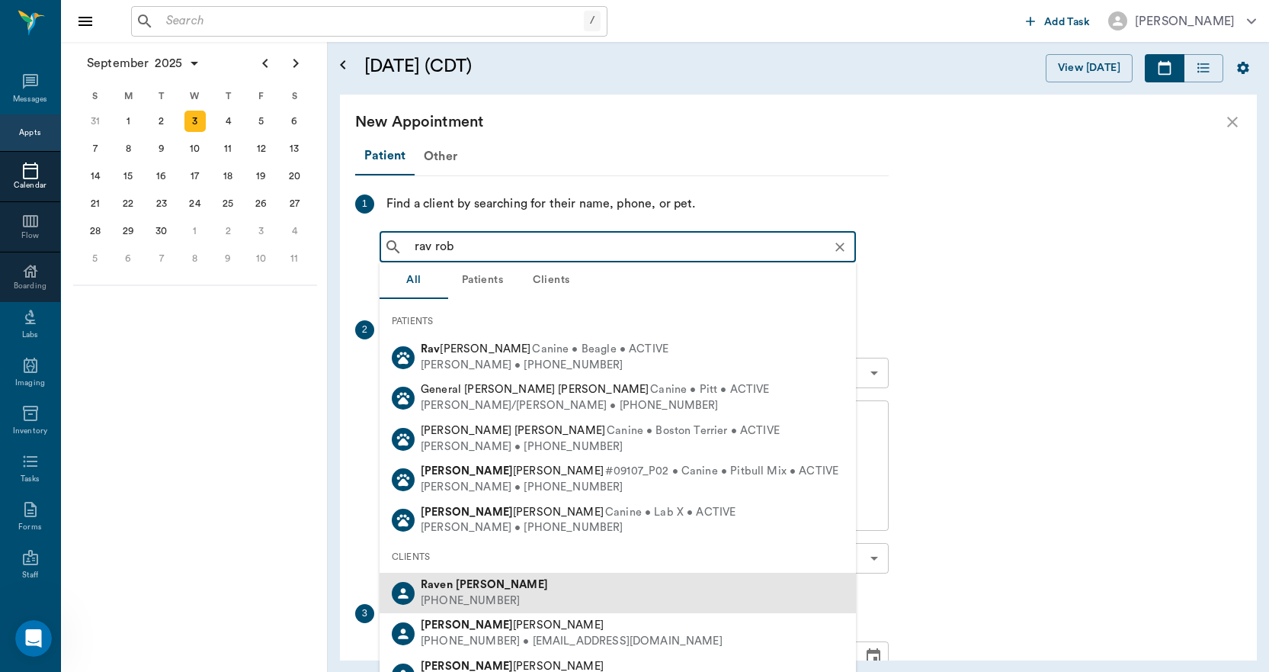
click at [441, 592] on div "Raven Robinson" at bounding box center [484, 585] width 127 height 16
type input "rav rob"
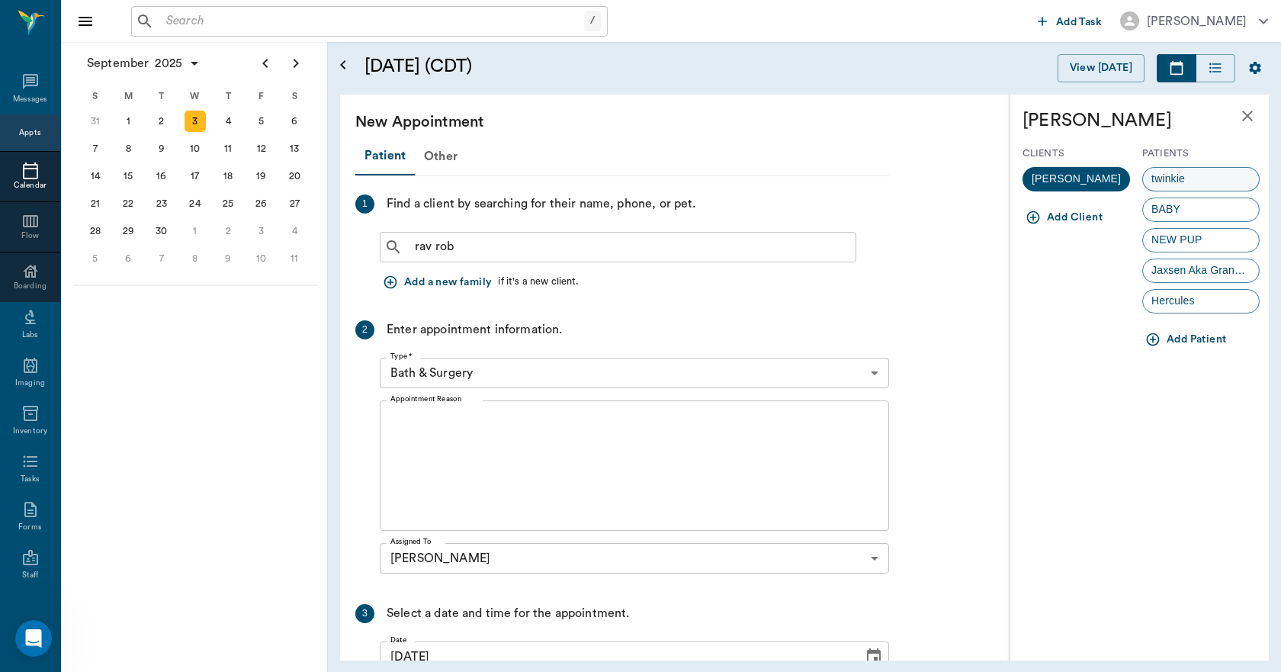
click at [1179, 177] on span "twinkie" at bounding box center [1168, 179] width 50 height 16
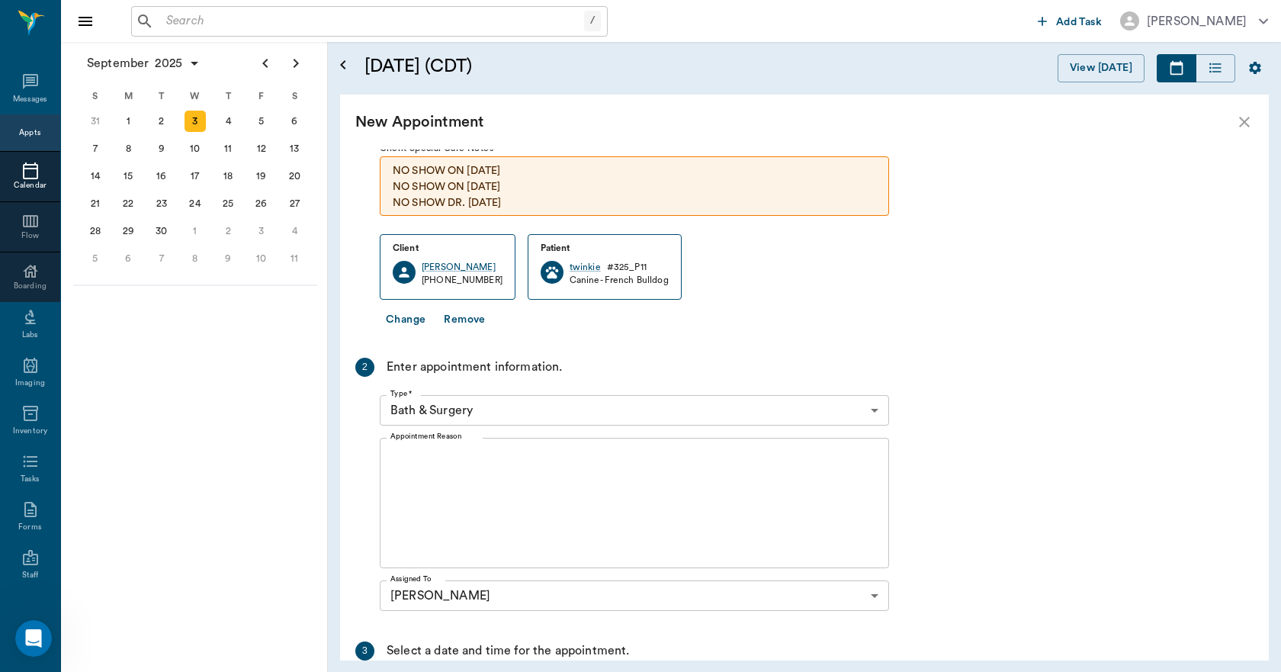
scroll to position [152, 0]
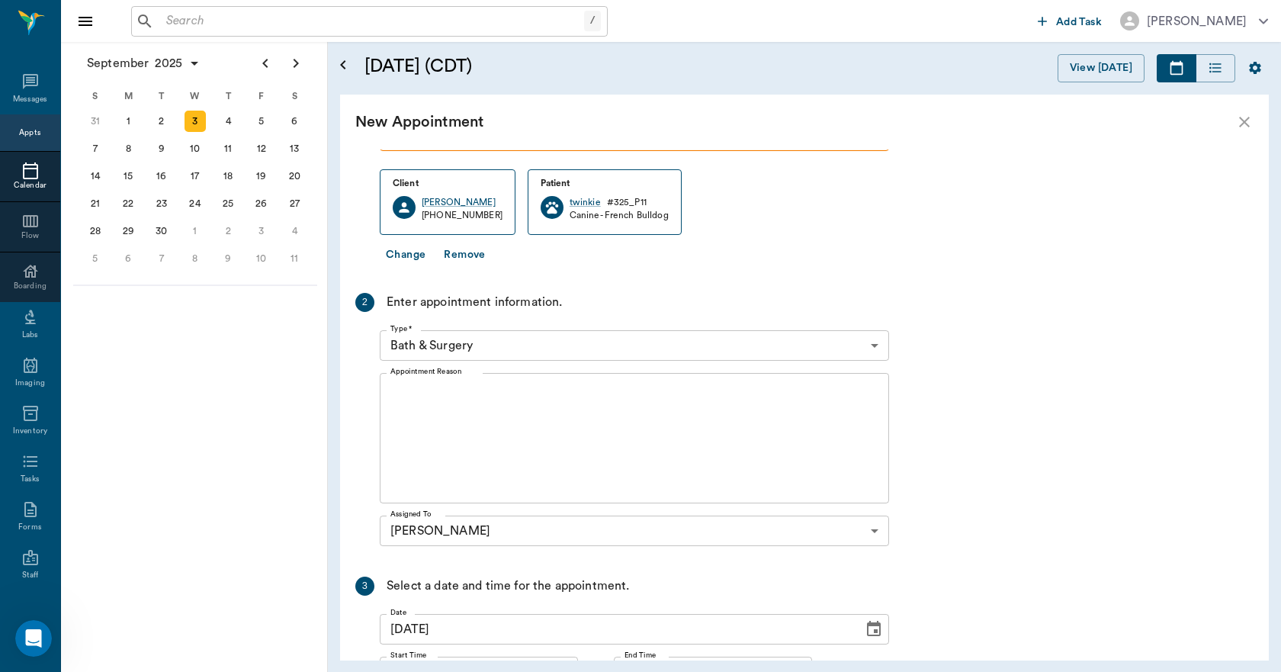
click at [518, 343] on body "/ ​ Add Task Dr. Bert Ellsworth Nectar Messages Appts Calendar Flow Boarding La…" at bounding box center [640, 336] width 1281 height 672
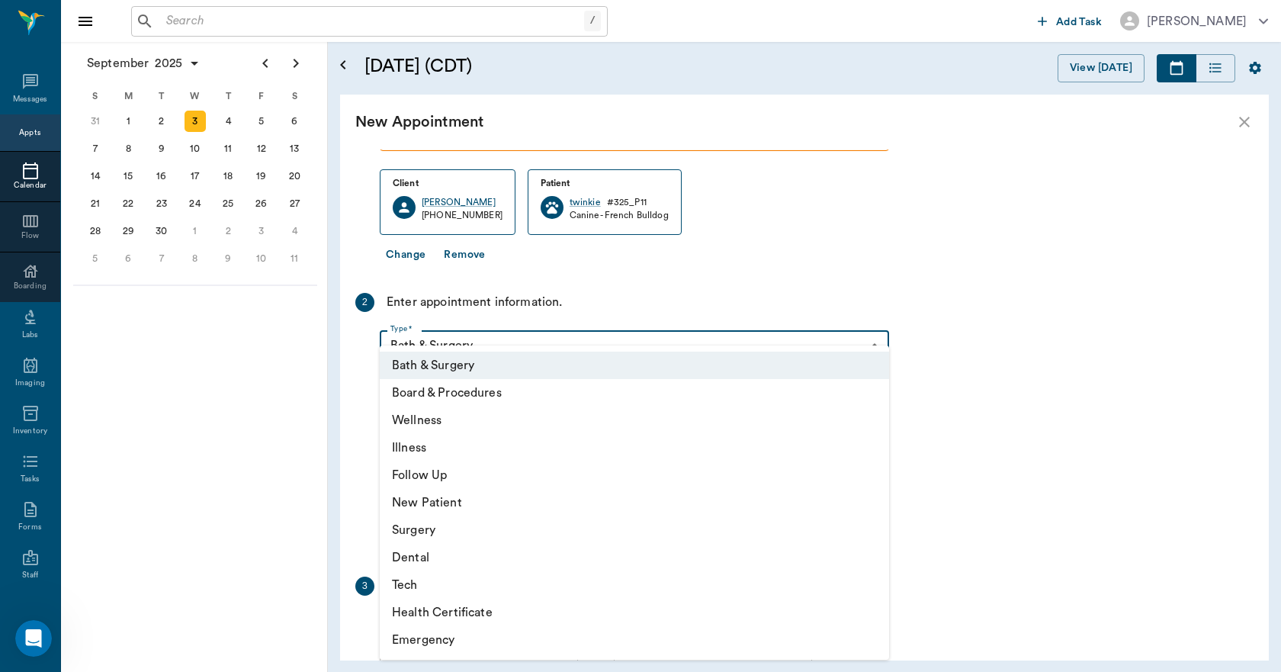
click at [432, 415] on li "Wellness" at bounding box center [634, 419] width 509 height 27
type input "65d2be4f46e3a538d89b8c14"
type input "11:30 AM"
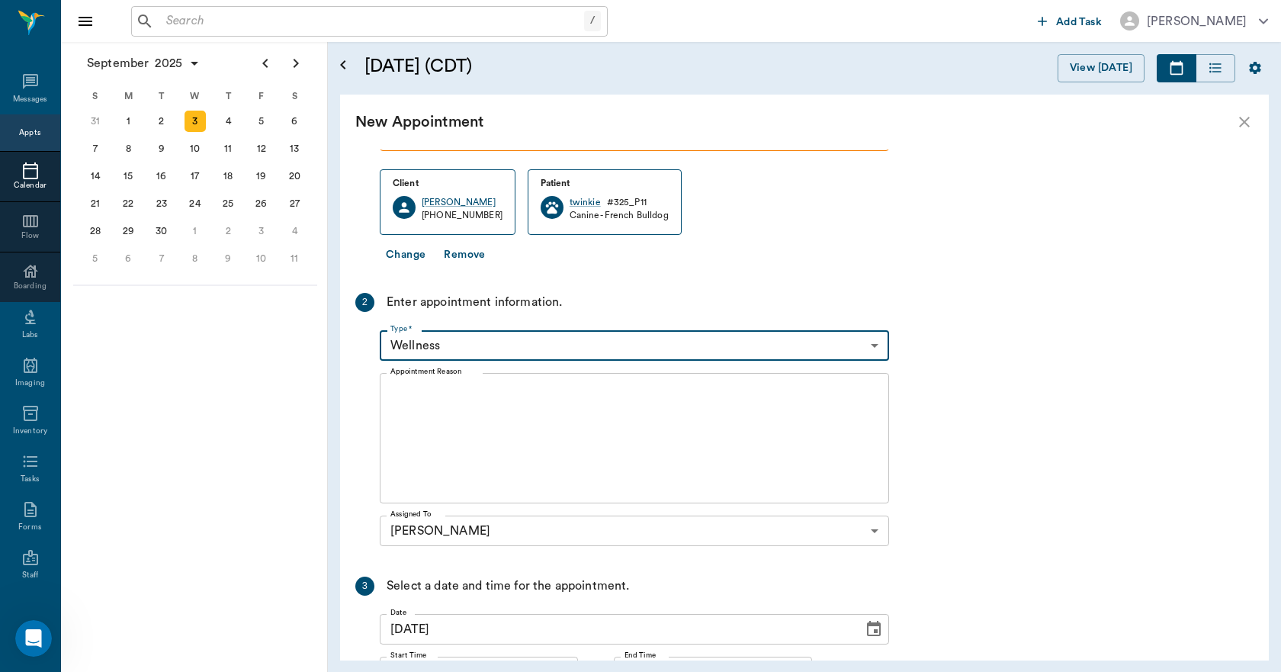
click at [441, 404] on textarea "Appointment Reason" at bounding box center [634, 438] width 488 height 105
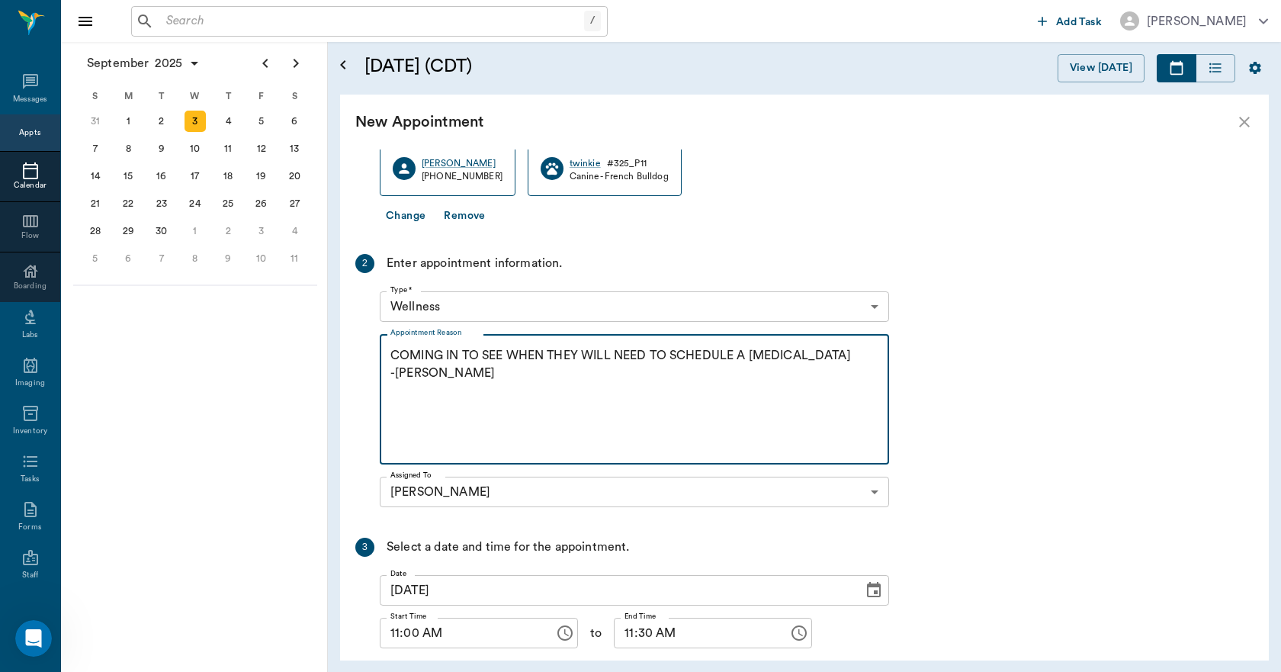
scroll to position [293, 0]
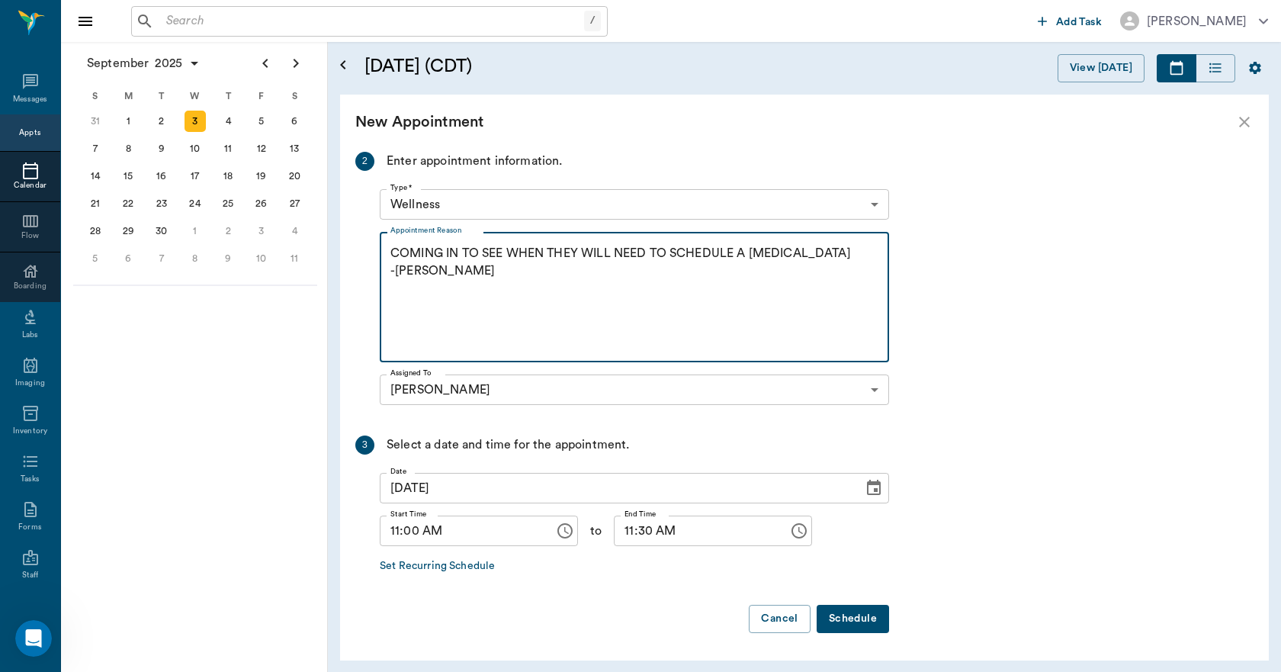
type textarea "COMING IN TO SEE WHEN THEY WILL NEED TO SCHEDULE A C-SECTION -LORY"
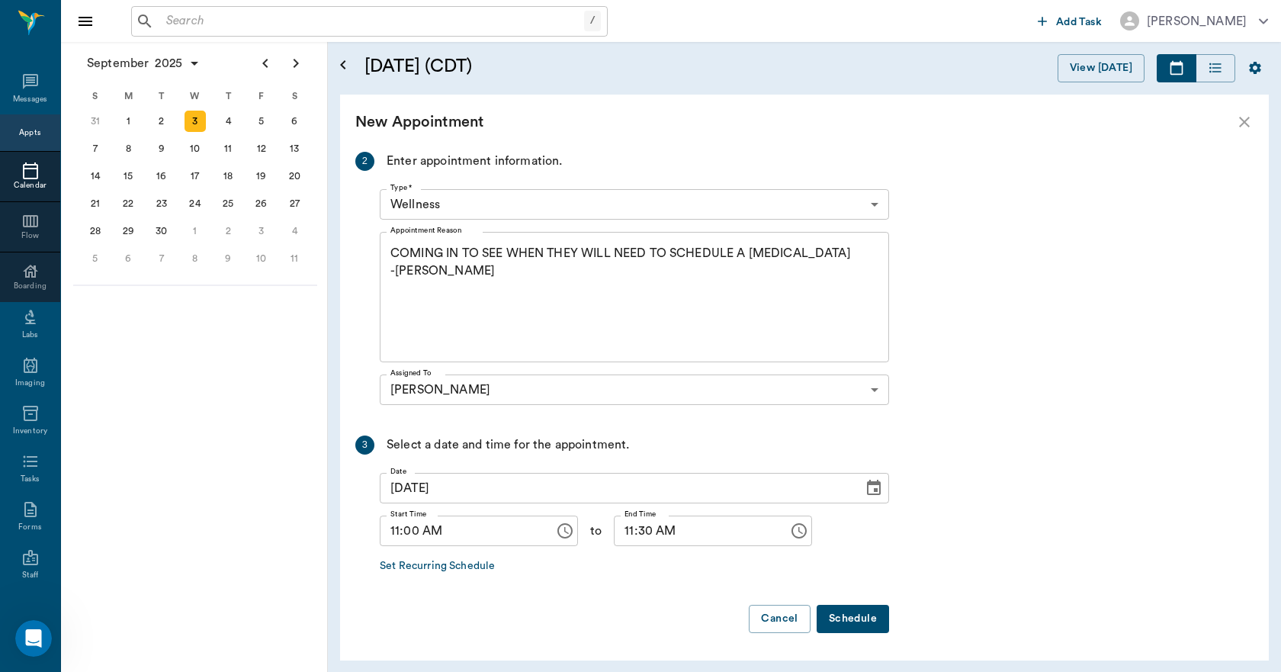
click at [858, 614] on button "Schedule" at bounding box center [852, 619] width 72 height 28
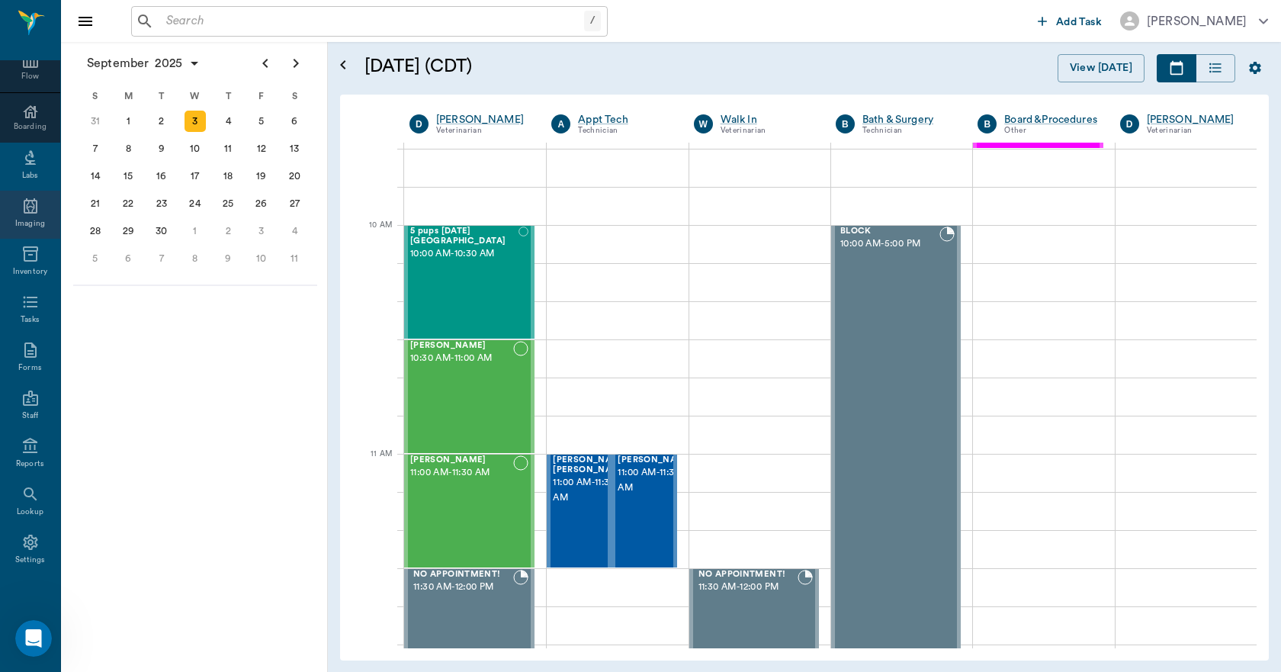
scroll to position [160, 0]
click at [27, 542] on icon at bounding box center [30, 541] width 14 height 15
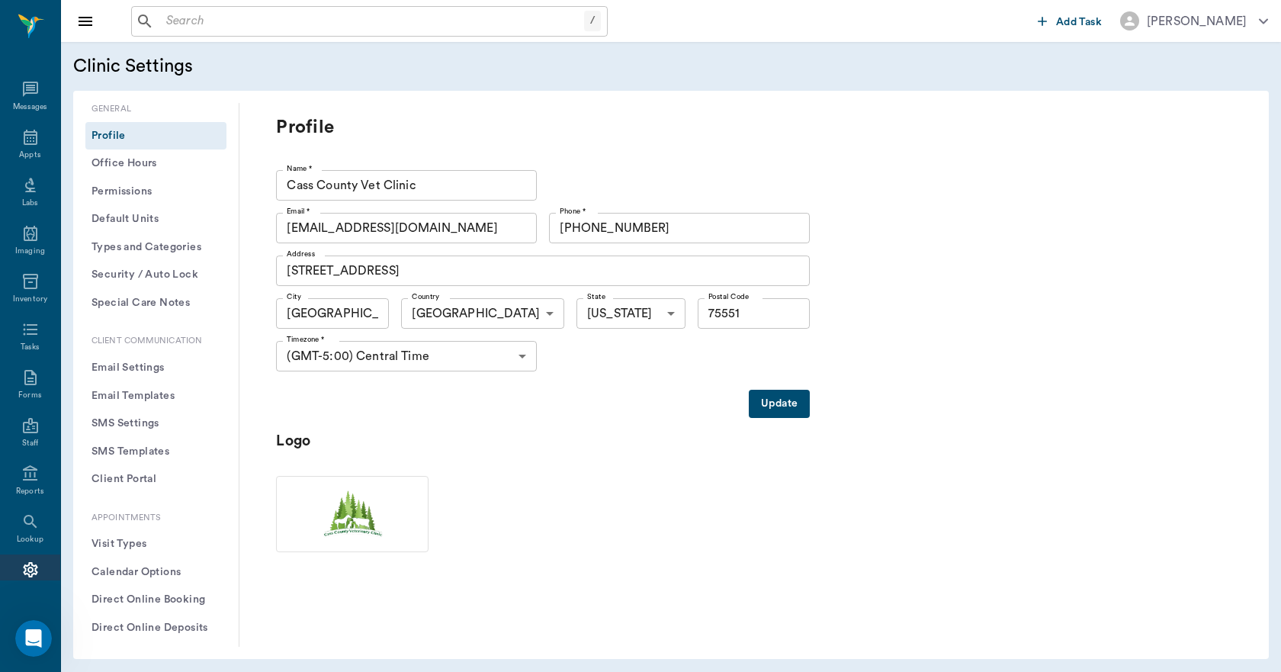
scroll to position [457, 0]
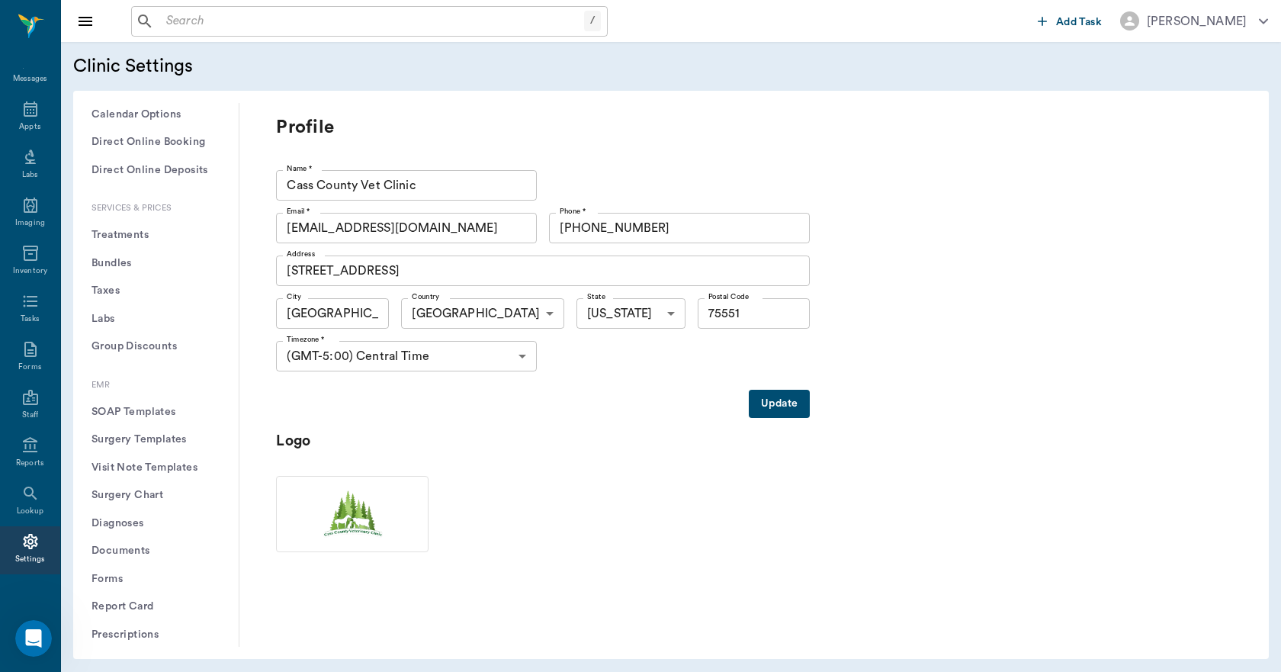
drag, startPoint x: 136, startPoint y: 236, endPoint x: 136, endPoint y: 244, distance: 8.4
click at [136, 235] on button "Treatments" at bounding box center [155, 235] width 141 height 28
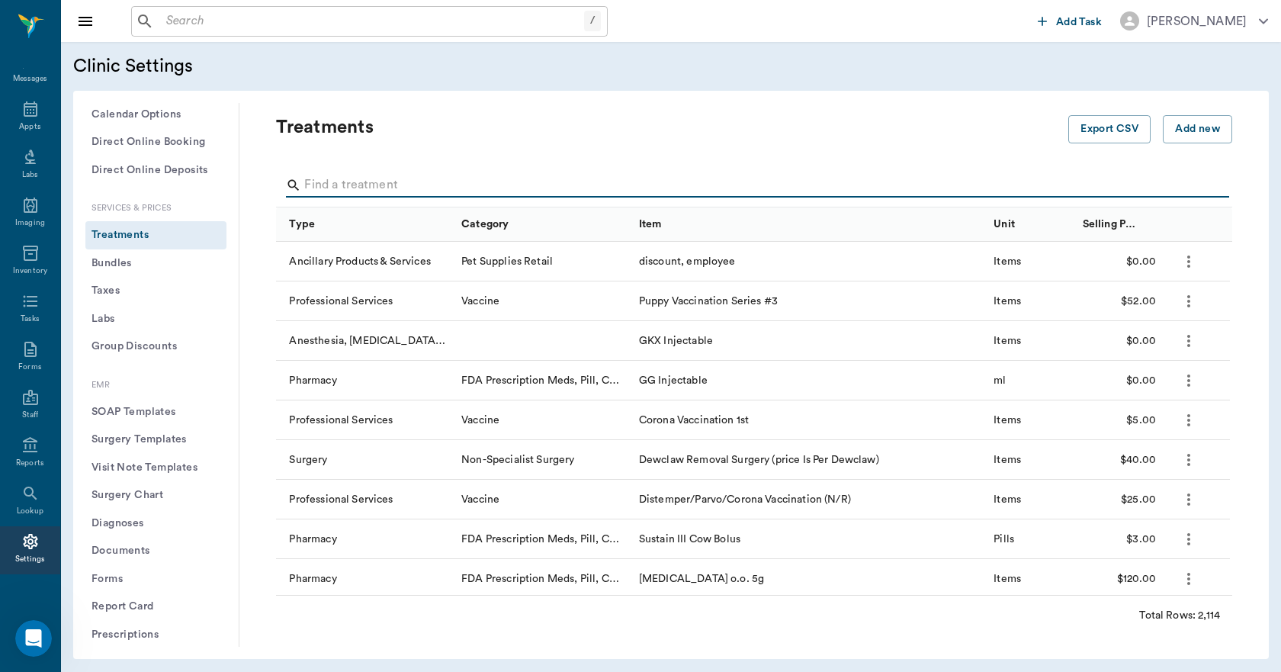
click at [428, 181] on input "Search" at bounding box center [755, 185] width 902 height 24
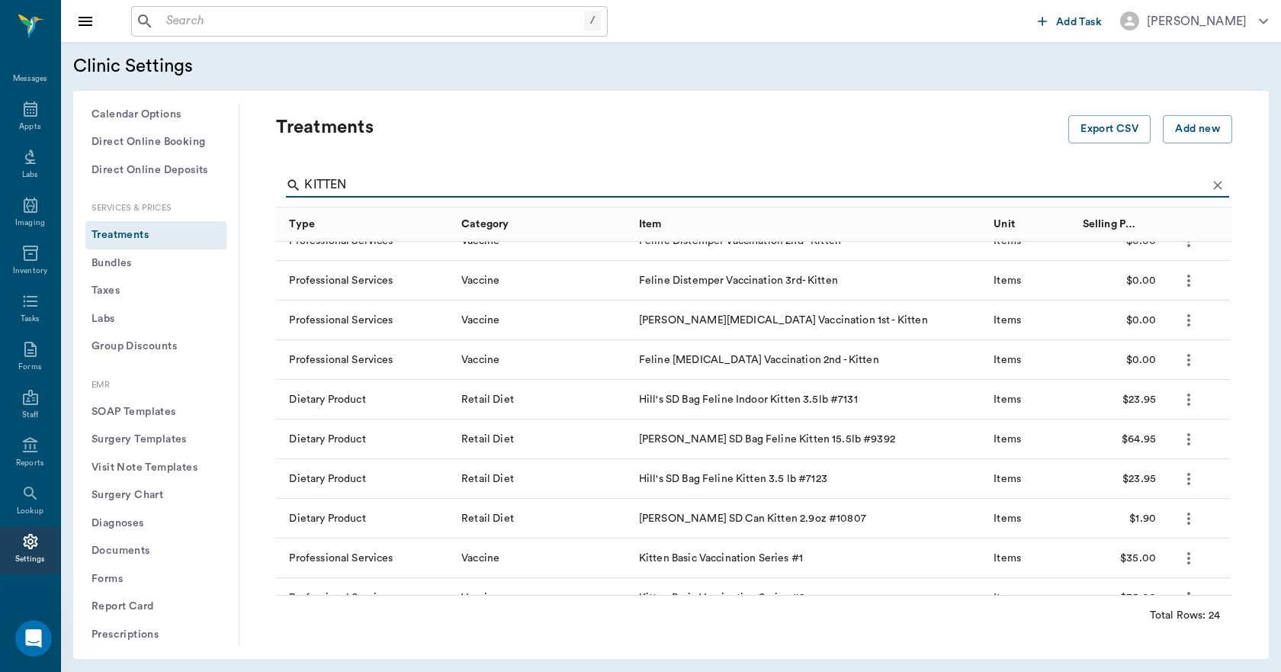
scroll to position [152, 0]
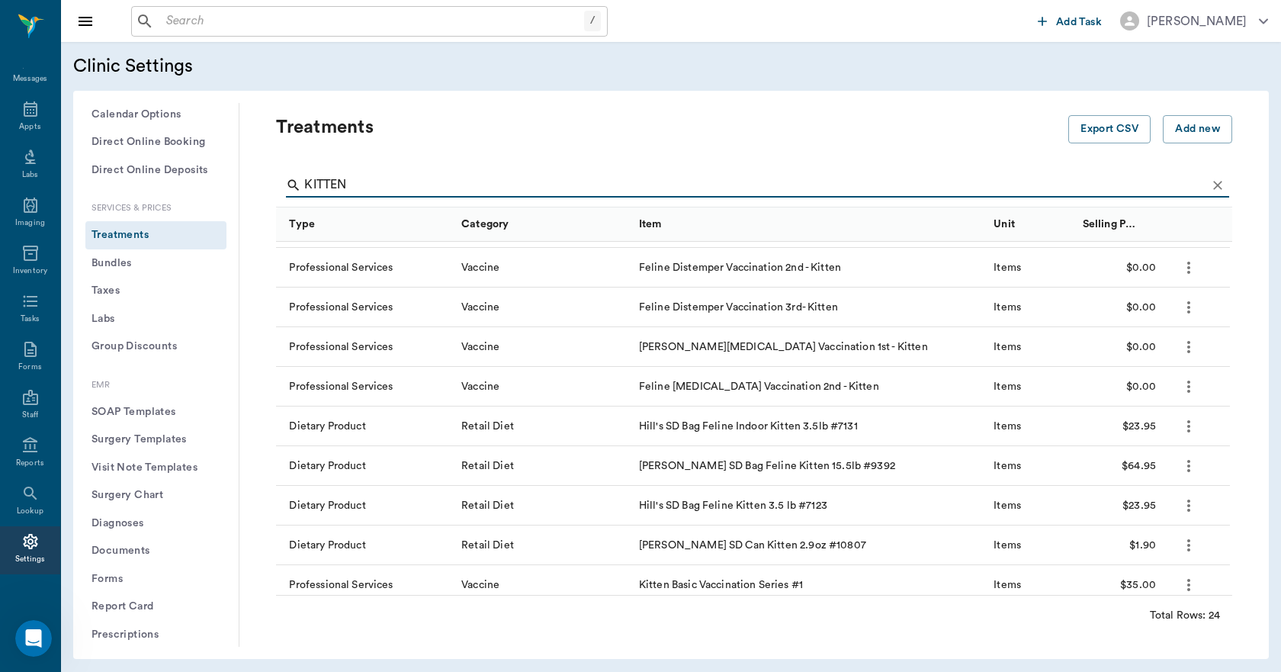
type input "KITTEN"
click at [118, 262] on button "Bundles" at bounding box center [155, 263] width 141 height 28
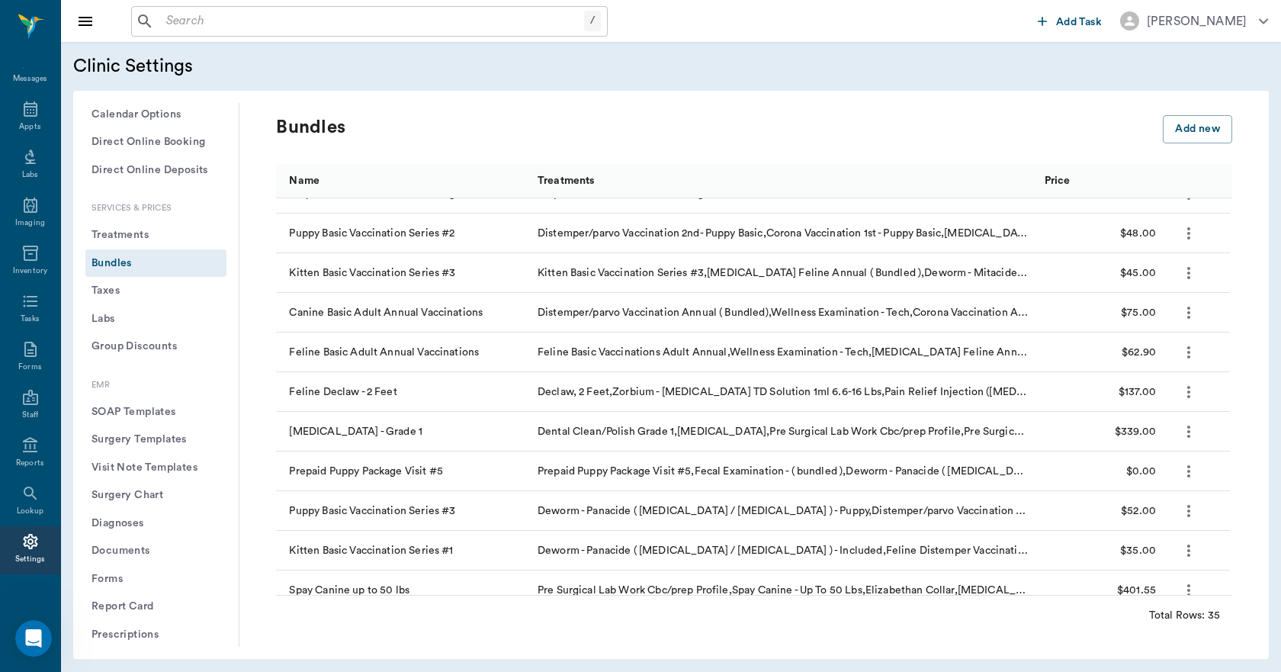
scroll to position [457, 0]
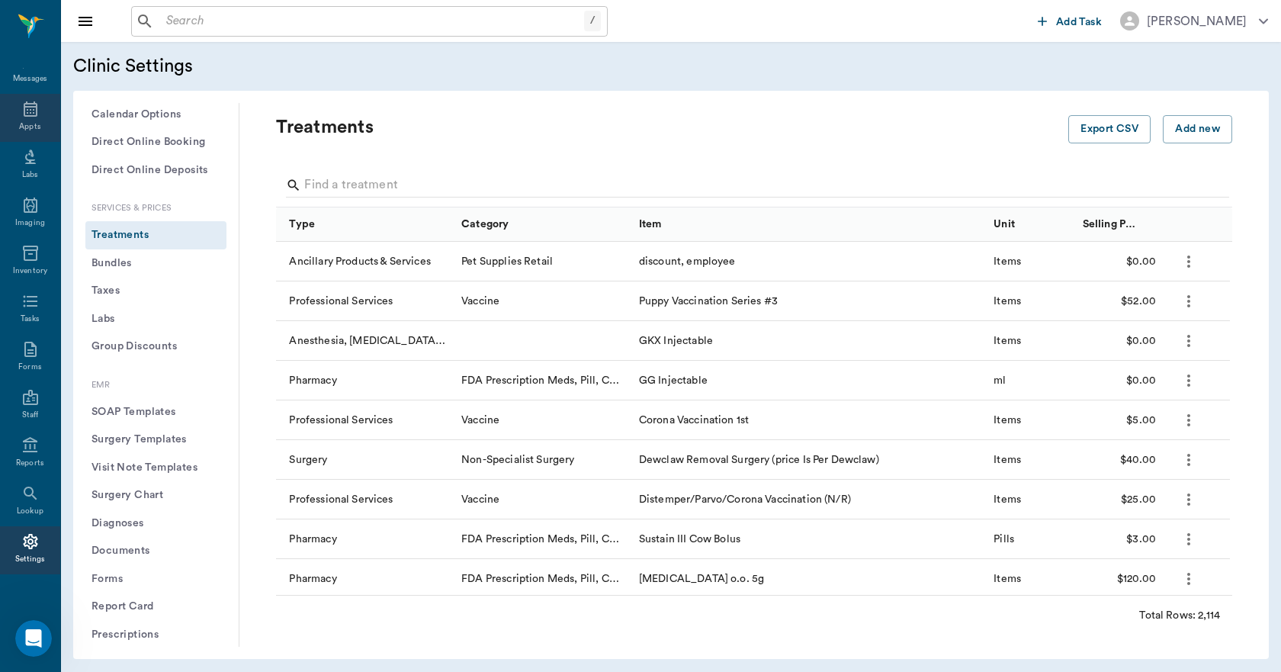
click at [14, 115] on div "Appts" at bounding box center [30, 118] width 60 height 48
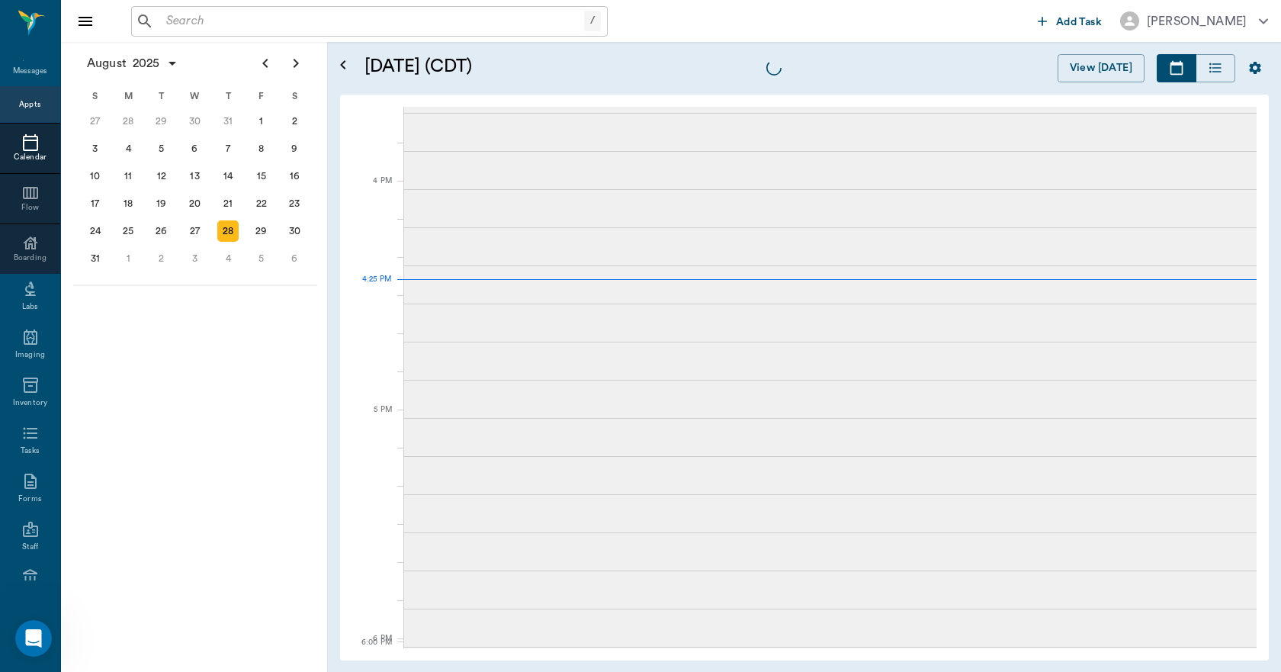
scroll to position [1832, 0]
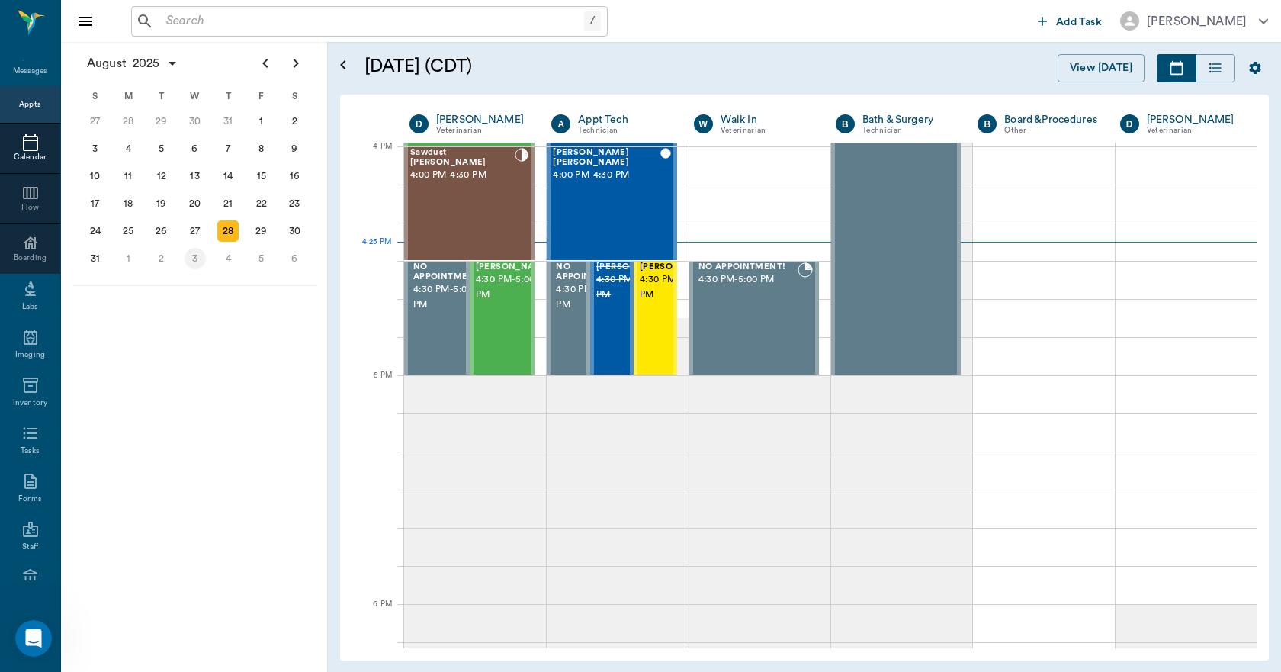
click at [199, 256] on div "3" at bounding box center [194, 258] width 21 height 21
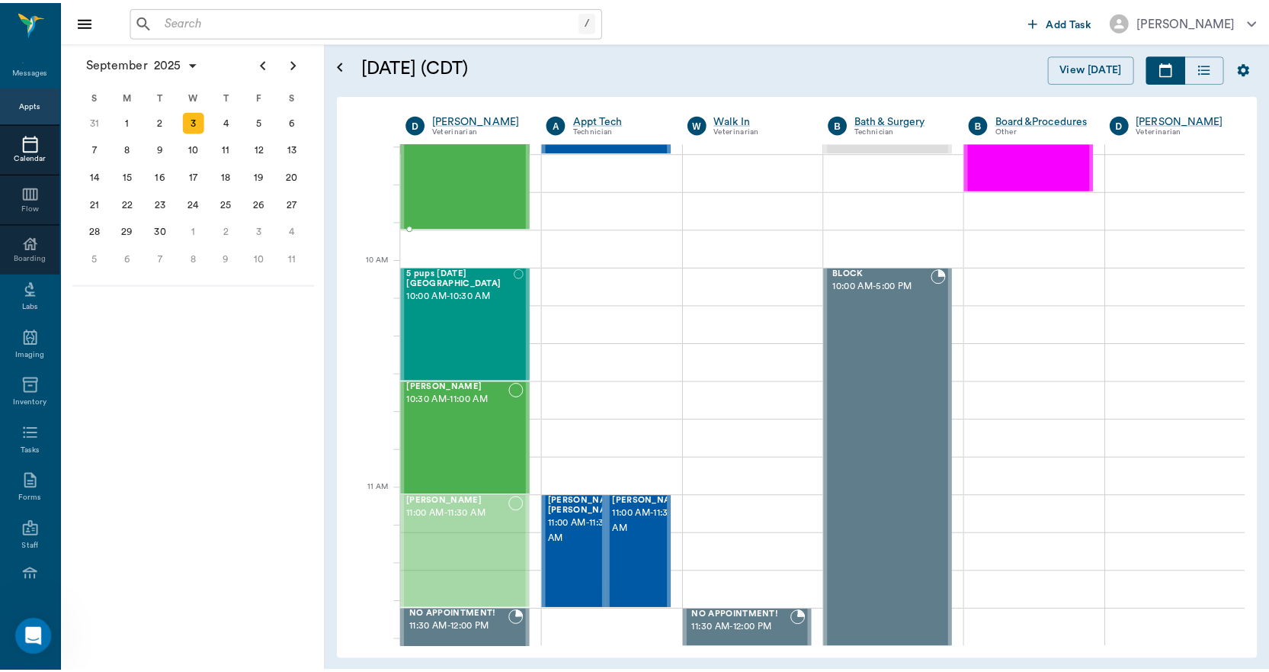
scroll to position [324, 0]
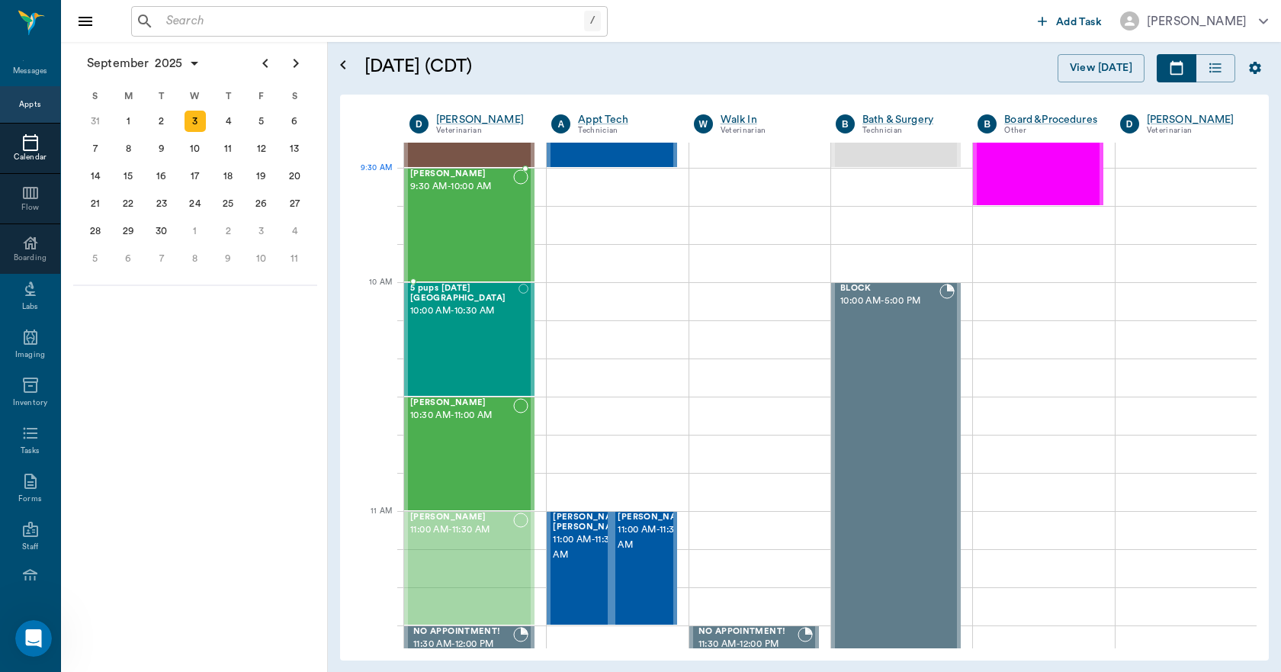
drag, startPoint x: 481, startPoint y: 430, endPoint x: 496, endPoint y: 233, distance: 198.0
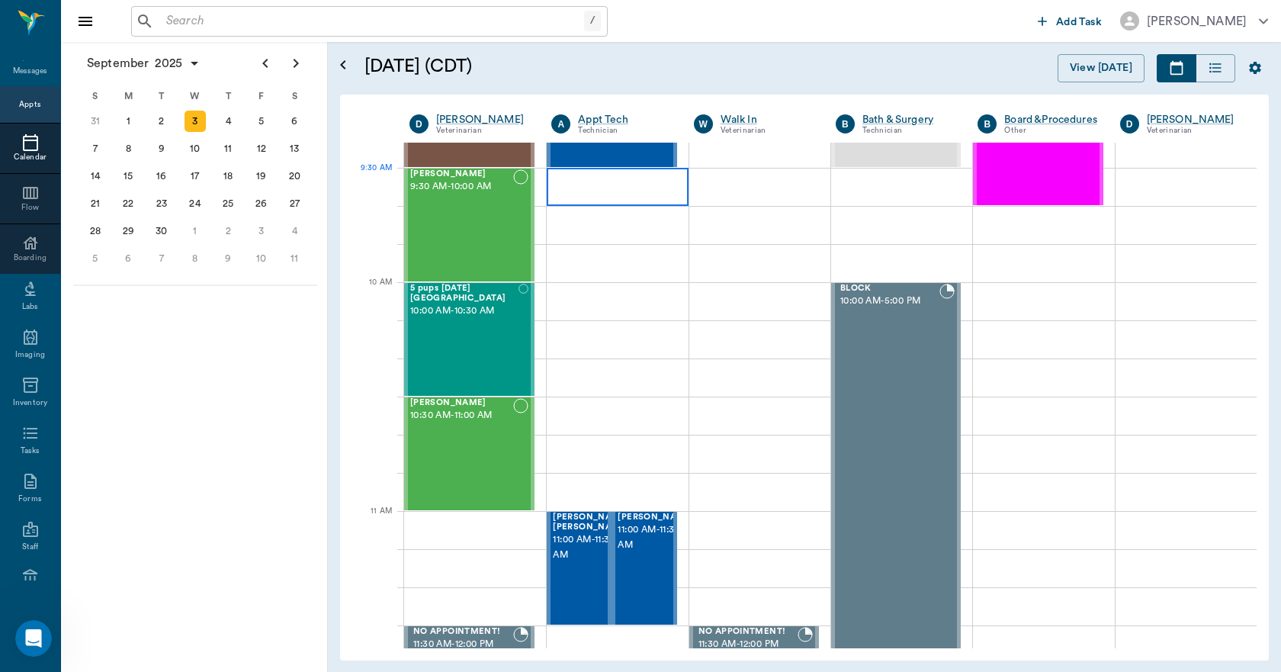
click at [585, 181] on div at bounding box center [617, 187] width 141 height 38
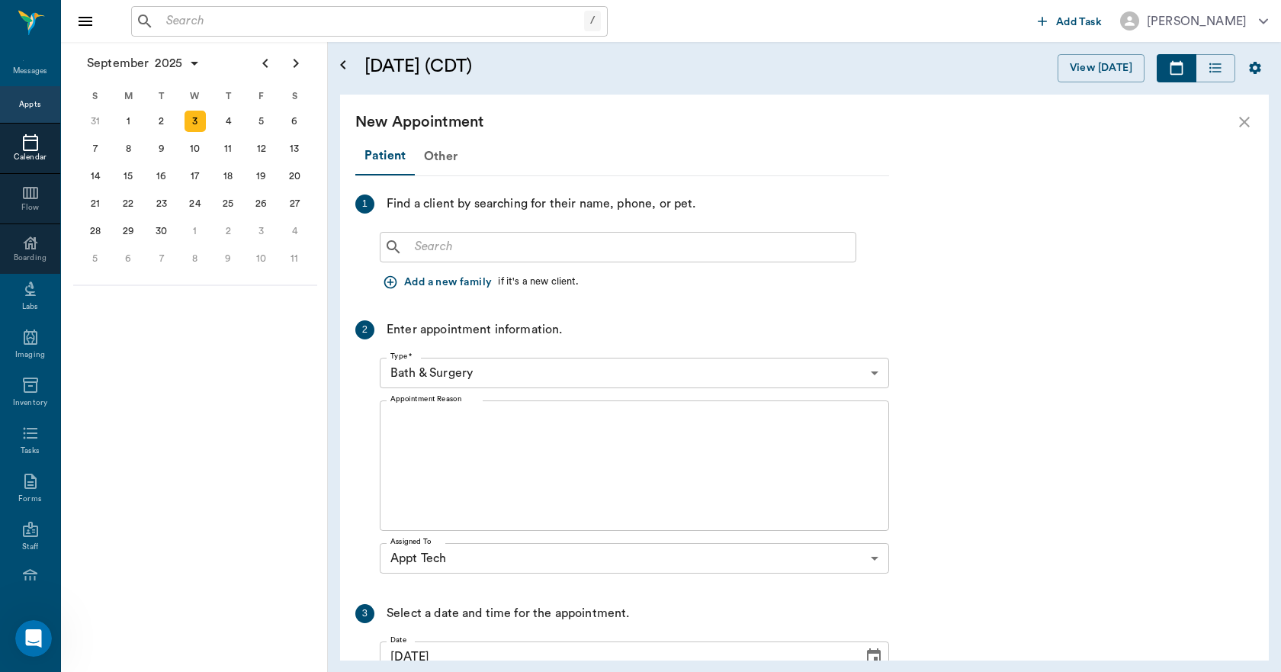
click at [470, 256] on input "text" at bounding box center [629, 246] width 441 height 21
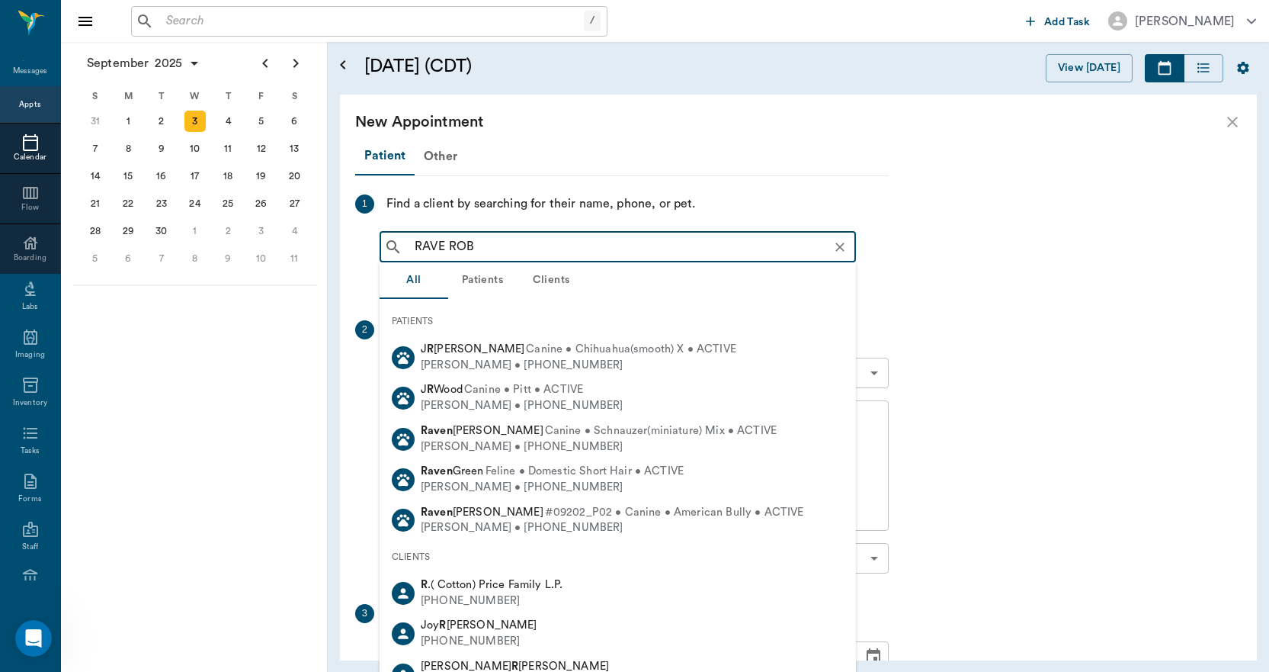
type input "RAVE ROBI"
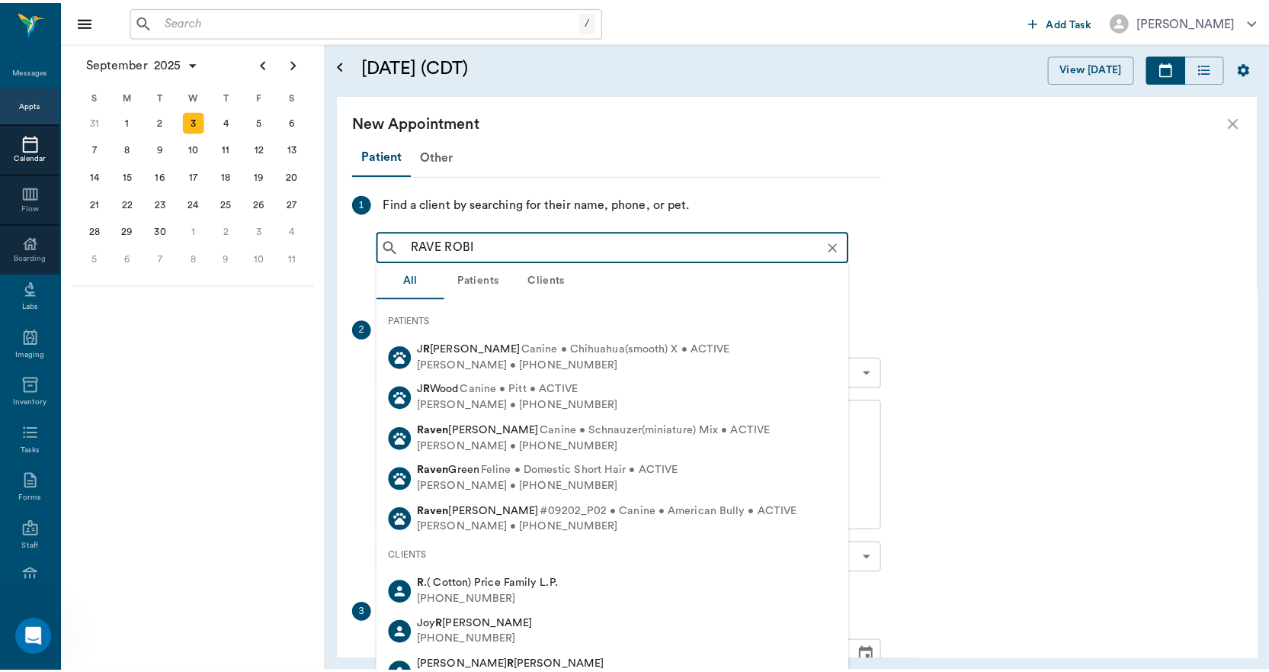
scroll to position [9975, 0]
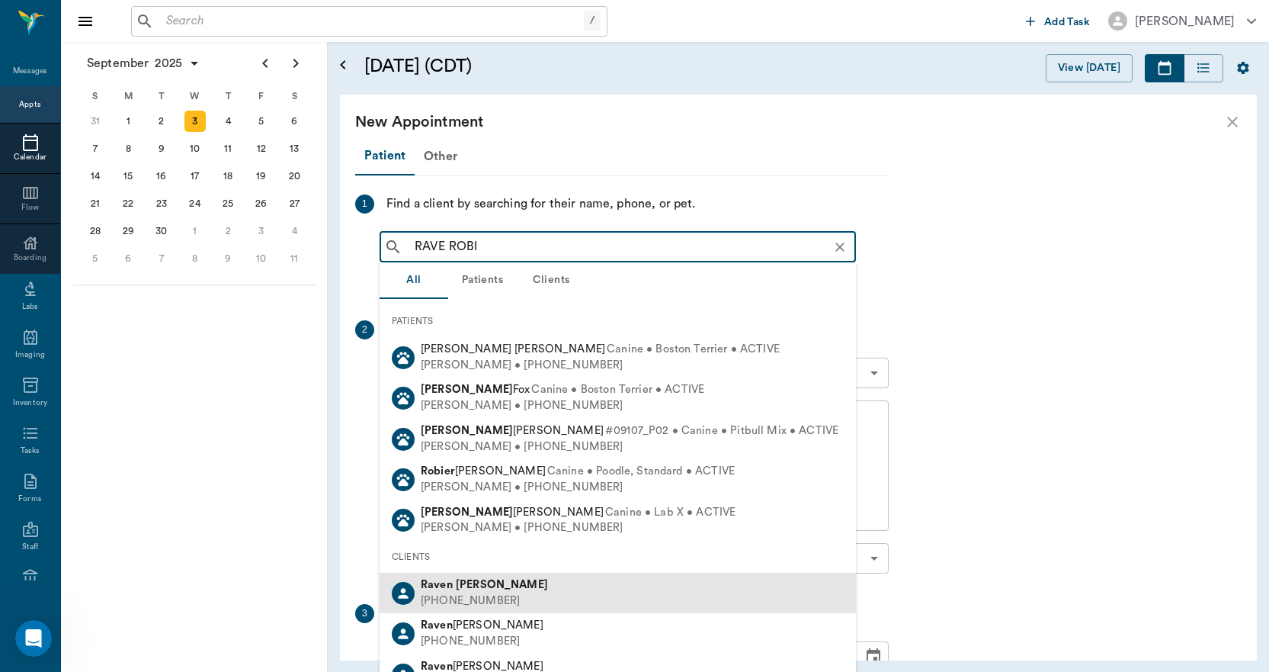
click at [457, 582] on b "[PERSON_NAME]" at bounding box center [502, 584] width 92 height 11
type input "RAVE ROBI"
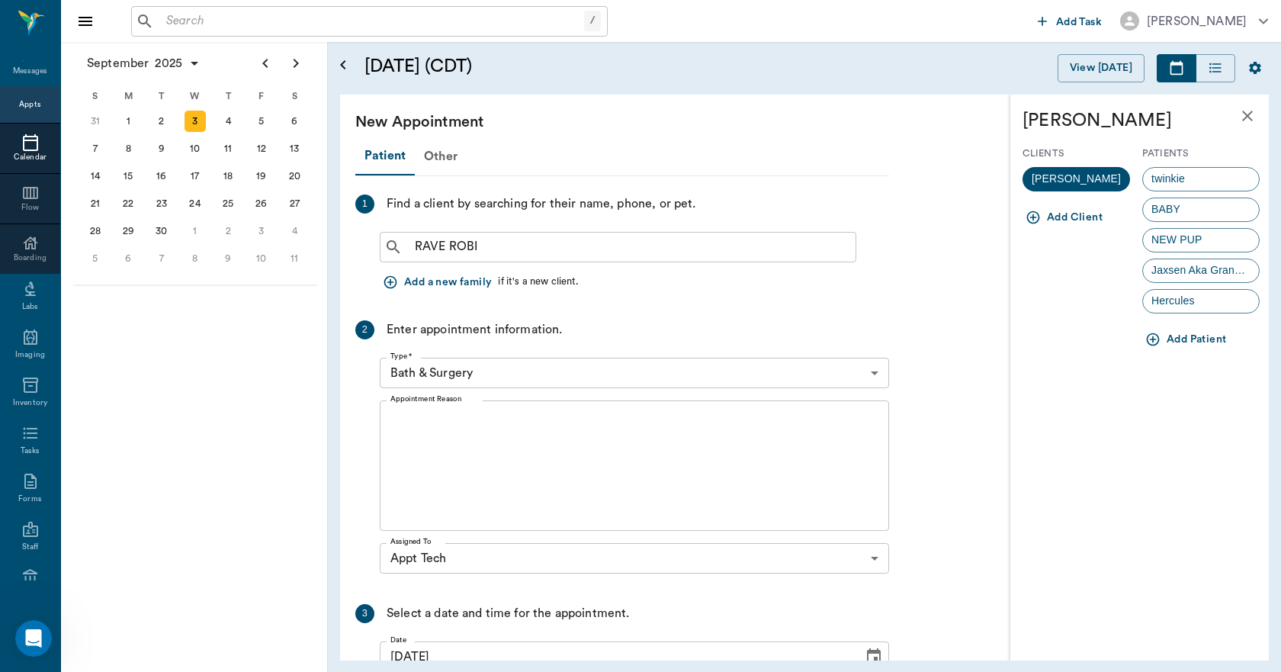
click at [1151, 336] on icon "button" at bounding box center [1152, 339] width 15 height 15
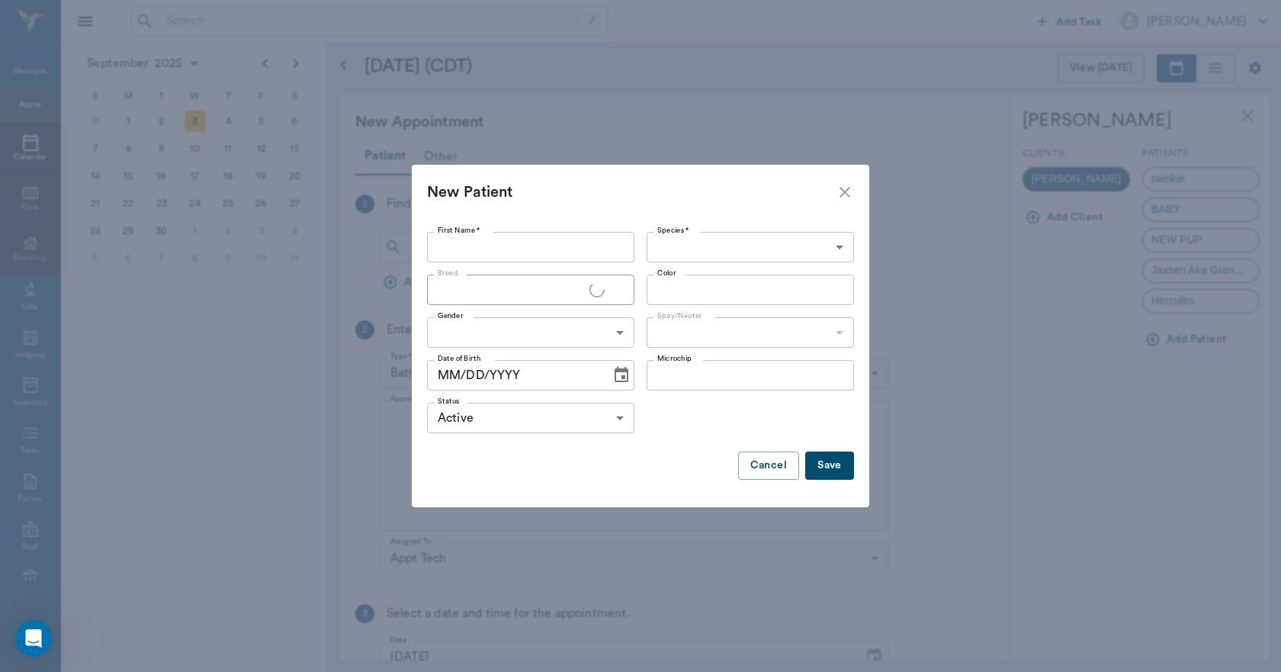
click at [554, 234] on input "First Name *" at bounding box center [530, 247] width 207 height 30
type input "Miracle"
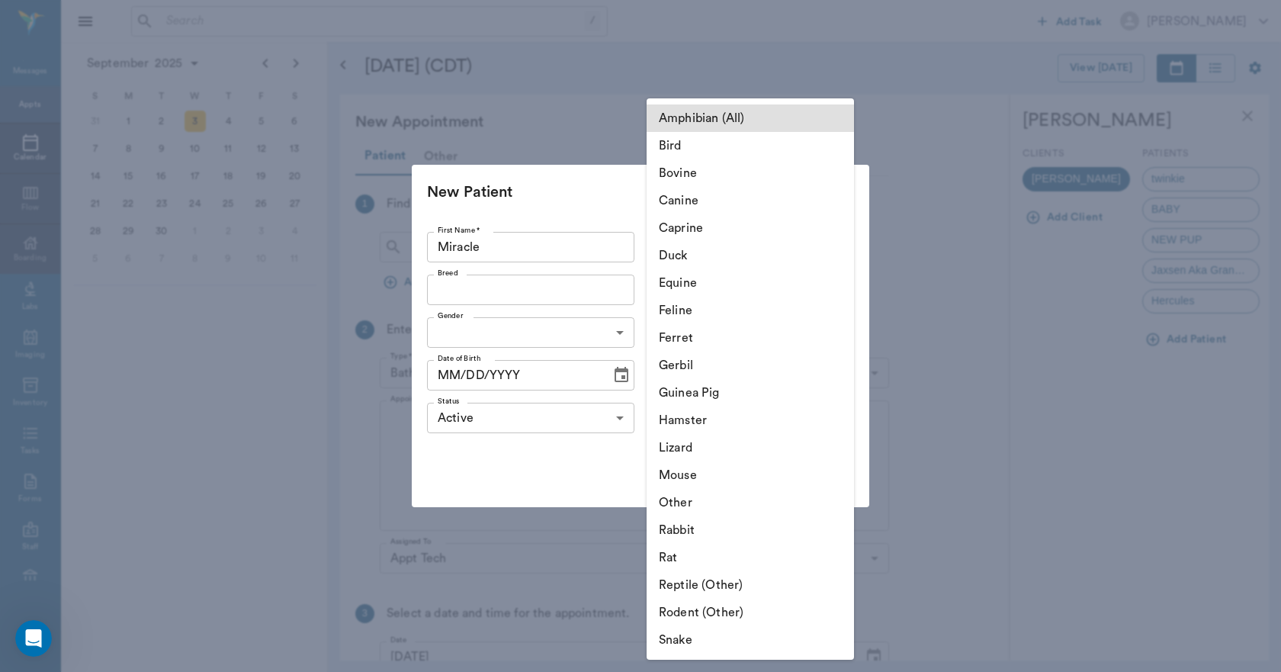
click at [826, 236] on body "/ ​ Add Task [PERSON_NAME] Nectar Messages Appts Calendar Flow Boarding Labs Im…" at bounding box center [640, 336] width 1281 height 672
click at [718, 310] on li "Feline" at bounding box center [749, 310] width 207 height 27
type input "Feline"
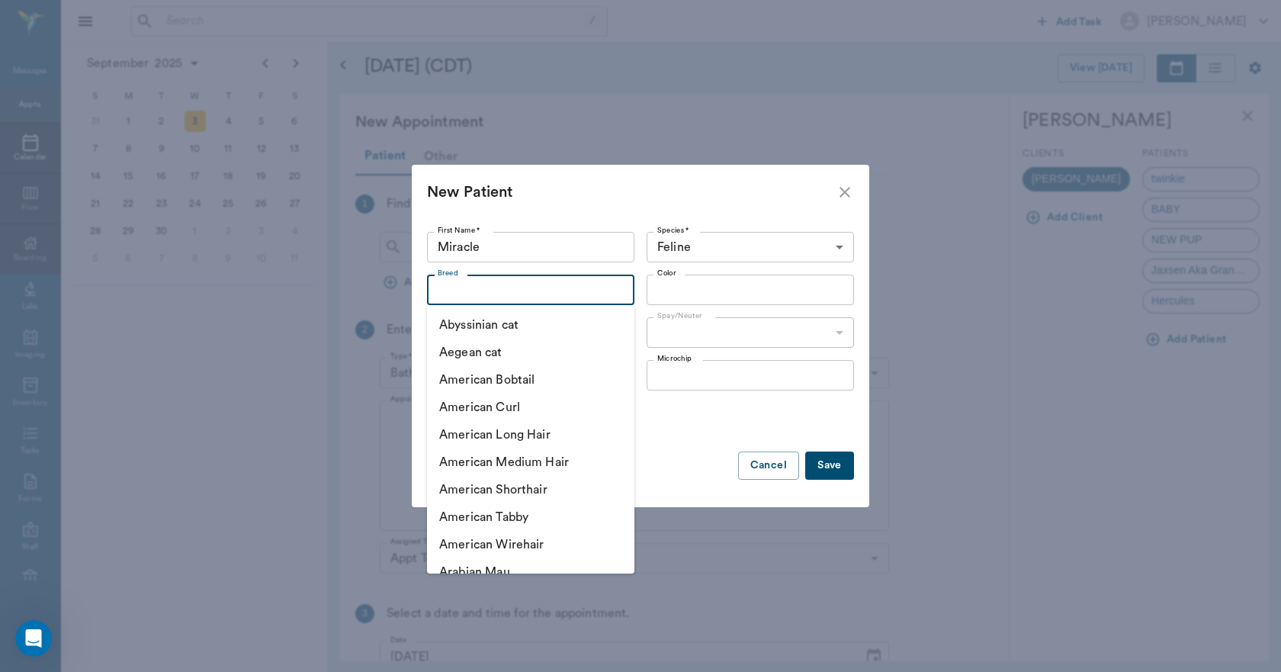
click at [595, 295] on input "Breed" at bounding box center [517, 289] width 173 height 21
click at [523, 464] on li "American Medium Hair" at bounding box center [530, 461] width 207 height 27
type input "American Medium Hair"
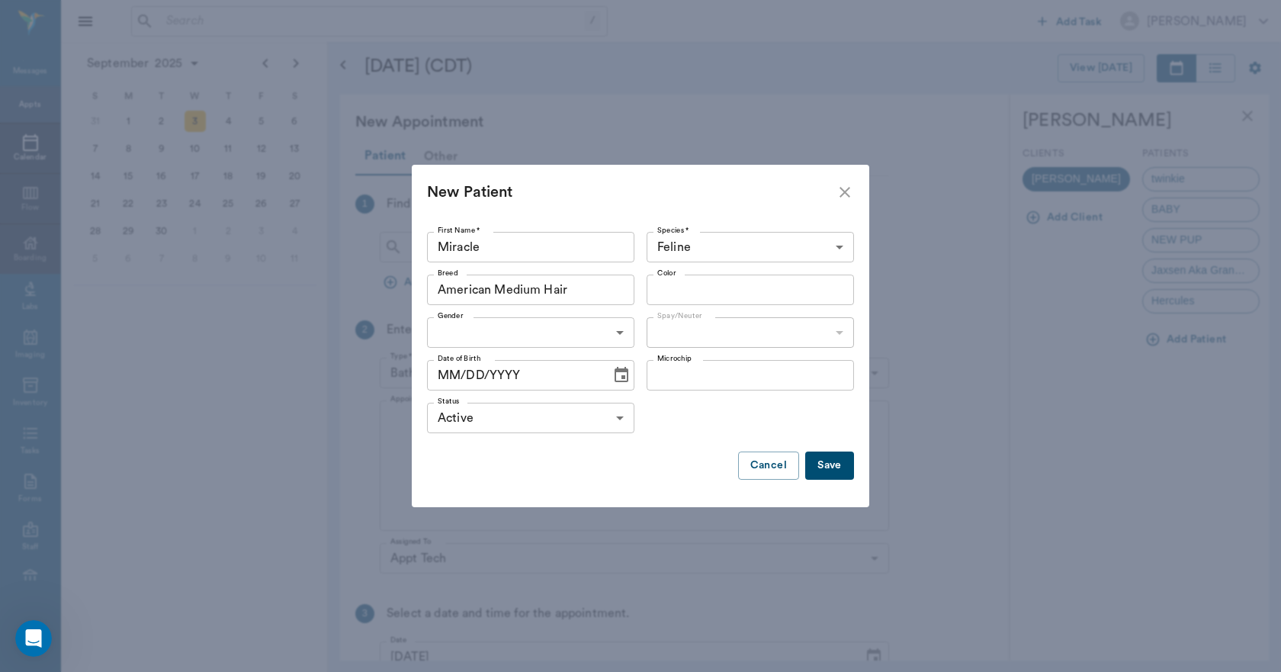
click at [682, 282] on input "Color" at bounding box center [737, 289] width 173 height 21
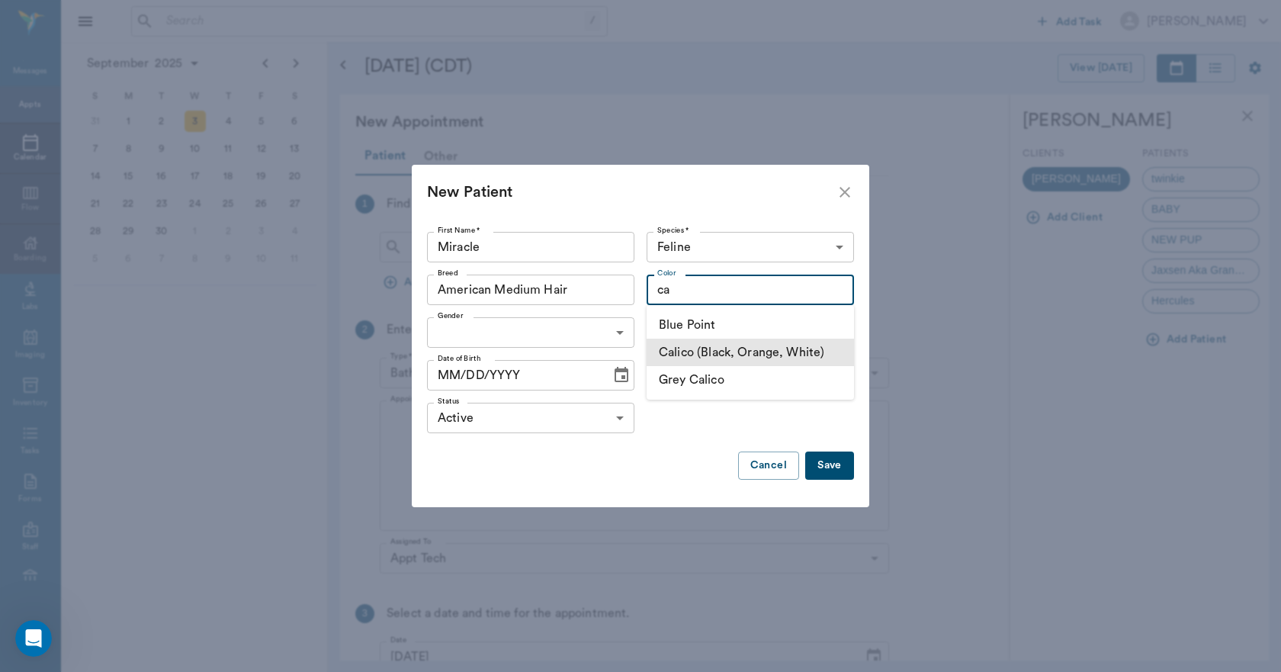
click at [675, 349] on li "Calico (Black, Orange, White)" at bounding box center [749, 351] width 207 height 27
type input "Calico (Black, Orange, White)"
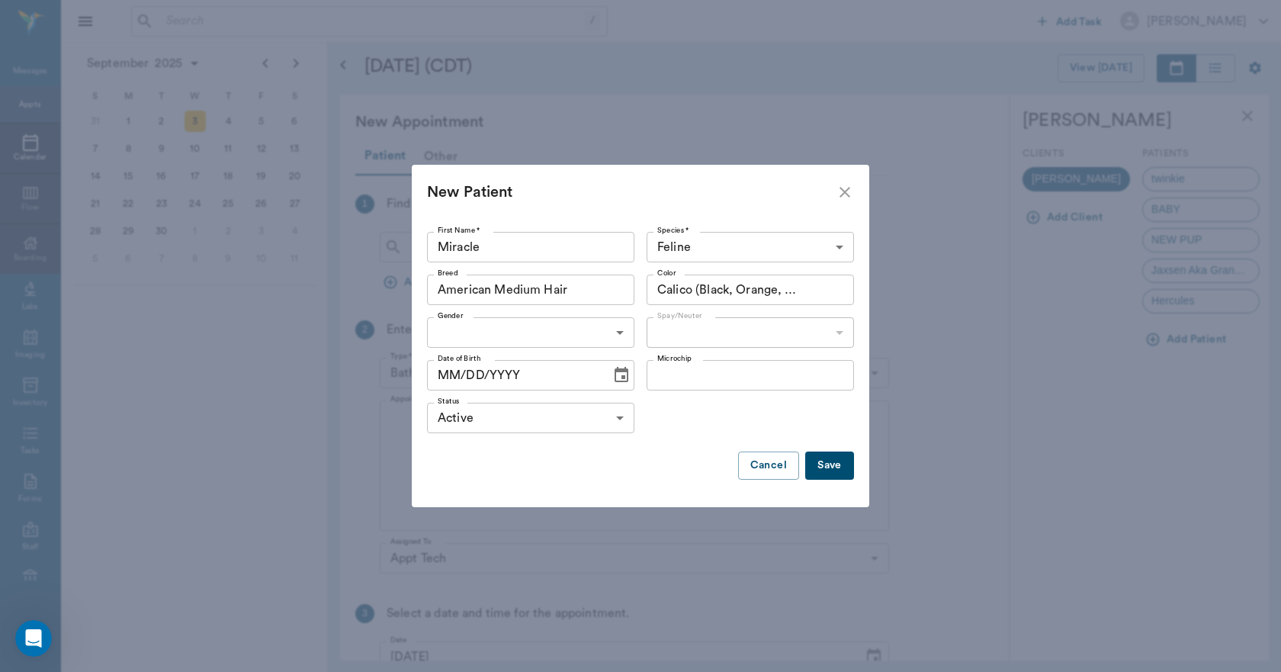
click at [581, 335] on body "/ ​ Add Task [PERSON_NAME] Nectar Messages Appts Calendar Flow Boarding Labs Im…" at bounding box center [640, 336] width 1281 height 672
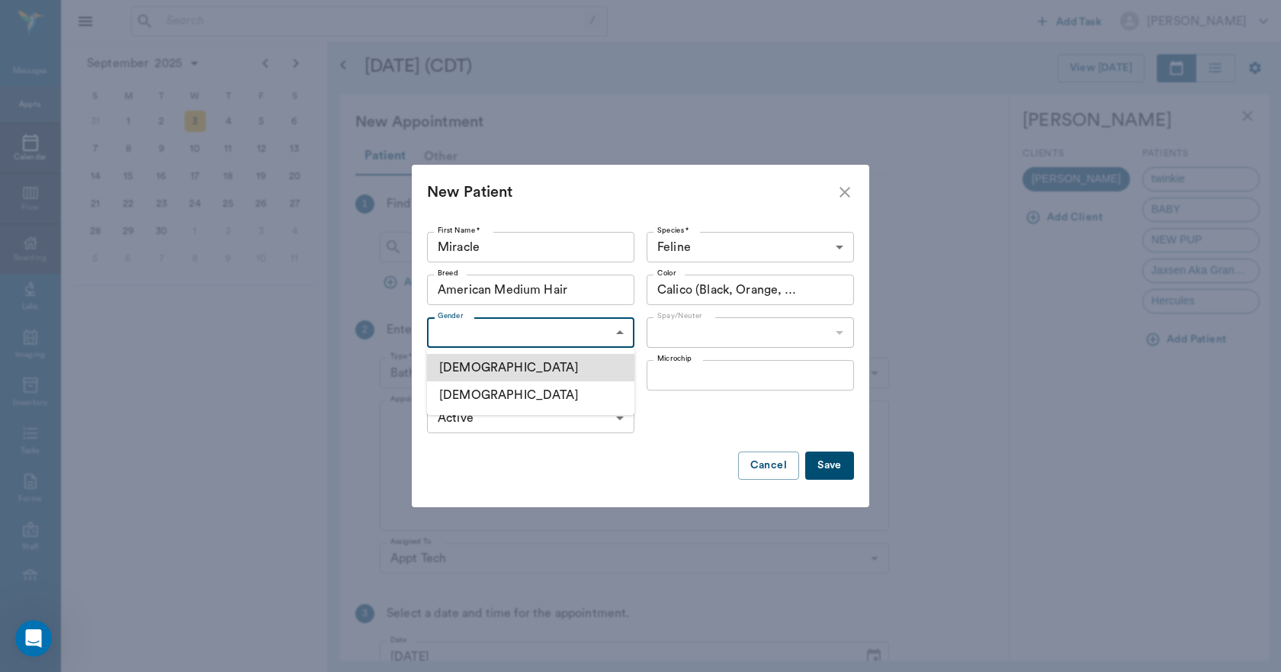
click at [492, 390] on li "[DEMOGRAPHIC_DATA]" at bounding box center [530, 394] width 207 height 27
type input "[DEMOGRAPHIC_DATA]"
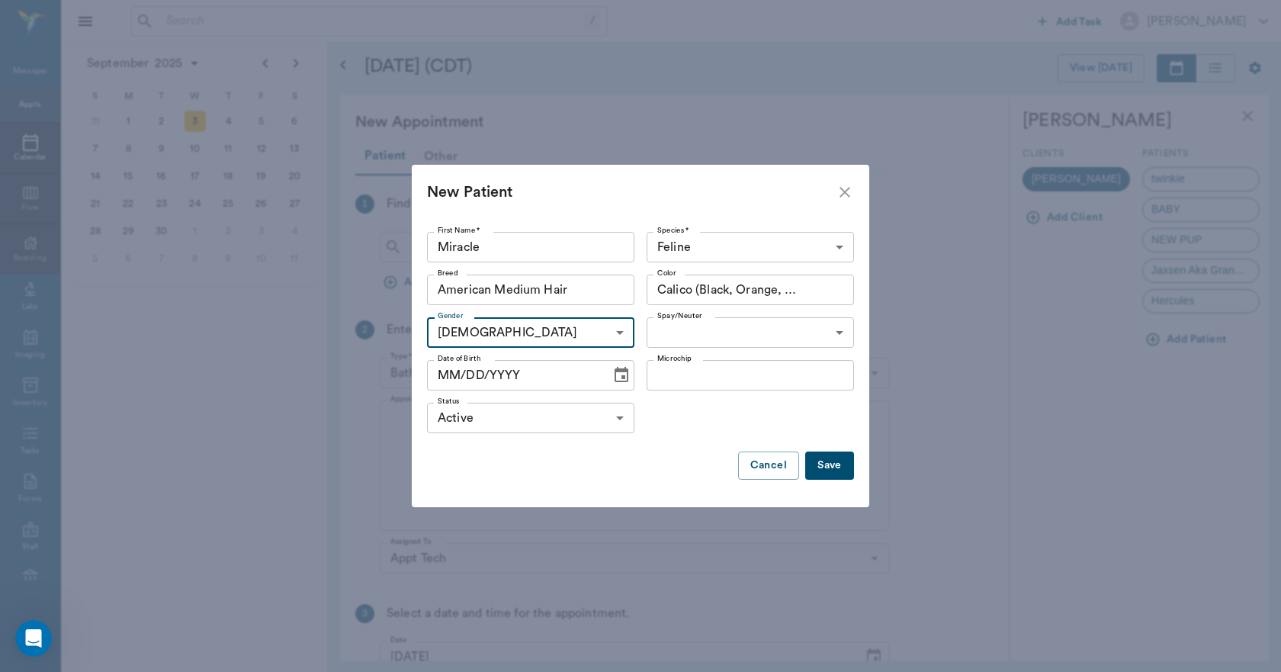
click at [680, 335] on body "/ ​ Add Task [PERSON_NAME] Nectar Messages Appts Calendar Flow Boarding Labs Im…" at bounding box center [640, 336] width 1281 height 672
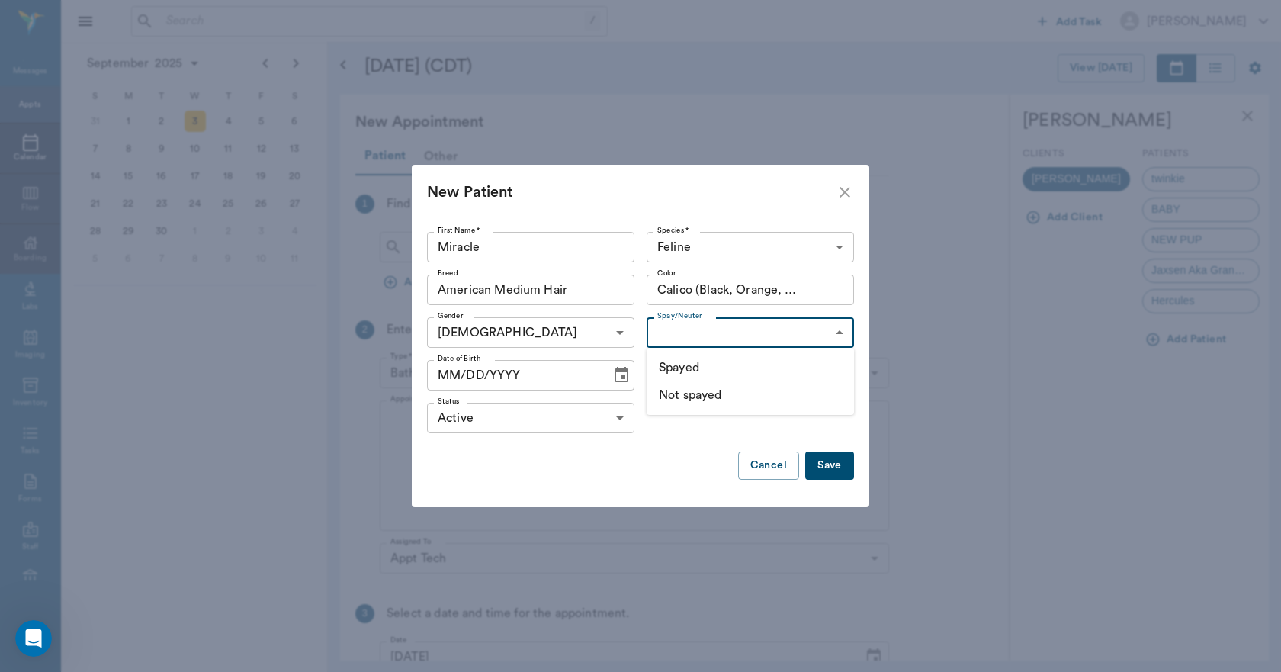
click at [680, 391] on li "Not spayed" at bounding box center [749, 394] width 207 height 27
type input "false"
click at [618, 378] on icon "Choose date" at bounding box center [621, 374] width 14 height 15
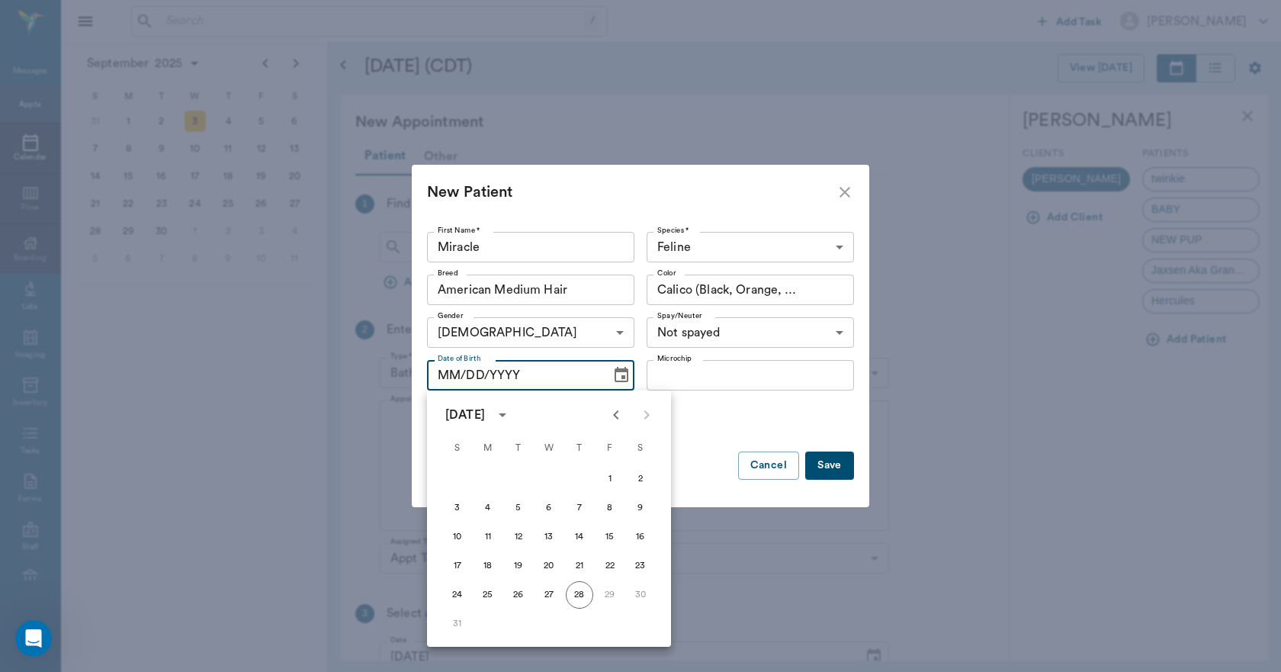
click at [614, 414] on icon "Previous month" at bounding box center [615, 414] width 5 height 9
click at [577, 505] on button "10" at bounding box center [579, 507] width 27 height 27
type input "[DATE]"
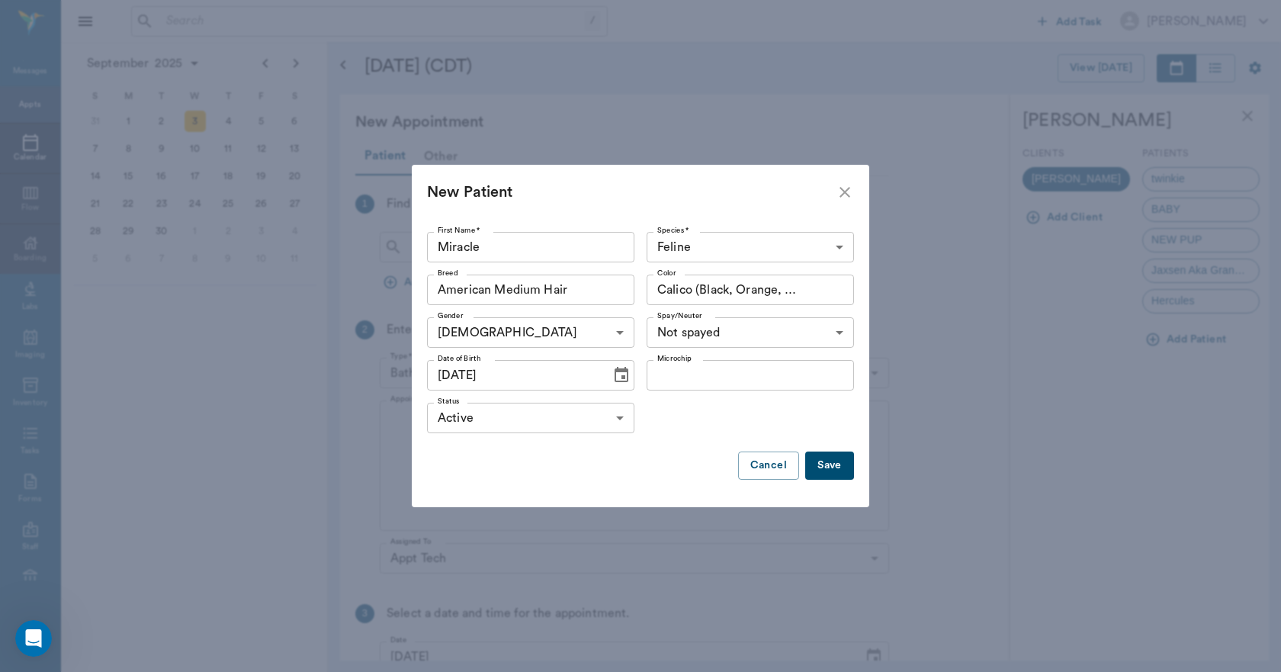
click at [830, 468] on button "Save" at bounding box center [829, 465] width 49 height 28
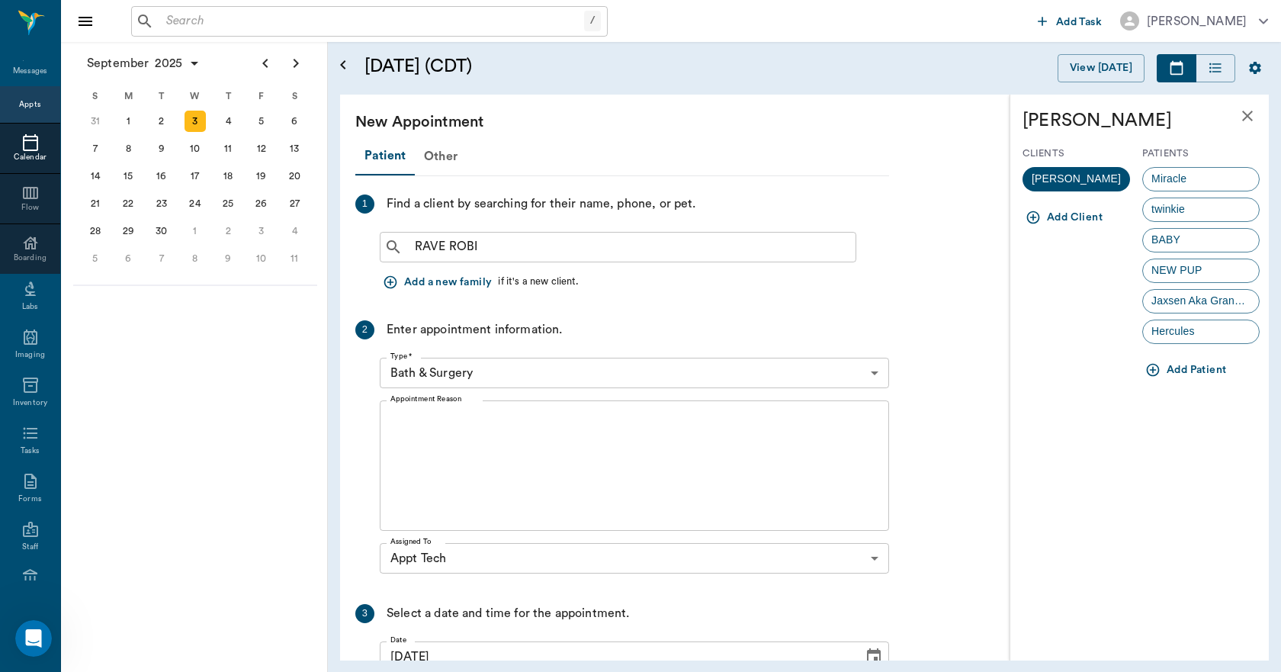
click at [1179, 179] on span "Miracle" at bounding box center [1169, 179] width 52 height 16
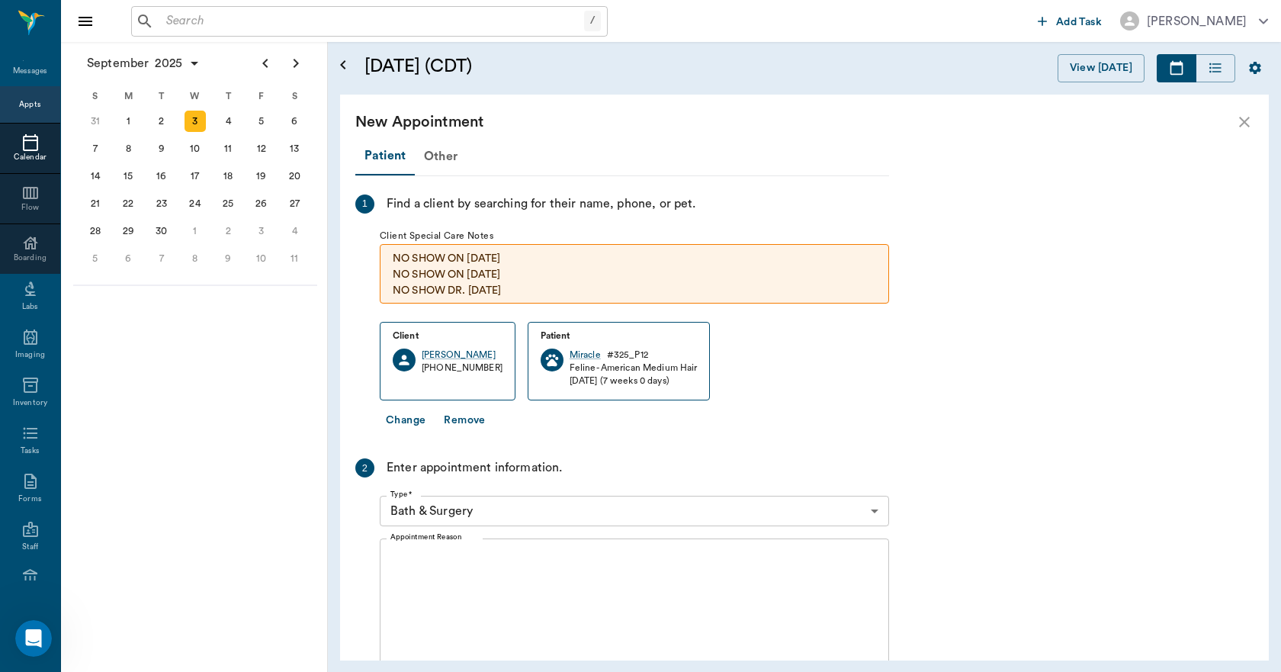
click at [522, 512] on body "/ ​ Add Task [PERSON_NAME] Nectar Messages Appts Calendar Flow Boarding Labs Im…" at bounding box center [640, 336] width 1281 height 672
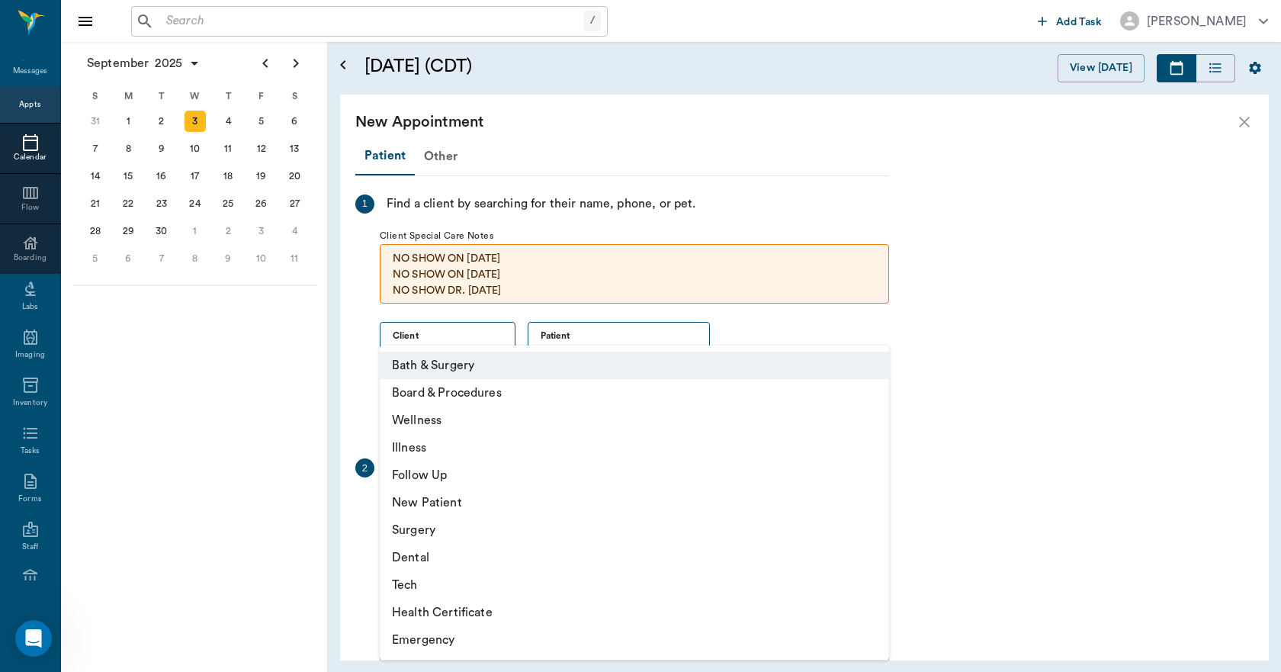
click at [438, 589] on li "Tech" at bounding box center [634, 584] width 509 height 27
type input "65d2be4f46e3a538d89b8c1a"
type input "10:00 AM"
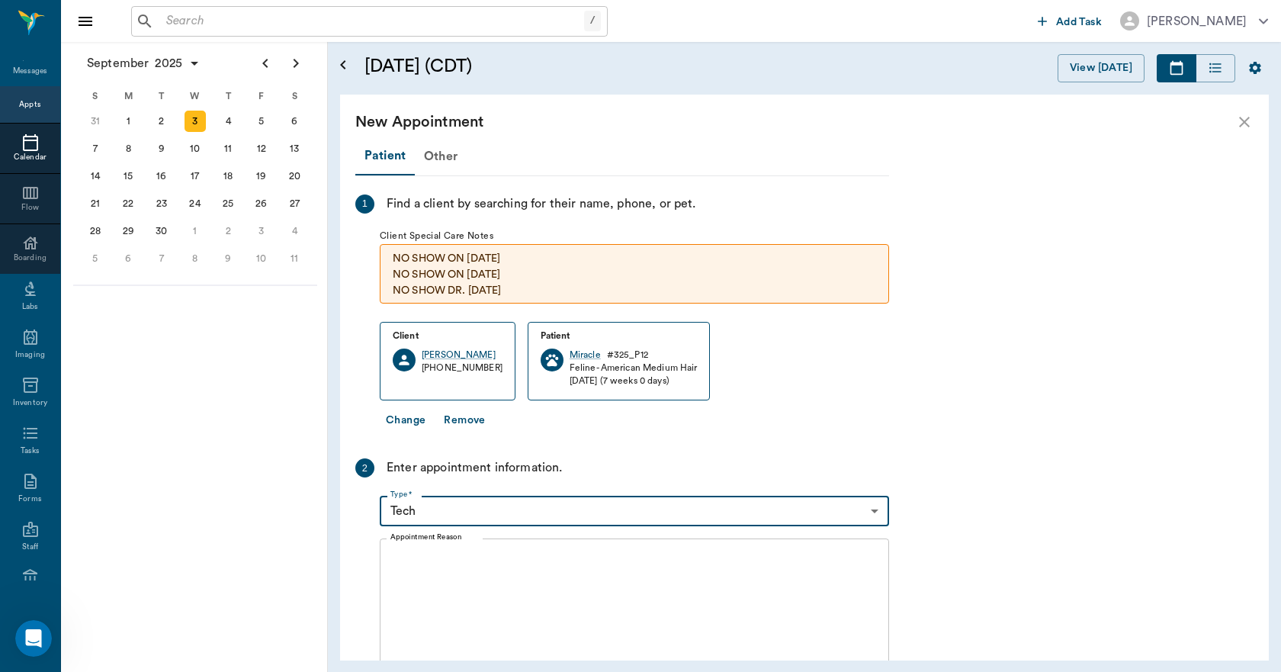
click at [480, 552] on textarea "Appointment Reason" at bounding box center [634, 603] width 488 height 105
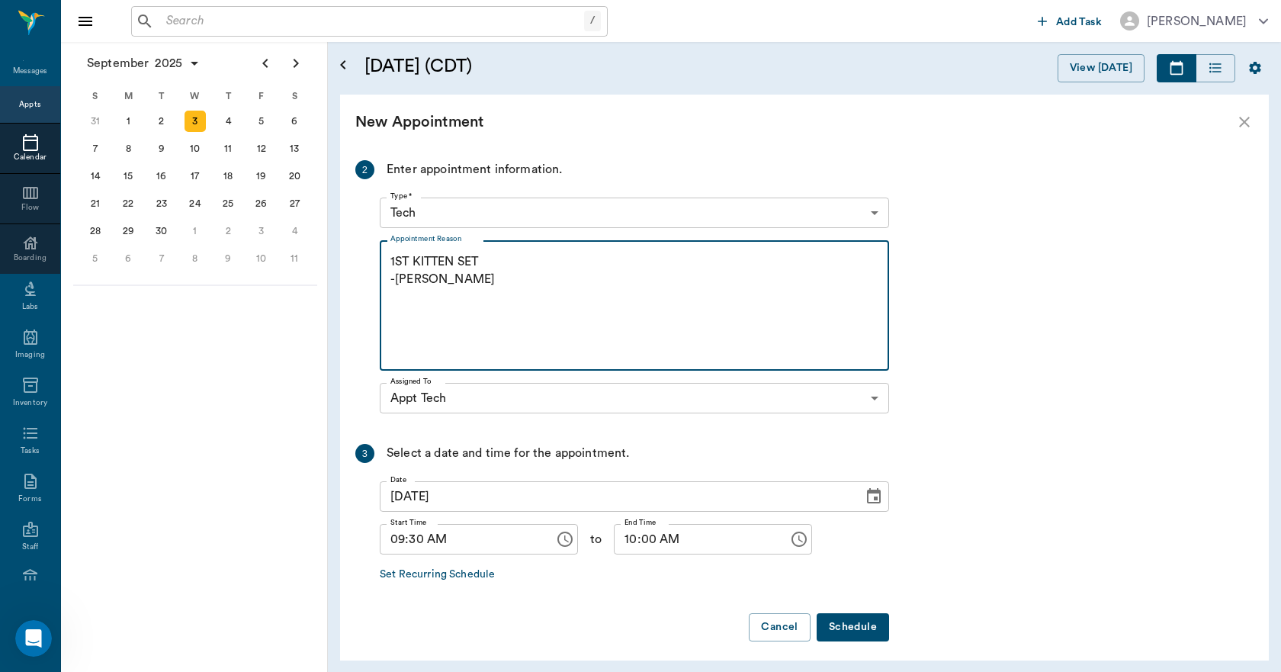
scroll to position [305, 0]
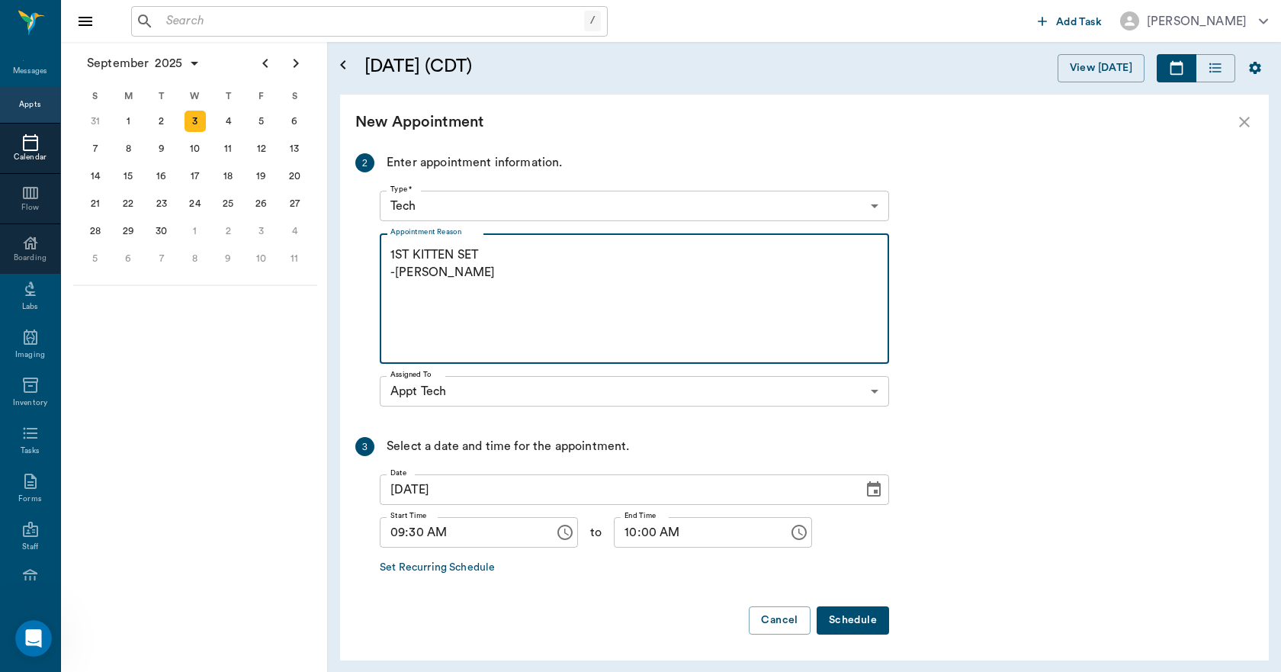
type textarea "1ST KITTEN SET -[PERSON_NAME]"
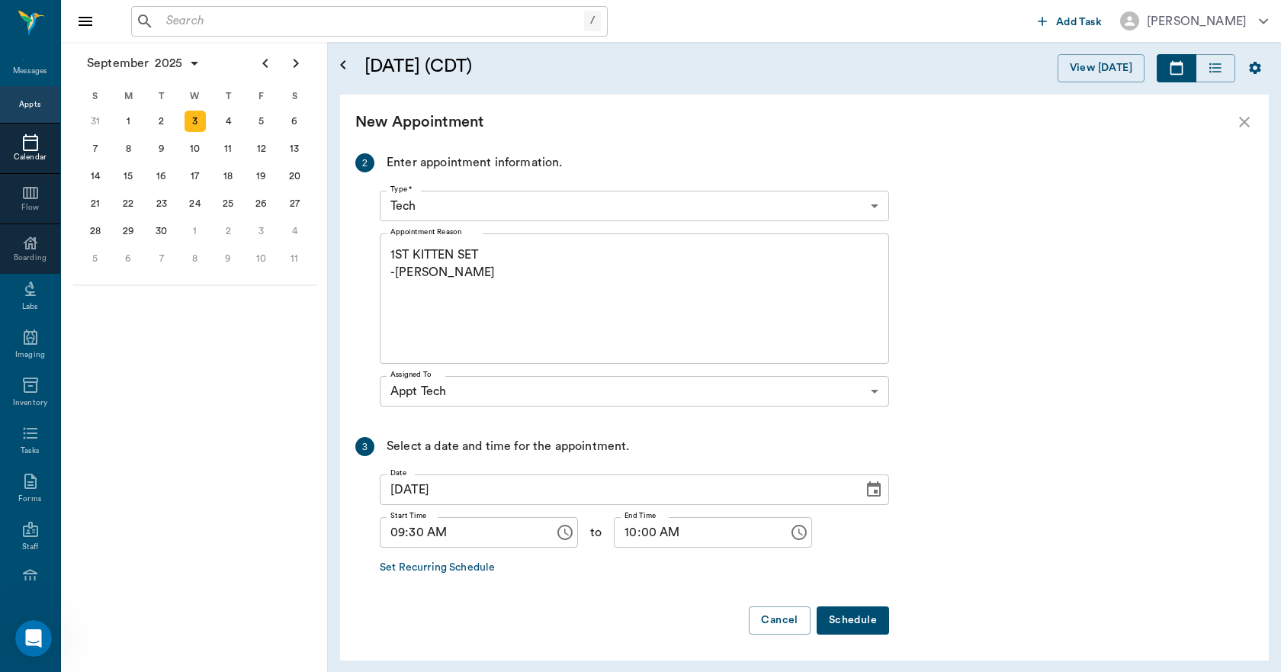
click at [847, 620] on button "Schedule" at bounding box center [852, 620] width 72 height 28
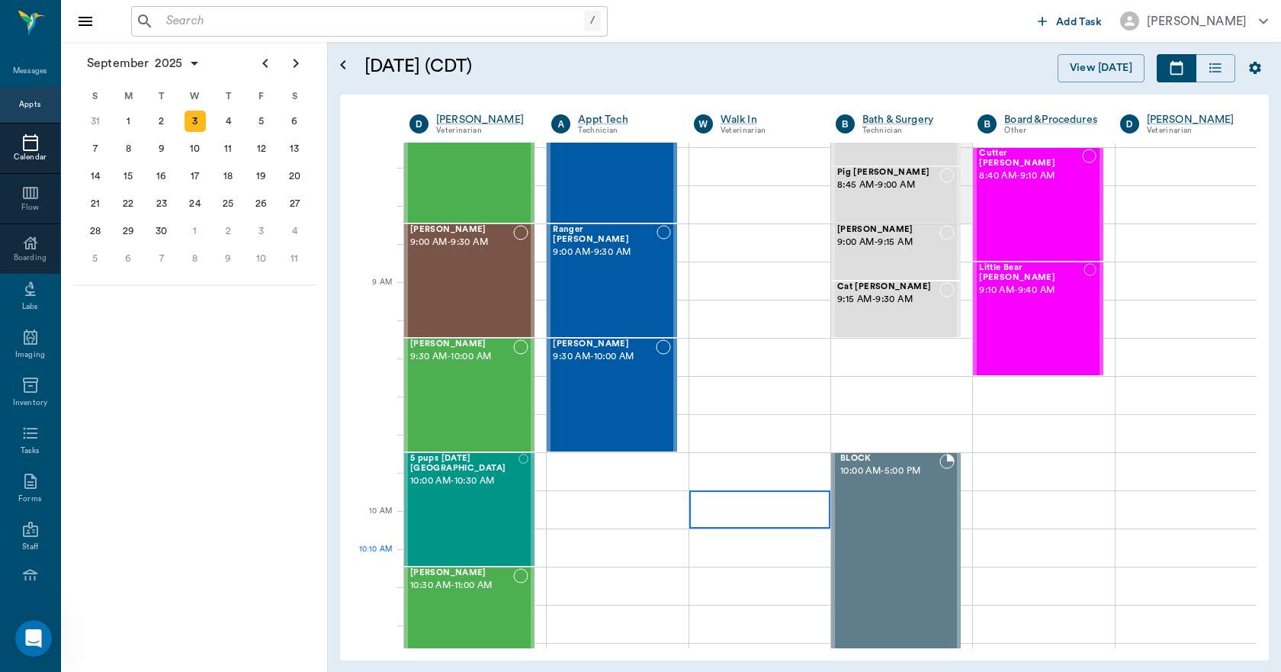
scroll to position [95, 0]
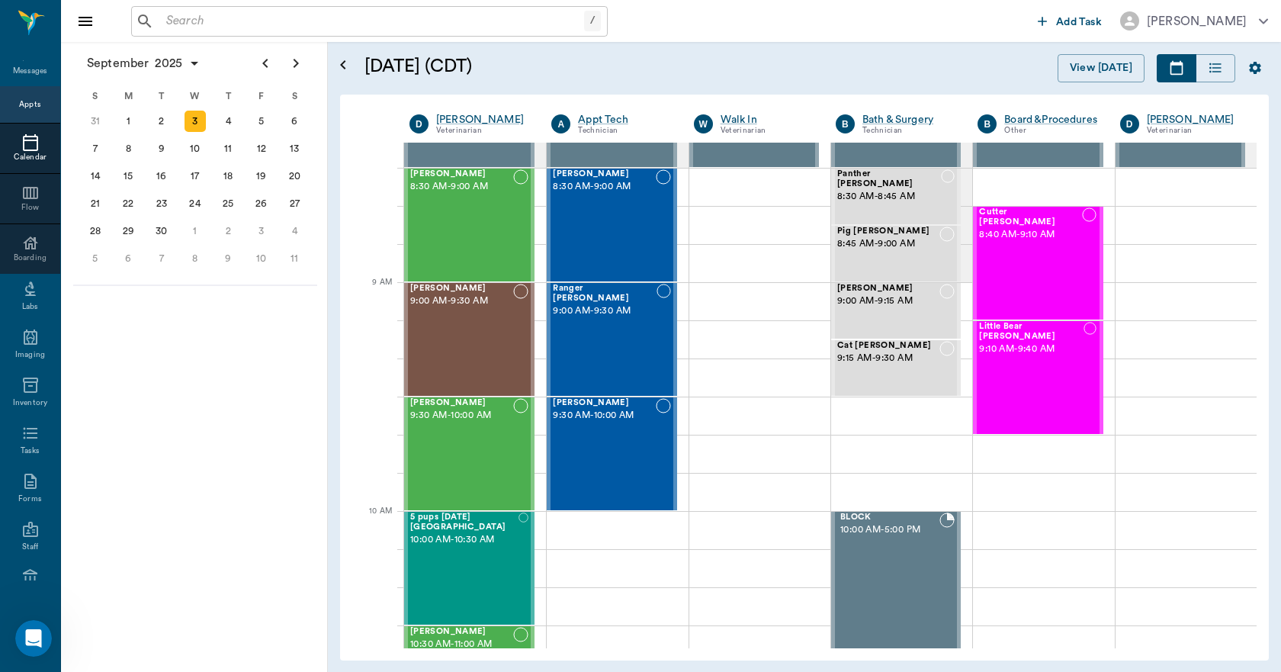
click at [25, 140] on icon at bounding box center [30, 142] width 15 height 17
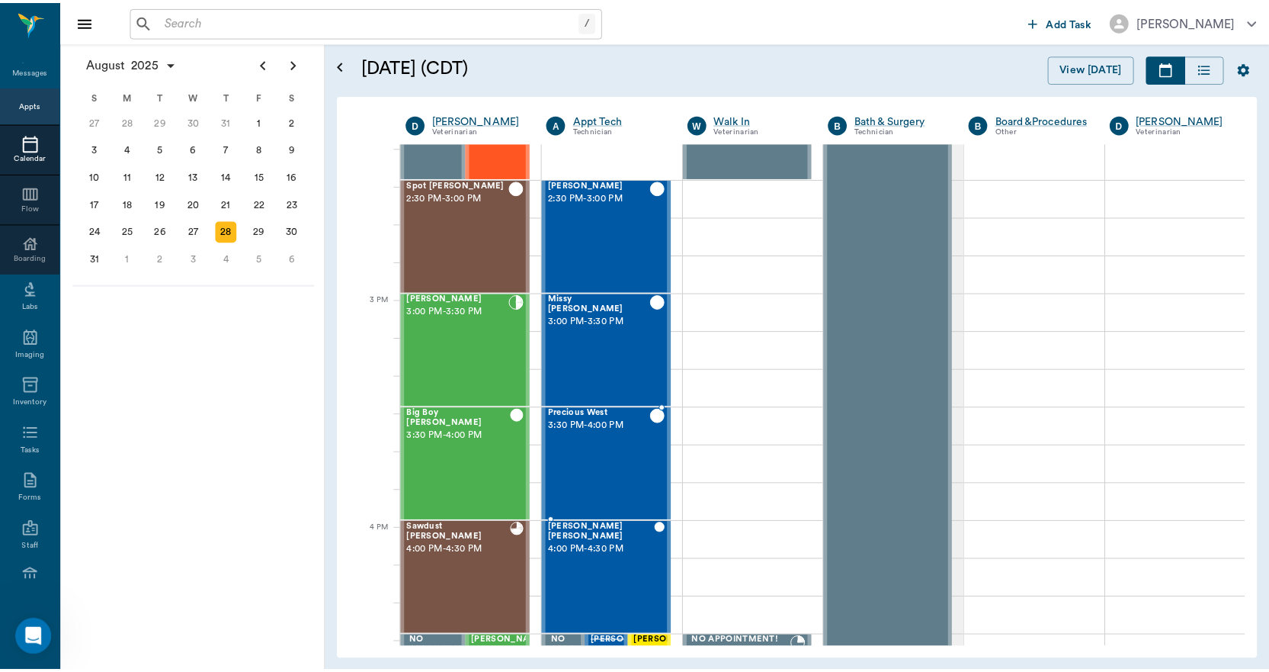
scroll to position [1450, 0]
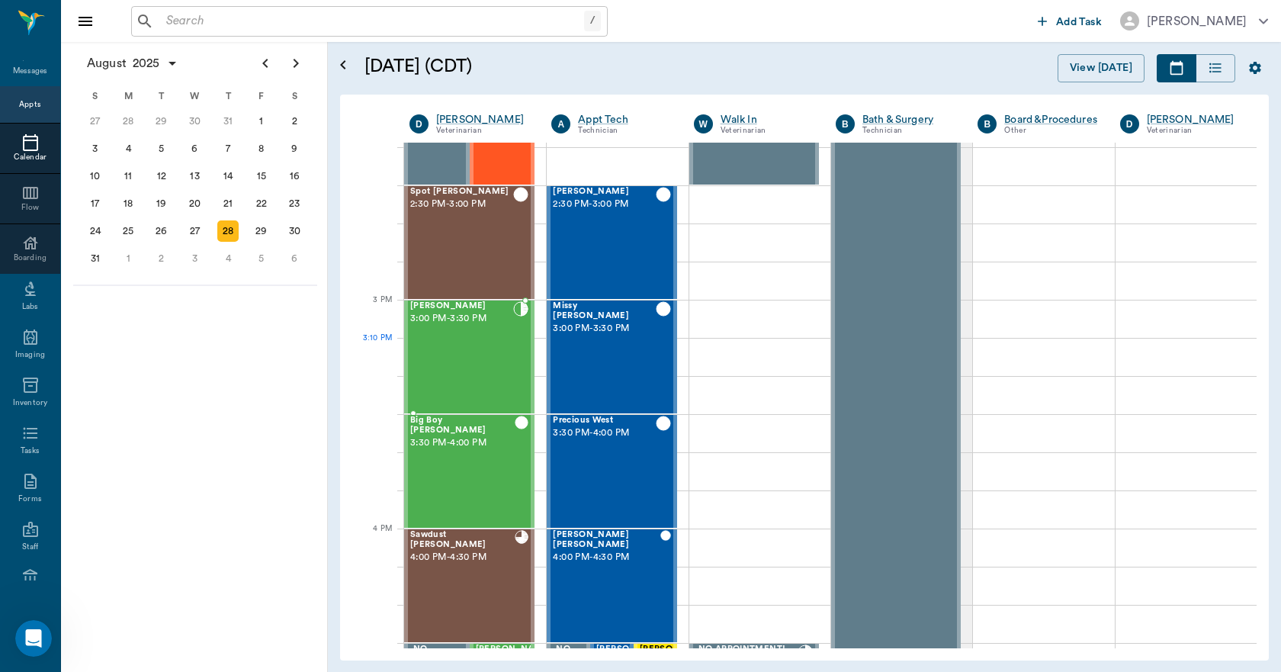
click at [489, 369] on div "[PERSON_NAME] 3:00 PM - 3:30 PM" at bounding box center [461, 356] width 103 height 111
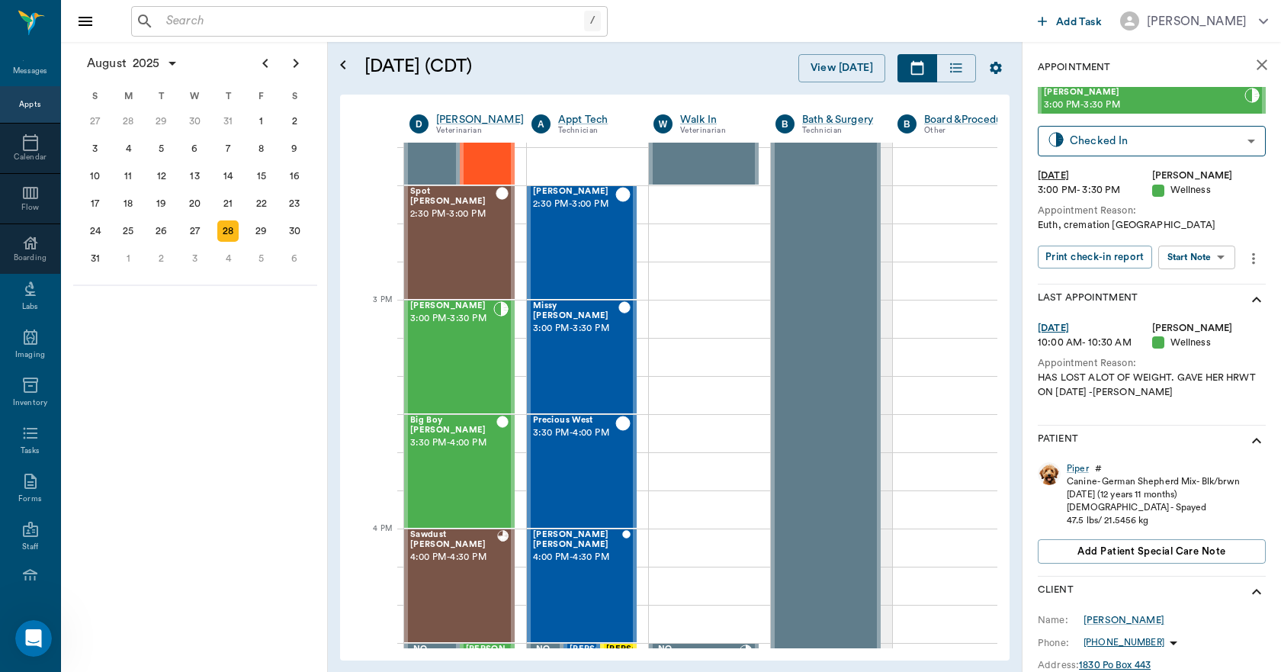
click at [1076, 467] on div "Piper" at bounding box center [1077, 468] width 22 height 13
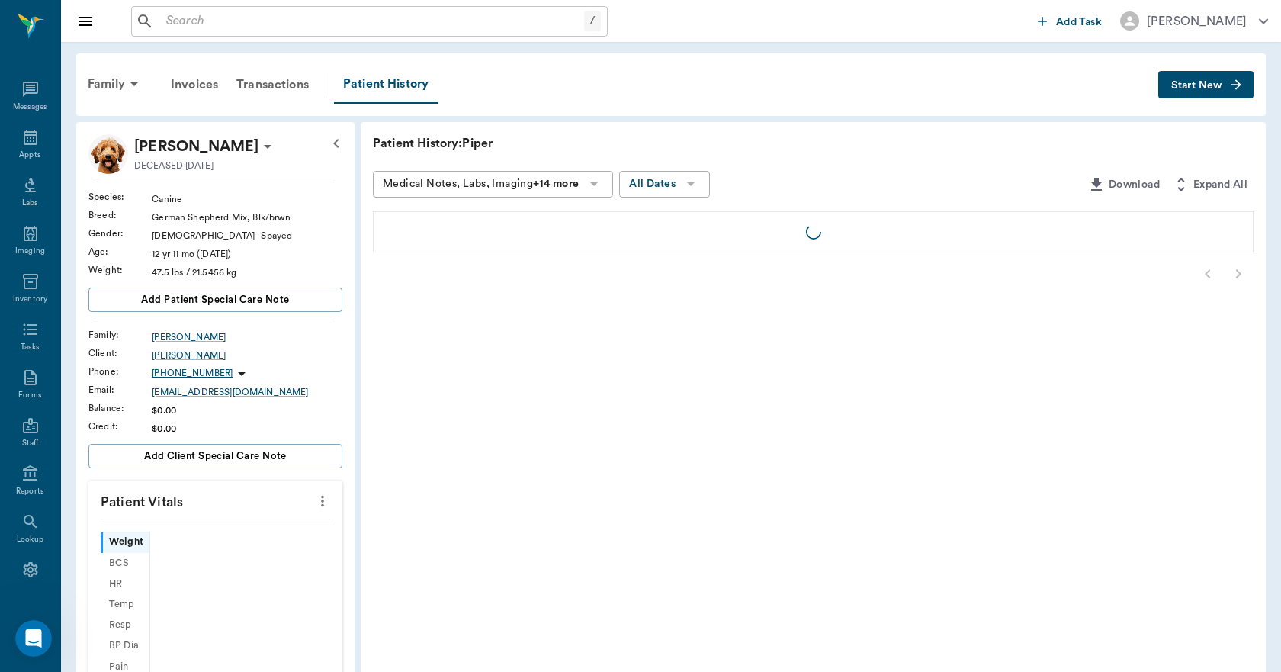
scroll to position [28, 0]
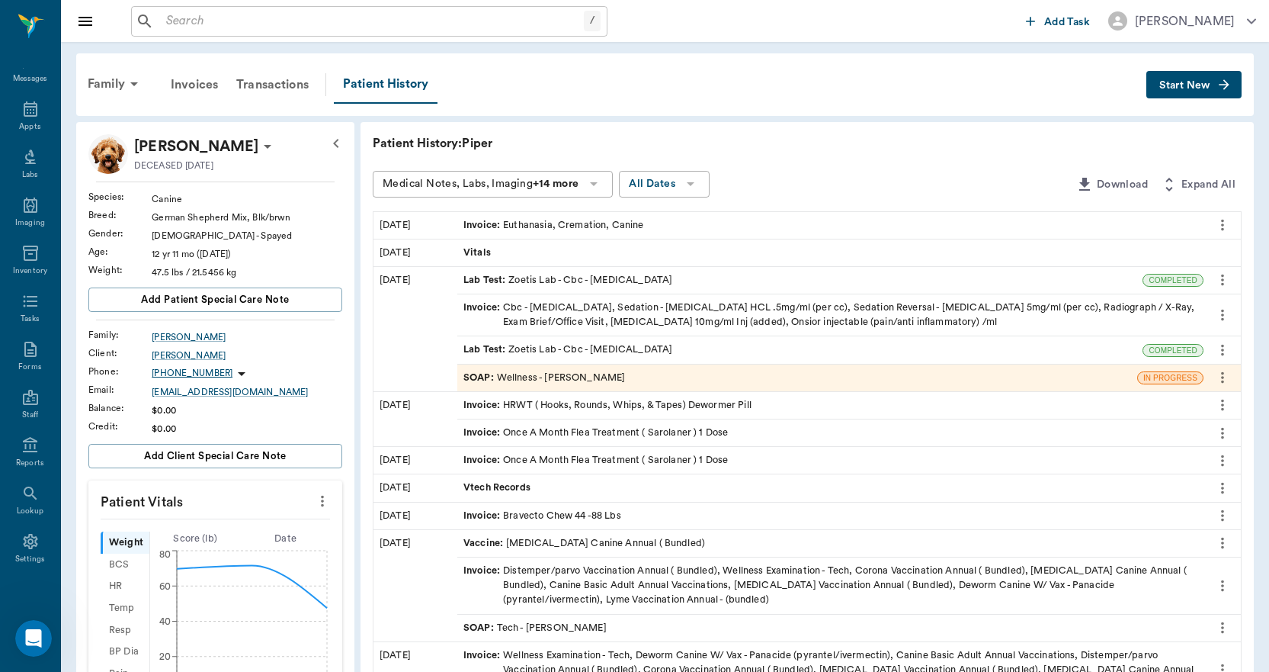
click at [563, 218] on div "Invoice : Euthanasia, Cremation, Canine" at bounding box center [553, 225] width 181 height 14
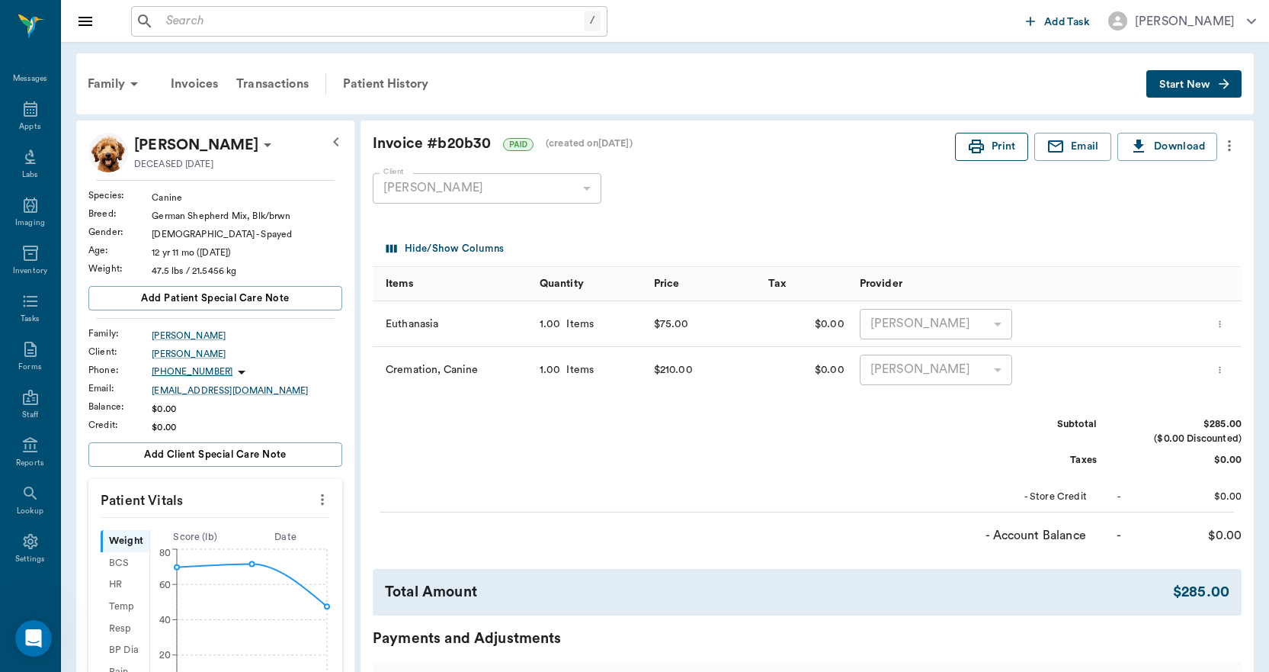
click at [997, 143] on button "Print" at bounding box center [991, 147] width 73 height 28
click at [21, 112] on icon at bounding box center [30, 109] width 18 height 18
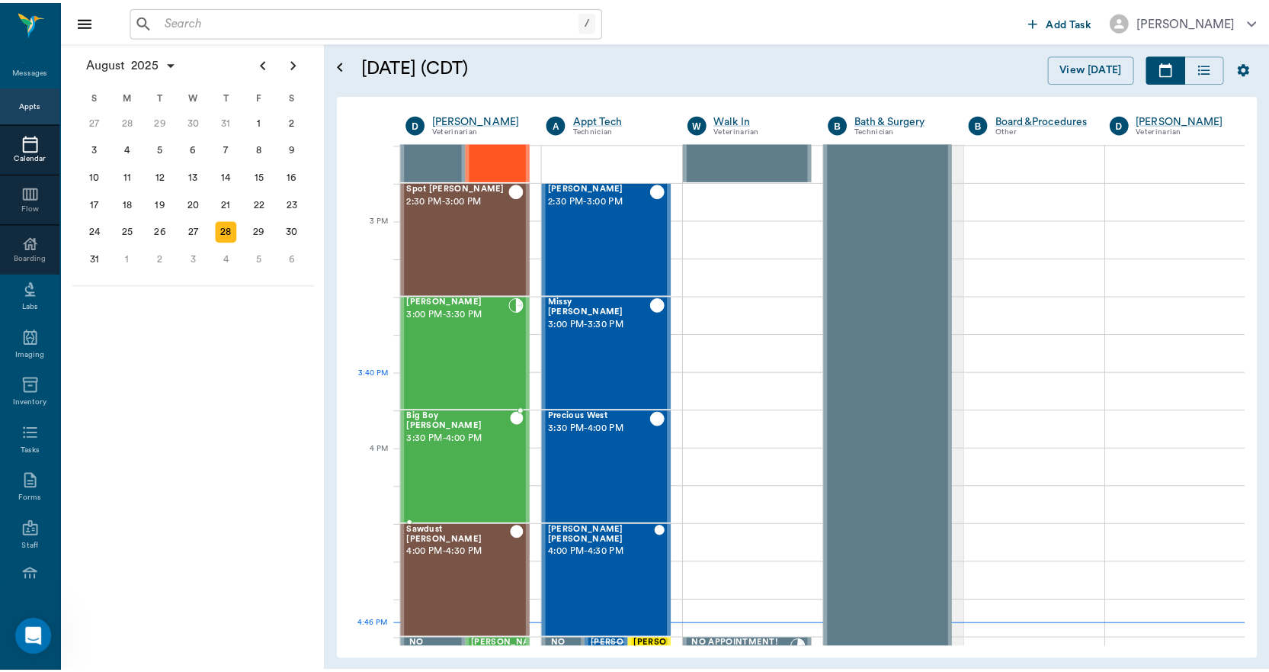
scroll to position [1451, 0]
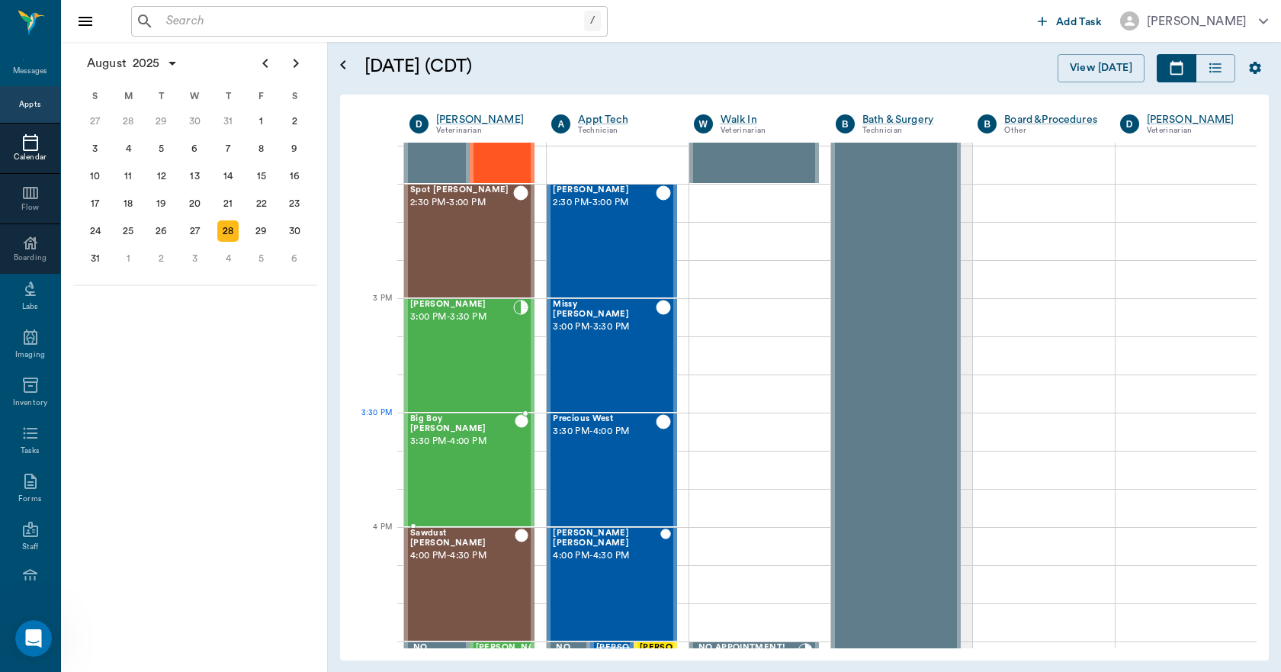
click at [484, 452] on div "Big Boy [PERSON_NAME] 3:30 PM - 4:00 PM" at bounding box center [462, 469] width 104 height 111
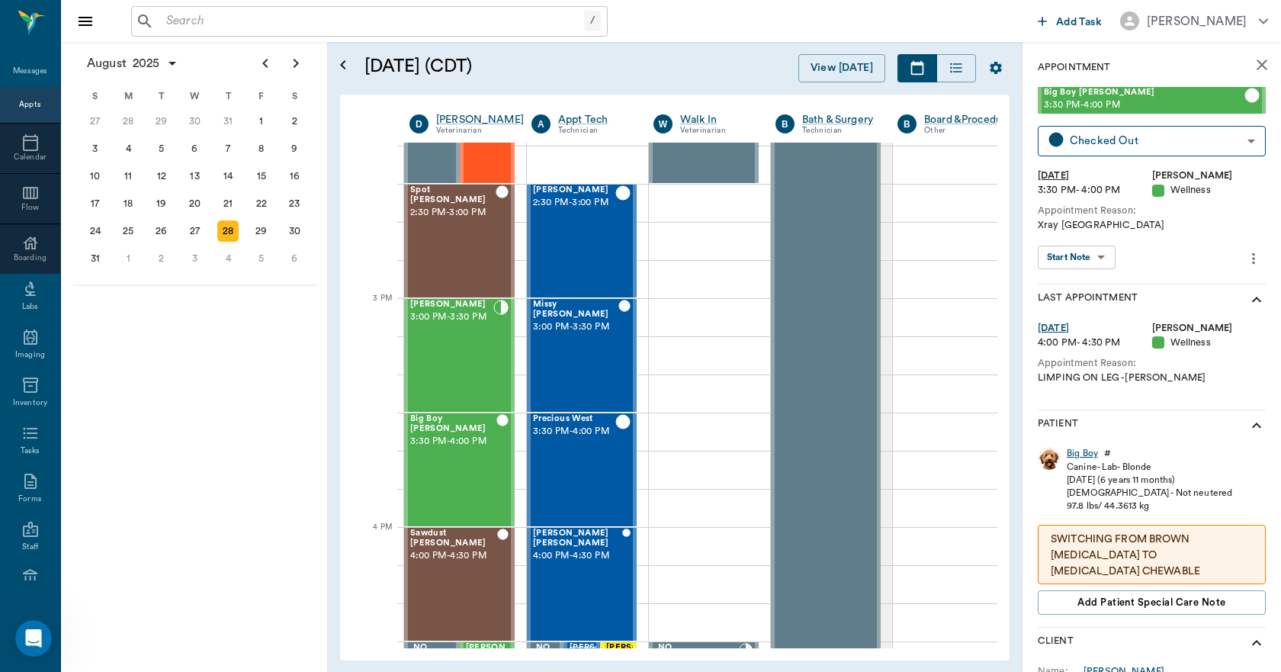
click at [1077, 454] on div "Big Boy" at bounding box center [1081, 453] width 31 height 13
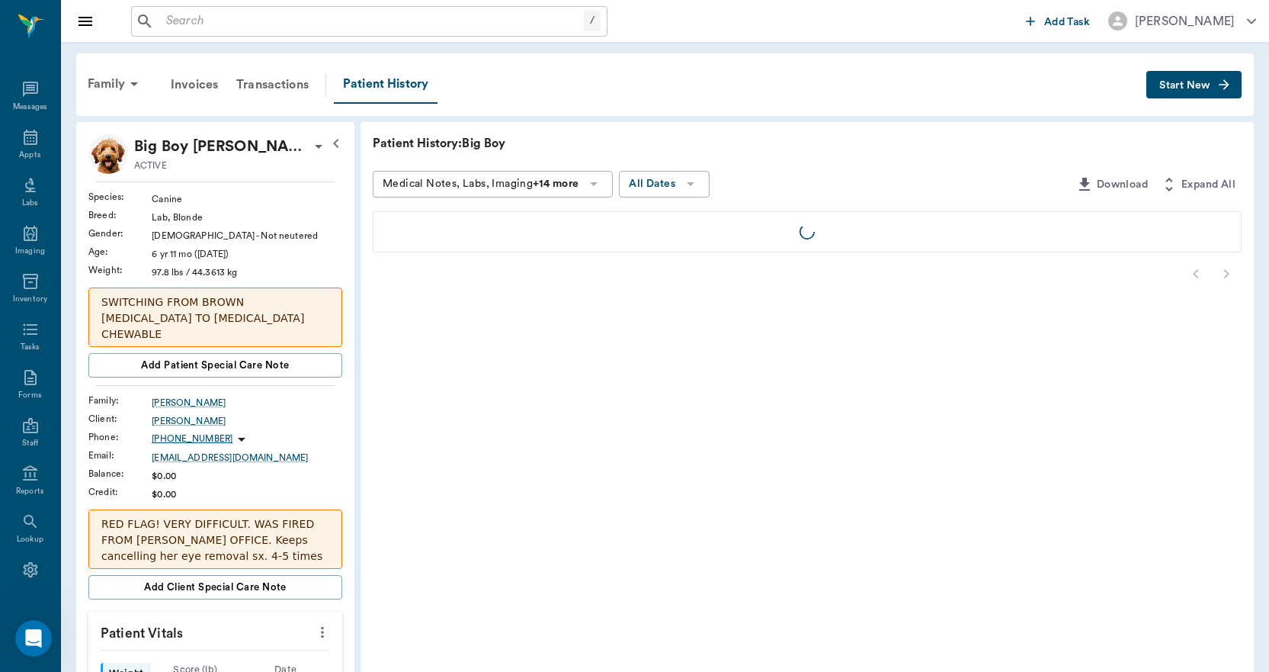
scroll to position [28, 0]
